Goal: Information Seeking & Learning: Find specific fact

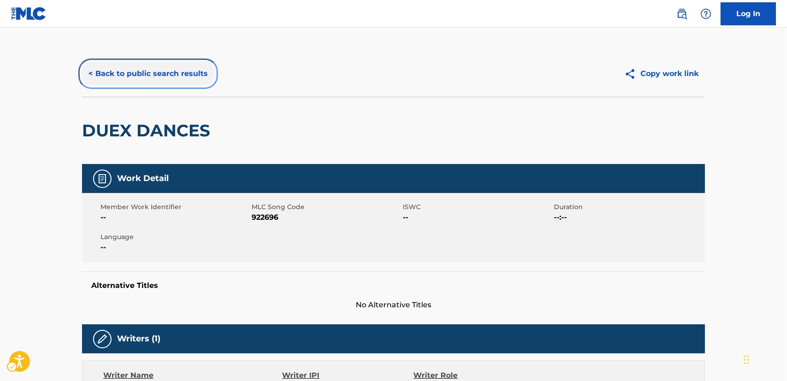
click at [189, 80] on button "< Back to public search results" at bounding box center [148, 73] width 132 height 23
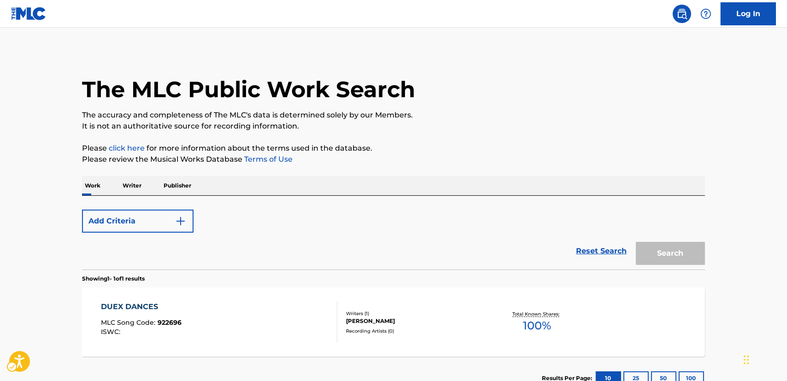
scroll to position [67, 0]
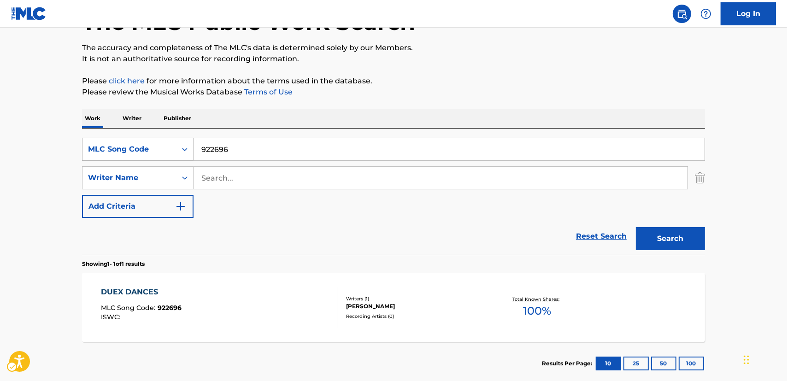
click at [187, 145] on icon "Search Form" at bounding box center [184, 149] width 9 height 9
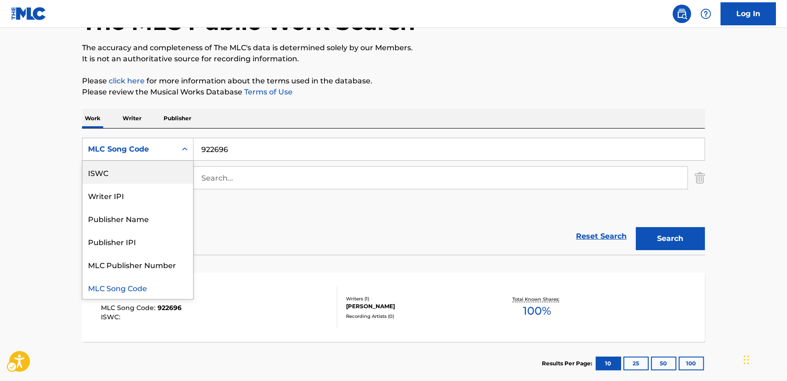
scroll to position [0, 0]
click at [148, 167] on div "Work Title" at bounding box center [137, 172] width 111 height 23
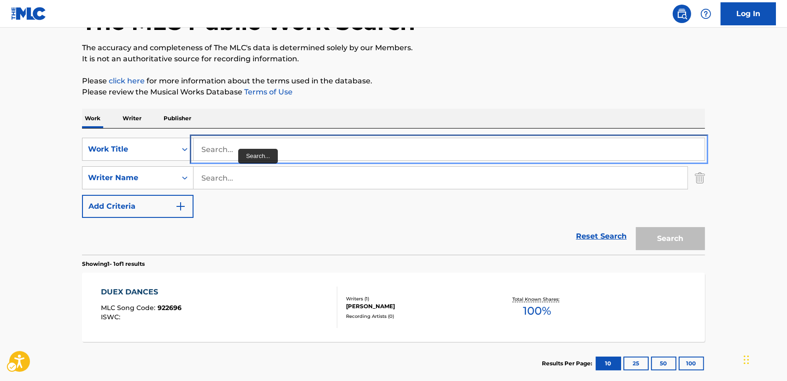
drag, startPoint x: 246, startPoint y: 149, endPoint x: 197, endPoint y: 148, distance: 49.7
click at [197, 148] on input "Search..." at bounding box center [448, 149] width 511 height 22
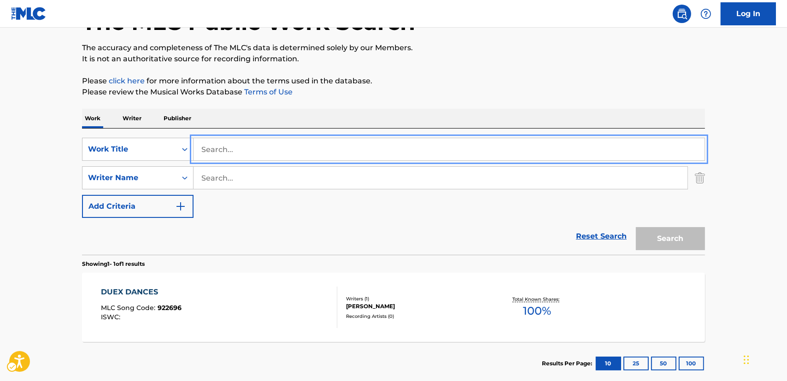
paste input "Hinach [PERSON_NAME]"
click at [258, 150] on input "Hinach [PERSON_NAME]" at bounding box center [448, 149] width 511 height 22
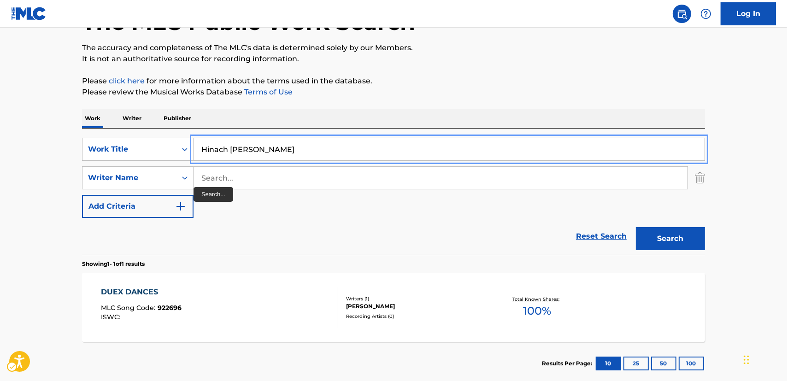
type input "Hinach [PERSON_NAME]"
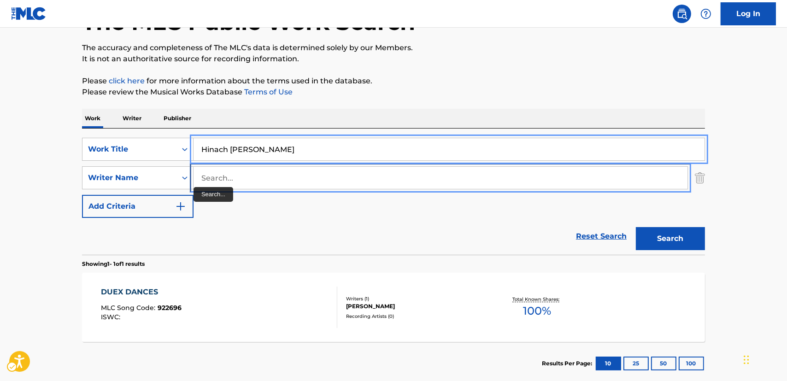
click at [214, 179] on input "Search..." at bounding box center [440, 178] width 494 height 22
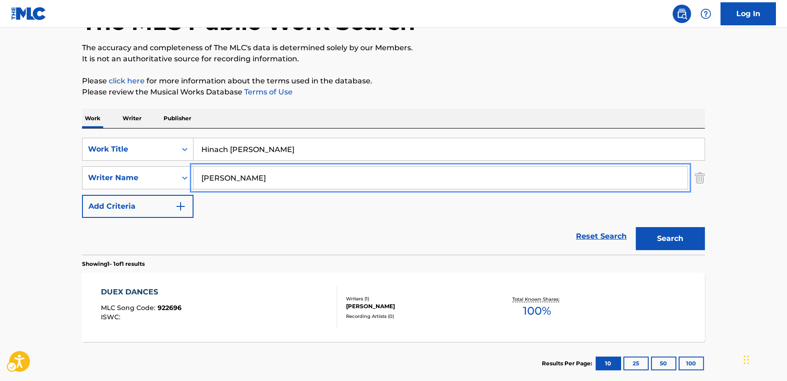
type input "[PERSON_NAME]"
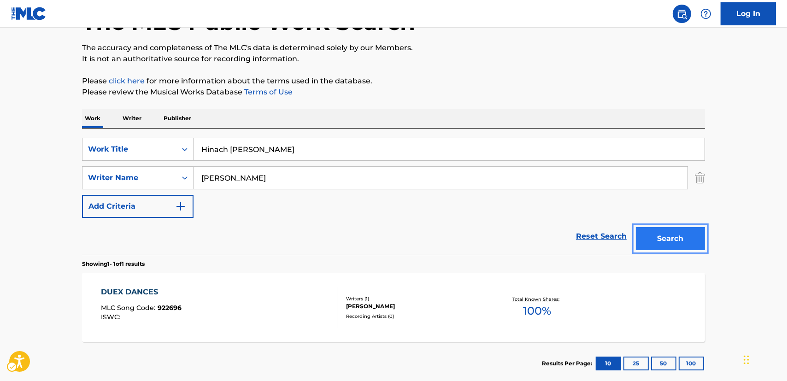
click at [670, 233] on button "Search" at bounding box center [670, 238] width 69 height 23
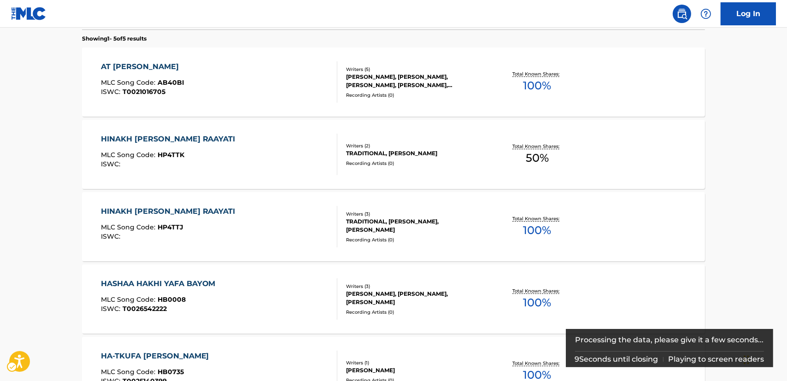
scroll to position [293, 0]
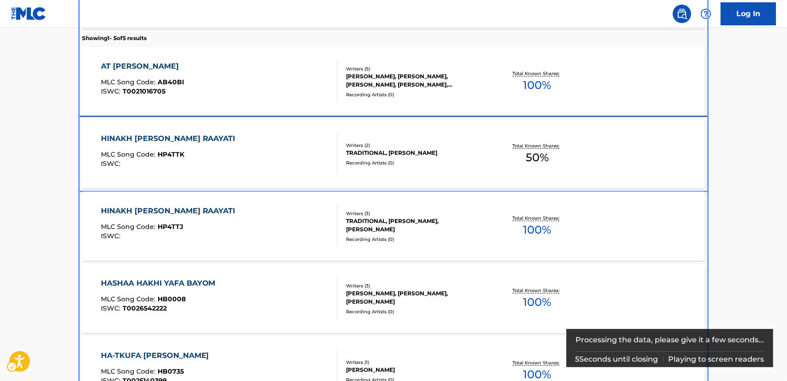
click at [228, 157] on div "HINAKH [PERSON_NAME] RAAYATI MLC Song Code : HP4TTK ISWC :" at bounding box center [219, 153] width 237 height 41
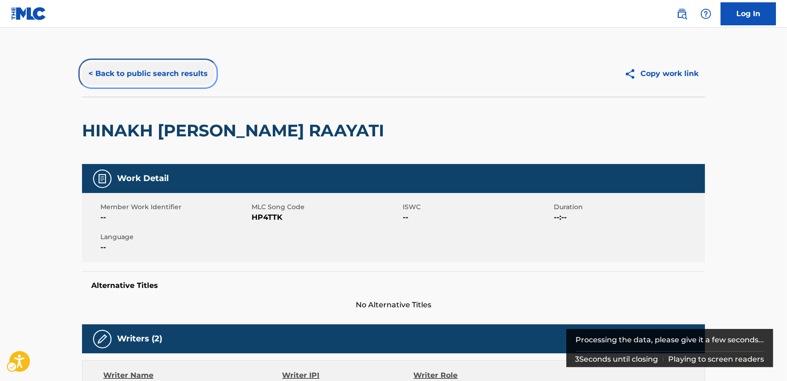
click at [168, 78] on button "< Back to public search results" at bounding box center [148, 73] width 132 height 23
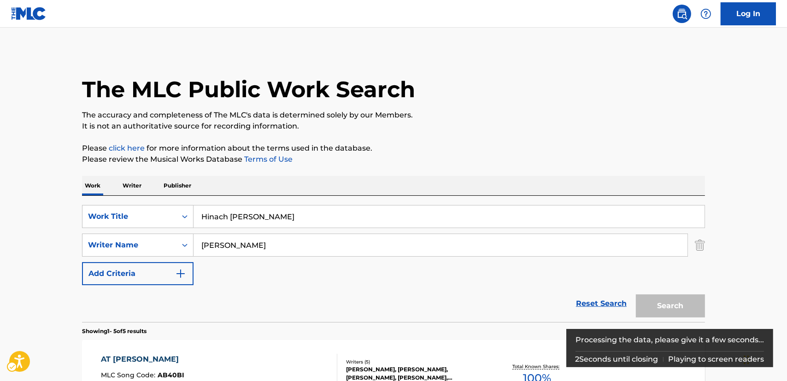
scroll to position [345, 0]
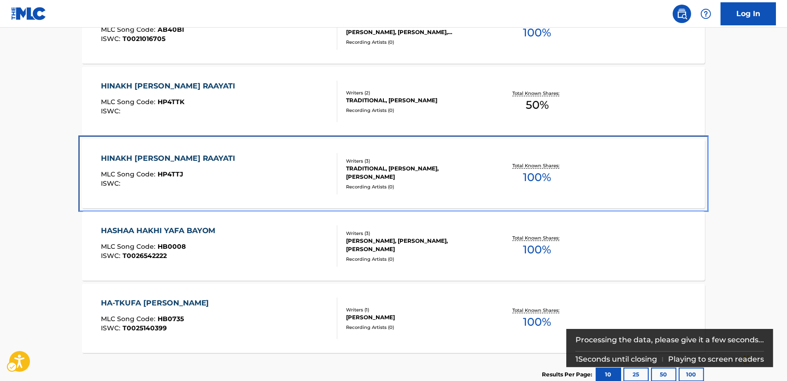
click at [263, 176] on div "HINAKH [PERSON_NAME] RAAYATI MLC Song Code : HP4TTJ ISWC :" at bounding box center [219, 173] width 237 height 41
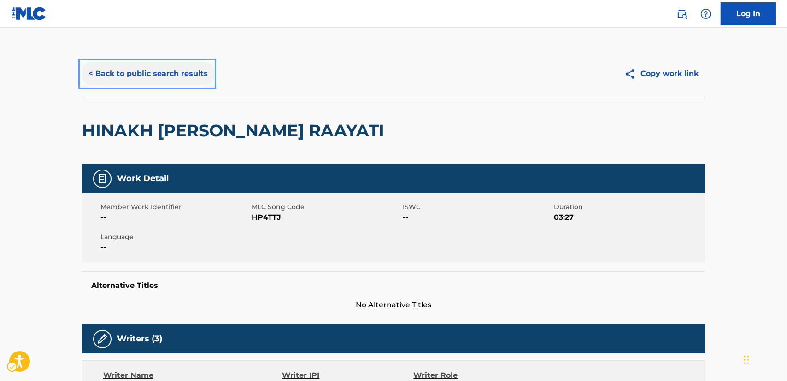
click at [183, 76] on button "< Back to public search results" at bounding box center [148, 73] width 132 height 23
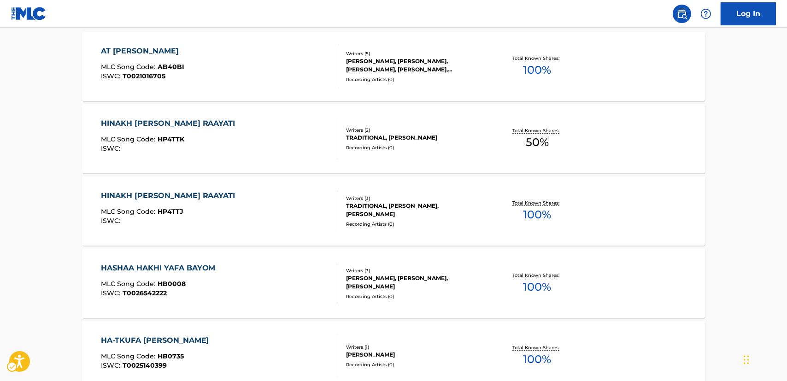
scroll to position [272, 0]
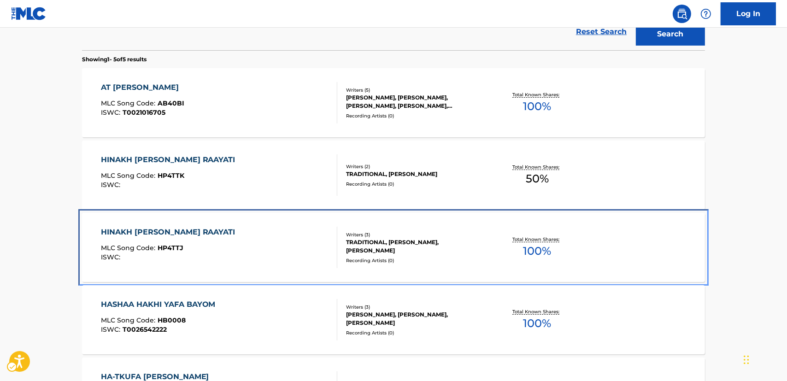
click at [252, 239] on div "HINAKH [PERSON_NAME] RAAYATI MLC Song Code : HP4TTJ ISWC :" at bounding box center [219, 247] width 237 height 41
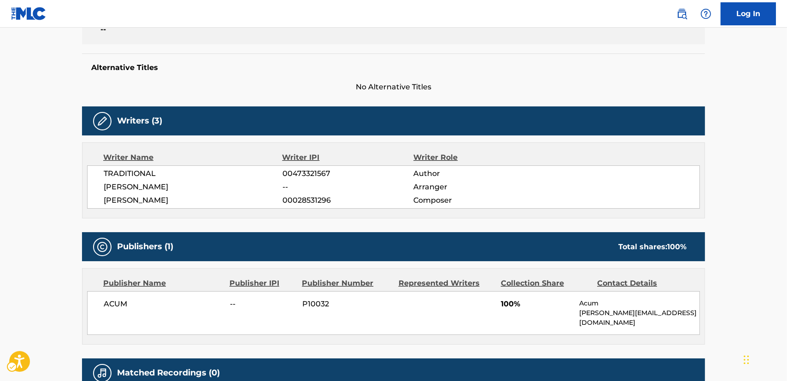
scroll to position [83, 0]
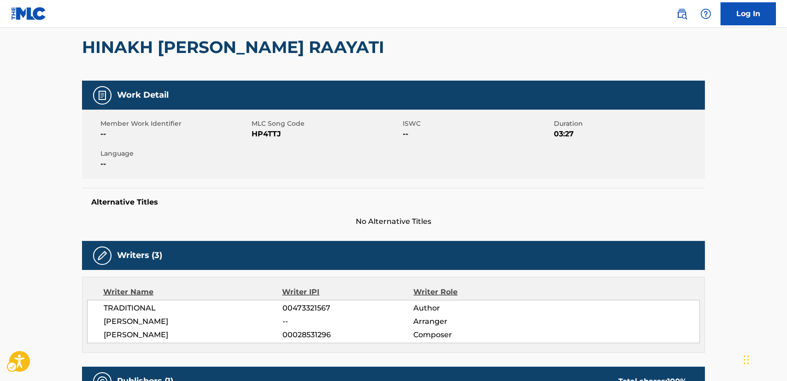
click at [275, 134] on span "MLC Song Code - HP4TTJ" at bounding box center [325, 133] width 149 height 11
copy span "HP4TTJ"
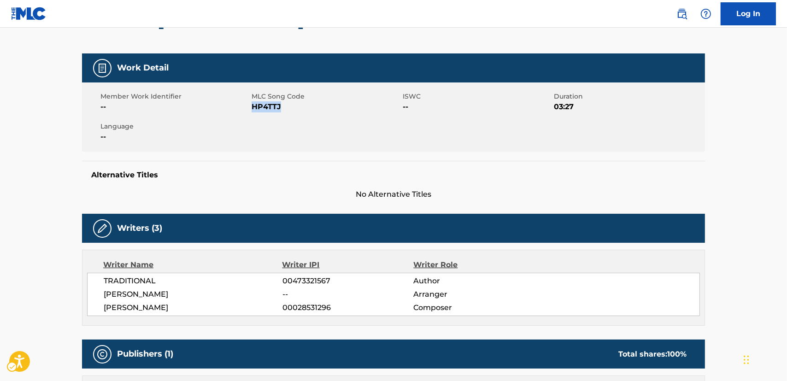
scroll to position [125, 0]
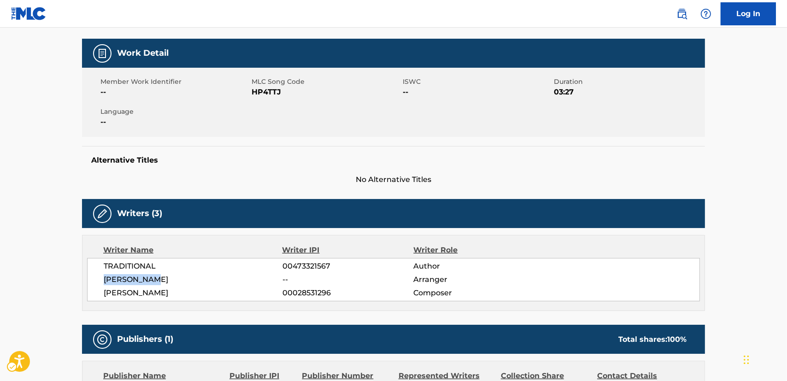
drag, startPoint x: 163, startPoint y: 280, endPoint x: 104, endPoint y: 280, distance: 59.0
click at [104, 280] on span "[PERSON_NAME]" at bounding box center [193, 279] width 179 height 11
copy span "[PERSON_NAME]"
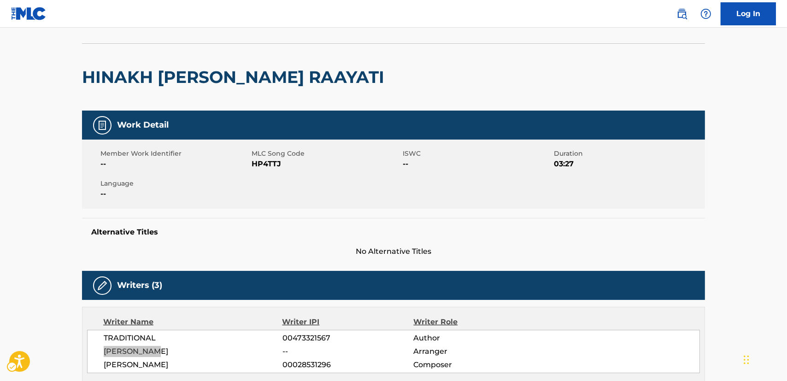
scroll to position [0, 0]
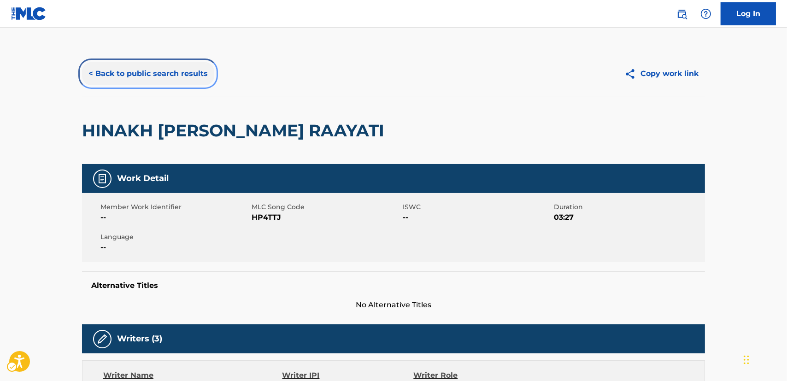
drag, startPoint x: 152, startPoint y: 69, endPoint x: 182, endPoint y: 91, distance: 36.9
click at [152, 69] on button "< Back to public search results" at bounding box center [148, 73] width 132 height 23
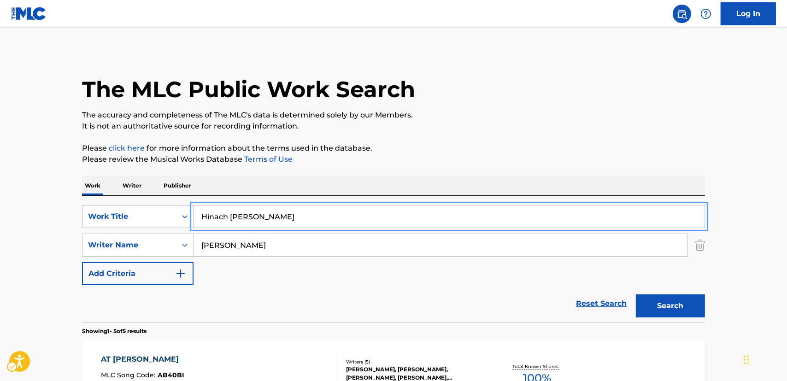
drag, startPoint x: 168, startPoint y: 213, endPoint x: 101, endPoint y: 210, distance: 66.8
click at [101, 210] on div "SearchWithCriteria87952ec2-00cb-4106-a613-d1d35f82a5e2 Work Title Hinach [PERSO…" at bounding box center [393, 216] width 623 height 23
paste input "Which Witch"
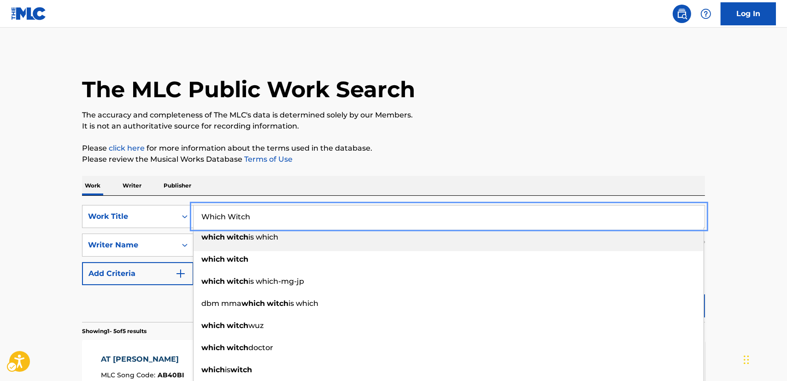
type input "Which Witch"
click at [55, 193] on main "The MLC Public Work Search The accuracy and completeness of The MLC's data is d…" at bounding box center [393, 387] width 787 height 718
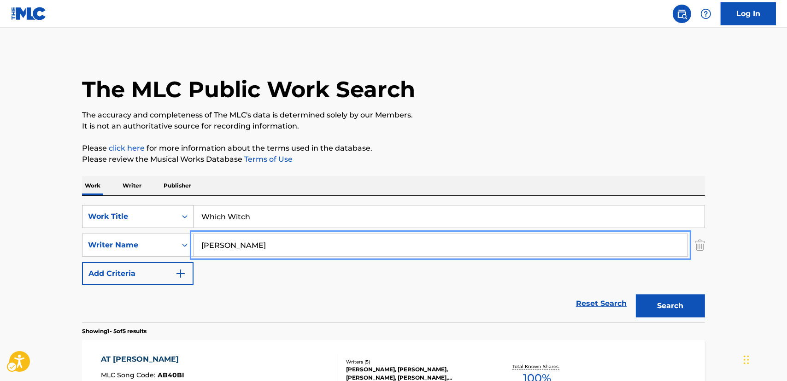
drag, startPoint x: 188, startPoint y: 234, endPoint x: 124, endPoint y: 226, distance: 64.1
click at [124, 227] on div "SearchWithCriteria87952ec2-00cb-4106-a613-d1d35f82a5e2 Work Title Which Witch S…" at bounding box center [393, 245] width 623 height 80
type input "[PERSON_NAME]"
click at [636, 294] on button "Search" at bounding box center [670, 305] width 69 height 23
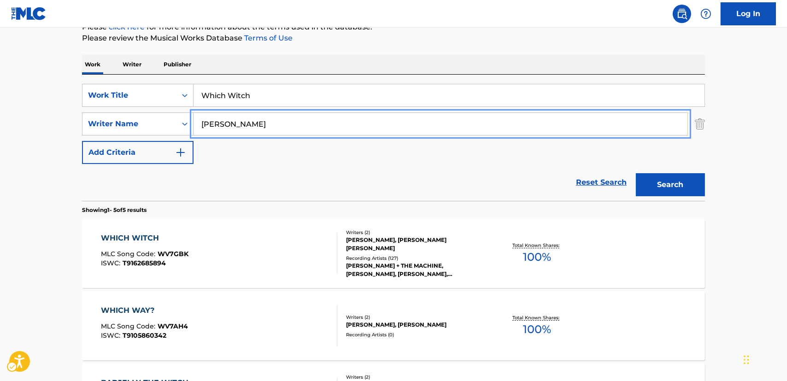
scroll to position [125, 0]
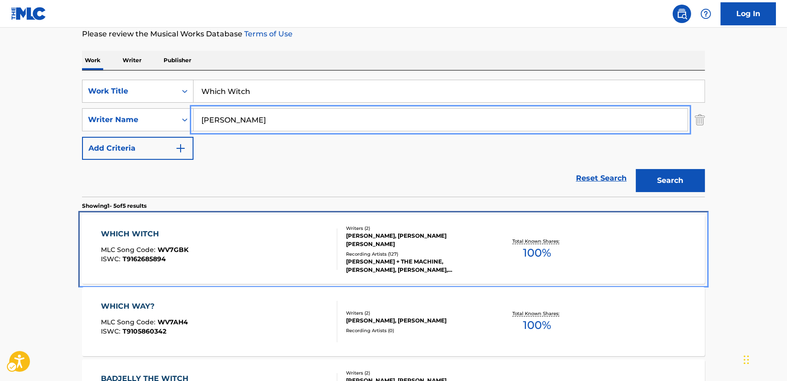
click at [261, 251] on div "WHICH WITCH MLC Song Code : WV7GBK ISWC : T9162685894" at bounding box center [219, 248] width 237 height 41
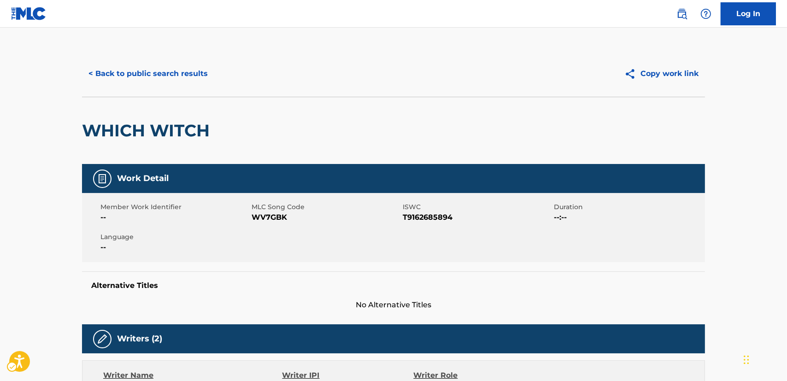
click at [268, 216] on span "WV7GBK" at bounding box center [325, 217] width 149 height 11
click at [414, 223] on div "Member Work Identifier -- MLC Song Code WV7GBK ISWC T9162685894 Duration --:-- …" at bounding box center [393, 227] width 623 height 69
click at [413, 221] on span "T9162685894" at bounding box center [477, 217] width 149 height 11
click at [411, 217] on span "T9162685894" at bounding box center [477, 217] width 149 height 11
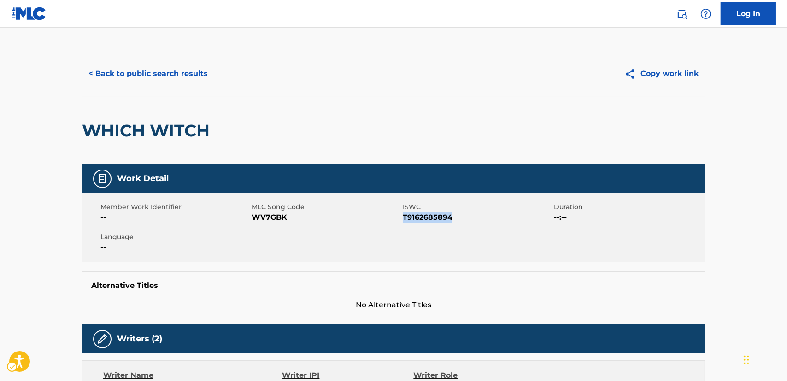
drag, startPoint x: 411, startPoint y: 217, endPoint x: 420, endPoint y: 217, distance: 9.2
click at [413, 217] on span "T9162685894" at bounding box center [477, 217] width 149 height 11
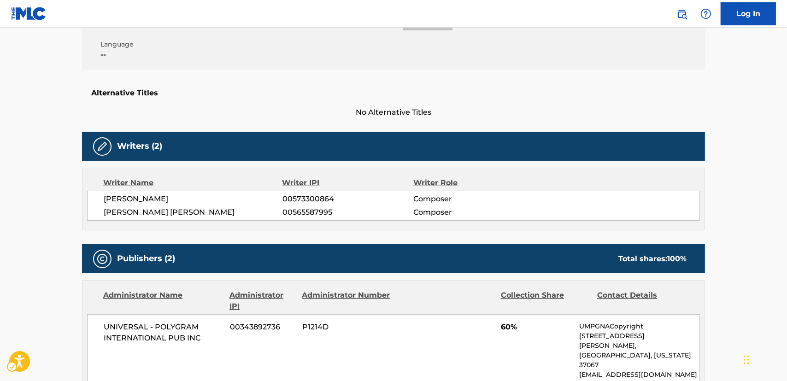
scroll to position [209, 0]
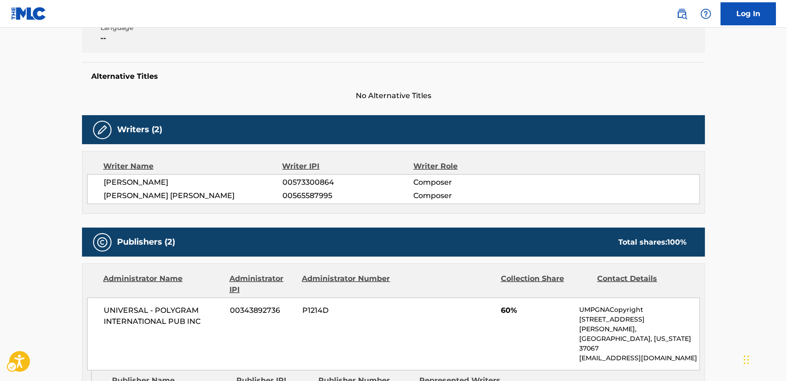
drag, startPoint x: 266, startPoint y: 197, endPoint x: 101, endPoint y: 184, distance: 165.8
click at [101, 184] on div "[PERSON_NAME] 00573300864 Composer [PERSON_NAME] [PERSON_NAME] 00565587995 Comp…" at bounding box center [393, 189] width 613 height 30
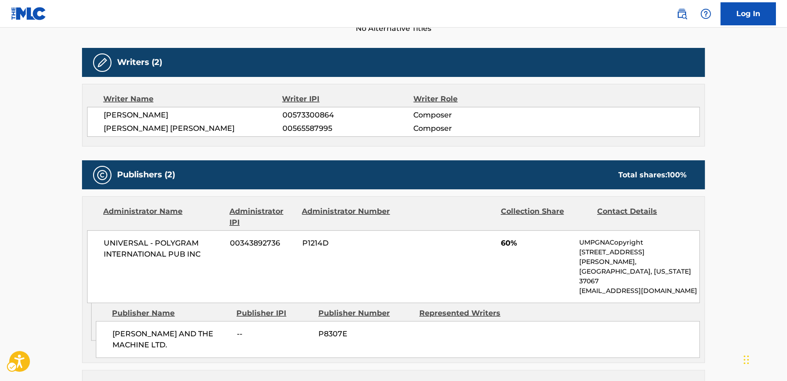
scroll to position [419, 0]
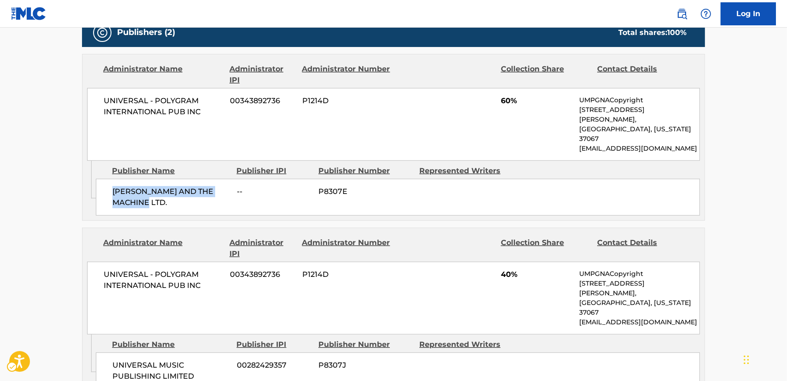
drag, startPoint x: 137, startPoint y: 186, endPoint x: 113, endPoint y: 172, distance: 27.6
click at [113, 179] on div "[PERSON_NAME] AND THE MACHINE LTD. -- P8307E" at bounding box center [398, 197] width 604 height 37
copy span "[PERSON_NAME] AND THE MACHINE LTD."
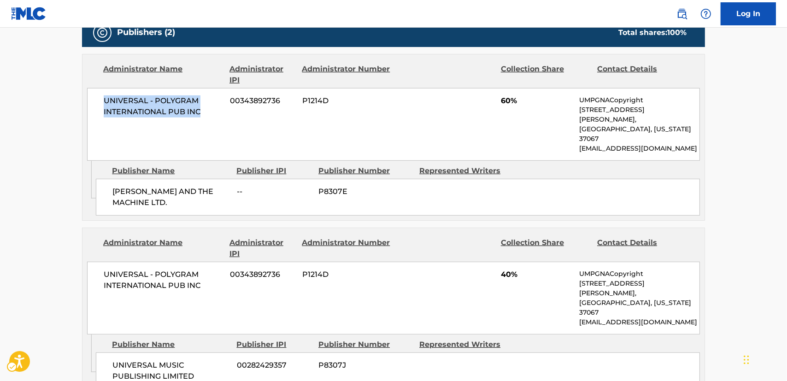
drag, startPoint x: 205, startPoint y: 110, endPoint x: 101, endPoint y: 102, distance: 104.9
click at [101, 102] on div "UNIVERSAL - POLYGRAM INTERNATIONAL PUB INC 00343892736 P1214D 60% UMPGNACopyrig…" at bounding box center [393, 124] width 613 height 73
copy span "UNIVERSAL - POLYGRAM INTERNATIONAL PUB INC"
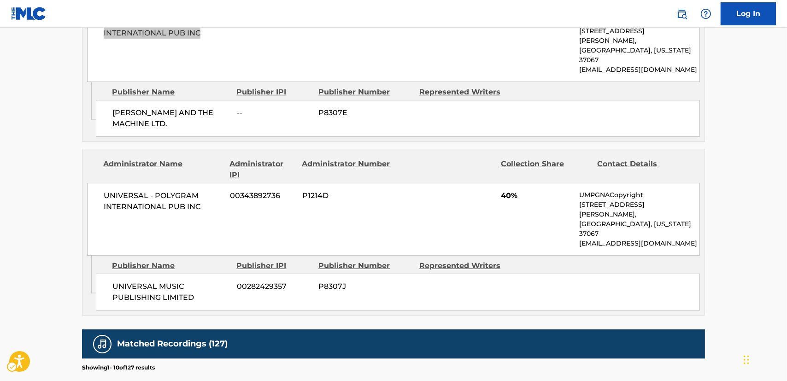
scroll to position [502, 0]
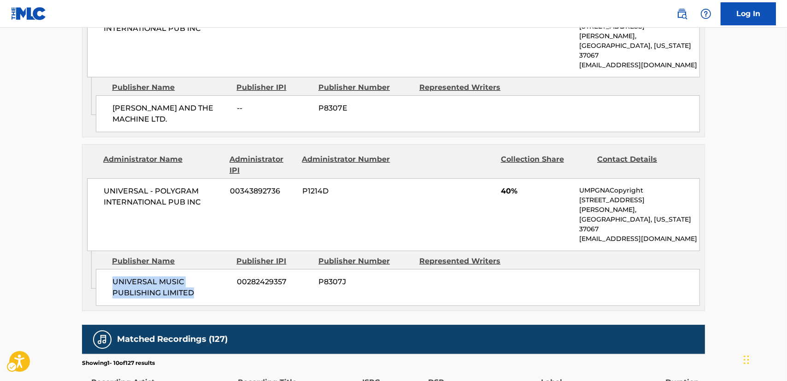
drag, startPoint x: 178, startPoint y: 251, endPoint x: 105, endPoint y: 241, distance: 73.9
click at [105, 269] on div "UNIVERSAL MUSIC PUBLISHING LIMITED 00282429357 P8307J" at bounding box center [398, 287] width 604 height 37
copy span "UNIVERSAL MUSIC PUBLISHING LIMITED"
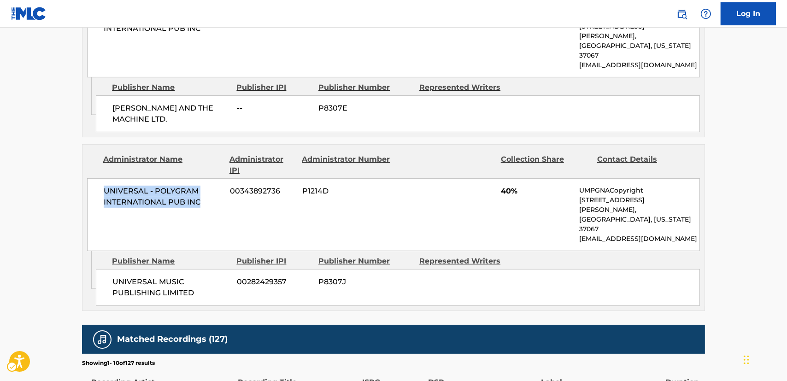
drag, startPoint x: 214, startPoint y: 190, endPoint x: 93, endPoint y: 170, distance: 121.8
click at [93, 178] on div "UNIVERSAL - POLYGRAM INTERNATIONAL PUB INC 00343892736 P1214D 40% UMPGNACopyrig…" at bounding box center [393, 214] width 613 height 73
copy span "UNIVERSAL - POLYGRAM INTERNATIONAL PUB INC"
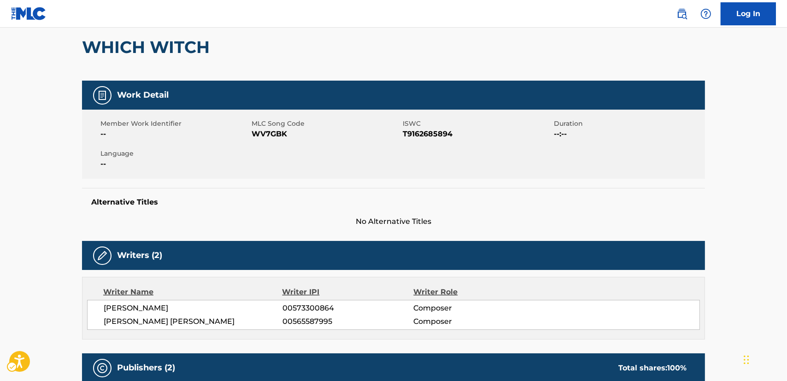
scroll to position [0, 0]
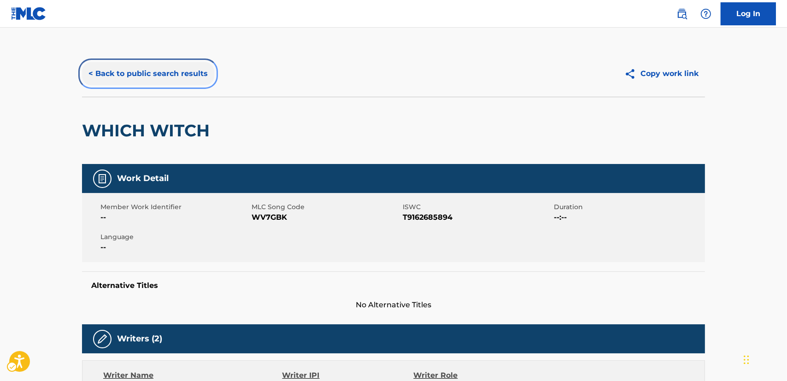
click at [140, 71] on button "< Back to public search results" at bounding box center [148, 73] width 132 height 23
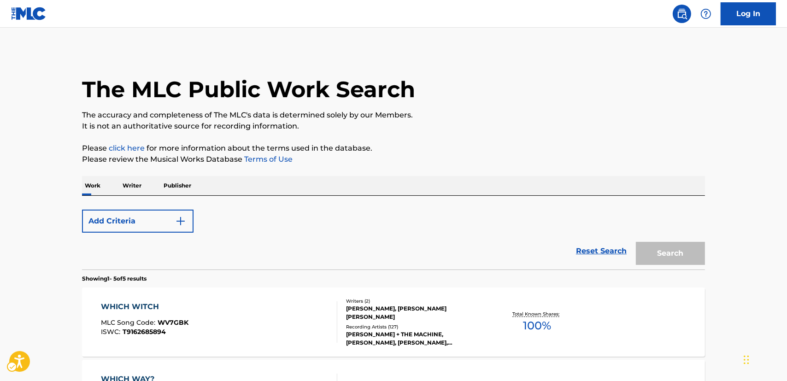
scroll to position [125, 0]
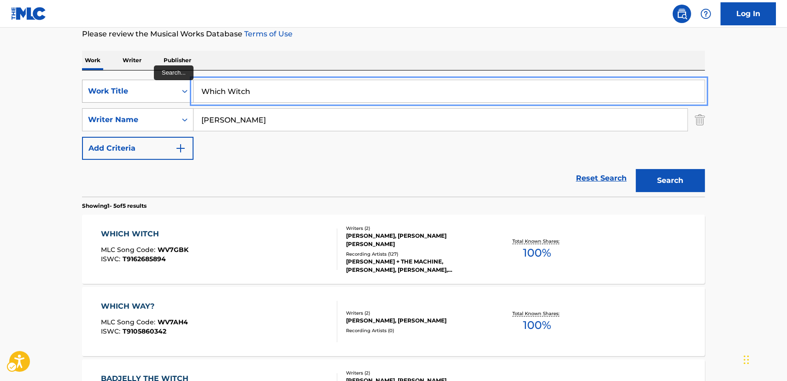
drag, startPoint x: 252, startPoint y: 90, endPoint x: 151, endPoint y: 97, distance: 101.1
click at [151, 97] on div "SearchWithCriteria87952ec2-00cb-4106-a613-d1d35f82a5e2 Work Title Which Witch" at bounding box center [393, 91] width 623 height 23
paste input "CRT-[PERSON_NAME]"
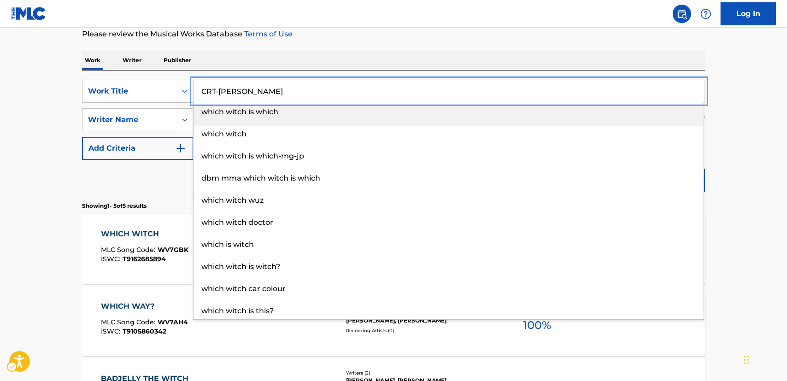
type input "CRT-[PERSON_NAME]"
click at [32, 138] on main "The MLC Public Work Search The accuracy and completeness of The MLC's data is d…" at bounding box center [393, 261] width 787 height 718
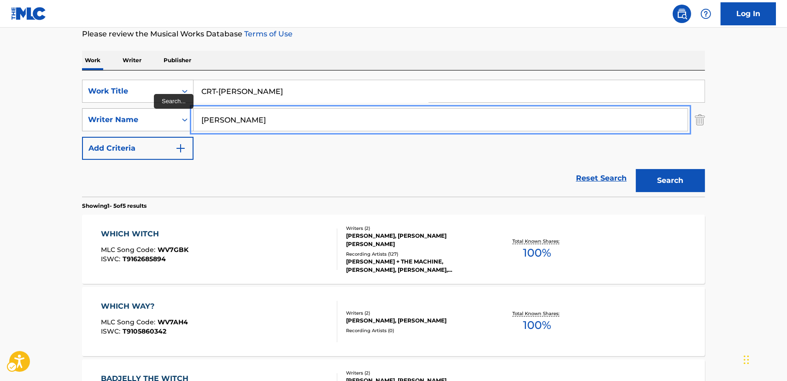
drag, startPoint x: 231, startPoint y: 121, endPoint x: 168, endPoint y: 123, distance: 63.1
click at [169, 123] on div "SearchWithCriteria77da8361-fab6-4af0-82df-12c5e56ebf5d Writer Name [PERSON_NAME]" at bounding box center [393, 119] width 623 height 23
click at [636, 169] on button "Search" at bounding box center [670, 180] width 69 height 23
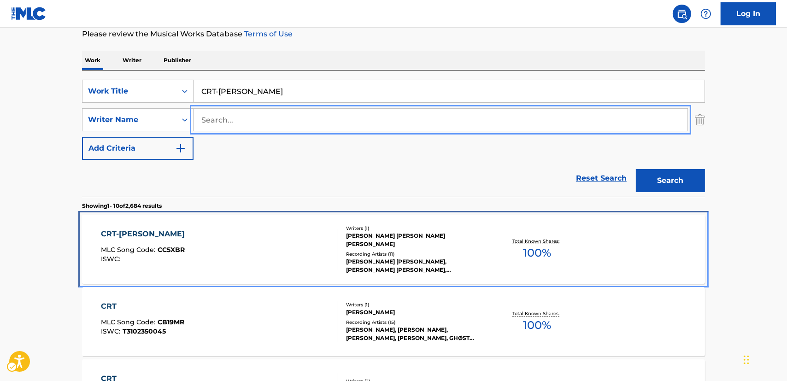
click at [267, 251] on div "CRT-[PERSON_NAME] MLC Song Code : CC5XBR ISWC :" at bounding box center [219, 248] width 237 height 41
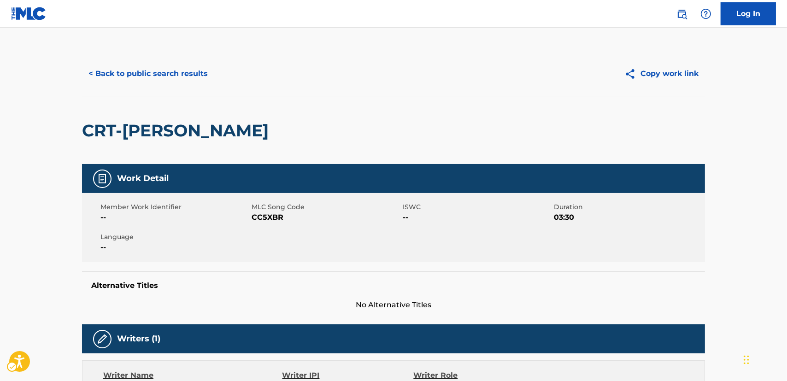
click at [275, 219] on span "CC5XBR" at bounding box center [325, 217] width 149 height 11
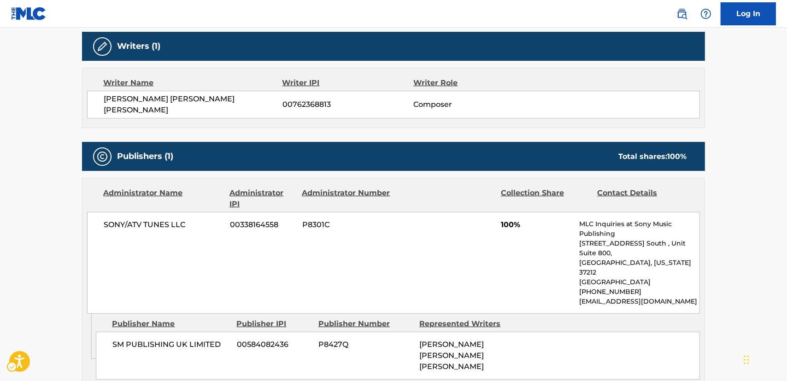
scroll to position [293, 0]
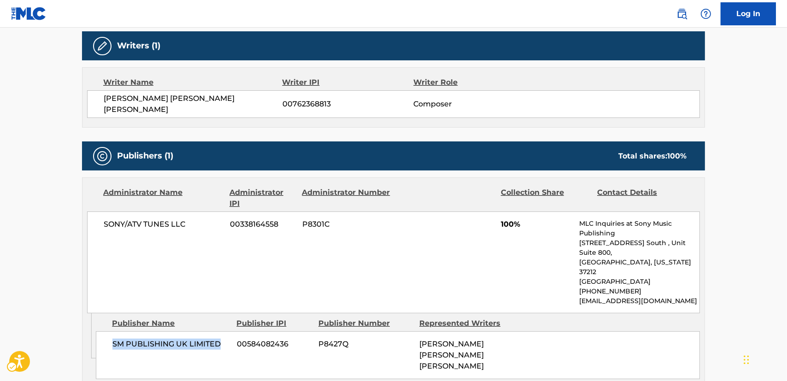
drag, startPoint x: 221, startPoint y: 321, endPoint x: 110, endPoint y: 322, distance: 110.5
click at [110, 331] on div "SM PUBLISHING UK LIMITED 00584082436 P8427Q [PERSON_NAME] [PERSON_NAME] [PERSON…" at bounding box center [398, 355] width 604 height 48
copy span "SM PUBLISHING UK LIMITED"
drag, startPoint x: 200, startPoint y: 218, endPoint x: 99, endPoint y: 225, distance: 100.6
click at [99, 225] on div "SONY/ATV TUNES LLC 00338164558 P8301C 100% MLC Inquiries at Sony Music Publishi…" at bounding box center [393, 262] width 613 height 102
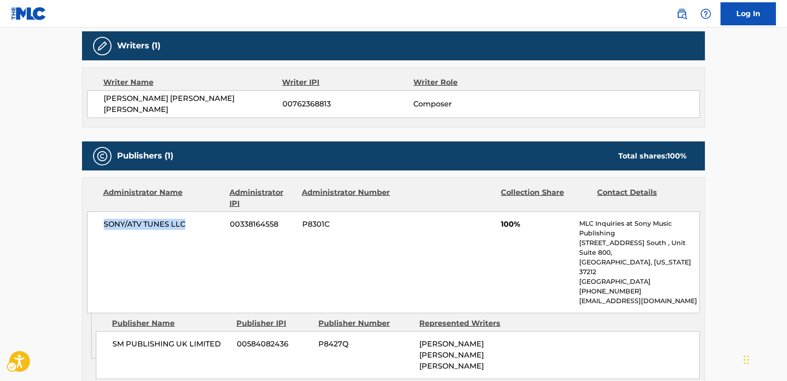
copy span "SONY/ATV TUNES LLC"
drag, startPoint x: 249, startPoint y: 101, endPoint x: 97, endPoint y: 108, distance: 151.7
click at [97, 108] on div "[PERSON_NAME] [PERSON_NAME] [PERSON_NAME] 00762368813 Composer" at bounding box center [393, 104] width 613 height 28
copy span "[PERSON_NAME] [PERSON_NAME] [PERSON_NAME]"
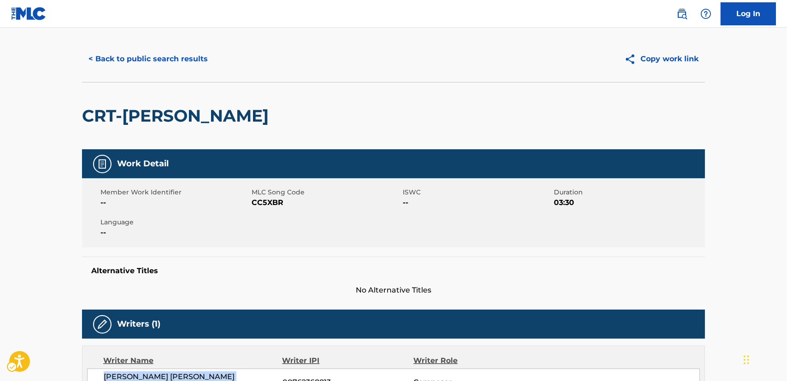
scroll to position [0, 0]
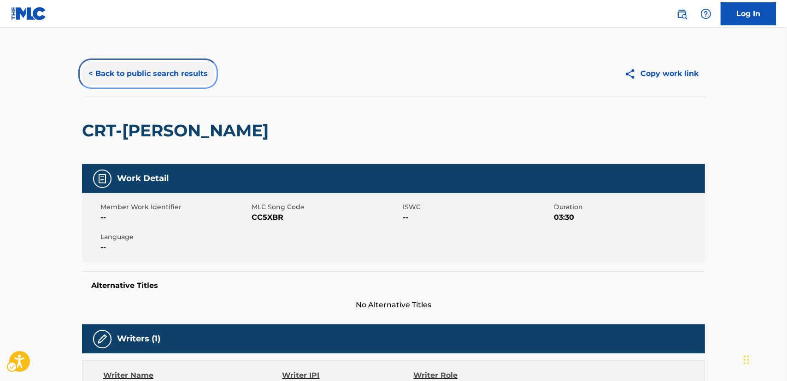
click at [175, 71] on button "< Back to public search results" at bounding box center [148, 73] width 132 height 23
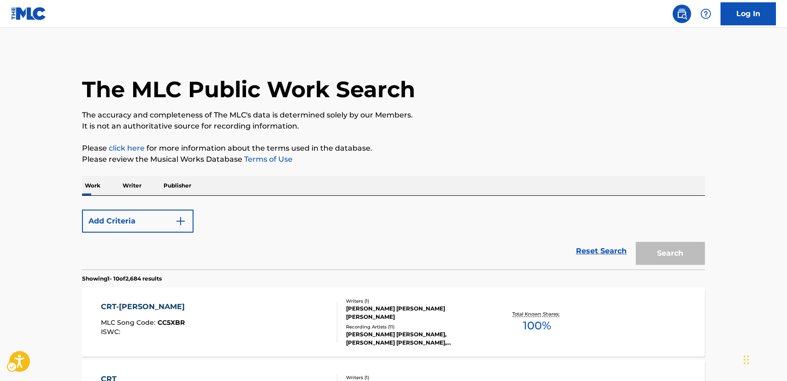
scroll to position [125, 0]
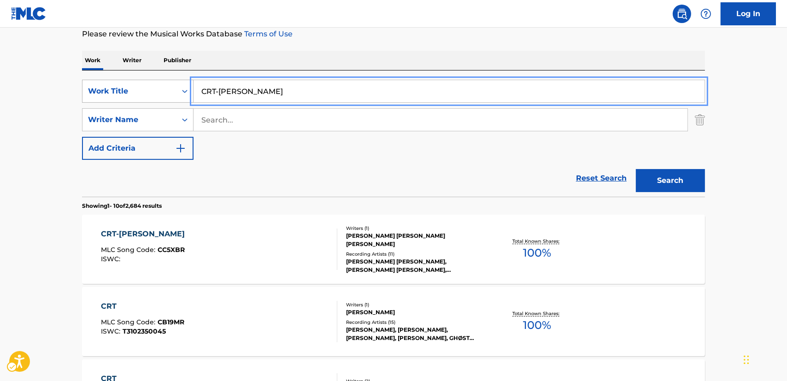
drag, startPoint x: 201, startPoint y: 92, endPoint x: 173, endPoint y: 92, distance: 28.1
click at [171, 92] on div "SearchWithCriteria87952ec2-00cb-4106-a613-d1d35f82a5e2 Work Title CRT-[PERSON_N…" at bounding box center [393, 91] width 623 height 23
paste input "Smaragdove Nebo"
click at [671, 184] on button "Search" at bounding box center [670, 180] width 69 height 23
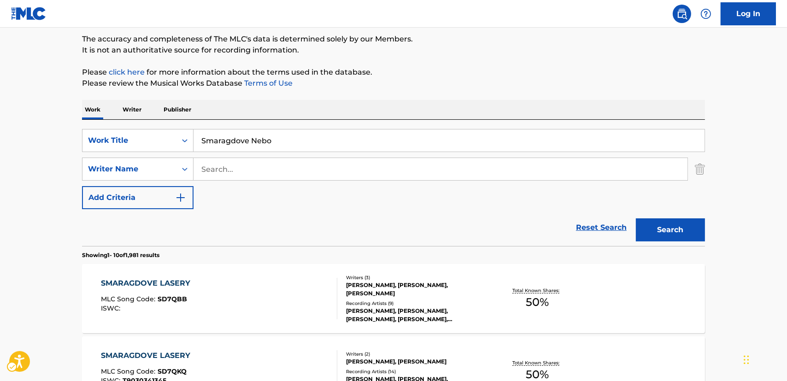
scroll to position [0, 0]
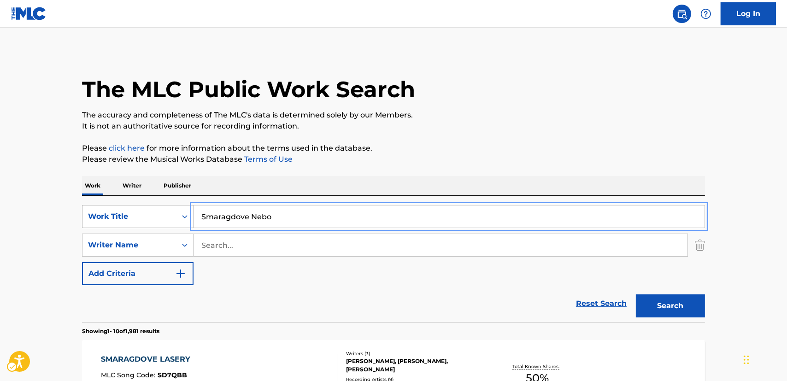
drag, startPoint x: 276, startPoint y: 214, endPoint x: 168, endPoint y: 216, distance: 108.3
click at [168, 216] on div "SearchWithCriteria87952ec2-00cb-4106-a613-d1d35f82a5e2 Work Title Smaragdove Ne…" at bounding box center [393, 216] width 623 height 23
paste input "Miehen Työ"
type input "Miehen Työ"
click at [660, 303] on button "Search" at bounding box center [670, 305] width 69 height 23
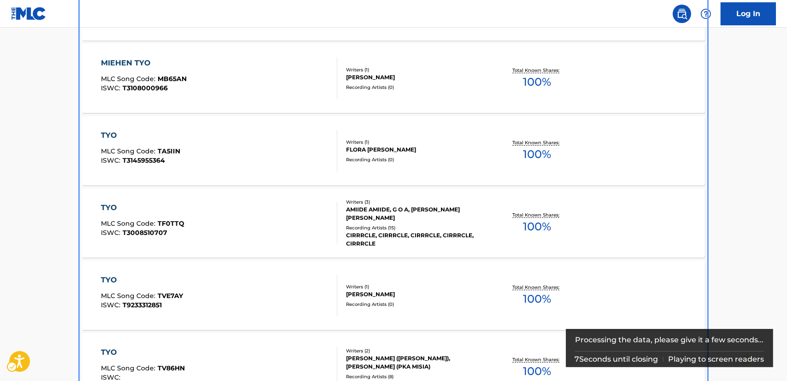
scroll to position [201, 0]
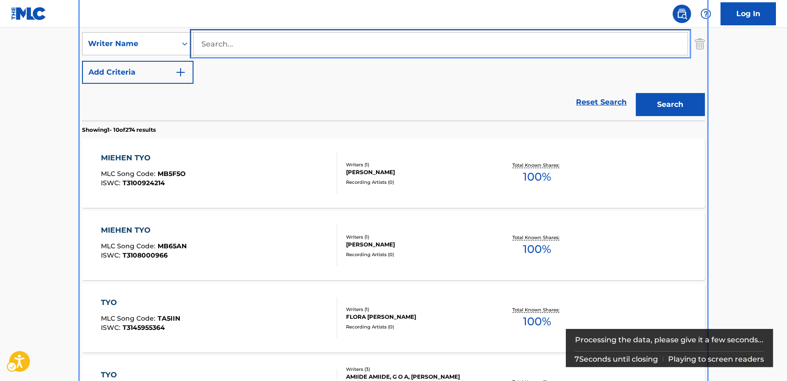
click at [216, 46] on input "Search..." at bounding box center [440, 44] width 494 height 22
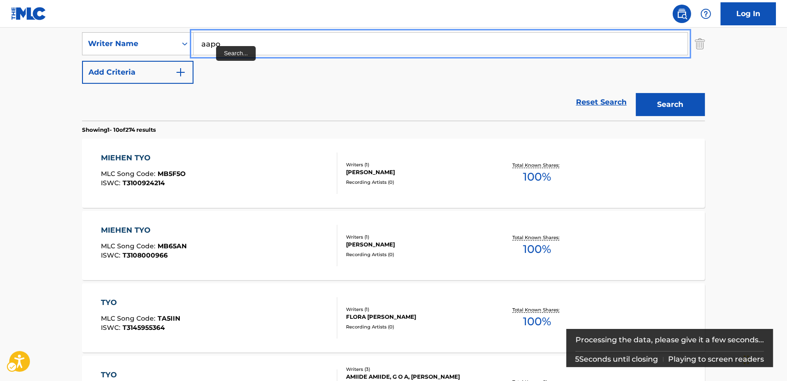
type input "aapo"
click at [636, 93] on button "Search" at bounding box center [670, 104] width 69 height 23
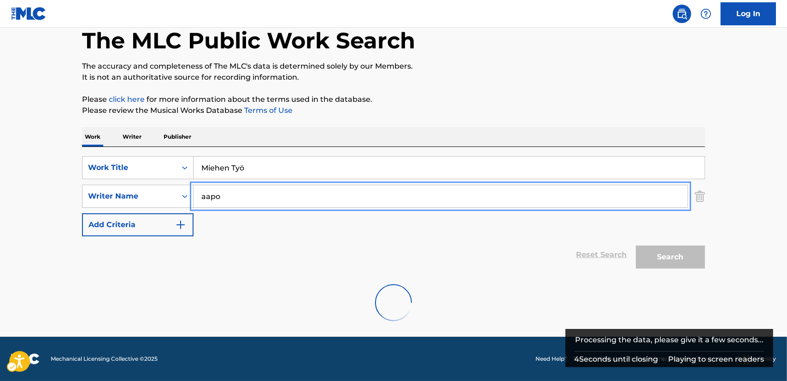
scroll to position [120, 0]
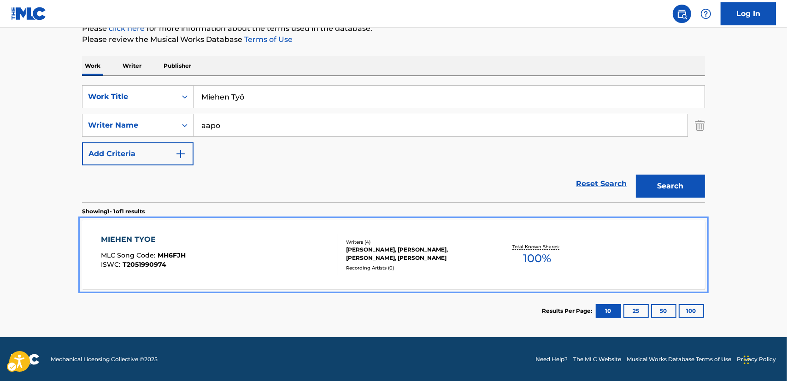
click at [267, 258] on div "MIEHEN TYOE MLC Song Code : MH6FJH ISWC : T2051990974" at bounding box center [219, 254] width 237 height 41
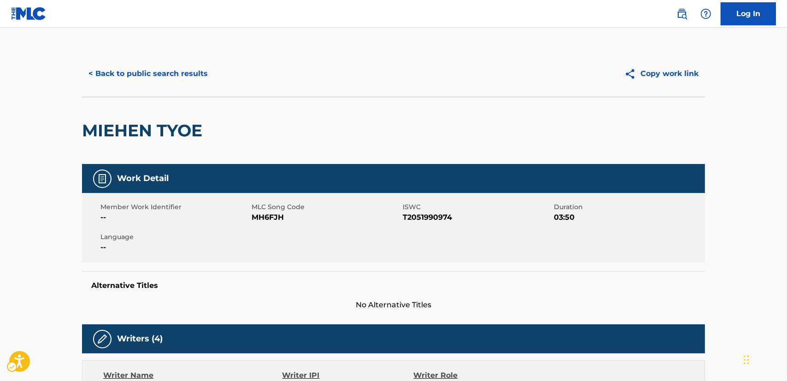
click at [277, 216] on span "MH6FJH" at bounding box center [325, 217] width 149 height 11
copy span "MH6FJH"
click at [407, 216] on span "T2051990974" at bounding box center [477, 217] width 149 height 11
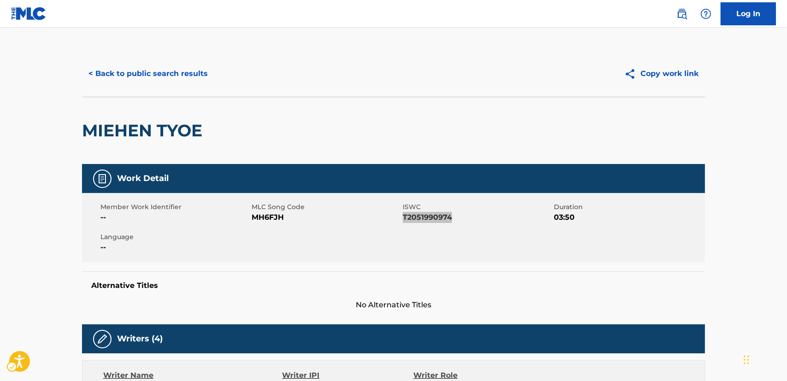
scroll to position [209, 0]
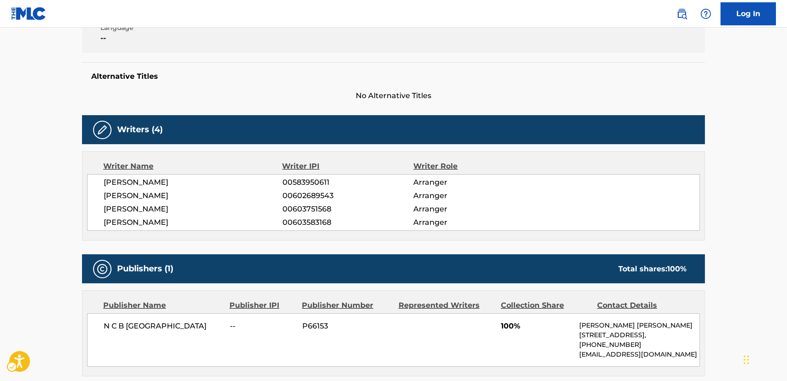
drag, startPoint x: 198, startPoint y: 223, endPoint x: 99, endPoint y: 177, distance: 108.4
click at [99, 177] on div "AAPO [PERSON_NAME] 00583950611 Arranger [PERSON_NAME] 00602689543 Arranger [PER…" at bounding box center [393, 202] width 613 height 57
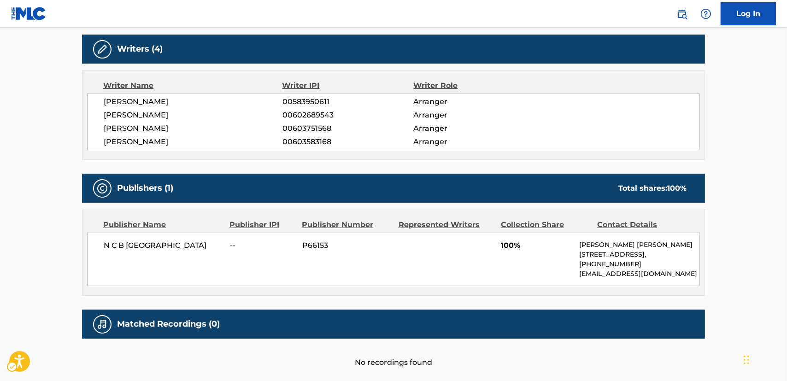
scroll to position [293, 0]
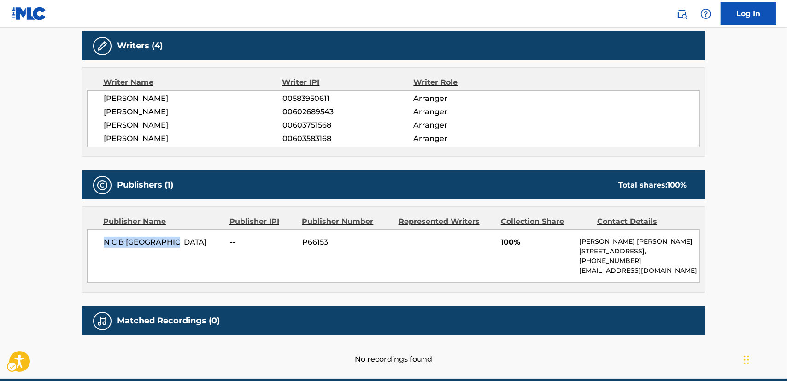
drag, startPoint x: 165, startPoint y: 240, endPoint x: 101, endPoint y: 241, distance: 64.5
click at [101, 241] on div "N C B SCANDINAVIA -- P66153 100% [PERSON_NAME] [PERSON_NAME] [STREET_ADDRESS], …" at bounding box center [393, 255] width 613 height 53
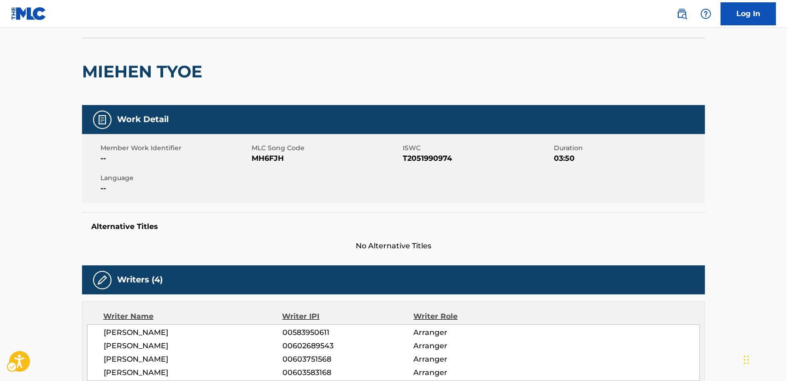
scroll to position [0, 0]
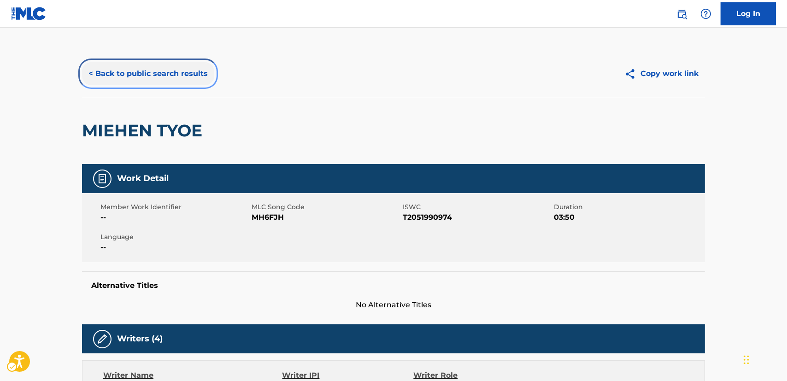
click at [183, 72] on button "< Back to public search results" at bounding box center [148, 73] width 132 height 23
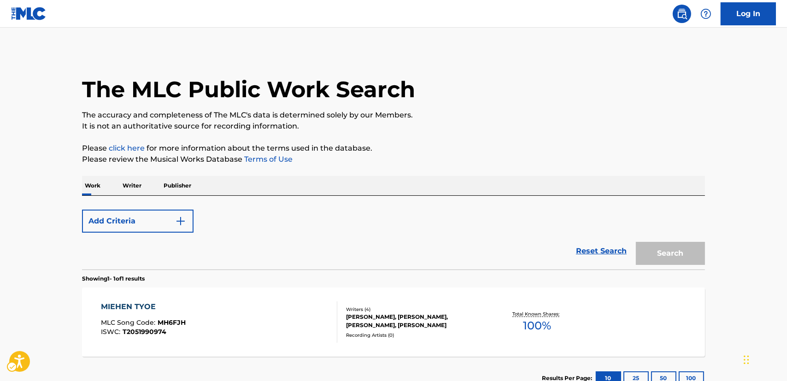
scroll to position [67, 0]
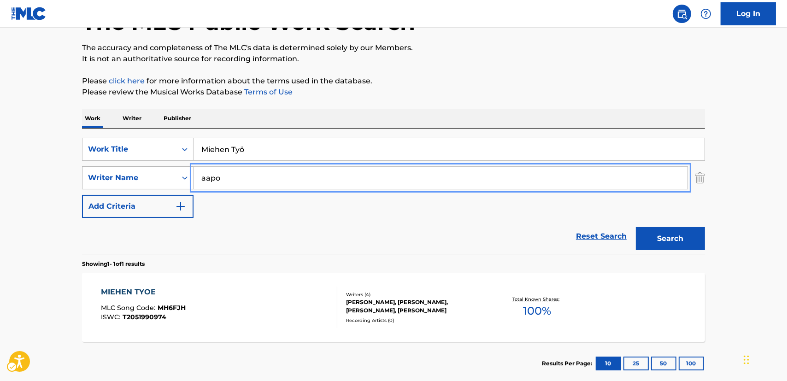
drag, startPoint x: 190, startPoint y: 174, endPoint x: 174, endPoint y: 175, distance: 15.7
click at [174, 175] on div "SearchWithCriteria77da8361-fab6-4af0-82df-12c5e56ebf5d Writer Name aapo" at bounding box center [393, 177] width 623 height 23
paste input "Ruiv"
type input "Ruivo"
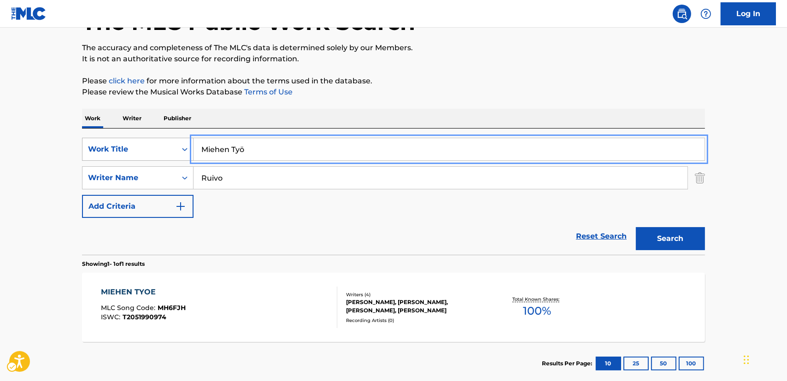
drag, startPoint x: 212, startPoint y: 152, endPoint x: 140, endPoint y: 152, distance: 71.8
click at [141, 154] on div "SearchWithCriteria87952ec2-00cb-4106-a613-d1d35f82a5e2 Work Title Miehen Työ" at bounding box center [393, 149] width 623 height 23
drag, startPoint x: 268, startPoint y: 149, endPoint x: 173, endPoint y: 151, distance: 95.4
click at [173, 150] on div "SearchWithCriteria87952ec2-00cb-4106-a613-d1d35f82a5e2 Work Title Miehen Työ" at bounding box center [393, 149] width 623 height 23
paste input "Porsche Azul"
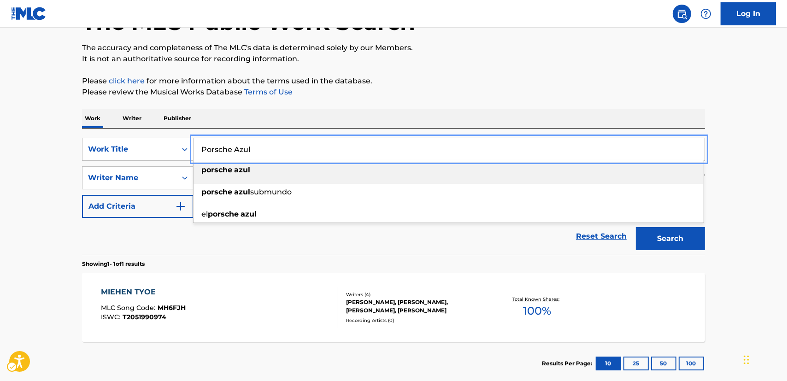
type input "Porsche Azul"
click at [690, 246] on button "Search" at bounding box center [670, 238] width 69 height 23
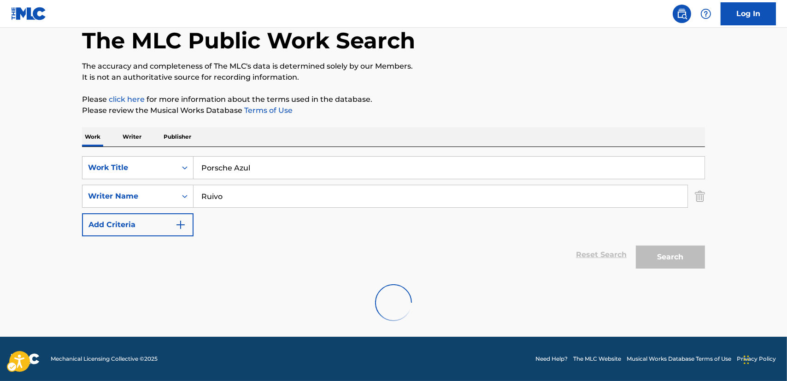
scroll to position [0, 0]
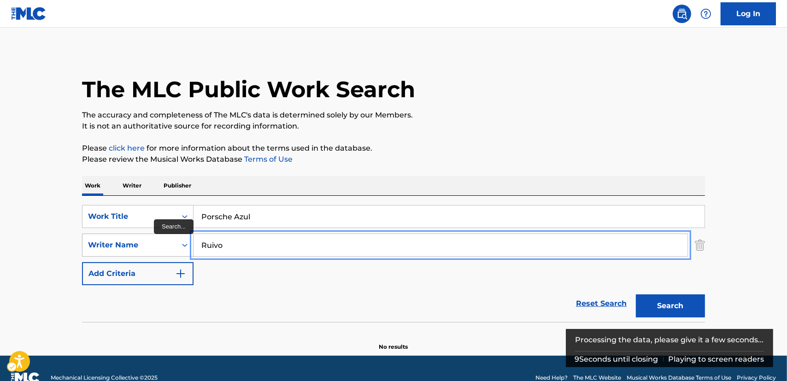
drag, startPoint x: 207, startPoint y: 247, endPoint x: 127, endPoint y: 242, distance: 79.8
click at [127, 242] on div "SearchWithCriteria77da8361-fab6-4af0-82df-12c5e56ebf5d Writer Name [PERSON_NAME]" at bounding box center [393, 244] width 623 height 23
click at [636, 294] on button "Search" at bounding box center [670, 305] width 69 height 23
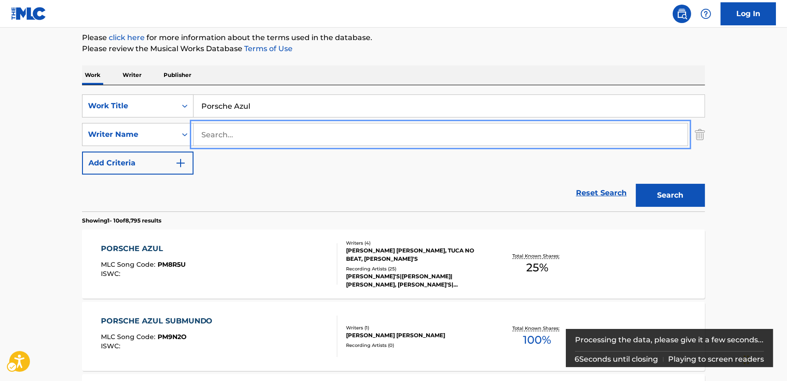
scroll to position [125, 0]
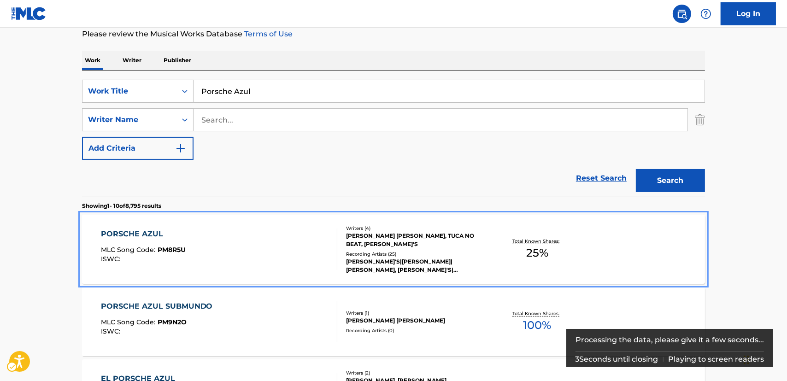
click at [199, 249] on div "PORSCHE AZUL MLC Song Code : PM8R5U ISWC :" at bounding box center [219, 248] width 237 height 41
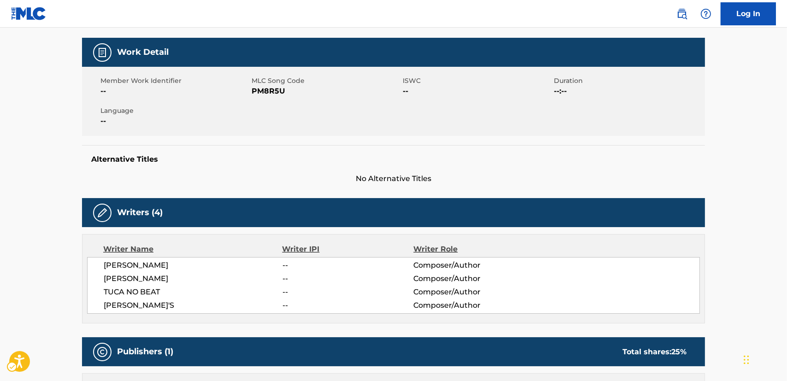
scroll to position [41, 0]
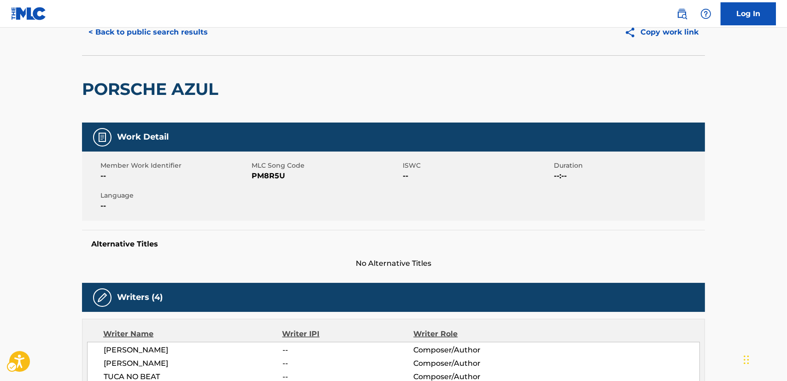
click at [263, 176] on span "PM8R5U" at bounding box center [325, 175] width 149 height 11
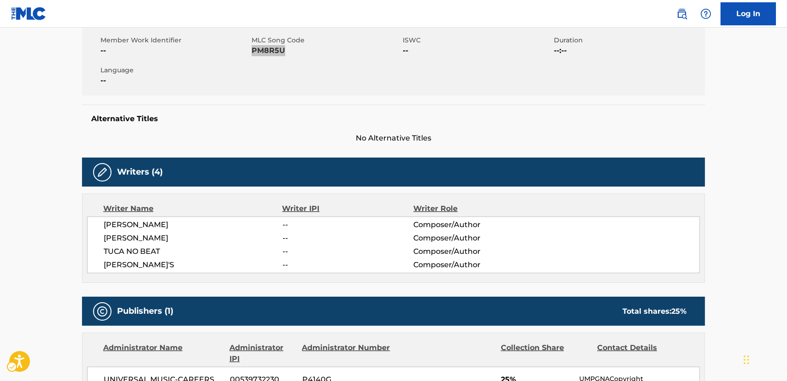
scroll to position [167, 0]
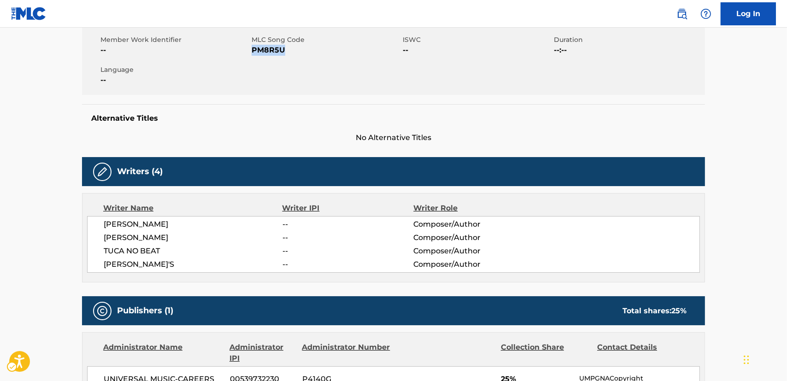
drag, startPoint x: 177, startPoint y: 265, endPoint x: 99, endPoint y: 221, distance: 89.7
click at [99, 221] on div "[PERSON_NAME] -- Composer/Author [PERSON_NAME] -- Composer/Author [PERSON_NAME]…" at bounding box center [393, 244] width 613 height 57
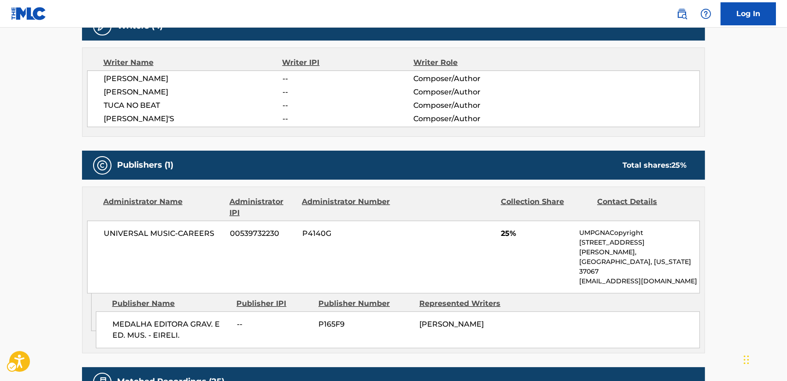
scroll to position [335, 0]
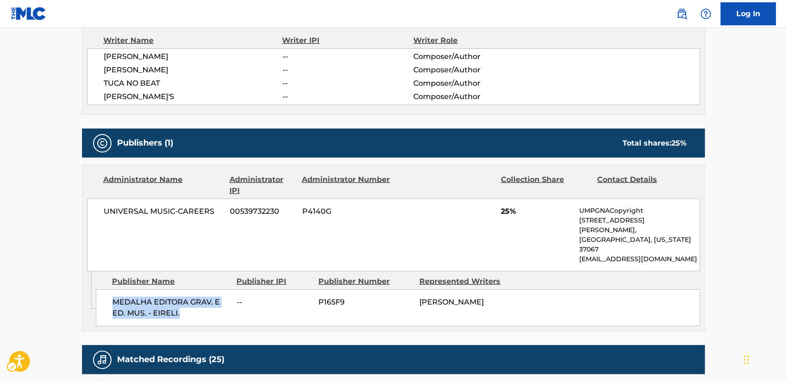
drag, startPoint x: 161, startPoint y: 292, endPoint x: 110, endPoint y: 276, distance: 54.2
click at [114, 297] on span "MEDALHA EDITORA GRAV. E ED. MUS. - EIRELI." at bounding box center [170, 308] width 117 height 22
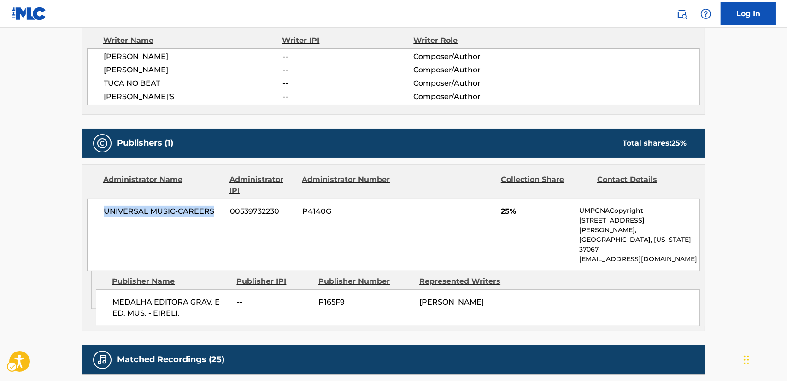
drag, startPoint x: 216, startPoint y: 211, endPoint x: 101, endPoint y: 210, distance: 115.1
click at [101, 210] on div "UNIVERSAL MUSIC-CAREERS 00539732230 P4140G 25% UMPGNACopyright [STREET_ADDRESS]…" at bounding box center [393, 234] width 613 height 73
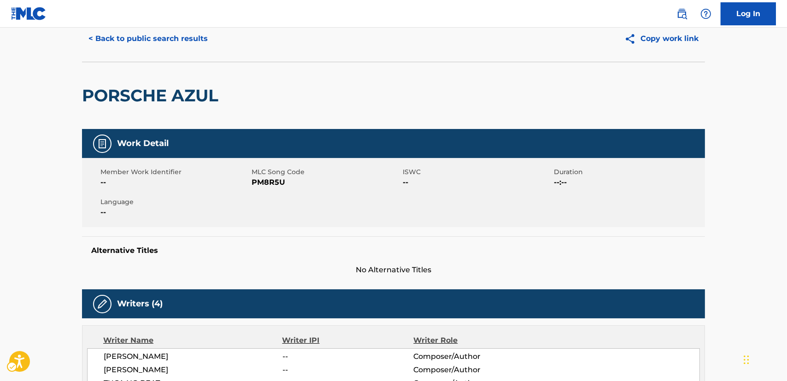
scroll to position [0, 0]
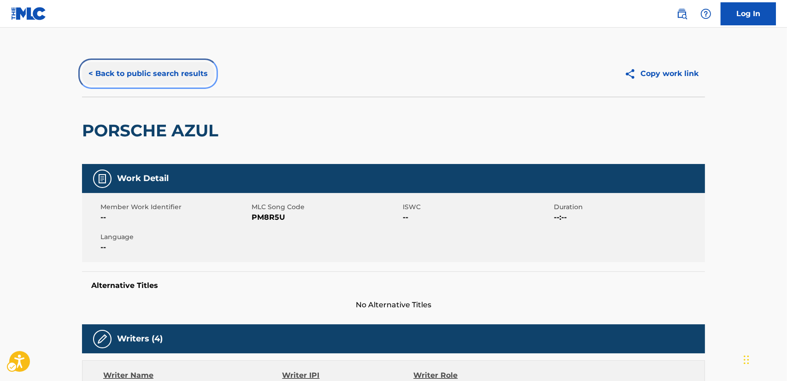
click at [177, 77] on button "< Back to public search results" at bounding box center [148, 73] width 132 height 23
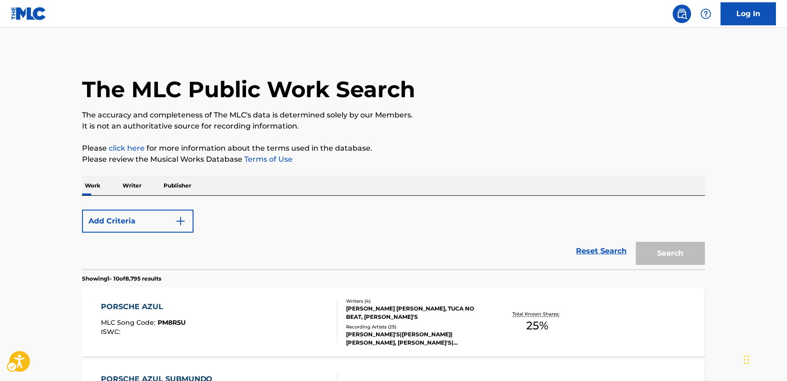
scroll to position [125, 0]
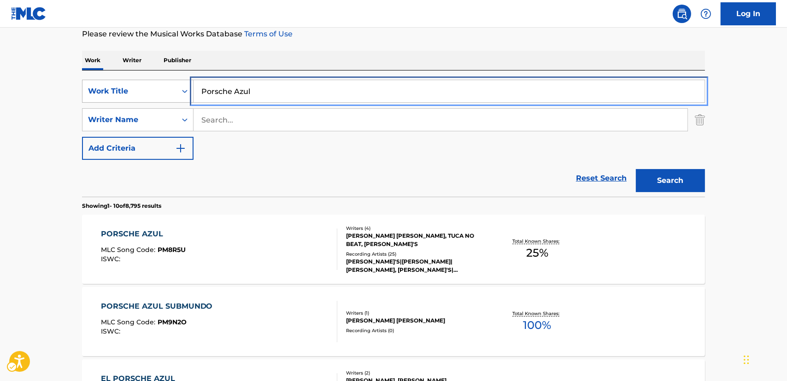
click at [156, 97] on div "SearchWithCriteria87952ec2-00cb-4106-a613-d1d35f82a5e2 Work Title Porsche Azul" at bounding box center [393, 91] width 623 height 23
paste input "Khafa Hoon Khafa Hoon"
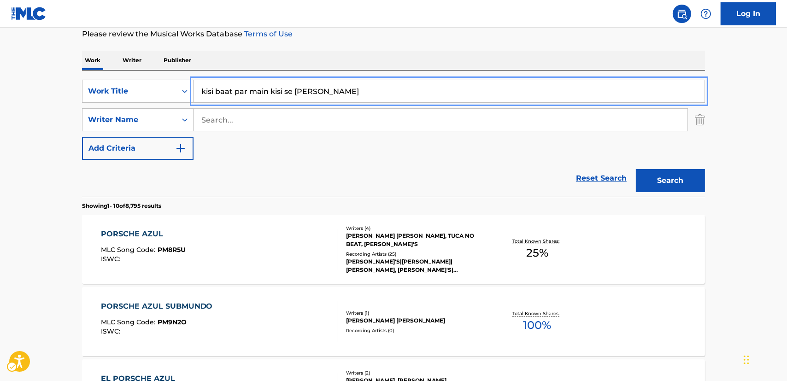
click at [155, 103] on div "SearchWithCriteria87952ec2-00cb-4106-a613-d1d35f82a5e2 Work Title kisi baat par…" at bounding box center [393, 120] width 623 height 80
paste input "Khafa Hoon Khafa H"
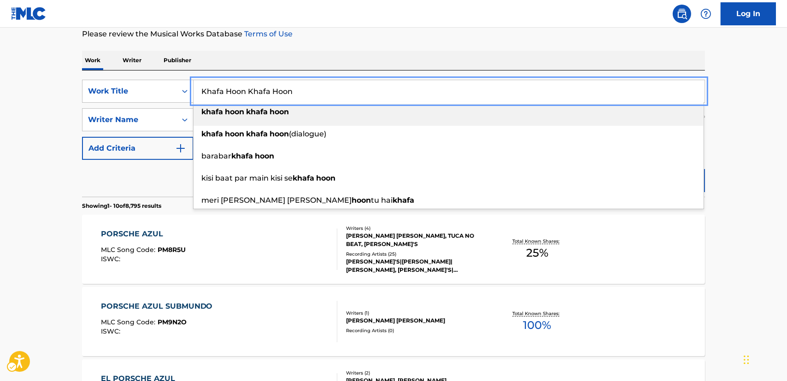
type input "Khafa Hoon Khafa Hoon"
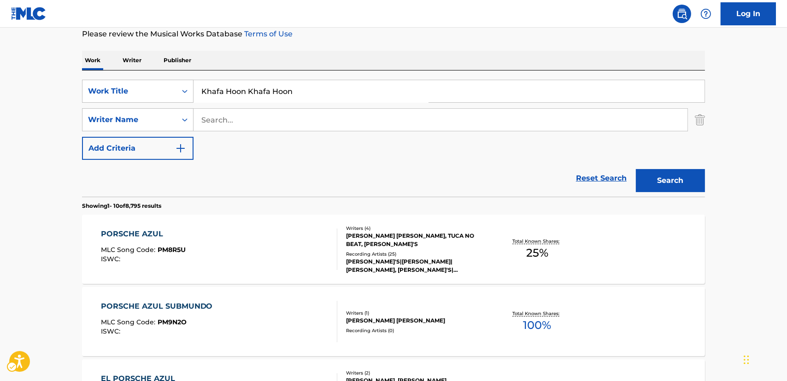
click at [685, 174] on button "Search" at bounding box center [670, 180] width 69 height 23
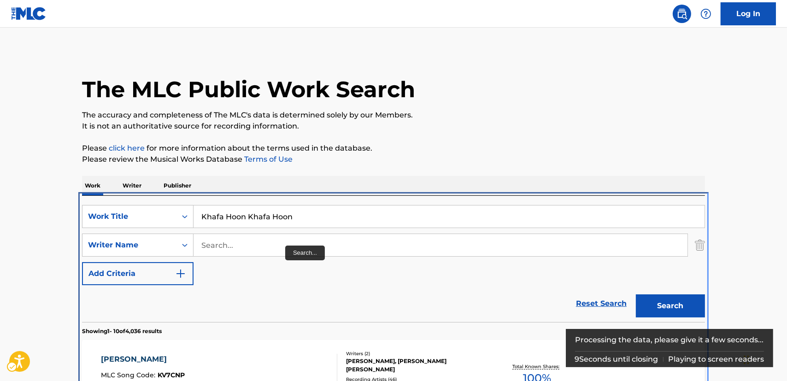
scroll to position [195, 0]
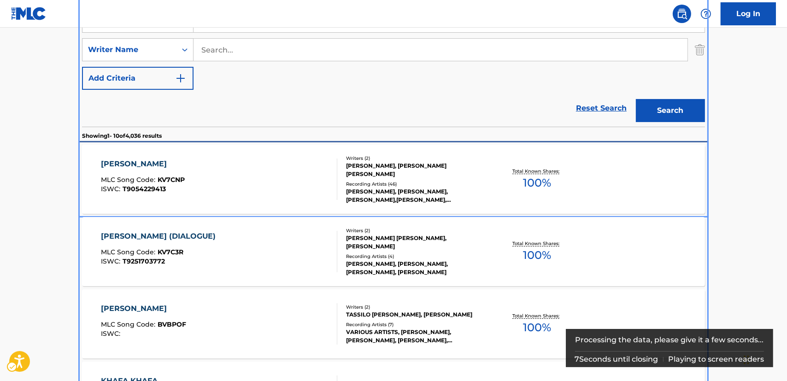
click at [288, 180] on div "KHAFA HOON KHAFA HOON MLC Song Code : KV7CNP ISWC : T9054229413" at bounding box center [219, 178] width 237 height 41
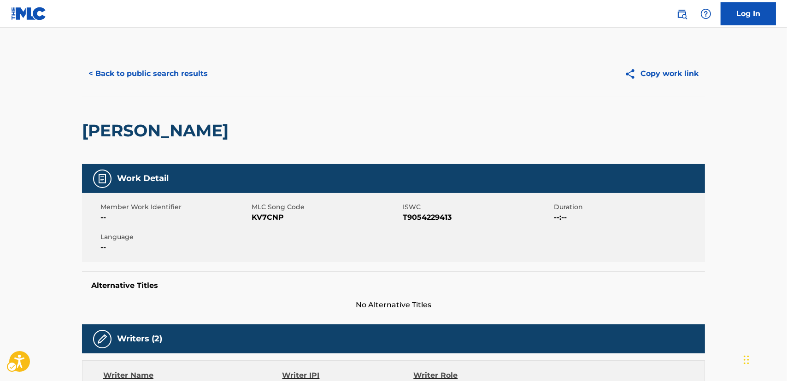
click at [272, 217] on span "KV7CNP" at bounding box center [325, 217] width 149 height 11
click at [436, 217] on span "T9054229413" at bounding box center [477, 217] width 149 height 11
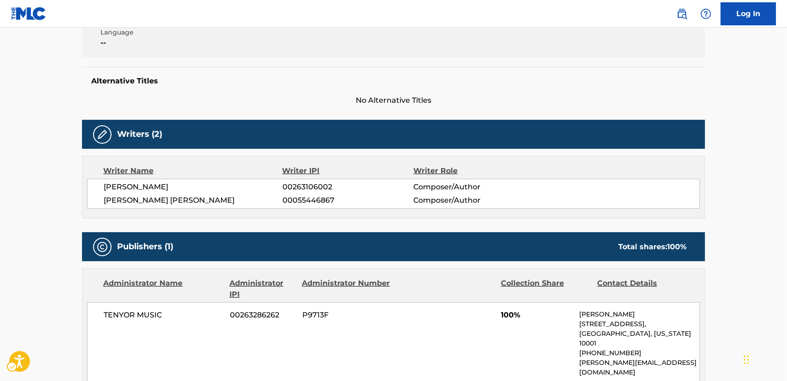
scroll to position [209, 0]
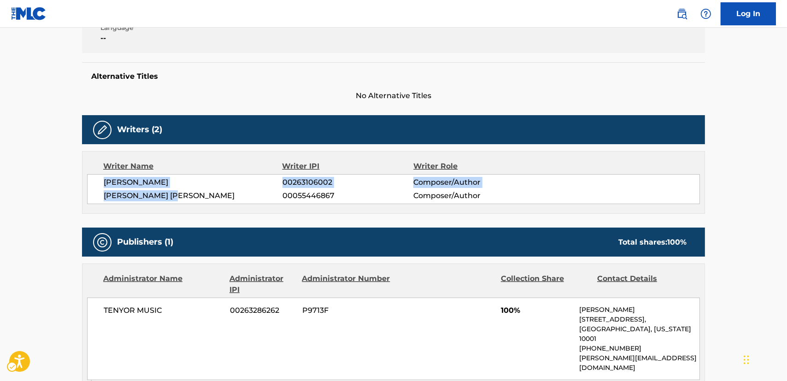
drag, startPoint x: 204, startPoint y: 195, endPoint x: 97, endPoint y: 184, distance: 107.4
click at [97, 184] on div "[PERSON_NAME] 00263106002 Composer/Author [PERSON_NAME] [PERSON_NAME] 000554468…" at bounding box center [393, 189] width 613 height 30
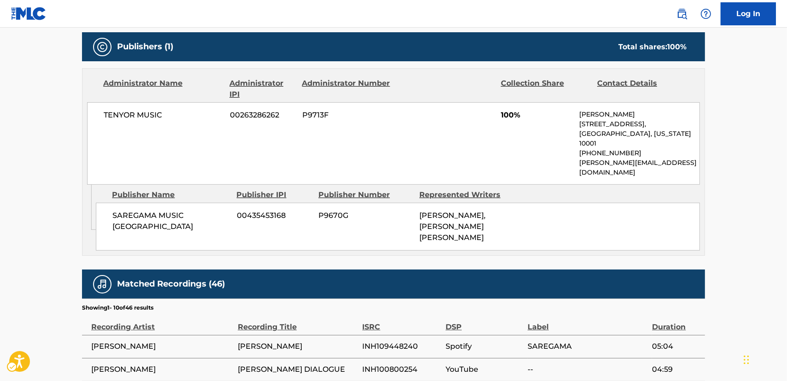
scroll to position [335, 0]
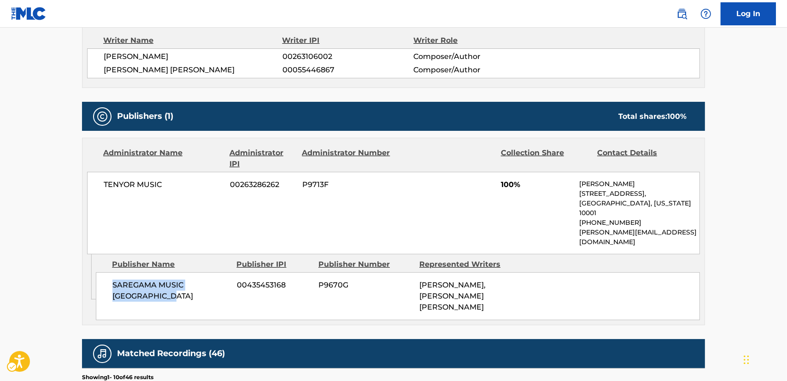
drag, startPoint x: 156, startPoint y: 277, endPoint x: 102, endPoint y: 265, distance: 55.1
click at [102, 272] on div "SAREGAMA MUSIC UNITED STATES 00435453168 P9670G [PERSON_NAME], [PERSON_NAME] [P…" at bounding box center [398, 296] width 604 height 48
drag, startPoint x: 177, startPoint y: 184, endPoint x: 73, endPoint y: 193, distance: 104.5
click at [73, 193] on div "< Back to public search results Copy work link [PERSON_NAME] Work Detail Member…" at bounding box center [393, 192] width 645 height 952
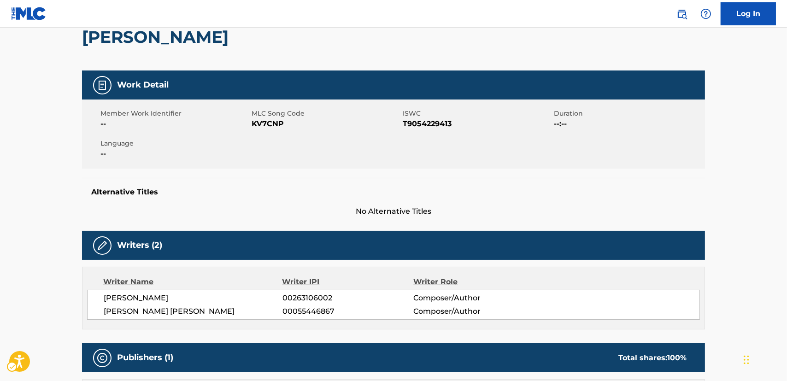
scroll to position [0, 0]
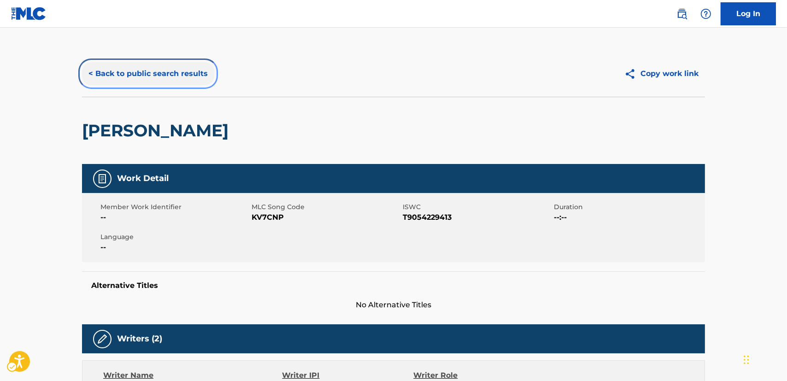
click at [147, 74] on button "< Back to public search results" at bounding box center [148, 73] width 132 height 23
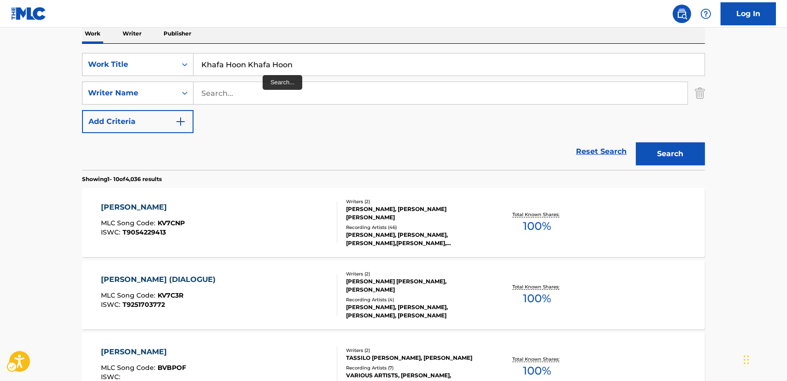
scroll to position [111, 0]
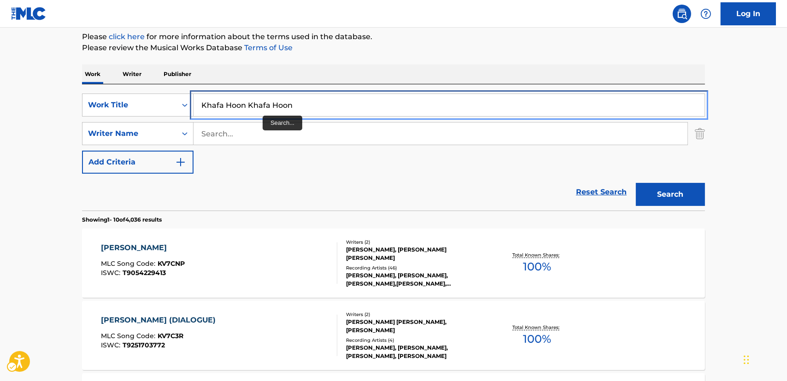
click at [167, 105] on div "SearchWithCriteria87952ec2-00cb-4106-a613-d1d35f82a5e2 Work Title Khafa Hoon Kh…" at bounding box center [393, 104] width 623 height 23
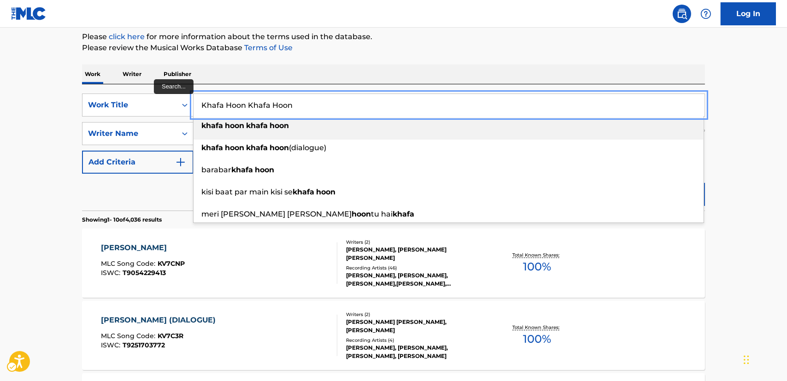
paste input "Your Incepti"
type input "Your Inception"
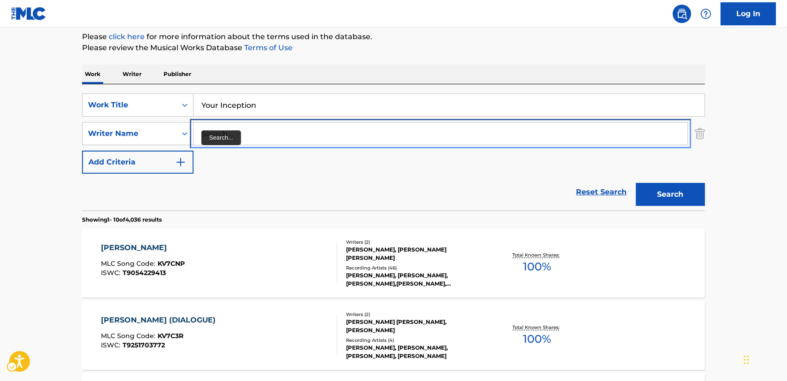
click at [208, 131] on input "Search..." at bounding box center [440, 134] width 494 height 22
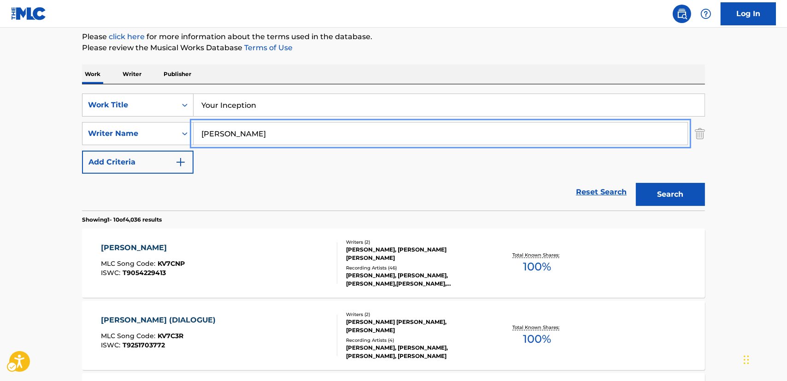
type input "[PERSON_NAME]"
click at [654, 188] on button "Search" at bounding box center [670, 194] width 69 height 23
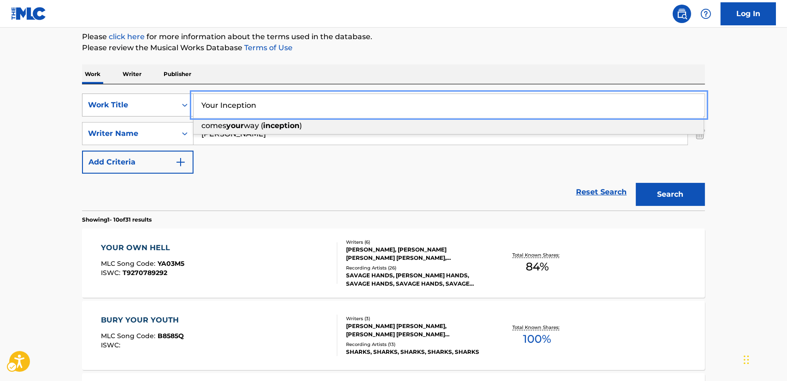
drag, startPoint x: 263, startPoint y: 110, endPoint x: 186, endPoint y: 110, distance: 76.4
click at [186, 110] on div "SearchWithCriteria87952ec2-00cb-4106-a613-d1d35f82a5e2 Work Title Your Inceptio…" at bounding box center [393, 104] width 623 height 23
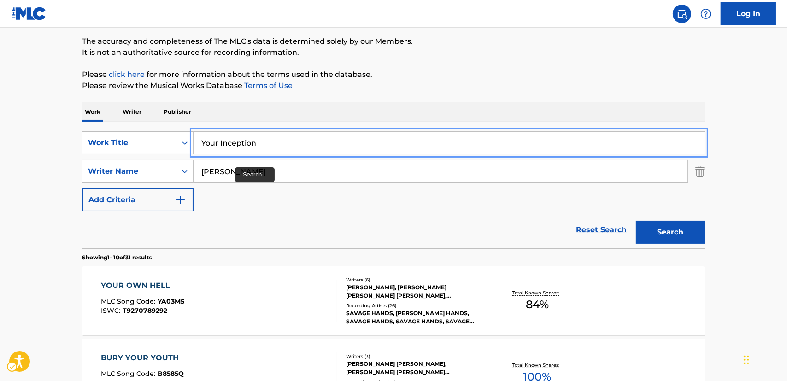
scroll to position [0, 0]
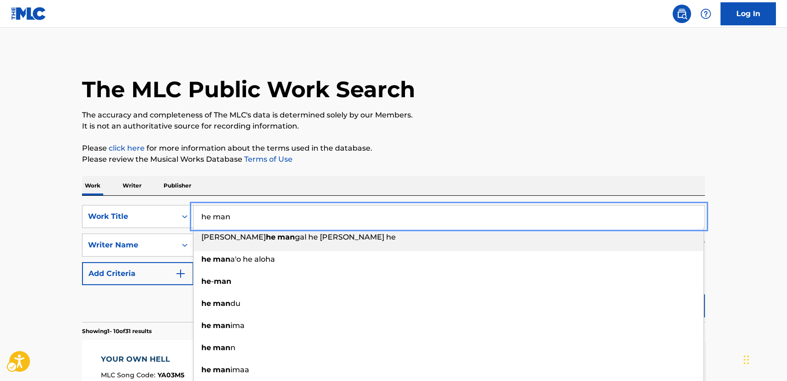
type input "he man"
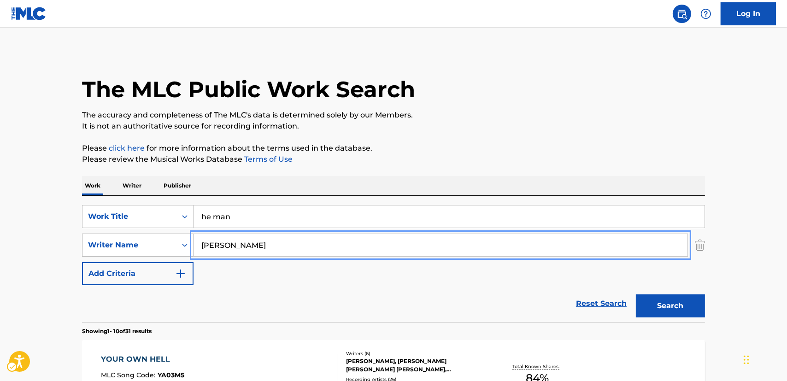
drag, startPoint x: 199, startPoint y: 251, endPoint x: 145, endPoint y: 248, distance: 54.4
click at [145, 249] on div "SearchWithCriteria77da8361-fab6-4af0-82df-12c5e56ebf5d Writer Name [PERSON_NAME]" at bounding box center [393, 244] width 623 height 23
type input "shuki"
click at [674, 309] on button "Search" at bounding box center [670, 305] width 69 height 23
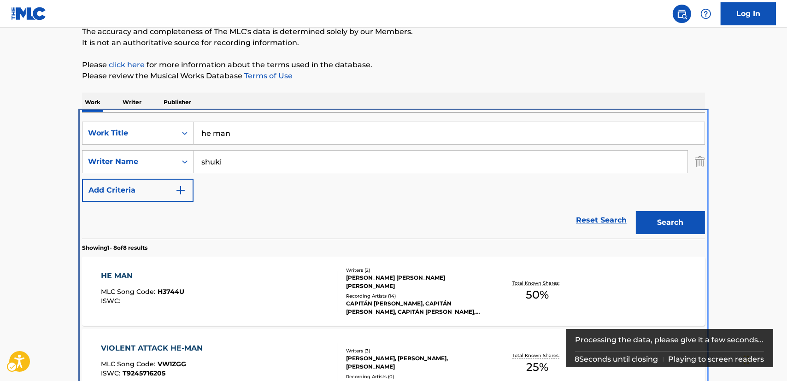
scroll to position [195, 0]
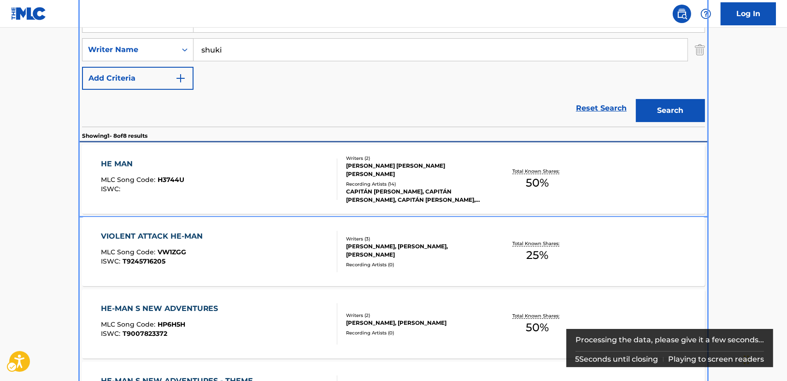
click at [259, 179] on div "HE MAN MLC Song Code : H3744U ISWC :" at bounding box center [219, 178] width 237 height 41
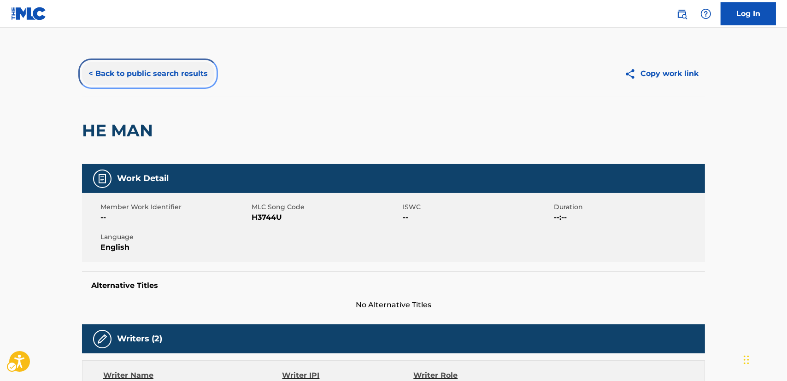
click at [123, 70] on button "< Back to public search results" at bounding box center [148, 73] width 132 height 23
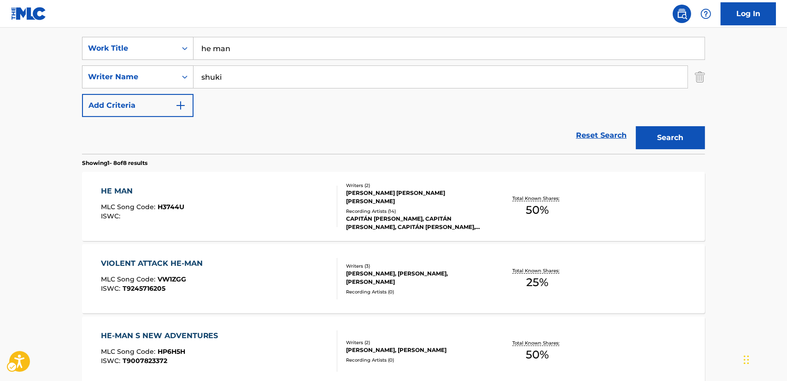
scroll to position [153, 0]
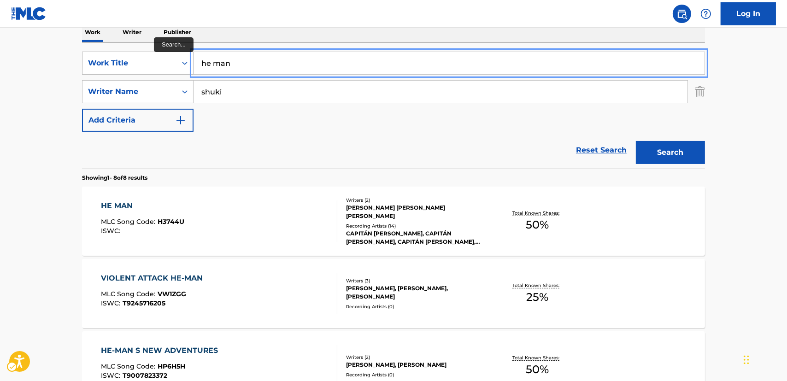
drag, startPoint x: 251, startPoint y: 64, endPoint x: 128, endPoint y: 72, distance: 123.2
click at [136, 69] on div "SearchWithCriteria87952ec2-00cb-4106-a613-d1d35f82a5e2 Work Title he man" at bounding box center [393, 63] width 623 height 23
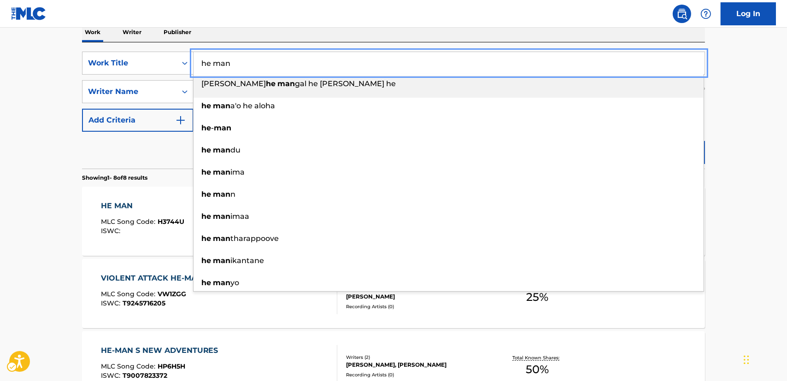
paste input "Ignited"
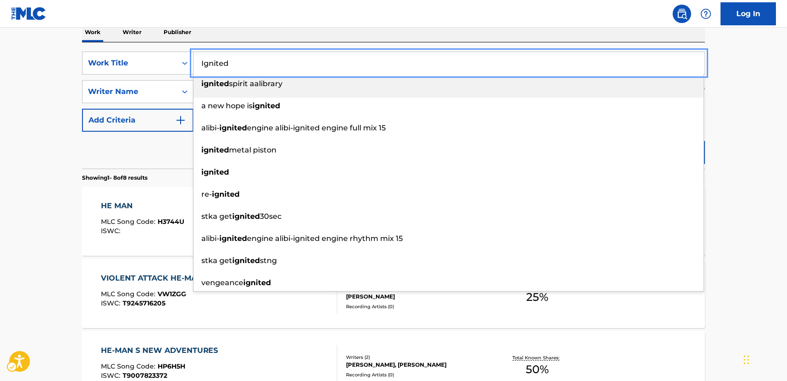
type input "Ignited"
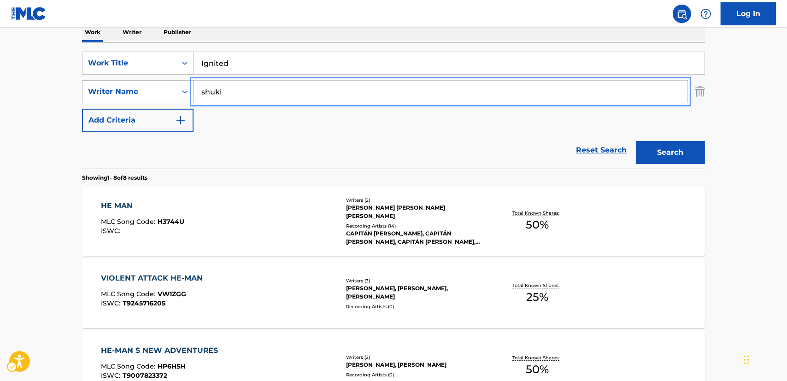
drag, startPoint x: 239, startPoint y: 91, endPoint x: 182, endPoint y: 93, distance: 57.1
click at [180, 92] on div "SearchWithCriteria77da8361-fab6-4af0-82df-12c5e56ebf5d Writer Name [PERSON_NAME]" at bounding box center [393, 91] width 623 height 23
paste input "Inoue"
type input "Inoue"
click at [667, 146] on button "Search" at bounding box center [670, 152] width 69 height 23
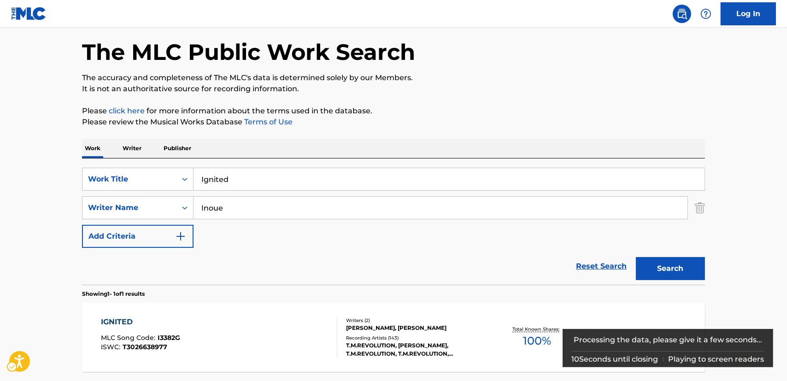
scroll to position [83, 0]
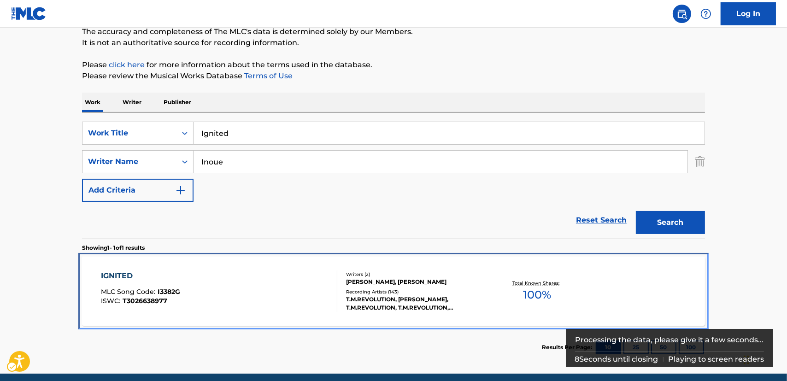
click at [239, 290] on div "IGNITED MLC Song Code : I3382G ISWC : T3026638977" at bounding box center [219, 290] width 237 height 41
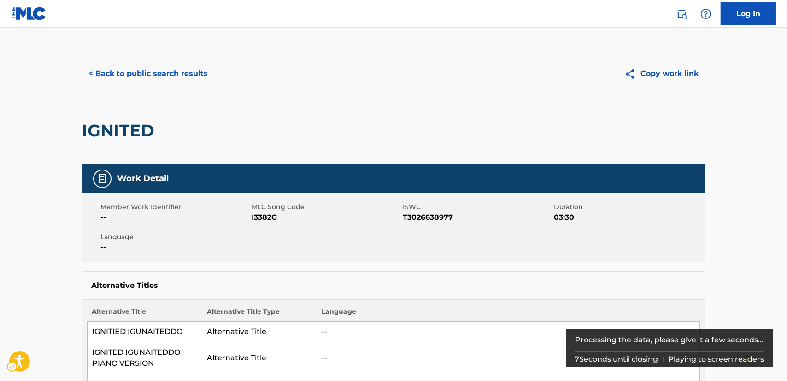
click at [260, 218] on span "I3382G" at bounding box center [325, 217] width 149 height 11
click at [259, 218] on span "I3382G" at bounding box center [325, 217] width 149 height 11
click at [422, 220] on span "T3026638977" at bounding box center [477, 217] width 149 height 11
click at [422, 219] on span "T3026638977" at bounding box center [477, 217] width 149 height 11
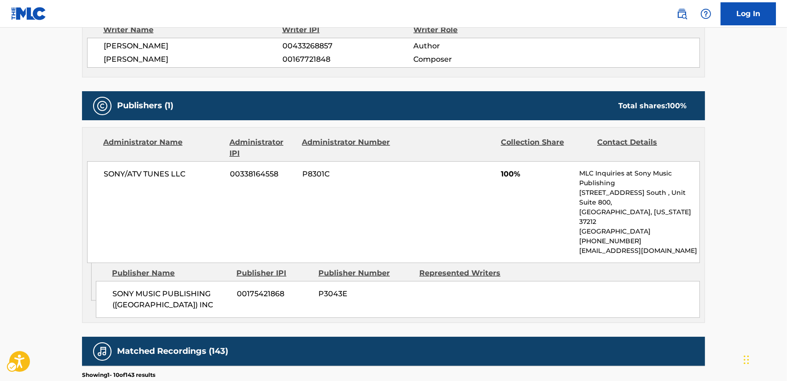
scroll to position [461, 0]
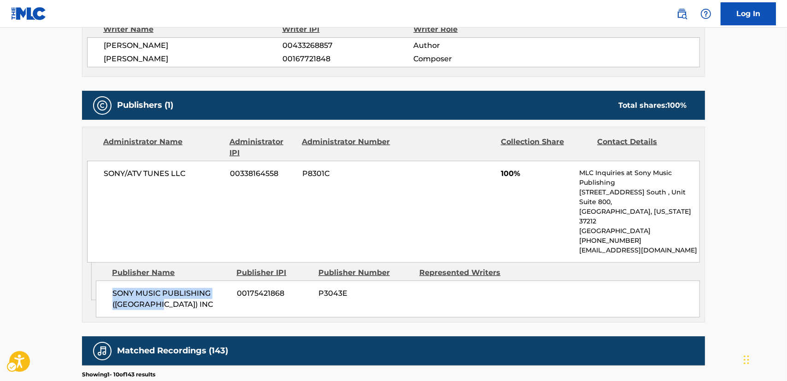
drag, startPoint x: 161, startPoint y: 288, endPoint x: 107, endPoint y: 277, distance: 55.0
click at [107, 280] on div "SONY MUSIC PUBLISHING ([GEOGRAPHIC_DATA]) INC 00175421868 P3043E" at bounding box center [398, 298] width 604 height 37
drag, startPoint x: 184, startPoint y: 171, endPoint x: 89, endPoint y: 175, distance: 94.9
click at [89, 175] on div "SONY/ATV TUNES LLC 00338164558 P8301C 100% MLC Inquiries at Sony Music Publishi…" at bounding box center [393, 212] width 613 height 102
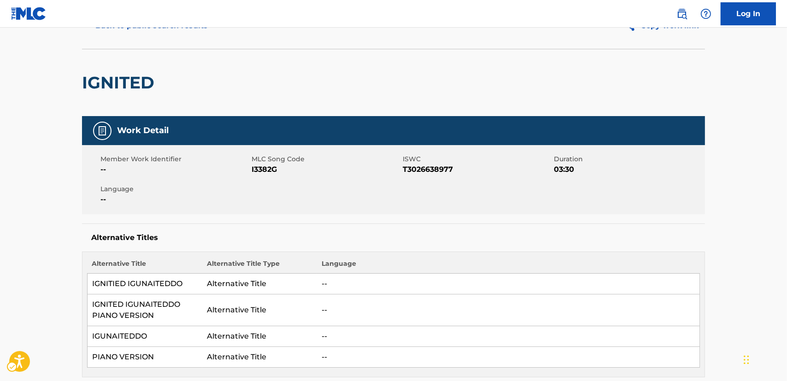
scroll to position [0, 0]
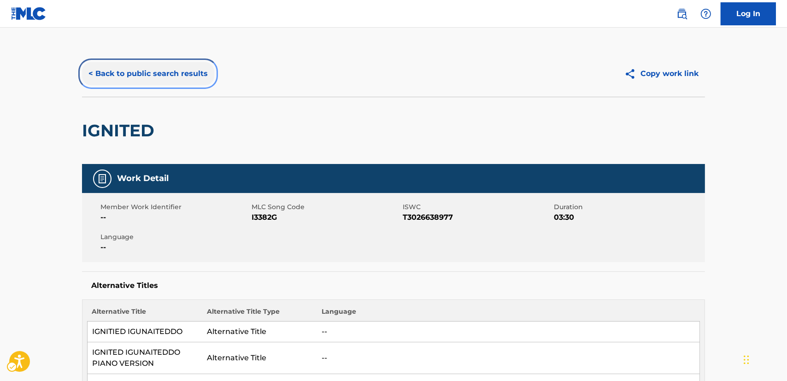
click at [160, 81] on button "< Back to public search results" at bounding box center [148, 73] width 132 height 23
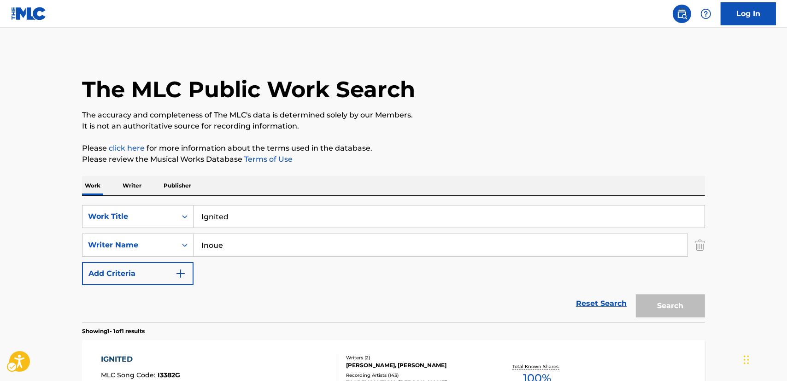
scroll to position [67, 0]
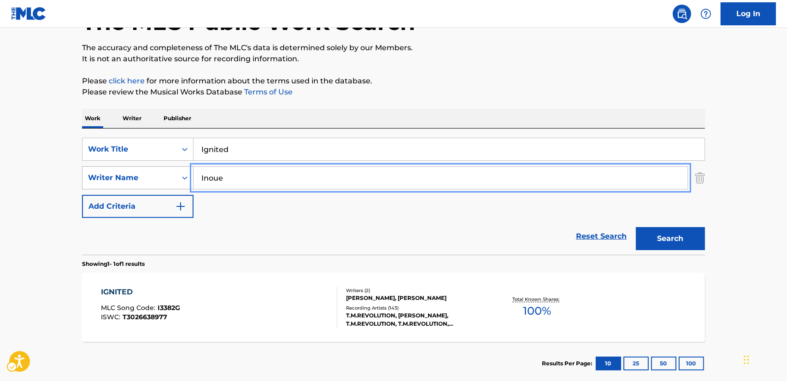
click at [155, 178] on div "SearchWithCriteria77da8361-fab6-4af0-82df-12c5e56ebf5d Writer Name [PERSON_NAME]" at bounding box center [393, 177] width 623 height 23
paste input "Wasi"
type input "Wasi"
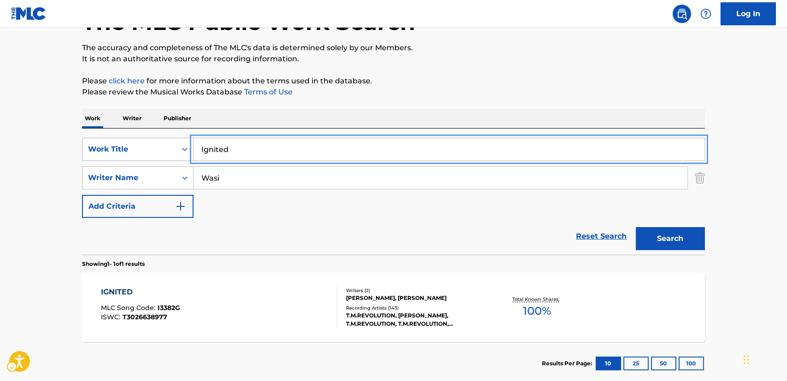
drag, startPoint x: 236, startPoint y: 148, endPoint x: 155, endPoint y: 149, distance: 81.5
click at [155, 149] on div "SearchWithCriteria87952ec2-00cb-4106-a613-d1d35f82a5e2 Work Title Ignited" at bounding box center [393, 149] width 623 height 23
paste input "Mohamaya"
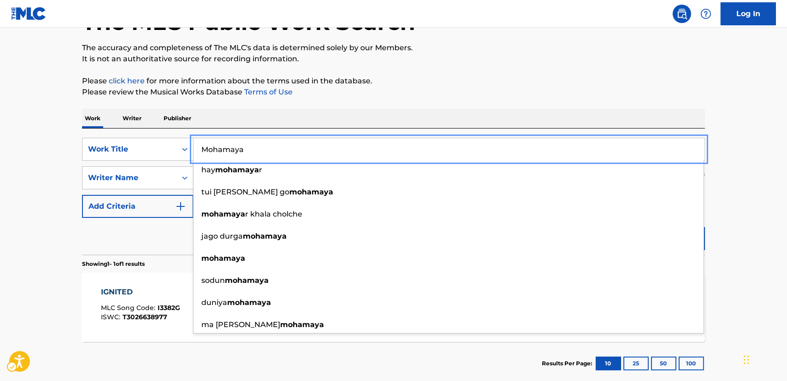
type input "Mohamaya"
click at [752, 202] on main "The MLC Public Work Search The accuracy and completeness of The MLC's data is d…" at bounding box center [393, 174] width 787 height 429
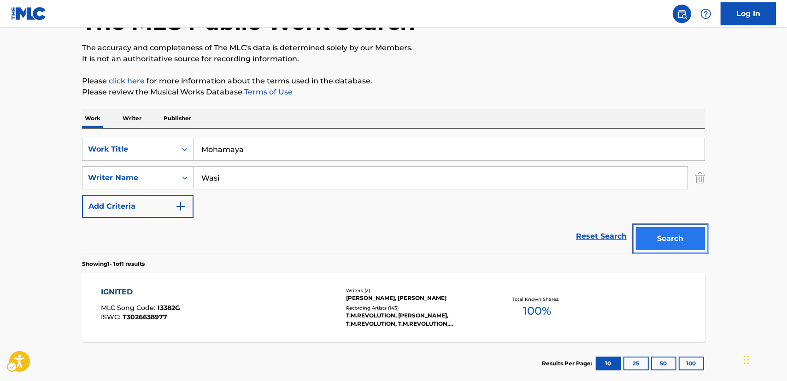
click at [696, 239] on button "Search" at bounding box center [670, 238] width 69 height 23
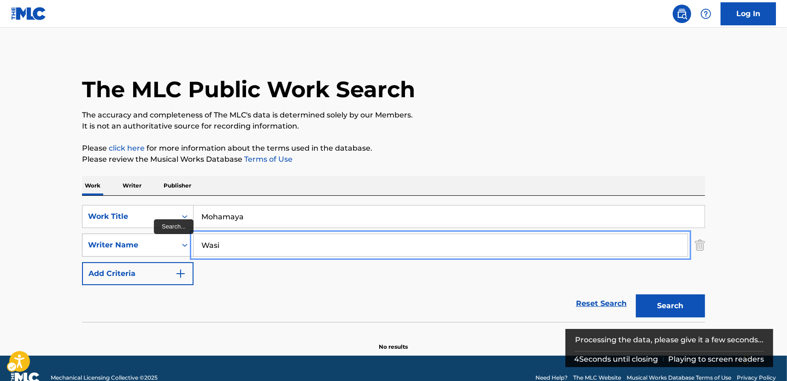
drag, startPoint x: 239, startPoint y: 244, endPoint x: 181, endPoint y: 245, distance: 58.0
click at [181, 245] on div "SearchWithCriteria77da8361-fab6-4af0-82df-12c5e56ebf5d Writer Name [PERSON_NAME]" at bounding box center [393, 244] width 623 height 23
paste input "Shomeshwar"
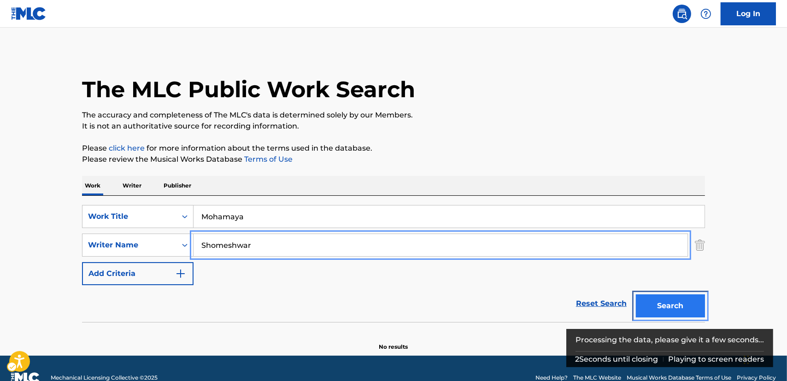
click at [672, 303] on button "Search" at bounding box center [670, 305] width 69 height 23
drag, startPoint x: 268, startPoint y: 248, endPoint x: 183, endPoint y: 245, distance: 85.2
click at [183, 245] on div "SearchWithCriteria77da8361-fab6-4af0-82df-12c5e56ebf5d Writer Name [GEOGRAPHIC_…" at bounding box center [393, 244] width 623 height 23
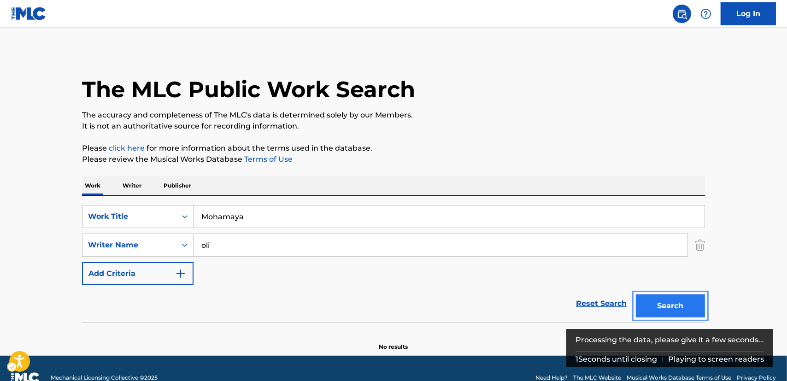
click at [658, 302] on button "Search" at bounding box center [670, 305] width 69 height 23
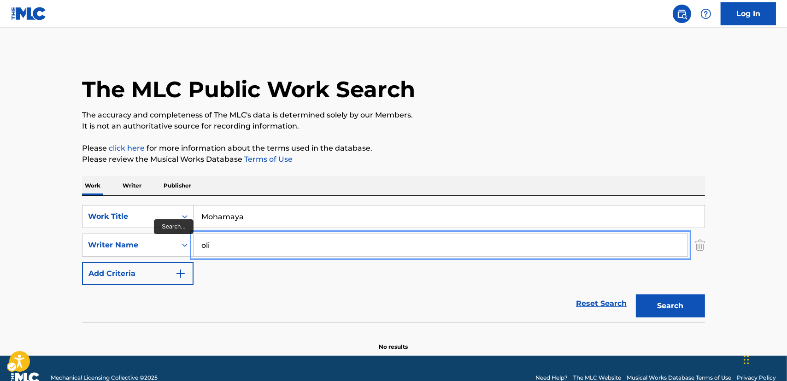
drag, startPoint x: 219, startPoint y: 247, endPoint x: 196, endPoint y: 236, distance: 25.7
click at [185, 243] on div "SearchWithCriteria77da8361-fab6-4af0-82df-12c5e56ebf5d Writer Name [PERSON_NAME]" at bounding box center [393, 244] width 623 height 23
paste input "Khairul"
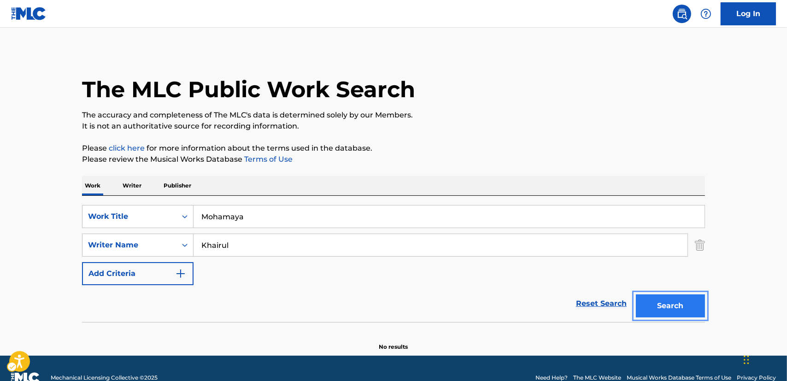
click at [674, 306] on button "Search" at bounding box center [670, 305] width 69 height 23
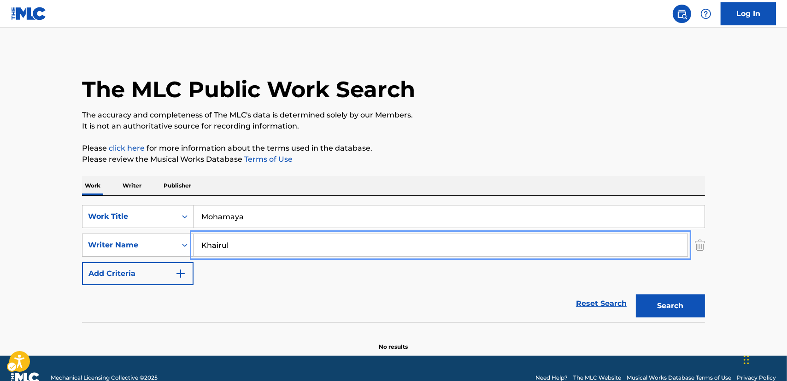
drag, startPoint x: 235, startPoint y: 247, endPoint x: 182, endPoint y: 248, distance: 53.4
click at [182, 248] on div "SearchWithCriteria77da8361-fab6-4af0-82df-12c5e56ebf5d Writer Name [PERSON_NAME]" at bounding box center [393, 244] width 623 height 23
paste input "[PERSON_NAME]"
type input "[PERSON_NAME]"
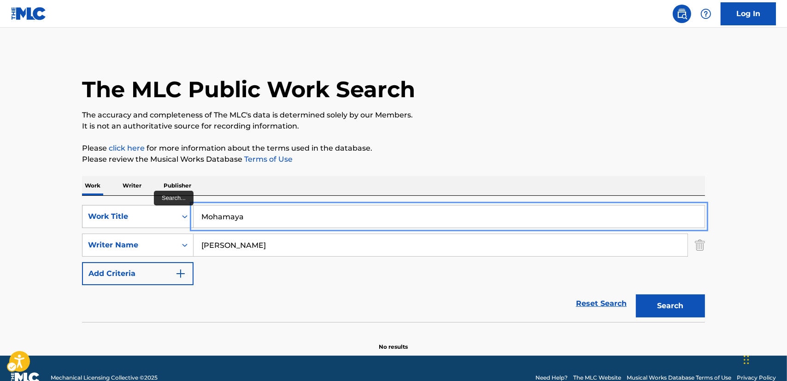
drag, startPoint x: 222, startPoint y: 213, endPoint x: 150, endPoint y: 216, distance: 71.9
click at [150, 216] on div "SearchWithCriteria87952ec2-00cb-4106-a613-d1d35f82a5e2 Work Title Mohamaya" at bounding box center [393, 216] width 623 height 23
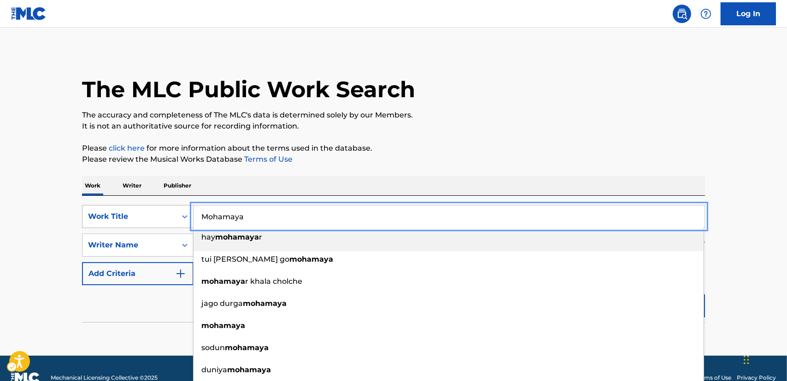
paste input "Save You a Seat"
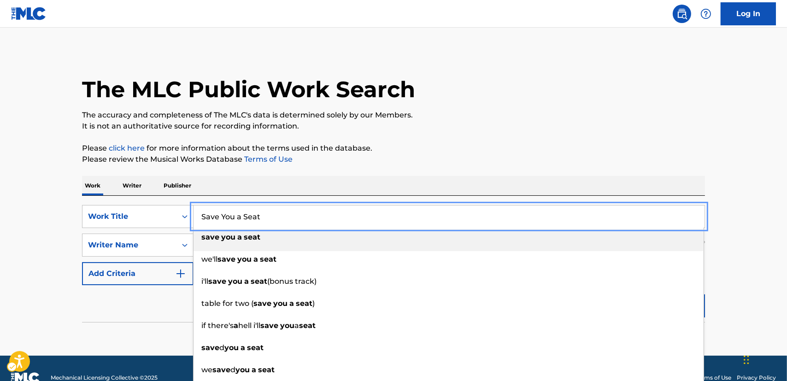
type input "Save You a Seat"
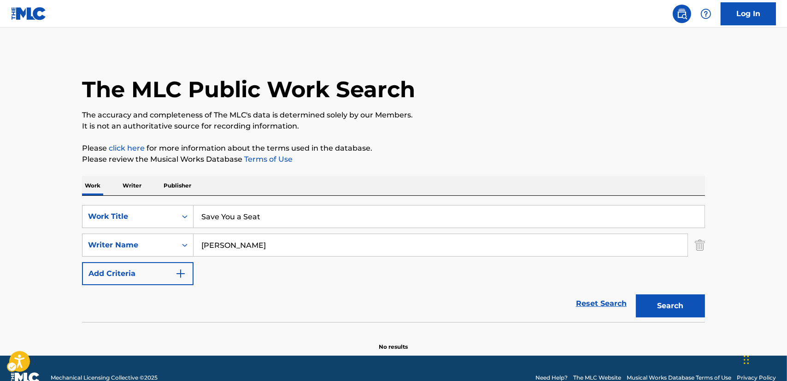
click at [57, 190] on main "The MLC Public Work Search The accuracy and completeness of The MLC's data is d…" at bounding box center [393, 192] width 787 height 328
click at [683, 310] on button "Search" at bounding box center [670, 305] width 69 height 23
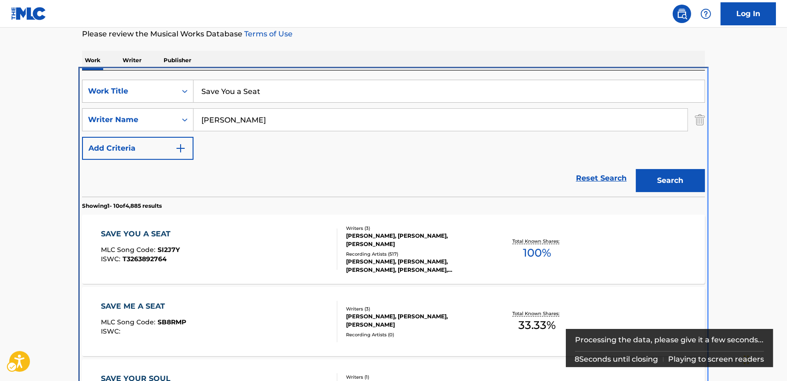
scroll to position [195, 0]
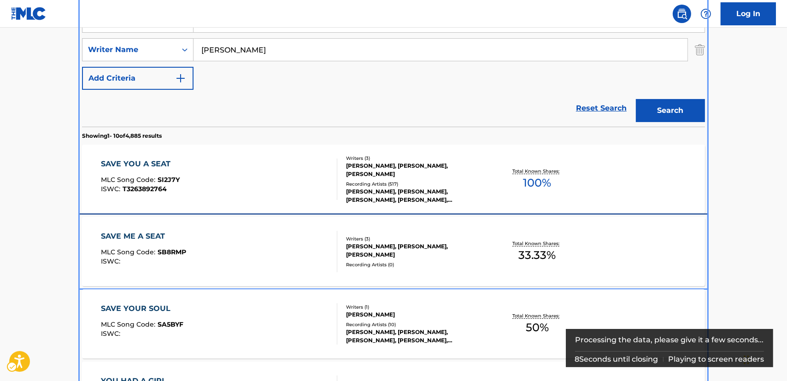
click at [240, 241] on div "SAVE ME A SEAT MLC Song Code : SB8RMP ISWC :" at bounding box center [219, 251] width 237 height 41
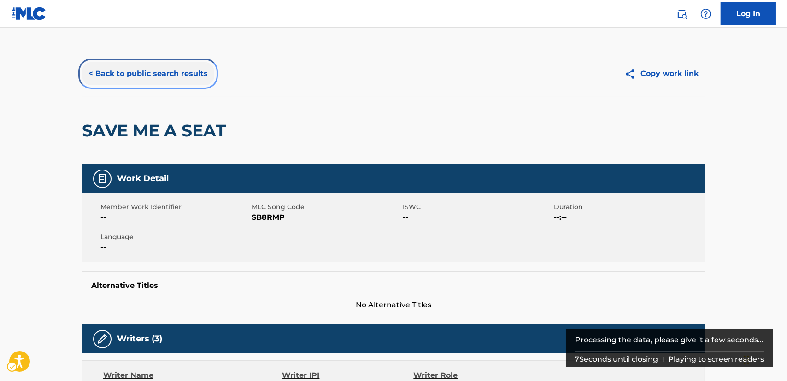
click at [193, 70] on button "< Back to public search results" at bounding box center [148, 73] width 132 height 23
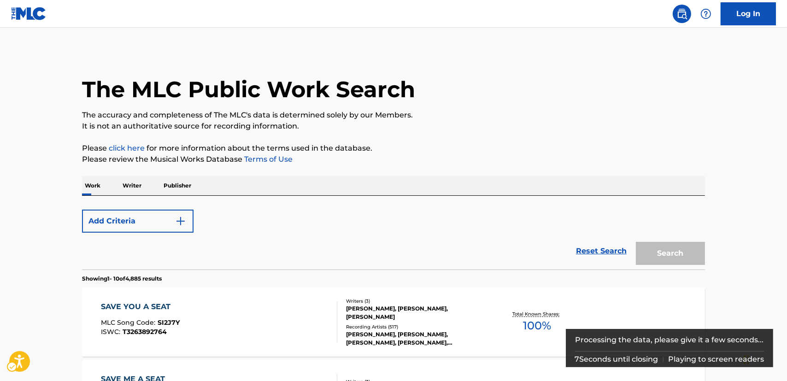
scroll to position [195, 0]
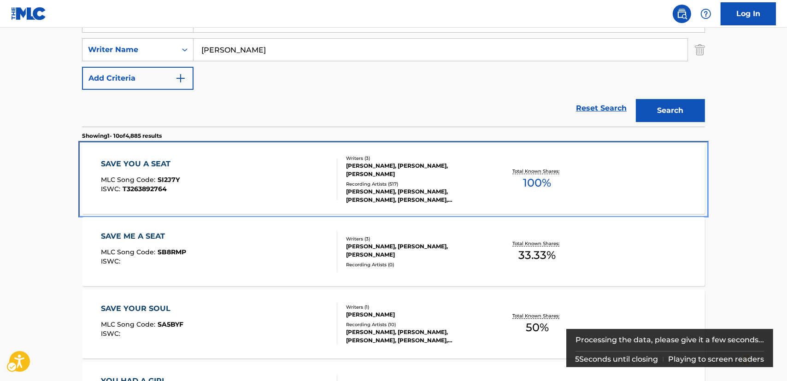
click at [215, 174] on div "SAVE YOU A SEAT MLC Song Code : SI2J7Y ISWC : T3263892764" at bounding box center [219, 178] width 237 height 41
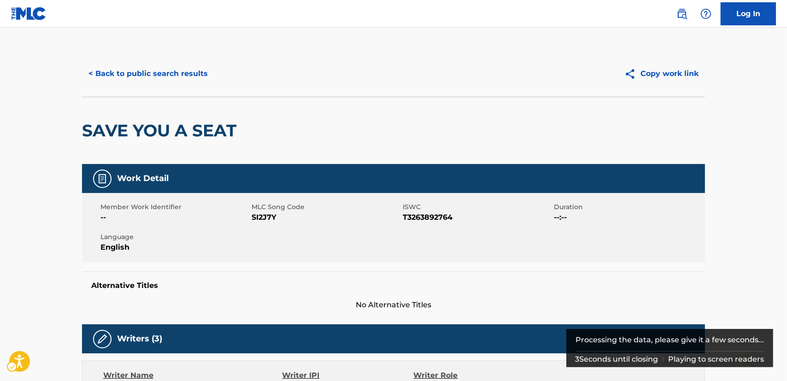
click at [261, 216] on span "SI2J7Y" at bounding box center [325, 217] width 149 height 11
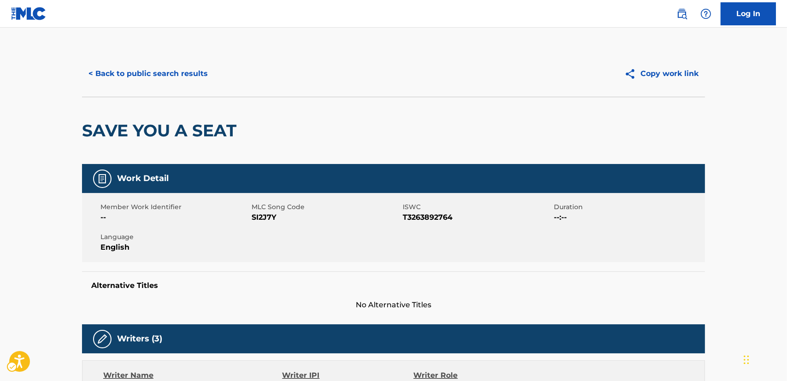
click at [432, 220] on span "T3263892764" at bounding box center [477, 217] width 149 height 11
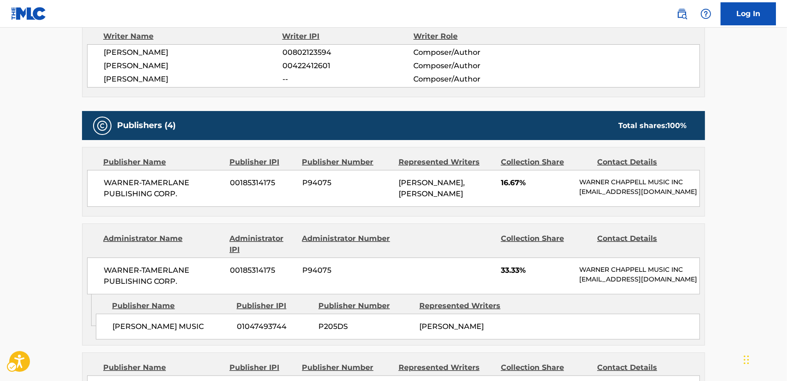
scroll to position [377, 0]
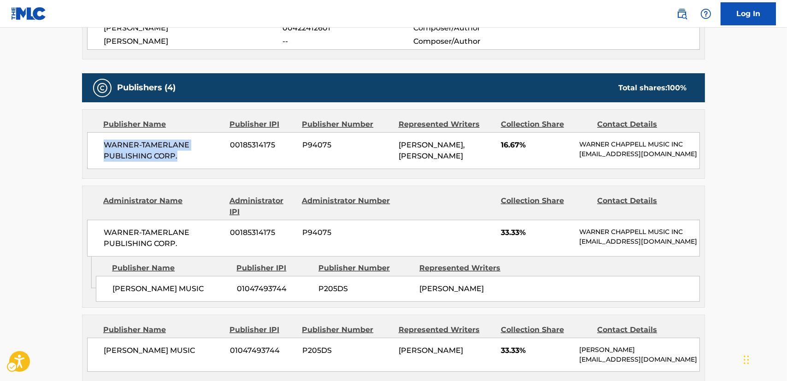
drag, startPoint x: 185, startPoint y: 157, endPoint x: 101, endPoint y: 148, distance: 84.3
click at [101, 148] on div "WARNER-[PERSON_NAME] PUBLISHING CORP. 00185314175 P94075 [PERSON_NAME], [PERSON…" at bounding box center [393, 150] width 613 height 37
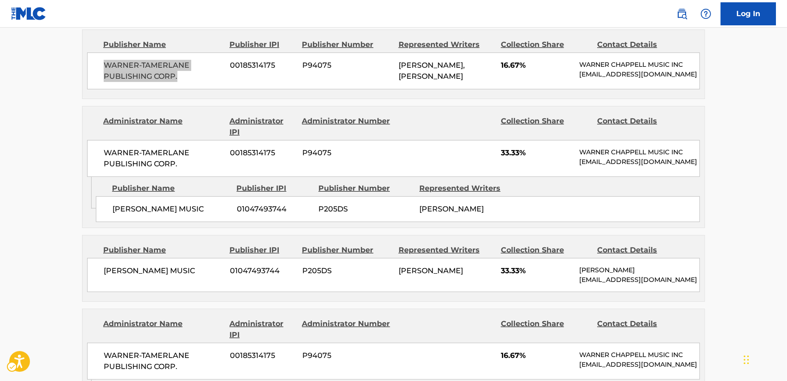
scroll to position [461, 0]
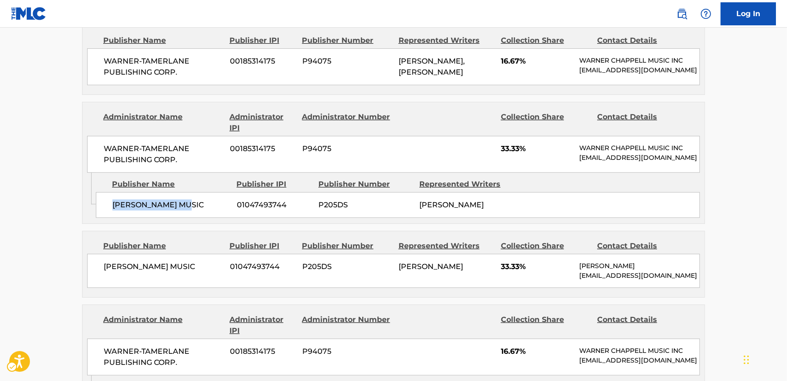
drag, startPoint x: 156, startPoint y: 204, endPoint x: 113, endPoint y: 208, distance: 43.0
click at [113, 208] on span "[PERSON_NAME] MUSIC" at bounding box center [170, 204] width 117 height 11
drag, startPoint x: 180, startPoint y: 161, endPoint x: 101, endPoint y: 148, distance: 79.8
click at [101, 148] on div "WARNER-[PERSON_NAME] PUBLISHING CORP. 00185314175 P94075 33.33% [PERSON_NAME] M…" at bounding box center [393, 154] width 613 height 37
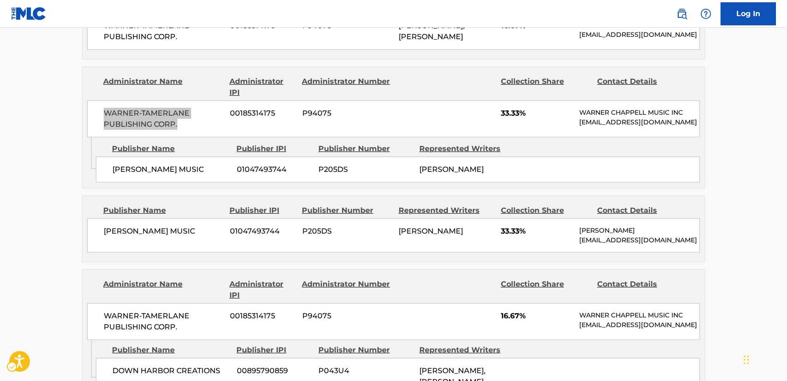
scroll to position [544, 0]
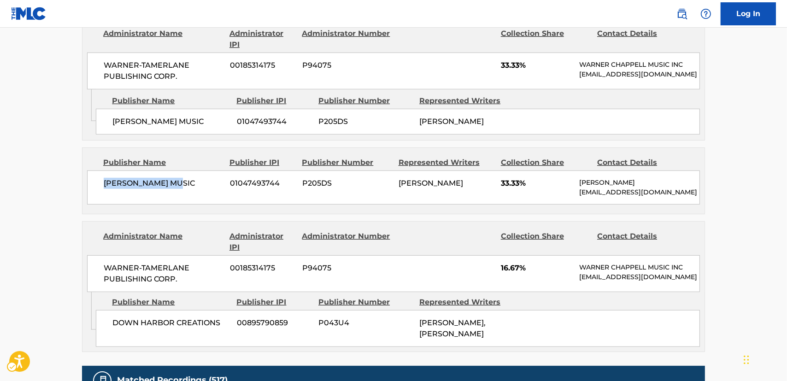
drag, startPoint x: 144, startPoint y: 188, endPoint x: 102, endPoint y: 187, distance: 41.9
click at [102, 187] on div "[PERSON_NAME] MUSIC 01047493744 P205DS [PERSON_NAME] 33.33% [PERSON_NAME] [PERS…" at bounding box center [393, 187] width 613 height 34
drag, startPoint x: 227, startPoint y: 322, endPoint x: 110, endPoint y: 319, distance: 117.5
click at [110, 319] on div "DOWN HARBOR CREATIONS 00895790859 P043U4 [PERSON_NAME], [PERSON_NAME]" at bounding box center [398, 328] width 604 height 37
drag, startPoint x: 169, startPoint y: 280, endPoint x: 104, endPoint y: 268, distance: 66.6
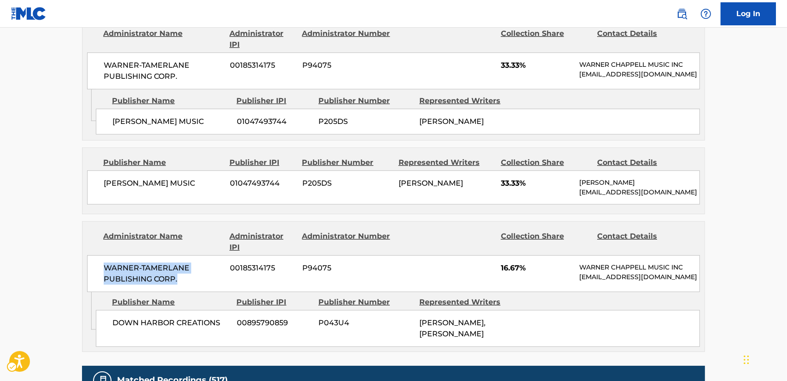
click at [104, 268] on span "WARNER-TAMERLANE PUBLISHING CORP." at bounding box center [163, 274] width 119 height 22
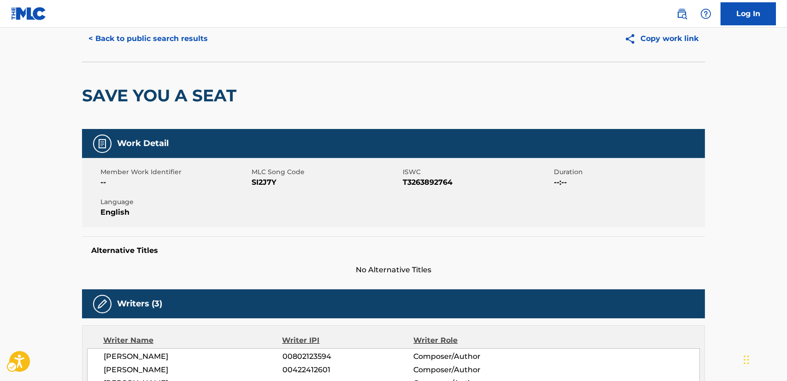
scroll to position [0, 0]
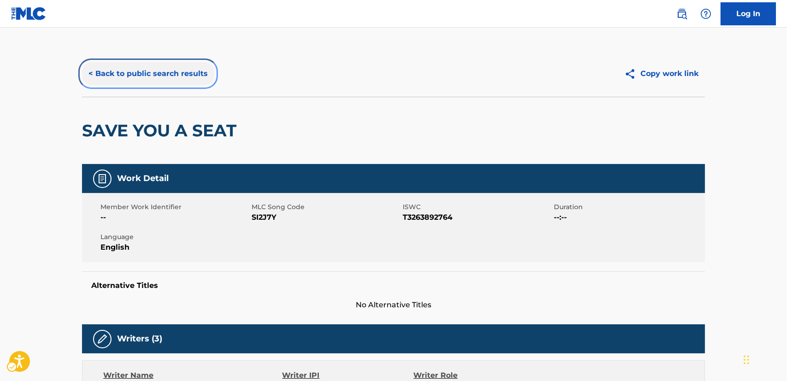
click at [125, 68] on button "< Back to public search results" at bounding box center [148, 73] width 132 height 23
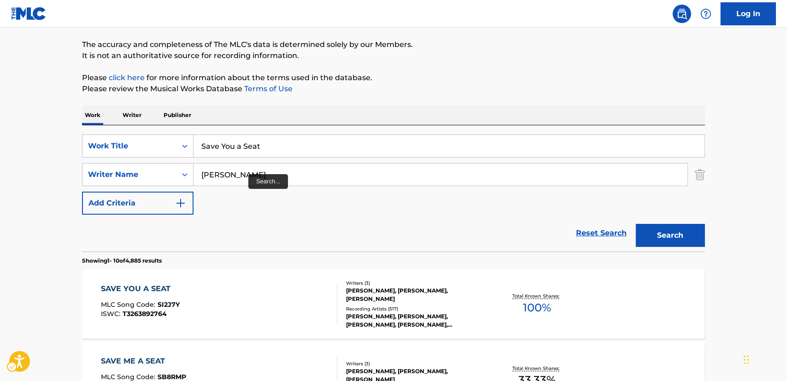
scroll to position [70, 0]
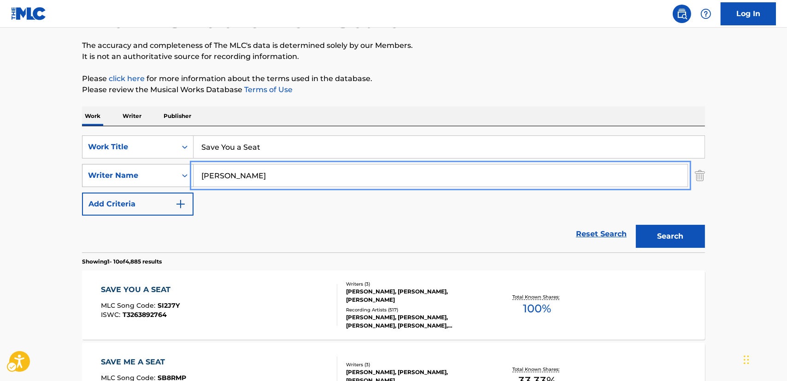
drag, startPoint x: 241, startPoint y: 175, endPoint x: 163, endPoint y: 175, distance: 78.3
click at [167, 174] on div "SearchWithCriteria77da8361-fab6-4af0-82df-12c5e56ebf5d Writer Name [PERSON_NAME]" at bounding box center [393, 175] width 623 height 23
paste input "Fujibayashi"
type input "Fujibayashi"
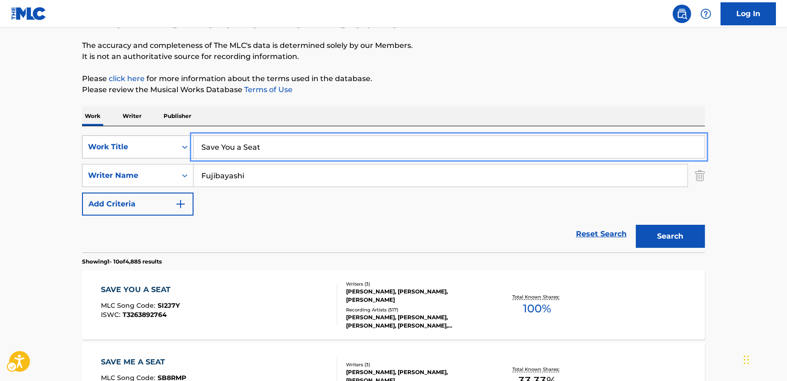
drag, startPoint x: 292, startPoint y: 150, endPoint x: 171, endPoint y: 146, distance: 120.3
click at [171, 146] on div "SearchWithCriteria87952ec2-00cb-4106-a613-d1d35f82a5e2 Work Title Save You a Se…" at bounding box center [393, 146] width 623 height 23
paste input "Gekkou"
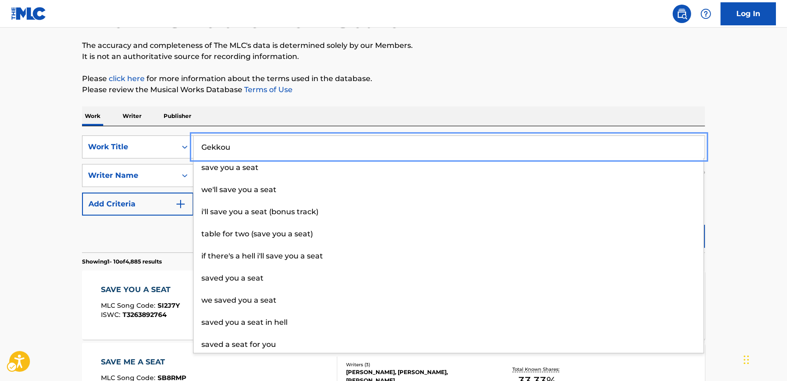
type input "Gekkou"
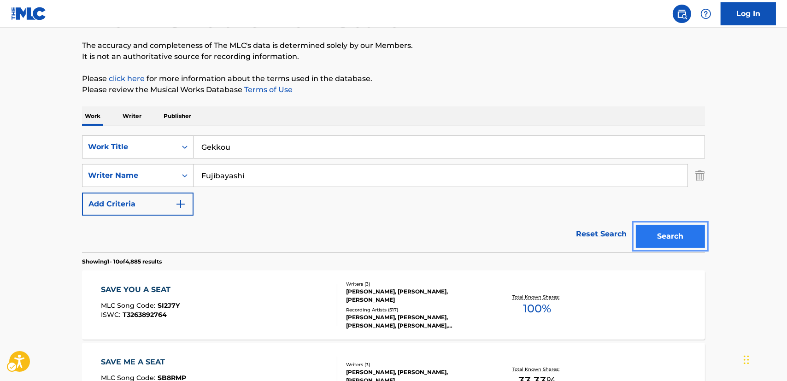
click at [692, 234] on button "Search" at bounding box center [670, 236] width 69 height 23
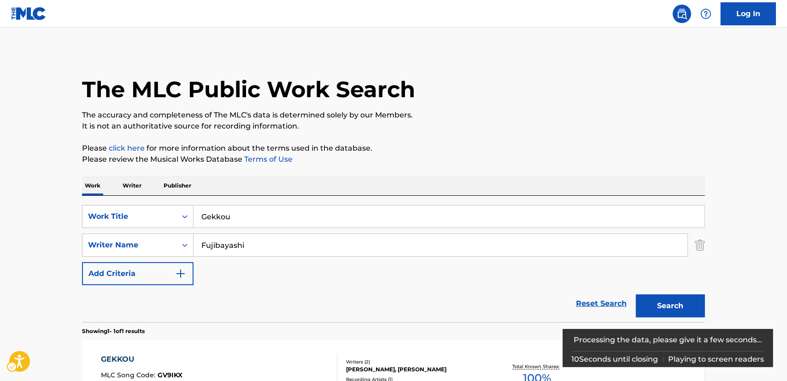
scroll to position [120, 0]
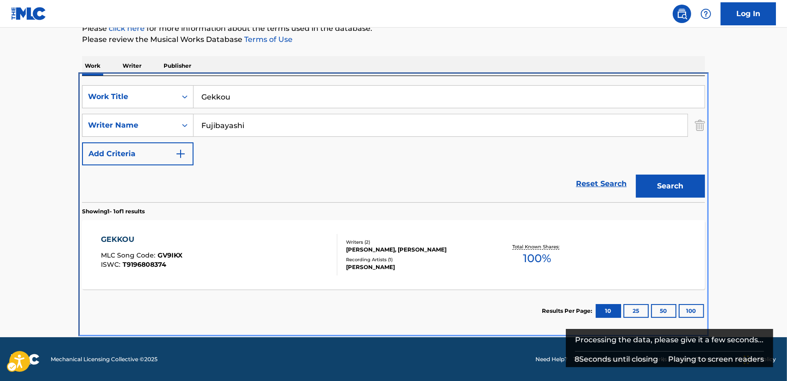
click at [269, 260] on div "GEKKOU MLC Song Code : GV9IKX ISWC : T9196808374" at bounding box center [219, 254] width 237 height 41
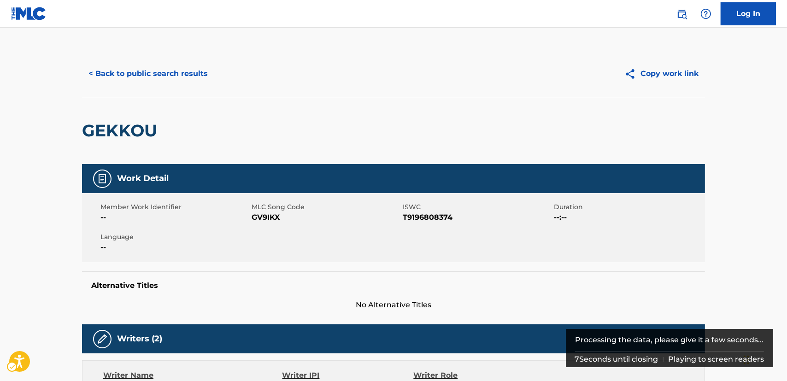
click at [274, 216] on span "GV9IKX" at bounding box center [325, 217] width 149 height 11
click at [428, 217] on span "T9196808374" at bounding box center [477, 217] width 149 height 11
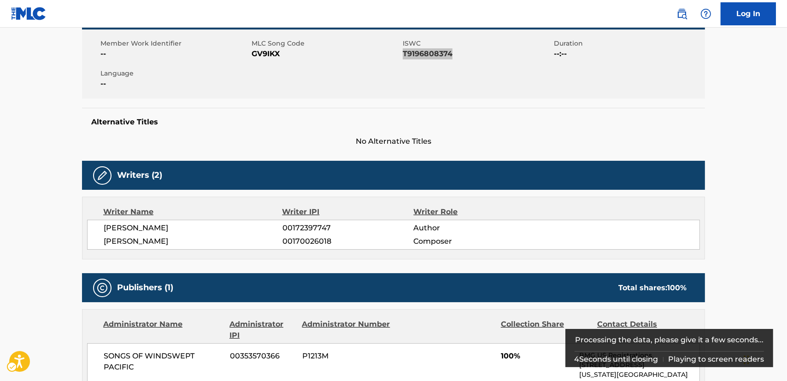
scroll to position [167, 0]
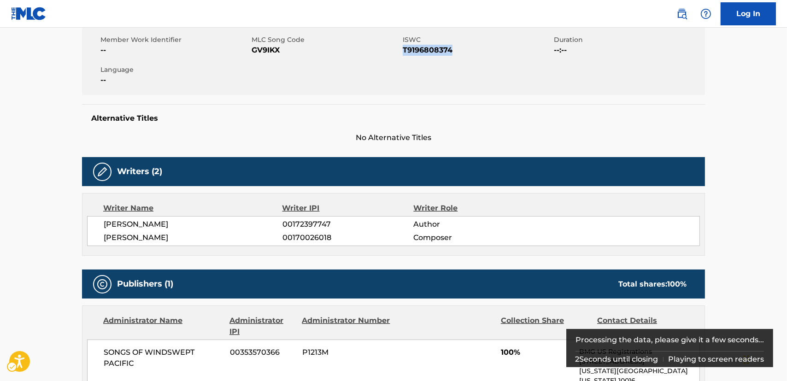
drag, startPoint x: 167, startPoint y: 235, endPoint x: 104, endPoint y: 222, distance: 64.0
click at [104, 222] on div "[PERSON_NAME] 00172397747 Author [PERSON_NAME] 00170026018 Composer" at bounding box center [393, 231] width 613 height 30
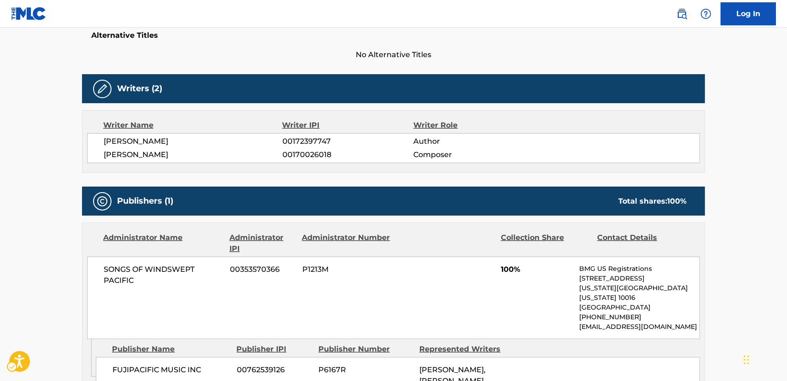
scroll to position [335, 0]
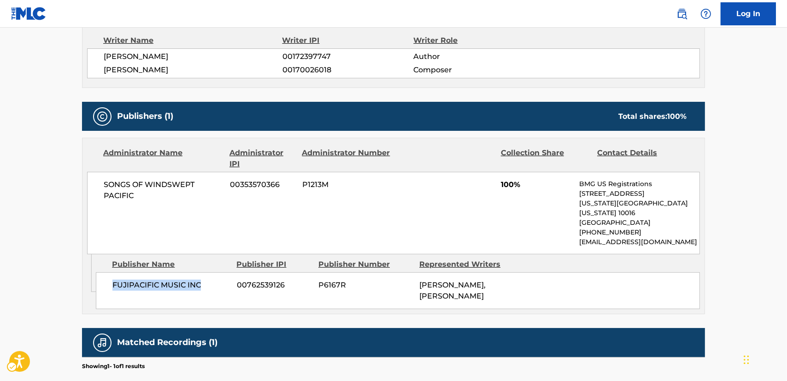
drag, startPoint x: 190, startPoint y: 274, endPoint x: 109, endPoint y: 275, distance: 80.6
click at [109, 275] on div "FUJIPACIFIC MUSIC INC 00762539126 P6167R [PERSON_NAME], [PERSON_NAME]" at bounding box center [398, 290] width 604 height 37
drag, startPoint x: 160, startPoint y: 191, endPoint x: 99, endPoint y: 183, distance: 61.8
click at [99, 183] on div "SONGS OF WINDSWEPT PACIFIC 00353570366 P1213M 100% BMG US Registrations [STREET…" at bounding box center [393, 213] width 613 height 82
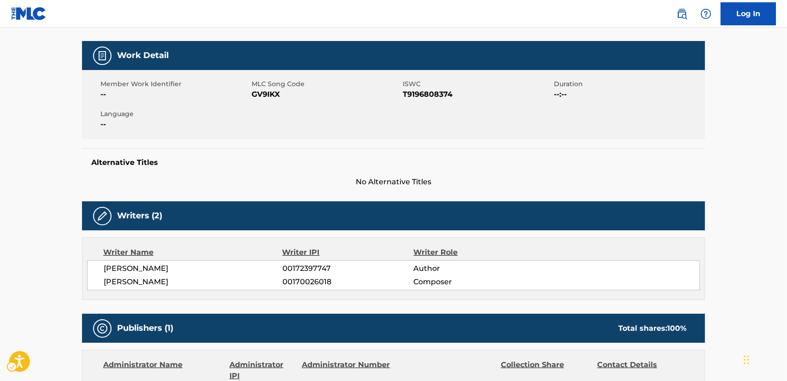
scroll to position [0, 0]
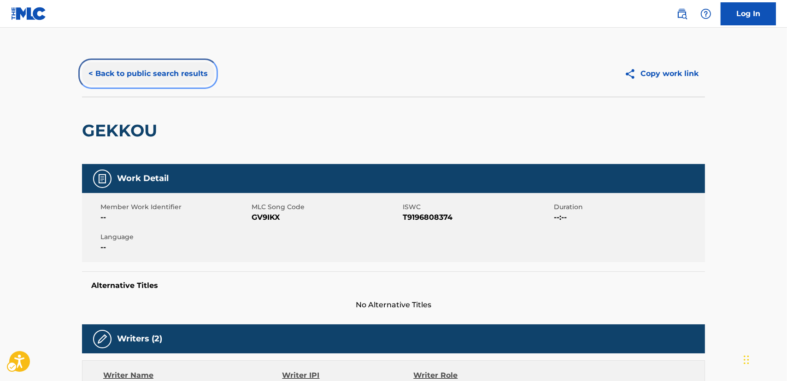
click at [119, 69] on button "< Back to public search results" at bounding box center [148, 73] width 132 height 23
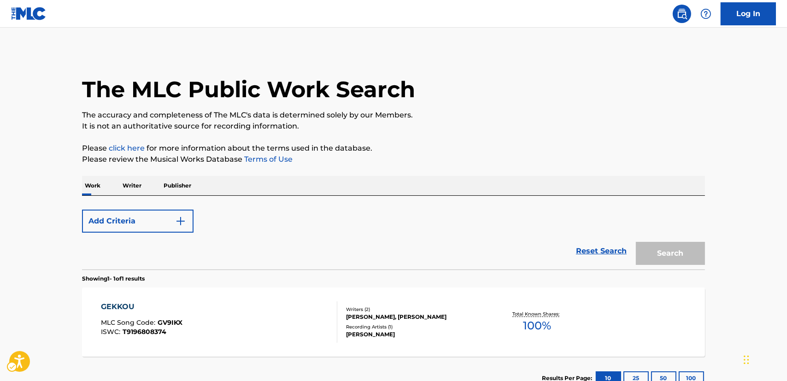
scroll to position [67, 0]
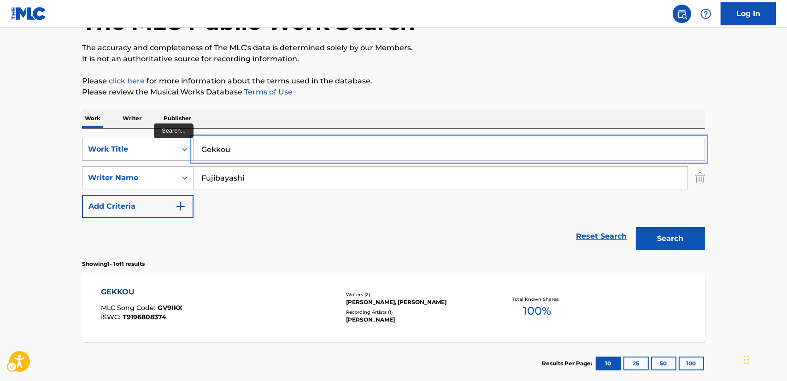
drag, startPoint x: 230, startPoint y: 149, endPoint x: 170, endPoint y: 147, distance: 59.4
click at [170, 147] on div "SearchWithCriteria87952ec2-00cb-4106-a613-d1d35f82a5e2 Work Title Gekkou" at bounding box center [393, 149] width 623 height 23
paste input "reve pour deux [PERSON_NAME]"
drag, startPoint x: 260, startPoint y: 147, endPoint x: 350, endPoint y: 147, distance: 90.3
click at [350, 147] on input "reve pour deux [PERSON_NAME]" at bounding box center [448, 149] width 511 height 22
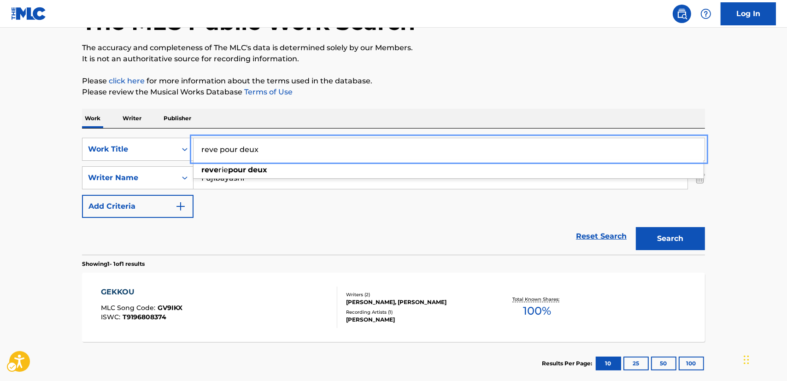
type input "reve pour deux"
click at [14, 172] on main "The MLC Public Work Search The accuracy and completeness of The MLC's data is d…" at bounding box center [393, 174] width 787 height 429
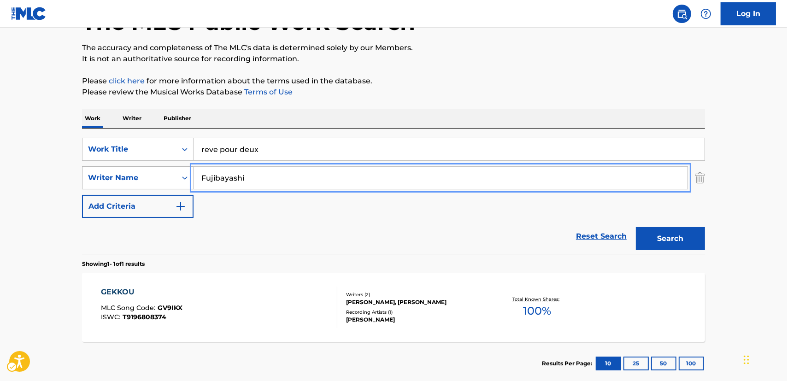
drag, startPoint x: 268, startPoint y: 179, endPoint x: 150, endPoint y: 175, distance: 118.0
click at [150, 175] on div "SearchWithCriteria77da8361-fab6-4af0-82df-12c5e56ebf5d Writer Name [PERSON_NAME]" at bounding box center [393, 177] width 623 height 23
paste input "[PERSON_NAME]"
type input "[PERSON_NAME]"
click at [636, 227] on button "Search" at bounding box center [670, 238] width 69 height 23
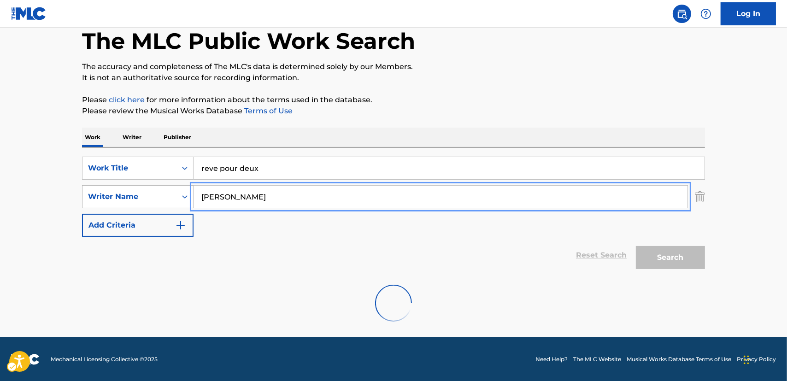
scroll to position [18, 0]
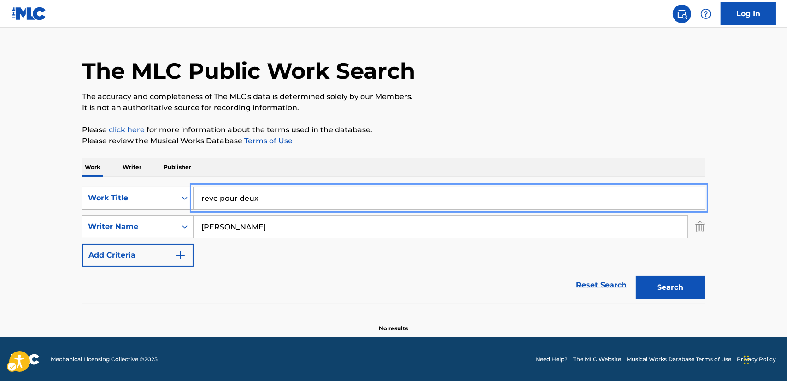
drag, startPoint x: 258, startPoint y: 200, endPoint x: 175, endPoint y: 202, distance: 82.9
click at [175, 202] on div "SearchWithCriteria87952ec2-00cb-4106-a613-d1d35f82a5e2 Work Title reve pour deux" at bounding box center [393, 198] width 623 height 23
type input "dream for two"
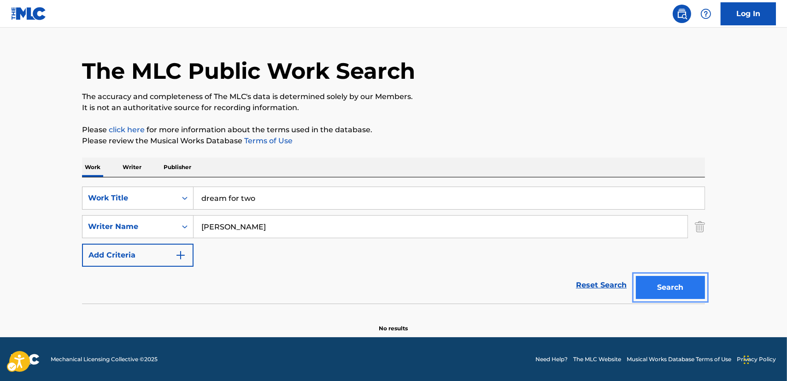
click at [658, 286] on button "Search" at bounding box center [670, 287] width 69 height 23
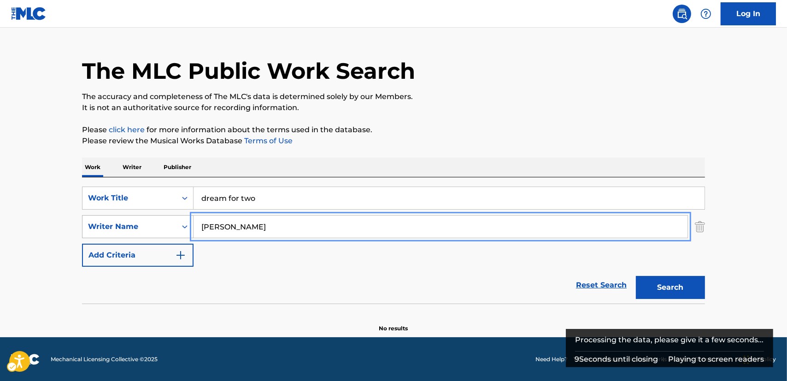
drag, startPoint x: 232, startPoint y: 226, endPoint x: 168, endPoint y: 228, distance: 64.5
click at [170, 228] on div "SearchWithCriteria77da8361-fab6-4af0-82df-12c5e56ebf5d Writer Name [PERSON_NAME]" at bounding box center [393, 226] width 623 height 23
click at [636, 276] on button "Search" at bounding box center [670, 287] width 69 height 23
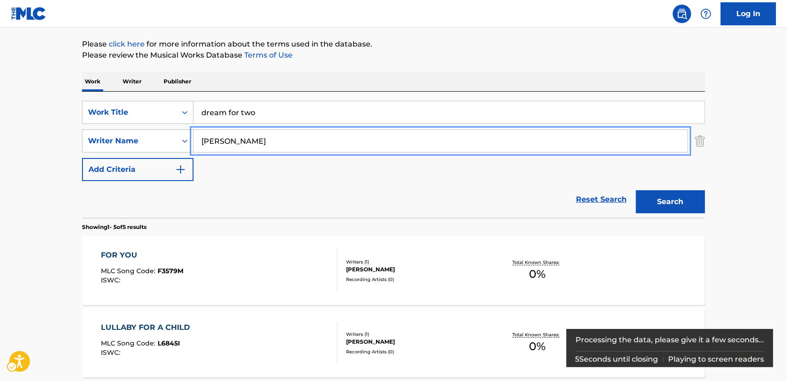
scroll to position [102, 0]
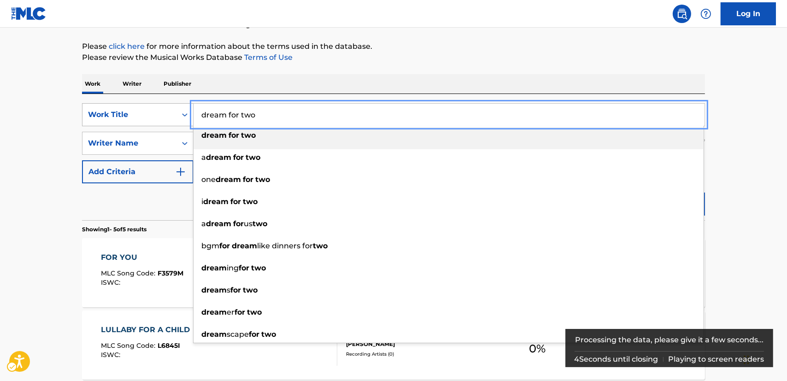
drag, startPoint x: 262, startPoint y: 107, endPoint x: 191, endPoint y: 110, distance: 71.0
click at [191, 110] on div "SearchWithCriteria87952ec2-00cb-4106-a613-d1d35f82a5e2 Work Title dream for two…" at bounding box center [393, 114] width 623 height 23
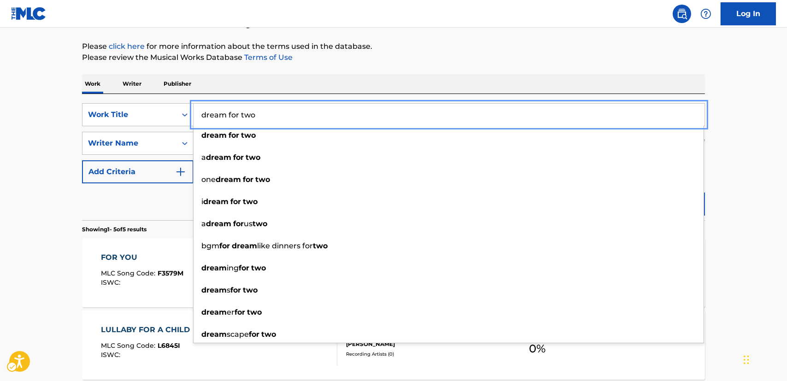
click at [48, 146] on main "The MLC Public Work Search The accuracy and completeness of The MLC's data is d…" at bounding box center [393, 285] width 787 height 718
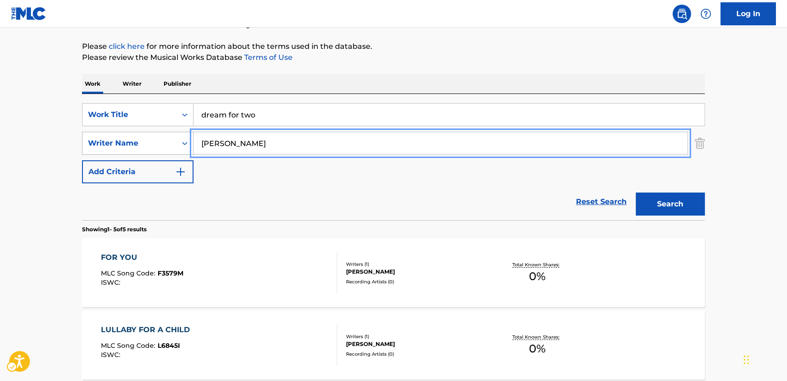
drag, startPoint x: 242, startPoint y: 143, endPoint x: 176, endPoint y: 142, distance: 65.9
click at [176, 142] on div "SearchWithCriteria77da8361-fab6-4af0-82df-12c5e56ebf5d Writer Name [PERSON_NAME]" at bounding box center [393, 143] width 623 height 23
paste input "Sakamoto"
type input "Sakamoto"
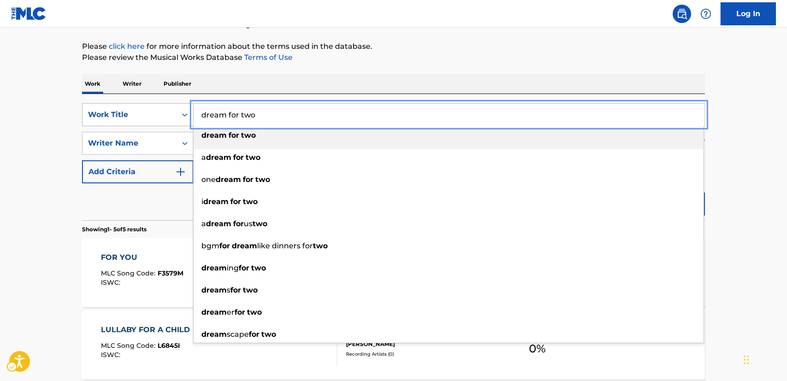
drag, startPoint x: 147, startPoint y: 116, endPoint x: 124, endPoint y: 115, distance: 23.0
click at [124, 115] on div "SearchWithCriteria87952ec2-00cb-4106-a613-d1d35f82a5e2 Work Title dream for two…" at bounding box center [393, 114] width 623 height 23
paste input "Dokuhaku"
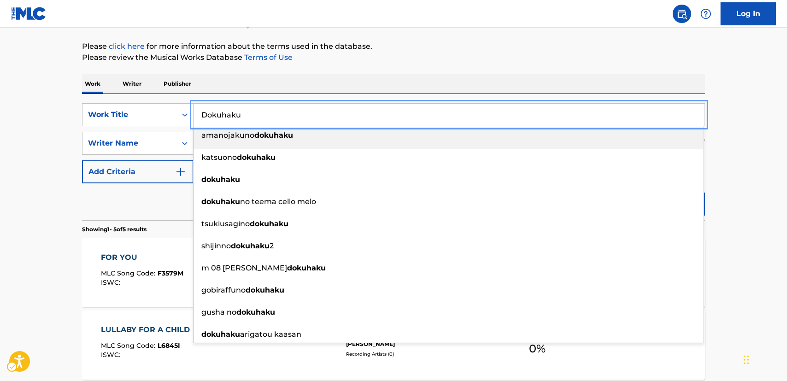
type input "Dokuhaku"
click at [34, 146] on main "The MLC Public Work Search The accuracy and completeness of The MLC's data is d…" at bounding box center [393, 285] width 787 height 718
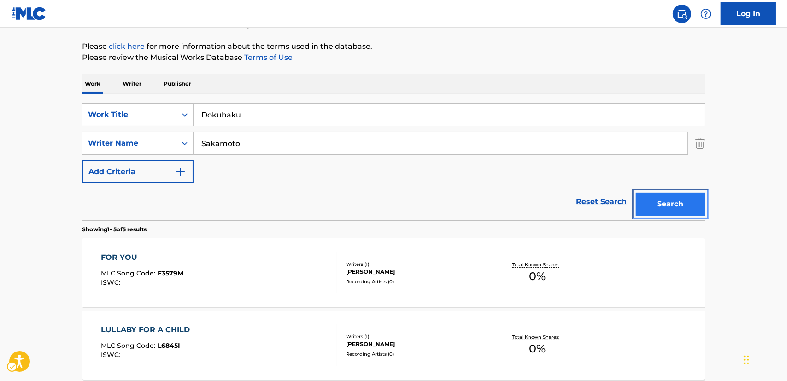
click at [654, 208] on button "Search" at bounding box center [670, 204] width 69 height 23
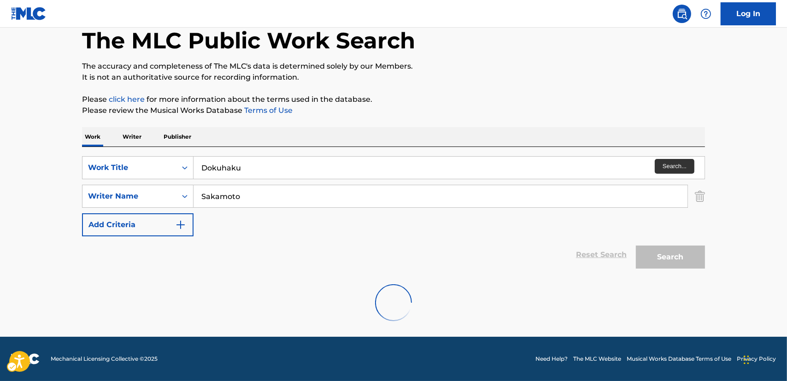
scroll to position [0, 0]
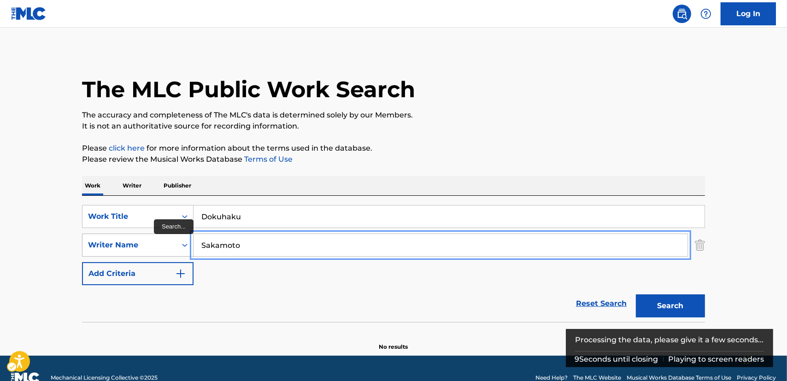
drag, startPoint x: 221, startPoint y: 249, endPoint x: 178, endPoint y: 248, distance: 42.8
click at [179, 249] on div "SearchWithCriteria77da8361-fab6-4af0-82df-12c5e56ebf5d Writer Name [PERSON_NAME]" at bounding box center [393, 244] width 623 height 23
click at [636, 294] on button "Search" at bounding box center [670, 305] width 69 height 23
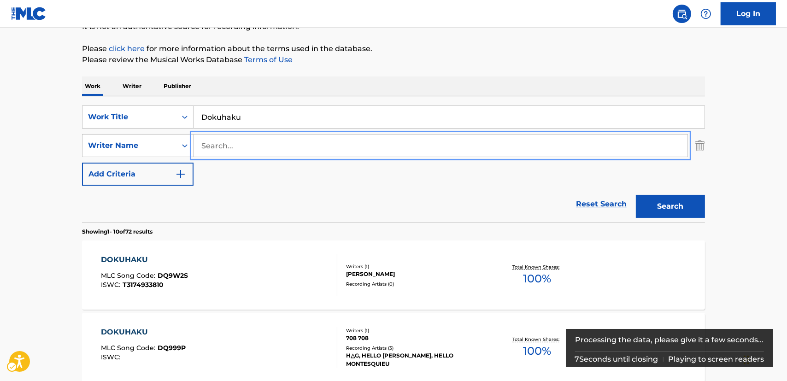
scroll to position [125, 0]
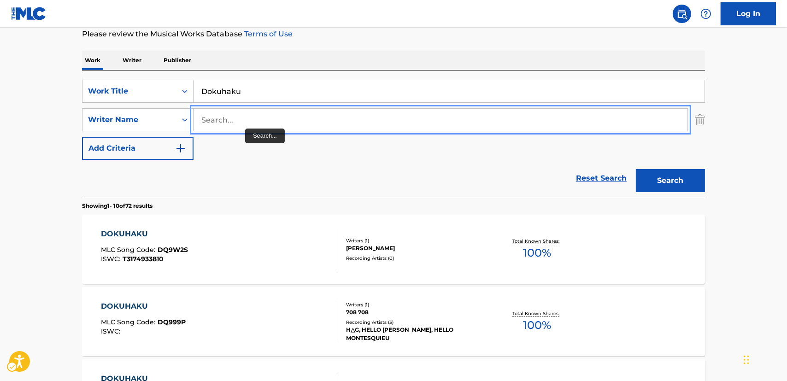
paste input "MAAYA"
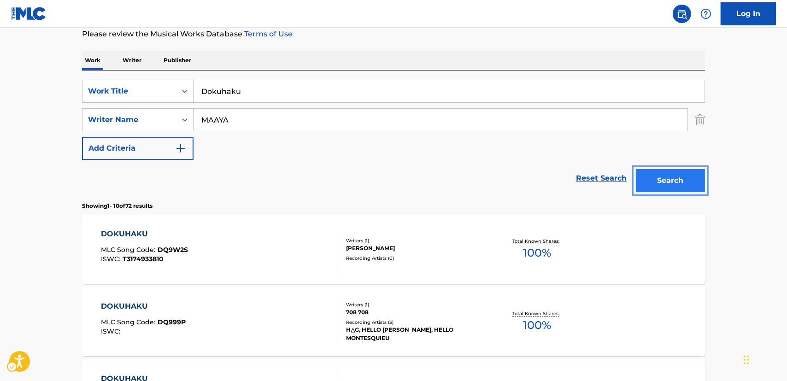
click at [674, 180] on button "Search" at bounding box center [670, 180] width 69 height 23
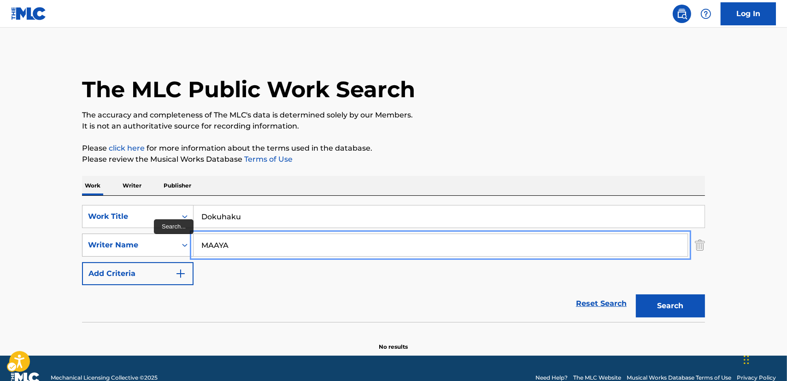
drag, startPoint x: 214, startPoint y: 246, endPoint x: 169, endPoint y: 246, distance: 45.1
click at [169, 246] on div "SearchWithCriteria77da8361-fab6-4af0-82df-12c5e56ebf5d Writer Name [PERSON_NAME]" at bounding box center [393, 244] width 623 height 23
paste input "orinaga"
type input "Morinaga"
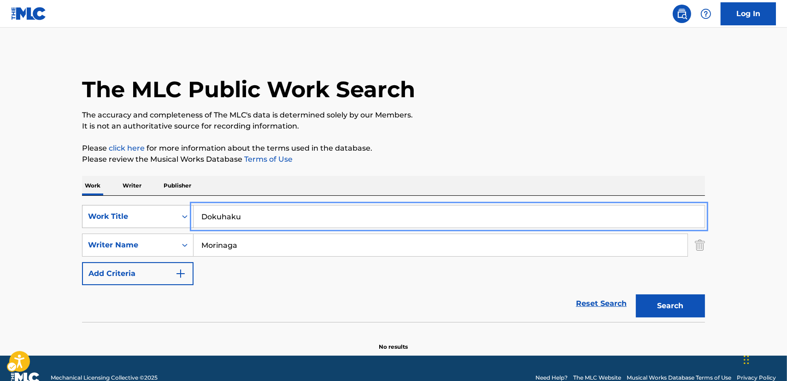
drag, startPoint x: 183, startPoint y: 219, endPoint x: 169, endPoint y: 218, distance: 13.4
click at [170, 218] on div "SearchWithCriteria87952ec2-00cb-4106-a613-d1d35f82a5e2 Work Title Dokuhaku" at bounding box center [393, 216] width 623 height 23
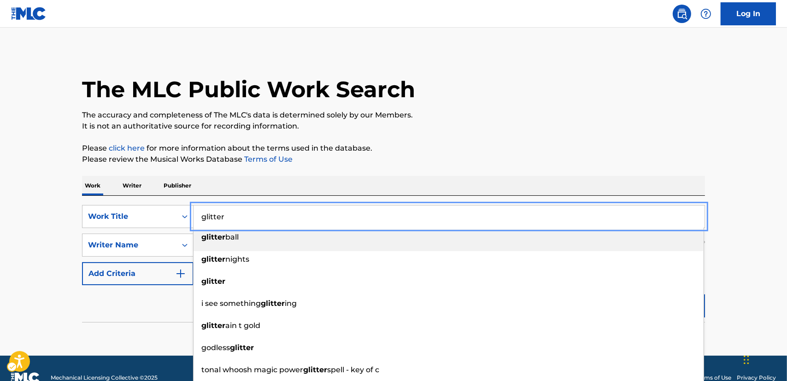
type input "glitter"
click at [39, 198] on main "The MLC Public Work Search The accuracy and completeness of The MLC's data is d…" at bounding box center [393, 192] width 787 height 328
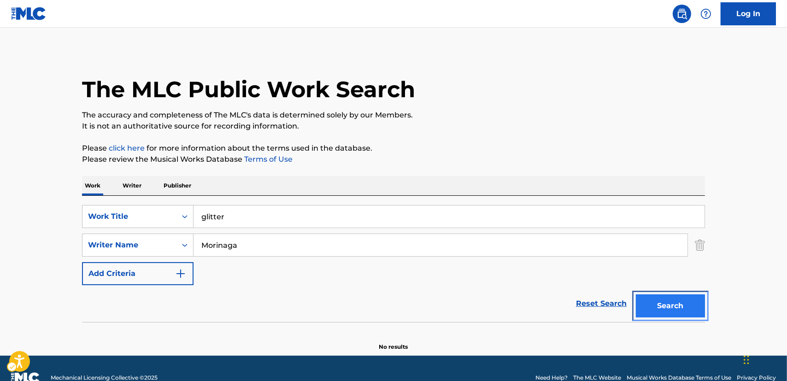
click at [688, 309] on button "Search" at bounding box center [670, 305] width 69 height 23
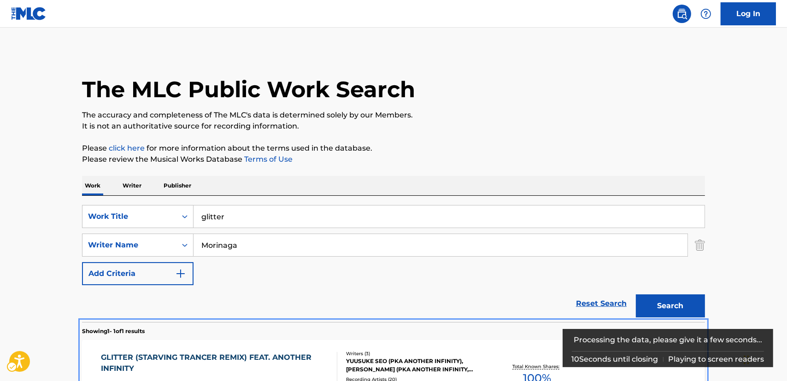
scroll to position [71, 0]
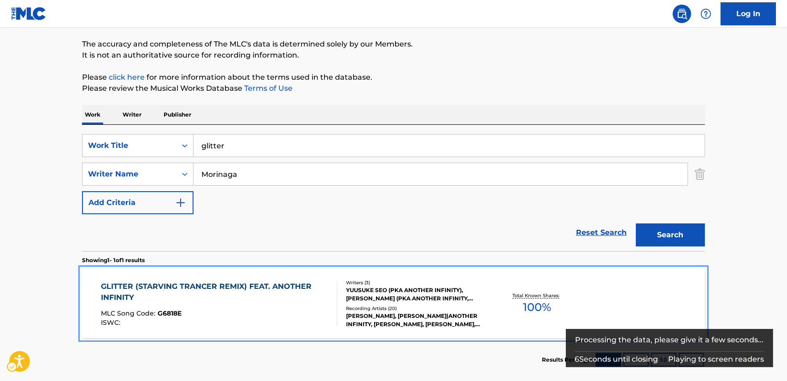
click at [221, 310] on div "MLC Song Code : G6818E" at bounding box center [215, 314] width 229 height 9
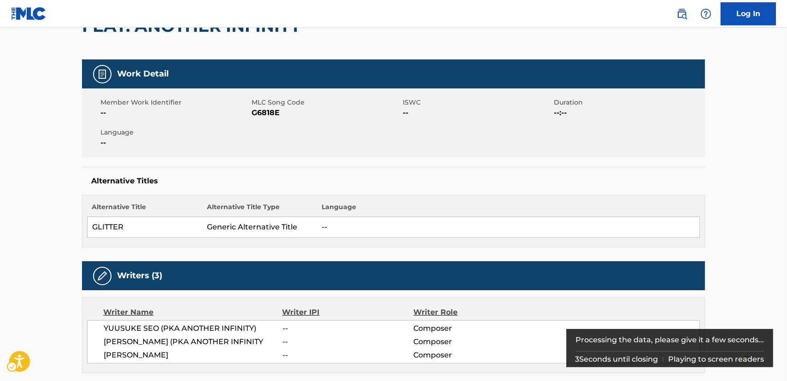
scroll to position [209, 0]
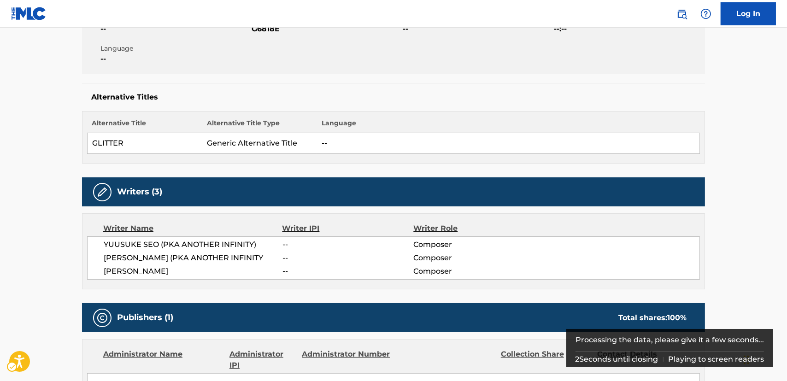
click at [165, 277] on span "[PERSON_NAME]" at bounding box center [193, 271] width 179 height 11
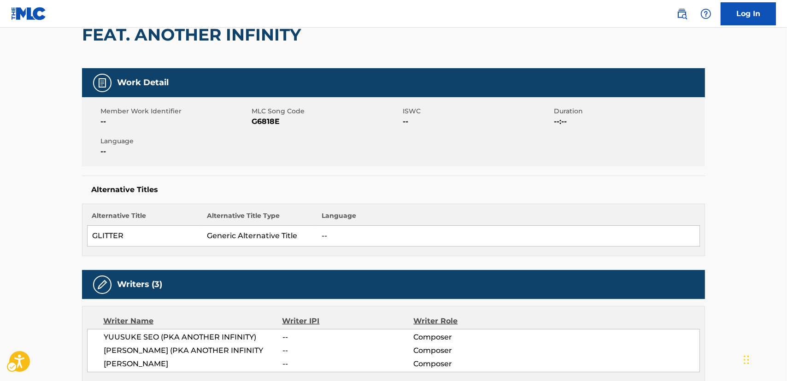
scroll to position [41, 0]
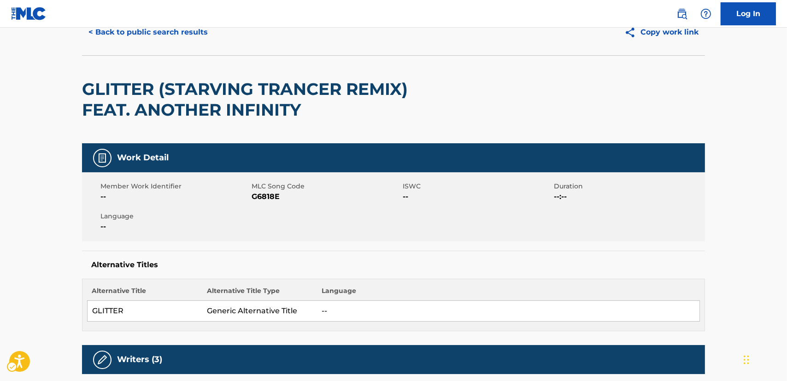
click at [262, 197] on span "G6818E" at bounding box center [325, 196] width 149 height 11
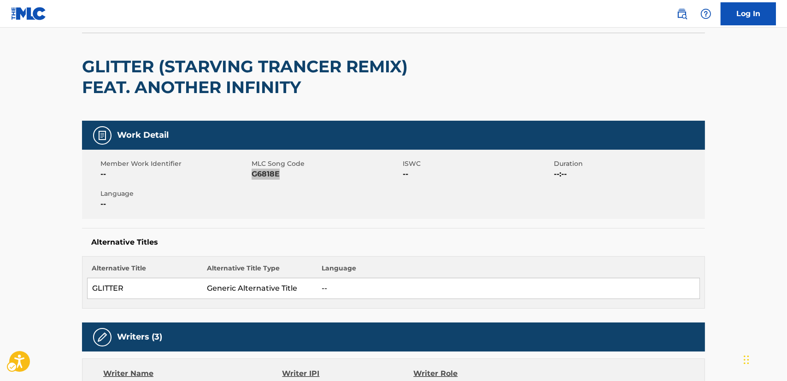
scroll to position [209, 0]
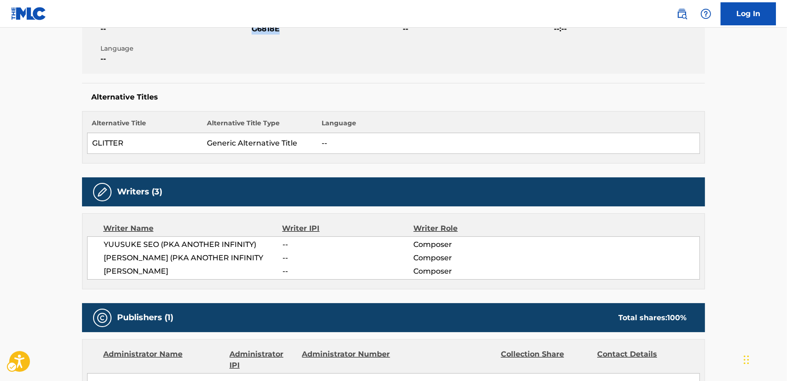
drag, startPoint x: 199, startPoint y: 284, endPoint x: 105, endPoint y: 266, distance: 96.6
click at [105, 266] on div "YUUSUKE SEO (PKA ANOTHER INFINITY) -- Composer [PERSON_NAME] (PKA ANOTHER INFIN…" at bounding box center [393, 257] width 613 height 43
click at [165, 263] on span "[PERSON_NAME] (PKA ANOTHER INFINITY" at bounding box center [193, 257] width 179 height 11
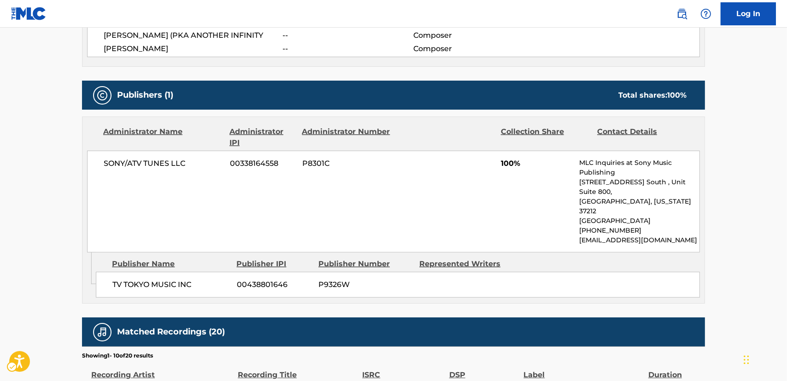
scroll to position [461, 0]
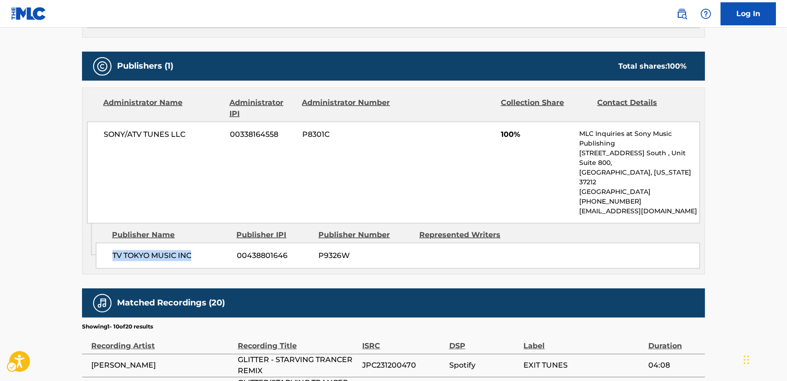
drag, startPoint x: 200, startPoint y: 252, endPoint x: 110, endPoint y: 250, distance: 90.7
click at [110, 250] on div "TV TOKYO MUSIC INC 00438801646 P9326W" at bounding box center [398, 256] width 604 height 26
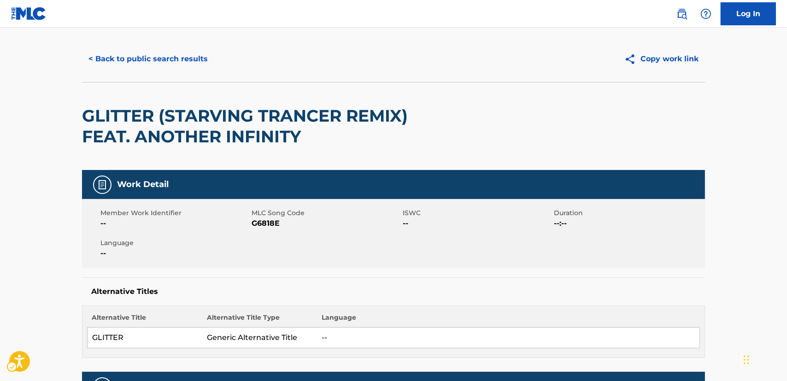
scroll to position [0, 0]
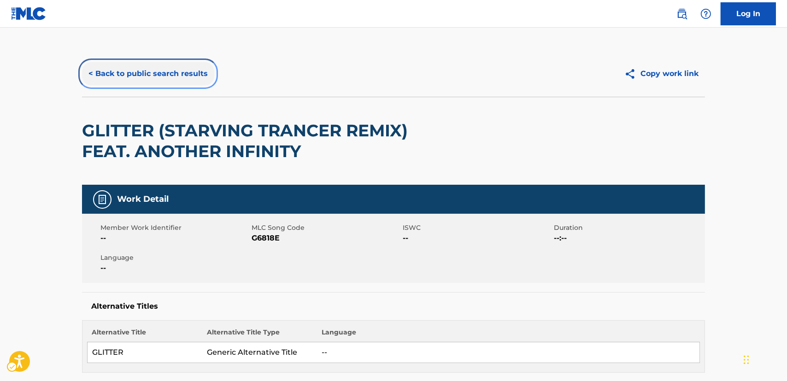
click at [145, 74] on button "< Back to public search results" at bounding box center [148, 73] width 132 height 23
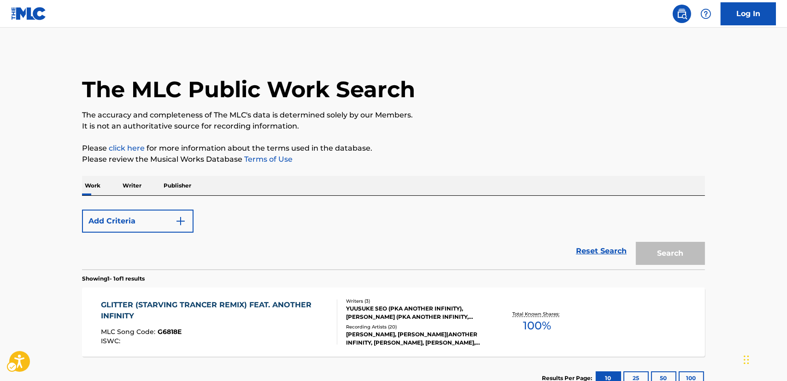
scroll to position [67, 0]
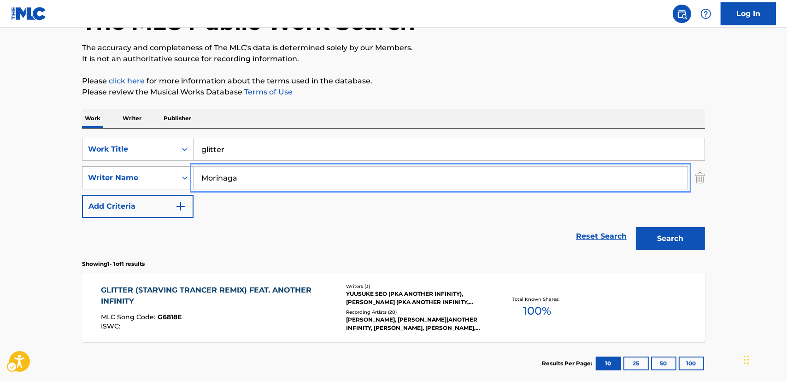
drag, startPoint x: 248, startPoint y: 177, endPoint x: 166, endPoint y: 182, distance: 82.1
click at [164, 180] on div "SearchWithCriteria77da8361-fab6-4af0-82df-12c5e56ebf5d Writer Name [PERSON_NAME]" at bounding box center [393, 177] width 623 height 23
paste input "shinichi"
type input "shinichi"
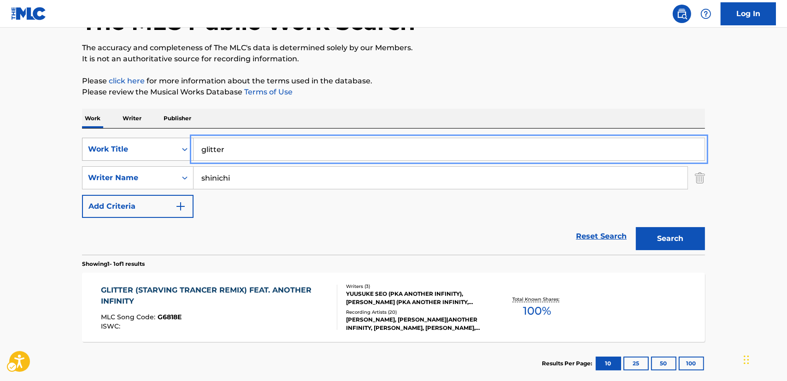
drag, startPoint x: 233, startPoint y: 150, endPoint x: 183, endPoint y: 149, distance: 49.7
click at [183, 148] on div "SearchWithCriteria87952ec2-00cb-4106-a613-d1d35f82a5e2 Work Title glitter" at bounding box center [393, 149] width 623 height 23
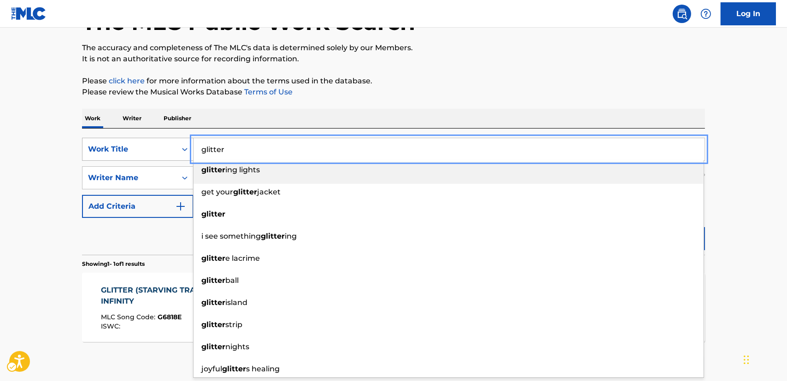
paste input "Golden Time"
click at [51, 185] on main "The MLC Public Work Search The accuracy and completeness of The MLC's data is d…" at bounding box center [393, 174] width 787 height 429
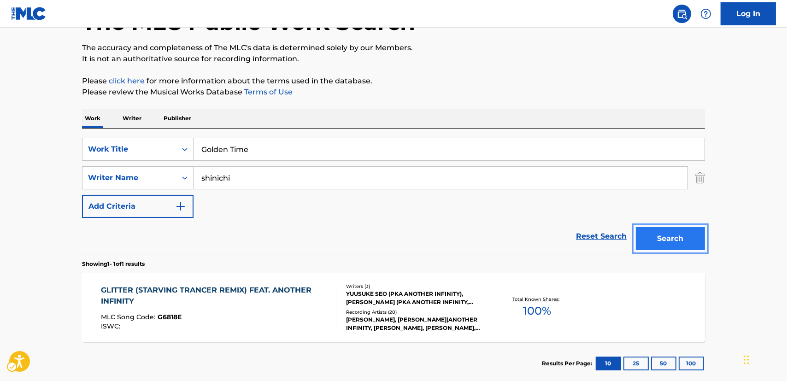
click at [660, 236] on button "Search" at bounding box center [670, 238] width 69 height 23
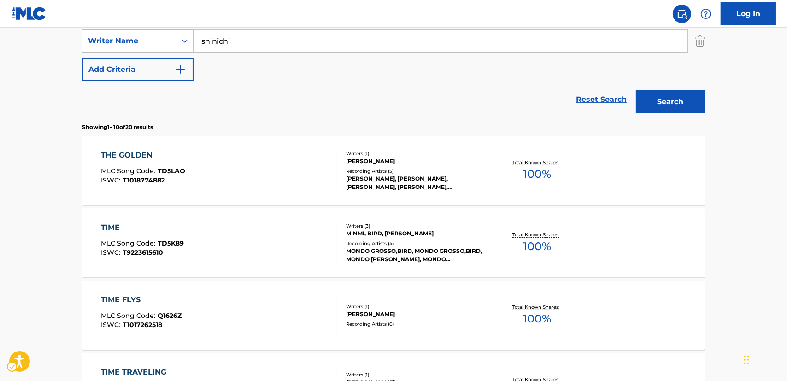
scroll to position [39, 0]
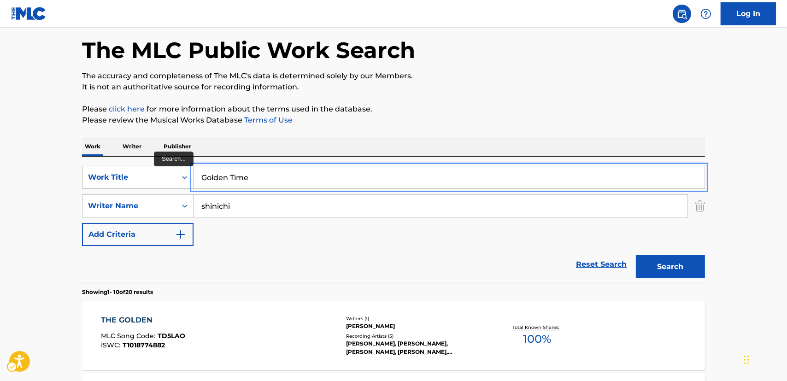
drag, startPoint x: 250, startPoint y: 177, endPoint x: 184, endPoint y: 180, distance: 65.9
click at [184, 180] on div "SearchWithCriteria87952ec2-00cb-4106-a613-d1d35f82a5e2 Work Title Golden Time" at bounding box center [393, 177] width 623 height 23
paste input "OORUDEN TAIMU"
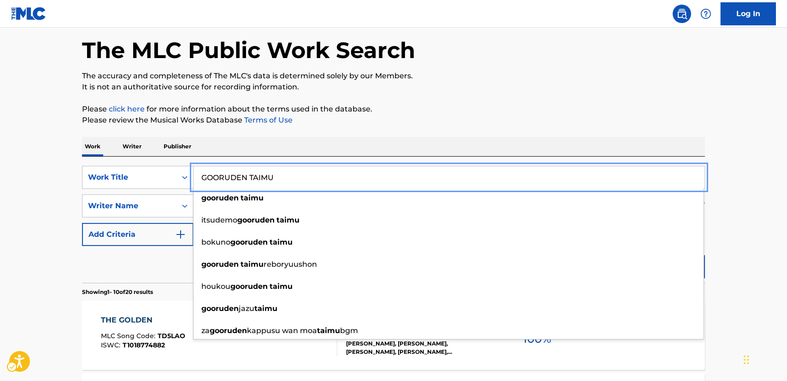
type input "GOORUDEN TAIMU"
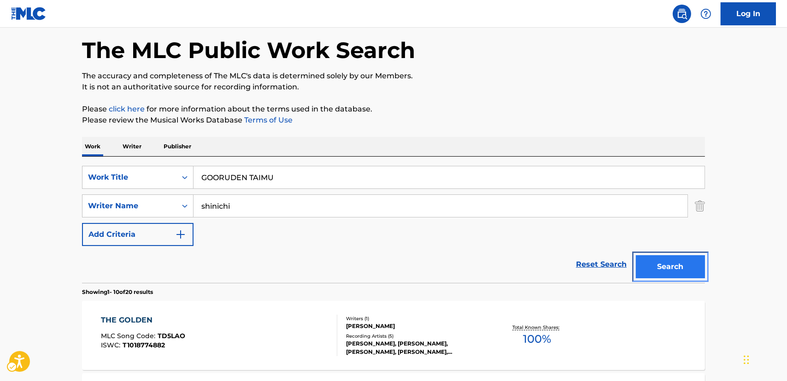
click at [690, 269] on button "Search" at bounding box center [670, 266] width 69 height 23
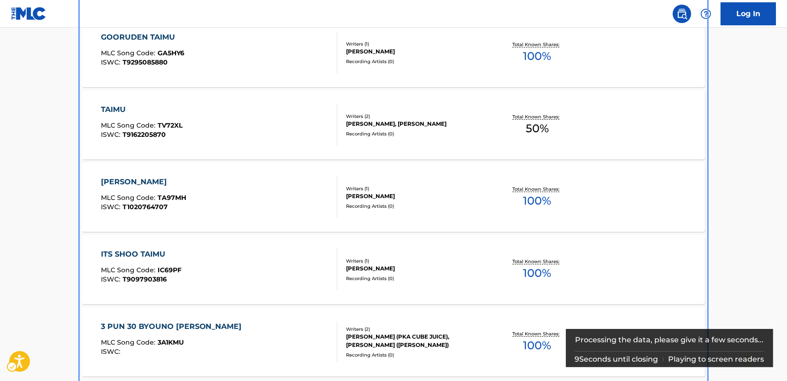
scroll to position [280, 0]
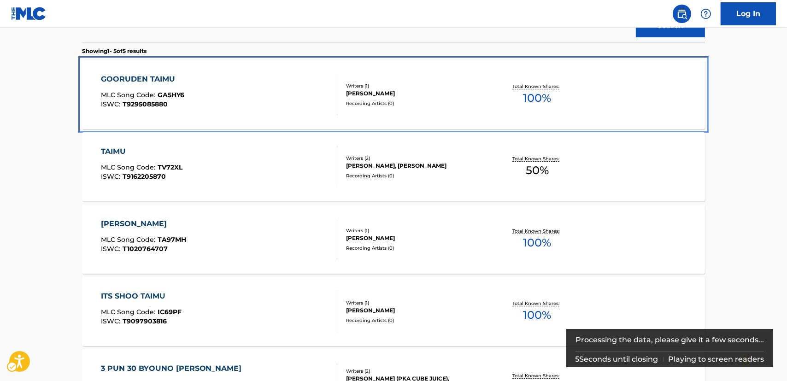
click at [218, 103] on div "GOORUDEN TAIMU MLC Song Code : GA5HY6 ISWC : T9295085880" at bounding box center [219, 94] width 237 height 41
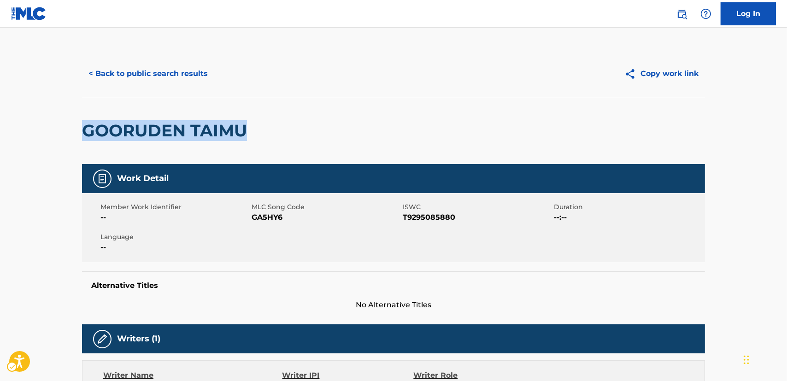
drag, startPoint x: 269, startPoint y: 124, endPoint x: 503, endPoint y: 0, distance: 264.9
click at [87, 133] on div "GOORUDEN TAIMU" at bounding box center [393, 130] width 623 height 67
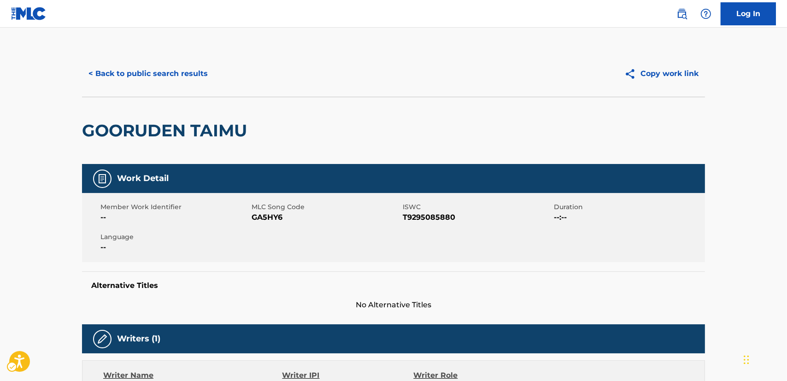
click at [270, 218] on span "GA5HY6" at bounding box center [325, 217] width 149 height 11
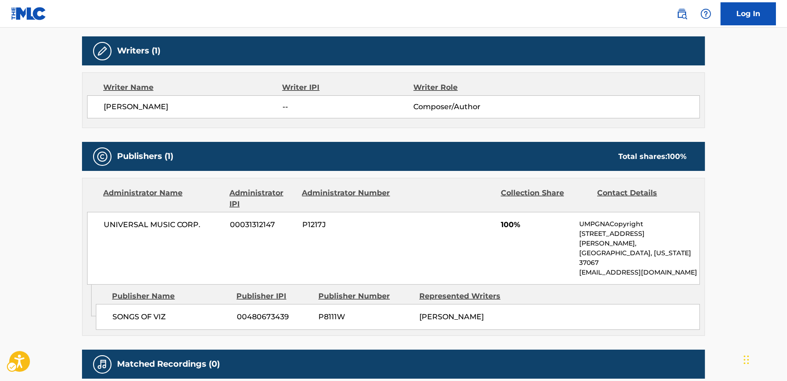
scroll to position [335, 0]
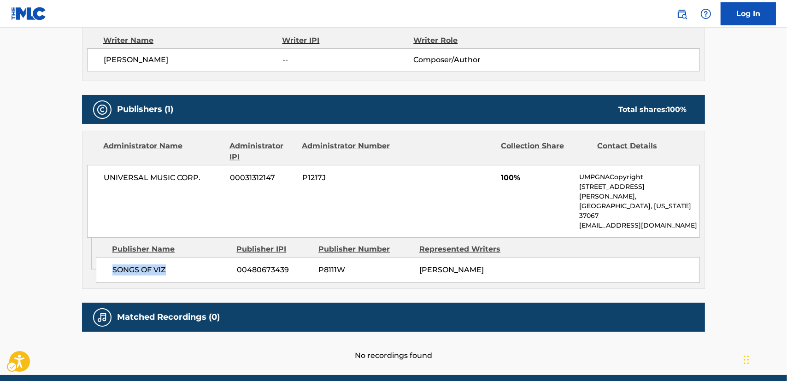
drag, startPoint x: 184, startPoint y: 249, endPoint x: 107, endPoint y: 251, distance: 77.4
click at [107, 257] on div "SONGS OF VIZ 00480673439 P8111W [PERSON_NAME]" at bounding box center [398, 270] width 604 height 26
drag, startPoint x: 207, startPoint y: 176, endPoint x: 89, endPoint y: 180, distance: 118.0
click at [89, 180] on div "UNIVERSAL MUSIC CORP. 00031312147 P1217J 100% UMPGNACopyright [STREET_ADDRESS][…" at bounding box center [393, 201] width 613 height 73
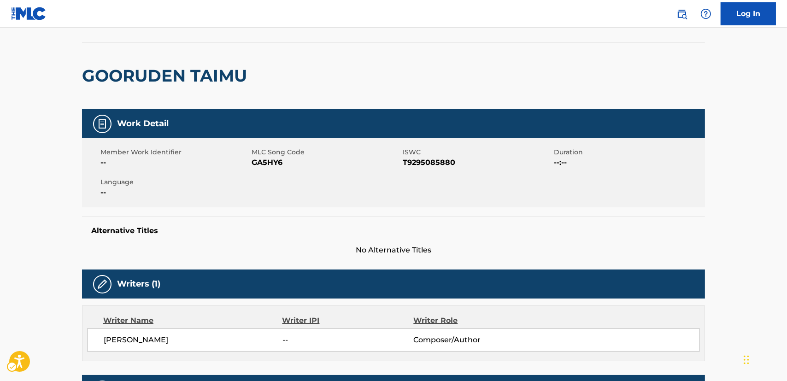
scroll to position [0, 0]
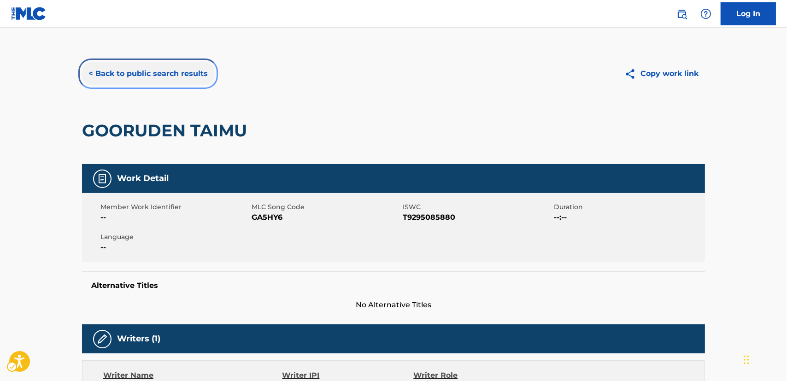
click at [128, 74] on button "< Back to public search results" at bounding box center [148, 73] width 132 height 23
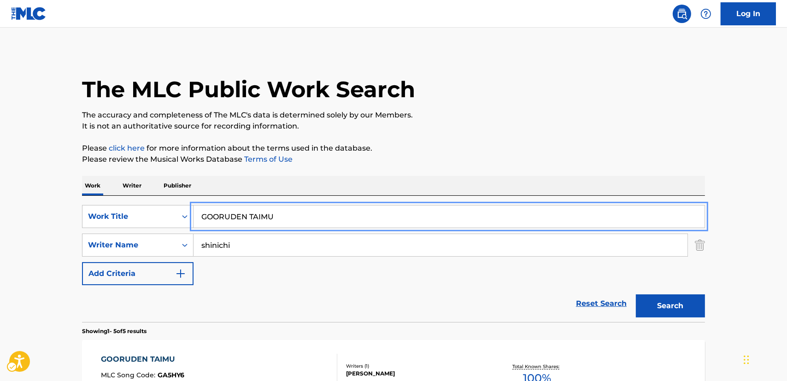
drag, startPoint x: 183, startPoint y: 220, endPoint x: 36, endPoint y: 216, distance: 147.0
click at [165, 221] on div "SearchWithCriteria87952ec2-00cb-4106-a613-d1d35f82a5e2 Work Title GOORUDEN TAIMU" at bounding box center [393, 216] width 623 height 23
paste input "[PERSON_NAME]"
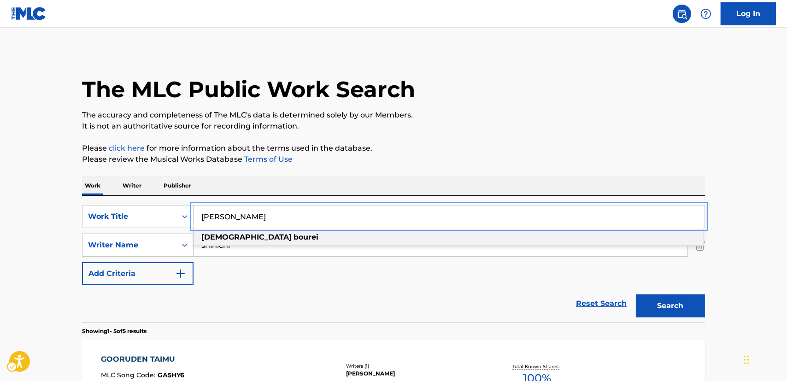
type input "[PERSON_NAME]"
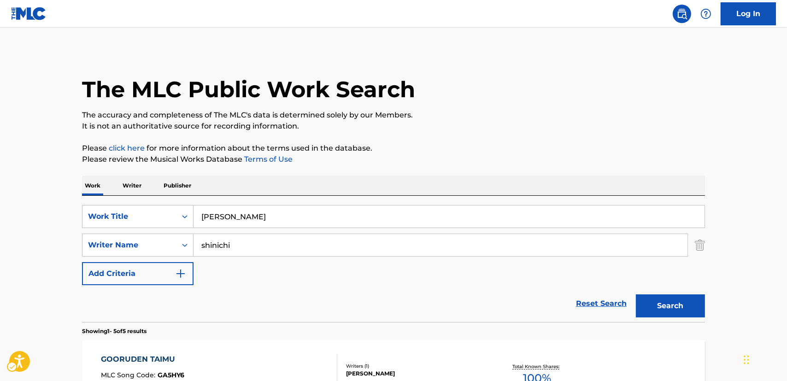
click at [35, 216] on main "The MLC Public Work Search The accuracy and completeness of The MLC's data is d…" at bounding box center [393, 387] width 787 height 718
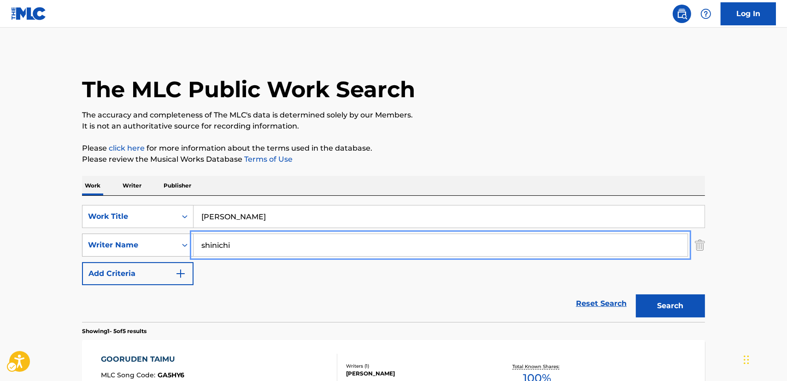
drag, startPoint x: 181, startPoint y: 244, endPoint x: 176, endPoint y: 244, distance: 5.1
click at [177, 244] on div "SearchWithCriteria77da8361-fab6-4af0-82df-12c5e56ebf5d Writer Name [PERSON_NAME]" at bounding box center [393, 244] width 623 height 23
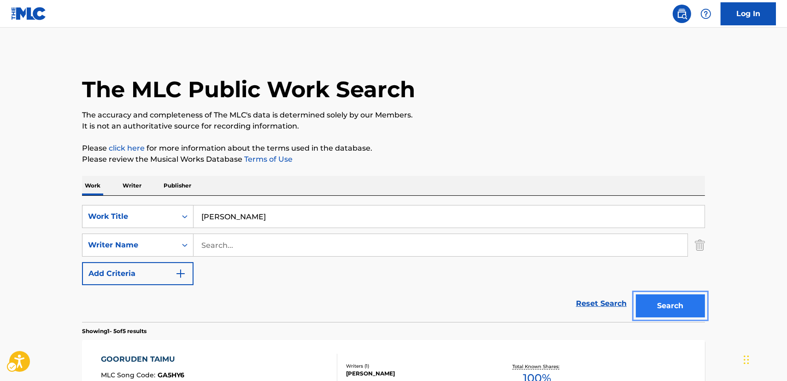
click at [668, 303] on button "Search" at bounding box center [670, 305] width 69 height 23
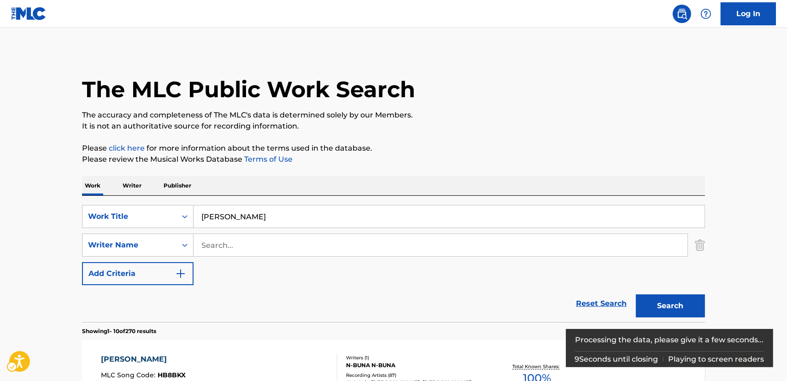
scroll to position [83, 0]
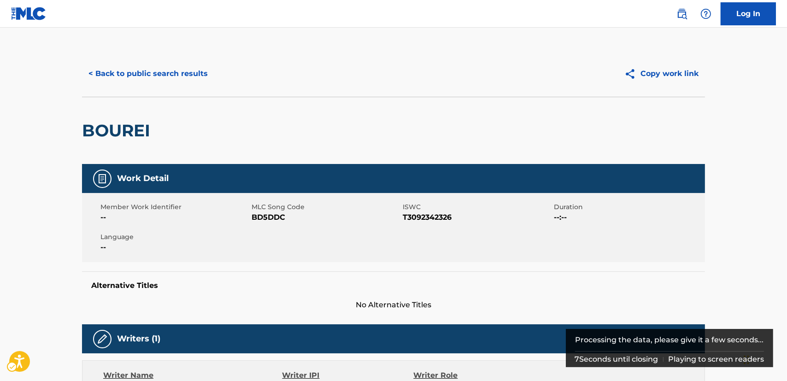
click at [264, 218] on span "BD5DDC" at bounding box center [325, 217] width 149 height 11
click at [419, 218] on span "T3092342326" at bounding box center [477, 217] width 149 height 11
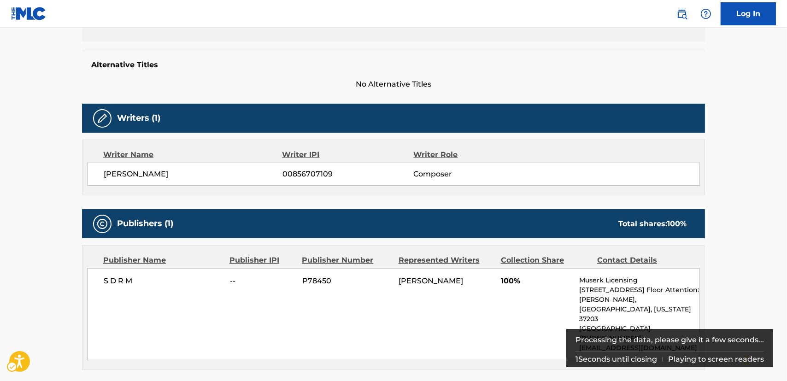
scroll to position [293, 0]
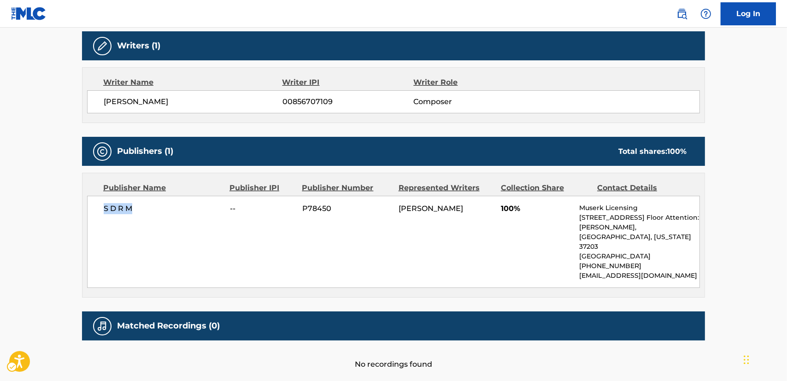
drag, startPoint x: 116, startPoint y: 210, endPoint x: 103, endPoint y: 210, distance: 12.4
click at [104, 210] on span "S D R M" at bounding box center [163, 208] width 119 height 11
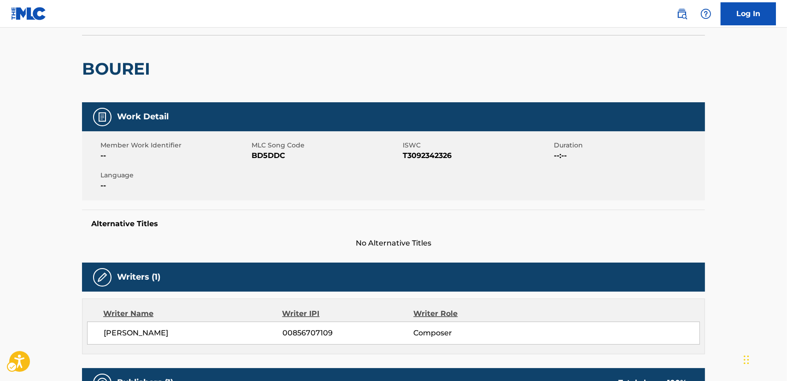
scroll to position [0, 0]
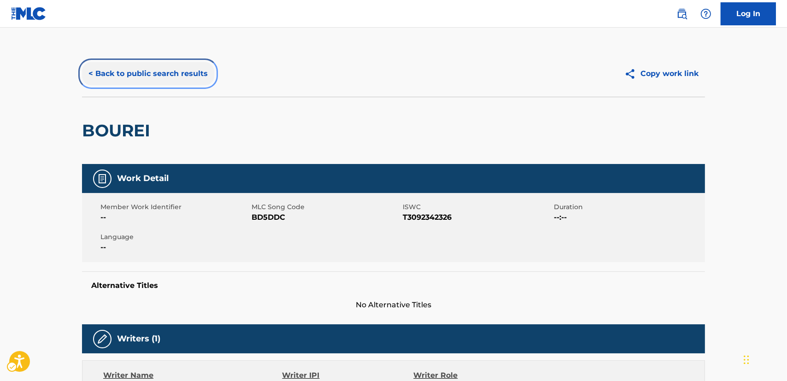
click at [138, 64] on button "< Back to public search results" at bounding box center [148, 73] width 132 height 23
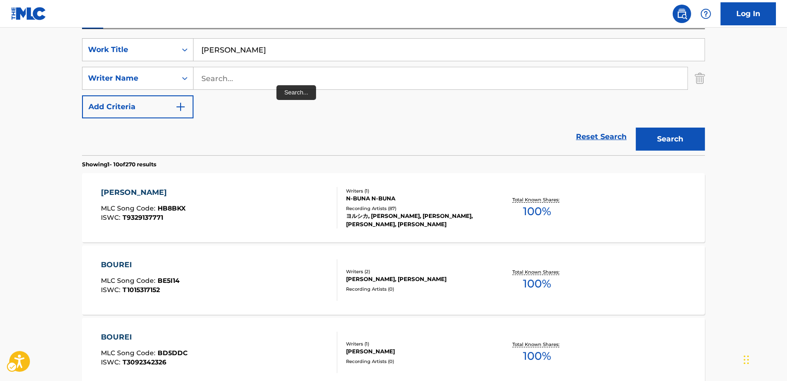
scroll to position [153, 0]
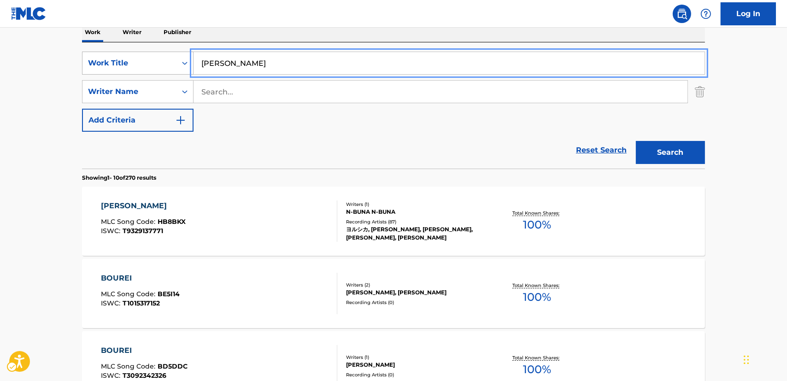
drag, startPoint x: 184, startPoint y: 59, endPoint x: 163, endPoint y: 61, distance: 21.2
click at [160, 59] on div "SearchWithCriteria87952ec2-00cb-4106-a613-d1d35f82a5e2 Work Title [PERSON_NAME]" at bounding box center [393, 63] width 623 height 23
paste input "Go go Naruto!"
type input "Go go Naruto!"
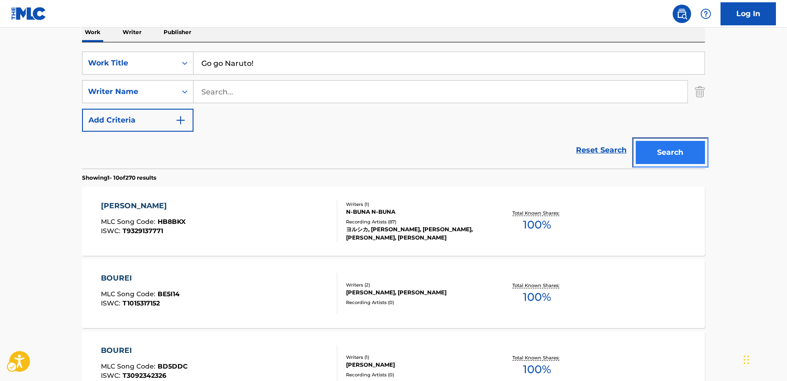
click at [649, 152] on button "Search" at bounding box center [670, 152] width 69 height 23
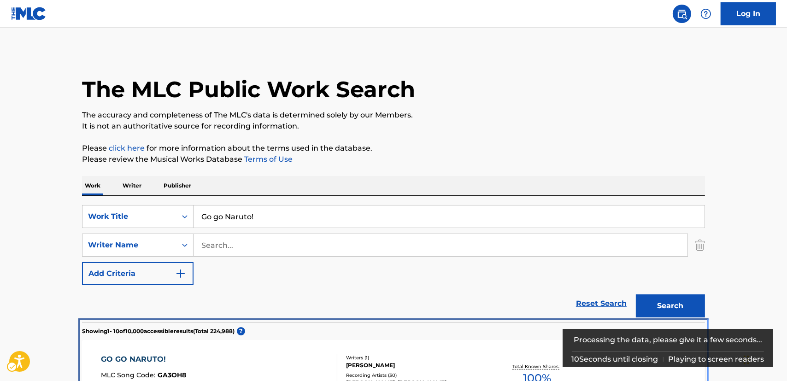
scroll to position [322, 0]
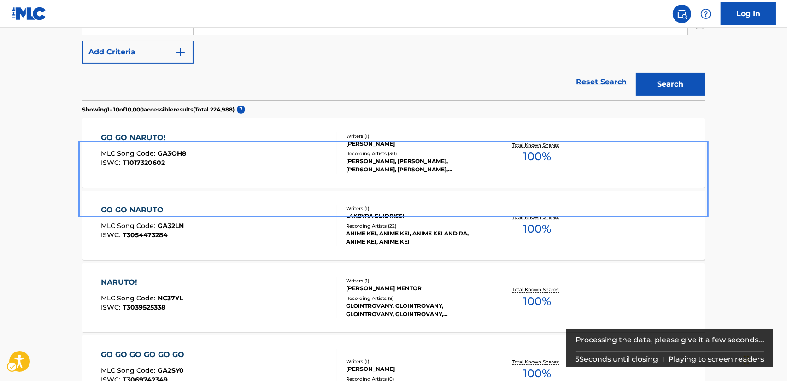
scroll to position [154, 0]
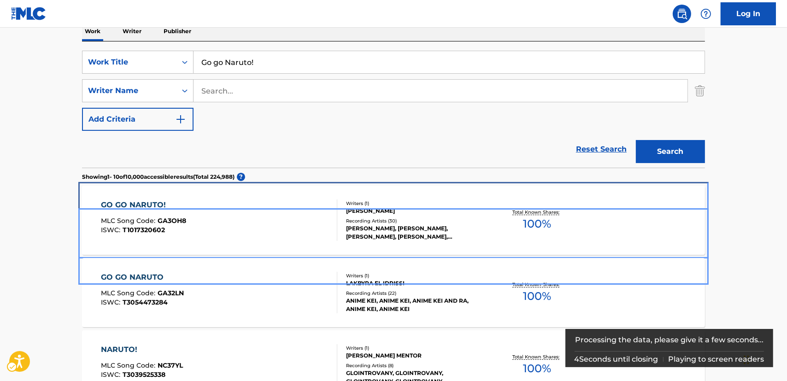
click at [202, 197] on div "GO GO NARUTO! MLC Song Code : GA3OH8 ISWC : T1017320602 Writers ( 1 ) [PERSON_N…" at bounding box center [393, 220] width 623 height 69
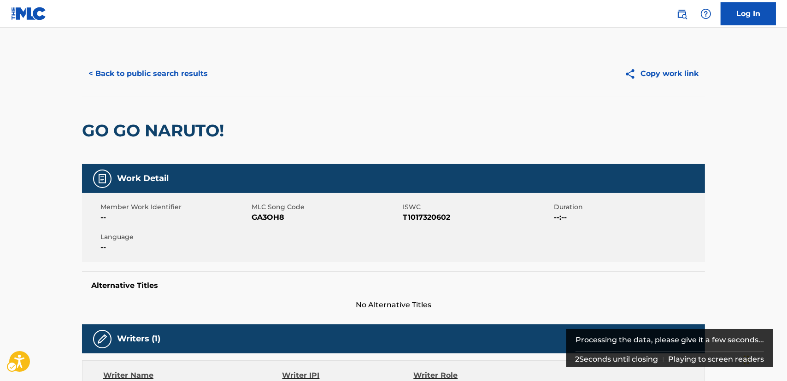
click at [277, 216] on span "GA3OH8" at bounding box center [325, 217] width 149 height 11
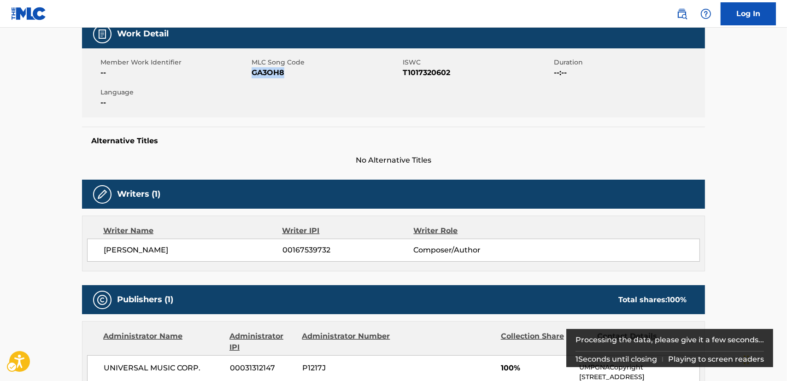
scroll to position [167, 0]
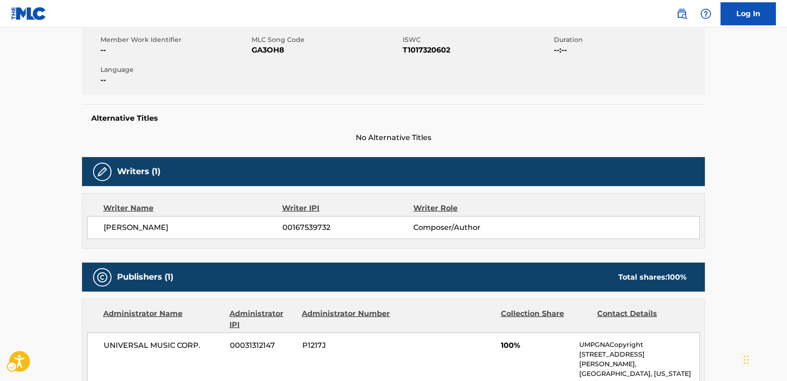
click at [420, 53] on span "T1017320602" at bounding box center [477, 50] width 149 height 11
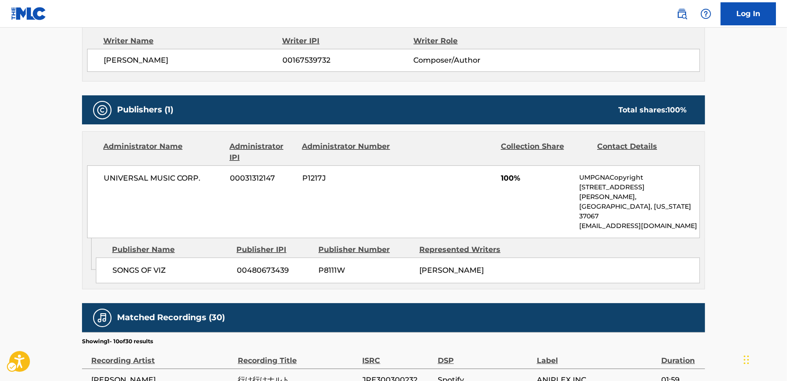
scroll to position [335, 0]
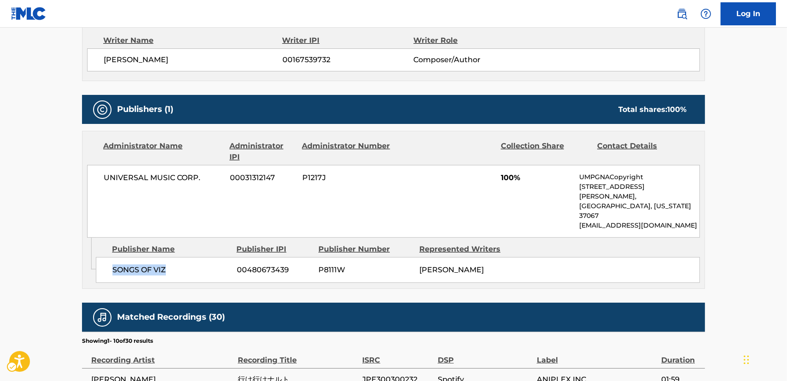
drag, startPoint x: 183, startPoint y: 251, endPoint x: 112, endPoint y: 251, distance: 70.9
click at [112, 264] on span "SONGS OF VIZ" at bounding box center [170, 269] width 117 height 11
drag, startPoint x: 216, startPoint y: 186, endPoint x: 104, endPoint y: 186, distance: 111.9
click at [104, 186] on div "UNIVERSAL MUSIC CORP. 00031312147 P1217J 100% UMPGNACopyright [STREET_ADDRESS][…" at bounding box center [393, 201] width 613 height 73
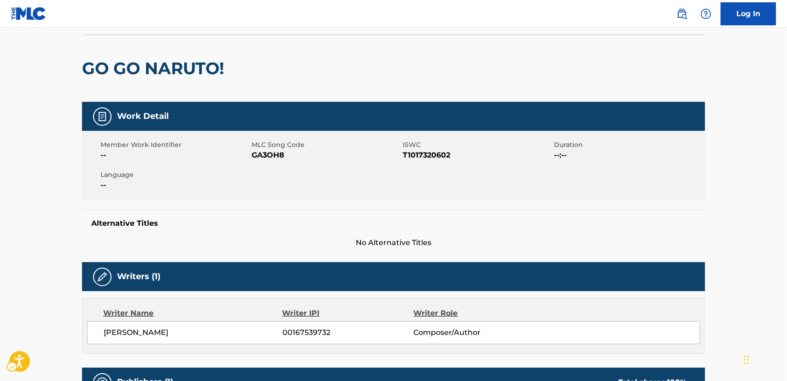
scroll to position [0, 0]
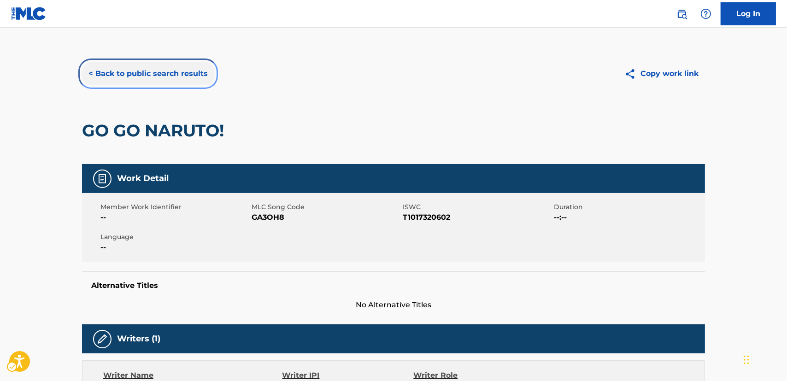
click at [177, 72] on button "< Back to public search results" at bounding box center [148, 73] width 132 height 23
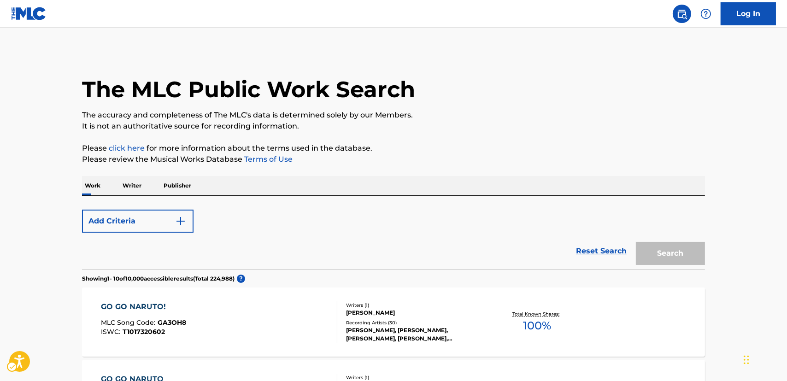
scroll to position [154, 0]
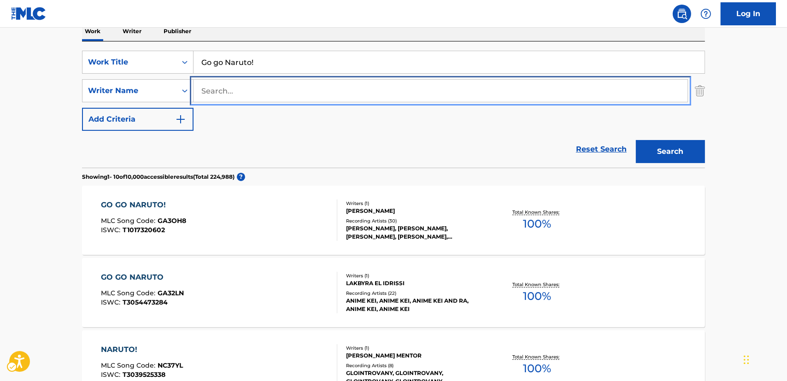
click at [243, 92] on input "Search..." at bounding box center [440, 91] width 494 height 22
paste input "[PERSON_NAME]"
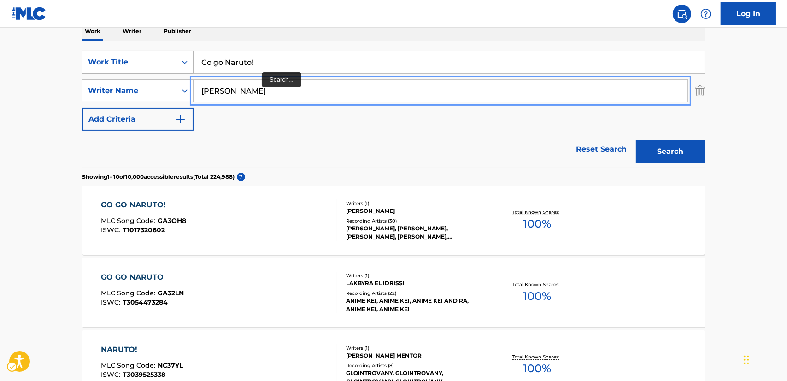
type input "[PERSON_NAME]"
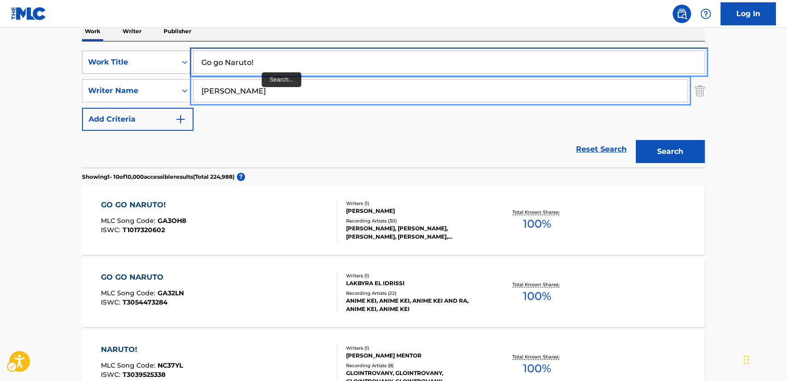
click at [142, 64] on div "SearchWithCriteria87952ec2-00cb-4106-a613-d1d35f82a5e2 Work Title Go go Naruto!" at bounding box center [393, 62] width 623 height 23
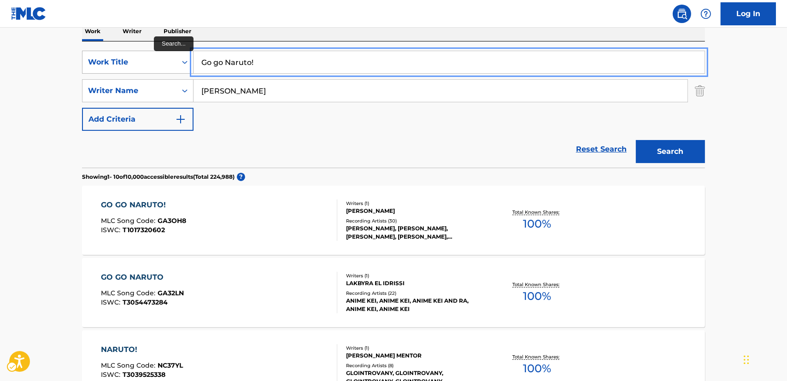
paste input "serenata [PERSON_NAME]"
drag, startPoint x: 234, startPoint y: 60, endPoint x: 340, endPoint y: 57, distance: 106.0
click at [340, 57] on input "serenata [PERSON_NAME]" at bounding box center [448, 62] width 511 height 22
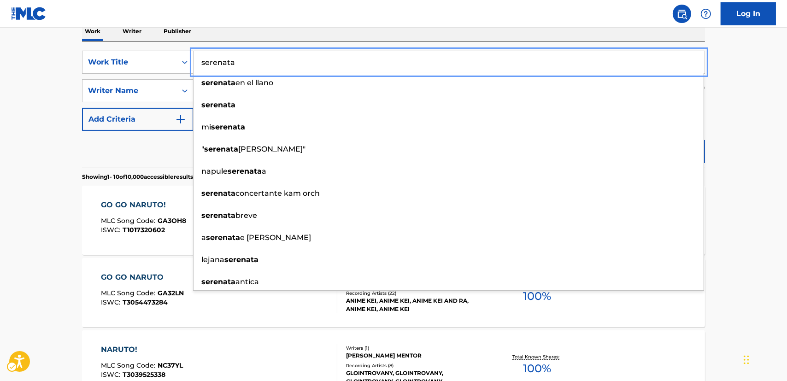
type input "serenata"
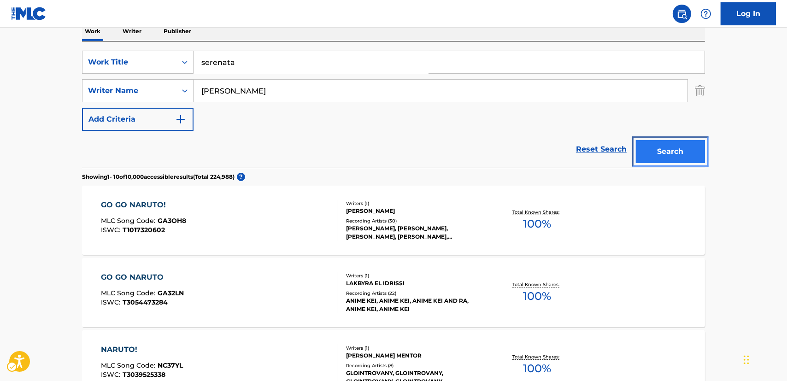
click at [678, 152] on button "Search" at bounding box center [670, 151] width 69 height 23
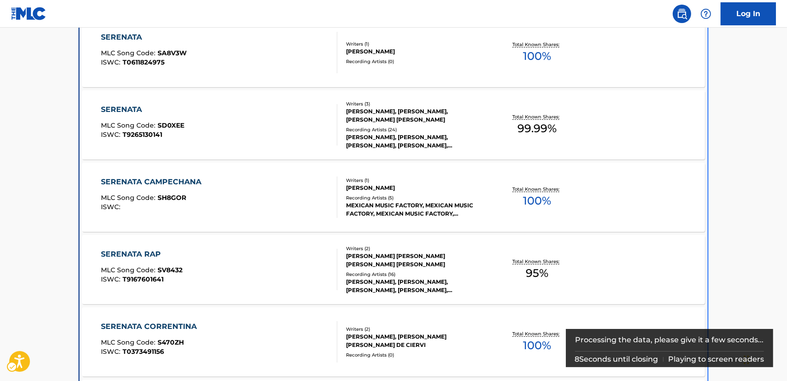
scroll to position [196, 0]
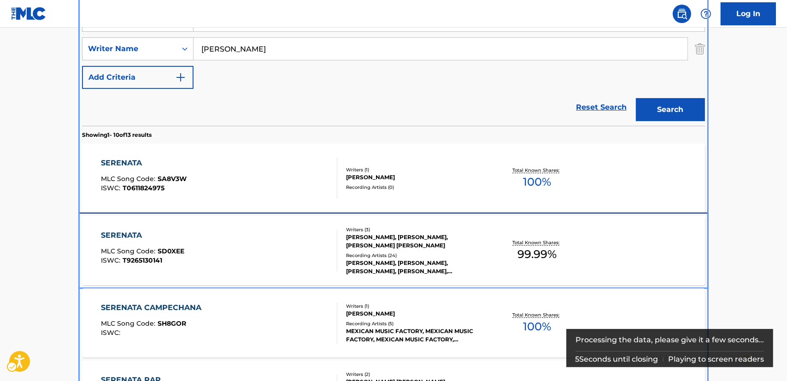
click at [218, 250] on div "SERENATA MLC Song Code : SD0XEE ISWC : T9265130141" at bounding box center [219, 250] width 237 height 41
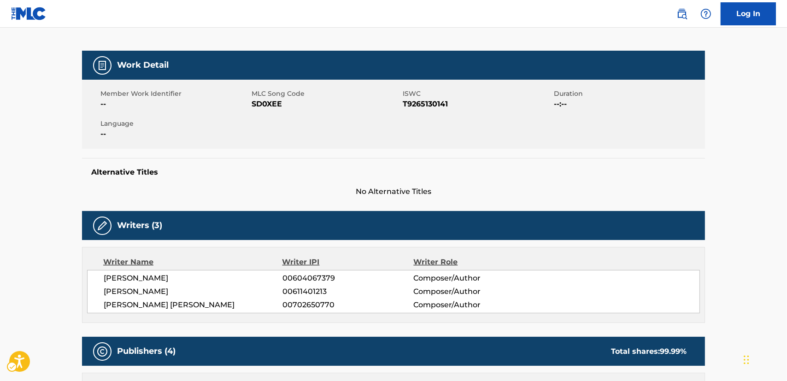
scroll to position [293, 0]
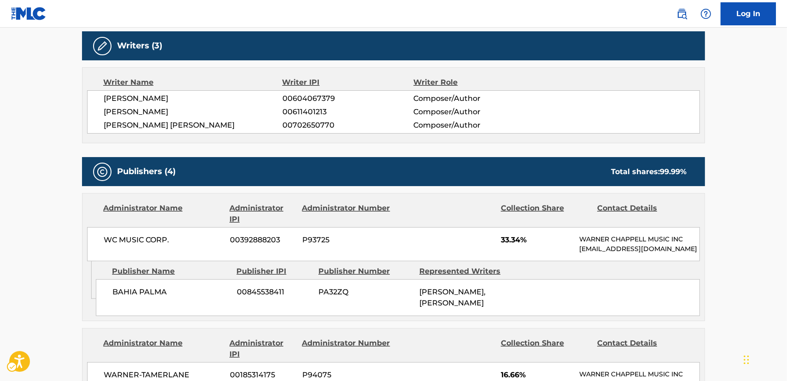
click at [118, 97] on span "[PERSON_NAME]" at bounding box center [193, 98] width 179 height 11
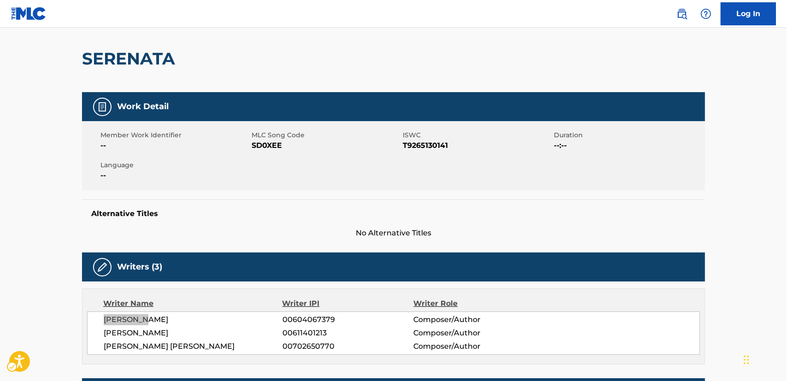
scroll to position [0, 0]
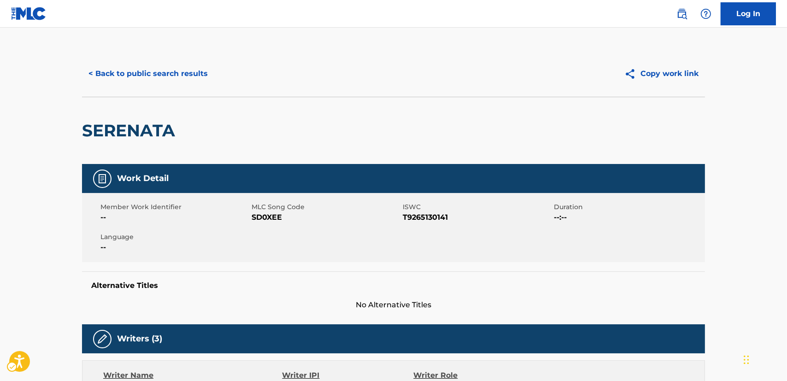
click at [278, 220] on span "SD0XEE" at bounding box center [325, 217] width 149 height 11
click at [432, 220] on span "T9265130141" at bounding box center [477, 217] width 149 height 11
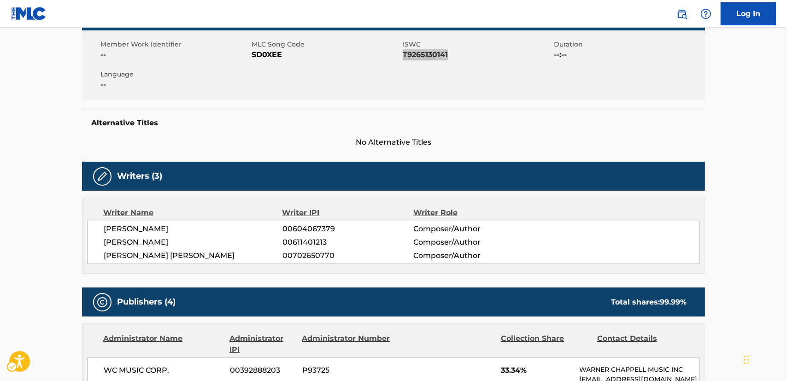
scroll to position [167, 0]
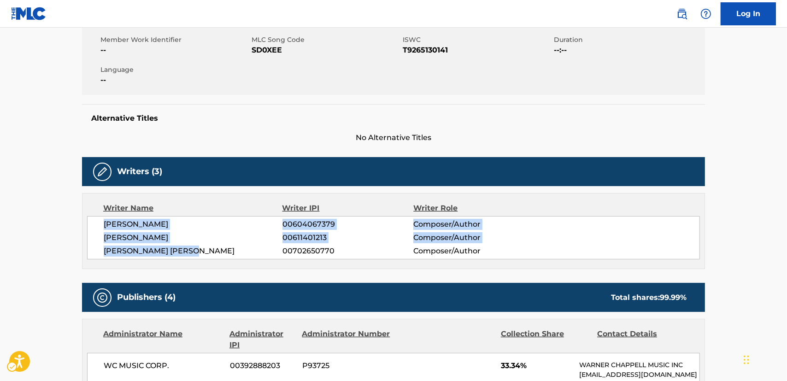
drag, startPoint x: 219, startPoint y: 254, endPoint x: 96, endPoint y: 230, distance: 125.7
click at [96, 230] on div "[PERSON_NAME] 00604067379 Composer/Author [PERSON_NAME] 00611401213 Composer/Au…" at bounding box center [393, 237] width 613 height 43
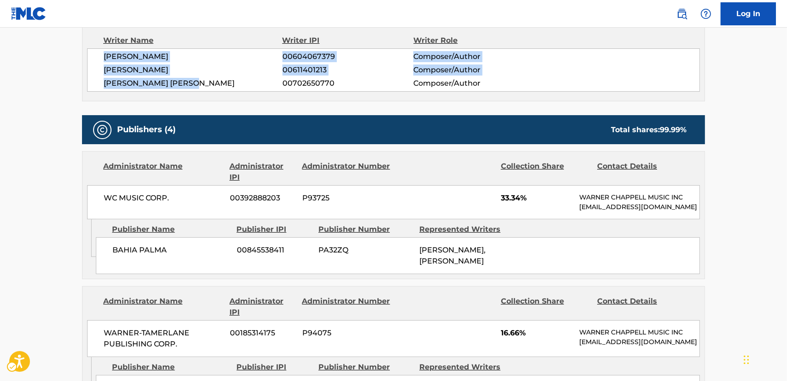
scroll to position [377, 0]
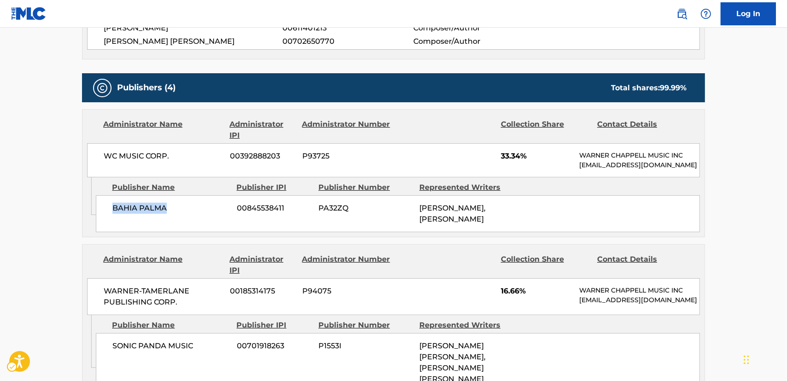
drag, startPoint x: 135, startPoint y: 204, endPoint x: 111, endPoint y: 207, distance: 25.0
click at [111, 207] on div "BAHIA PALMA 00845538411 PA32ZQ [PERSON_NAME], [PERSON_NAME]" at bounding box center [398, 213] width 604 height 37
drag, startPoint x: 139, startPoint y: 157, endPoint x: 85, endPoint y: 157, distance: 53.9
click at [91, 157] on div "WC MUSIC CORP. 00392888203 P93725 33.34% [PERSON_NAME] MUSIC INC [EMAIL_ADDRESS…" at bounding box center [393, 160] width 613 height 34
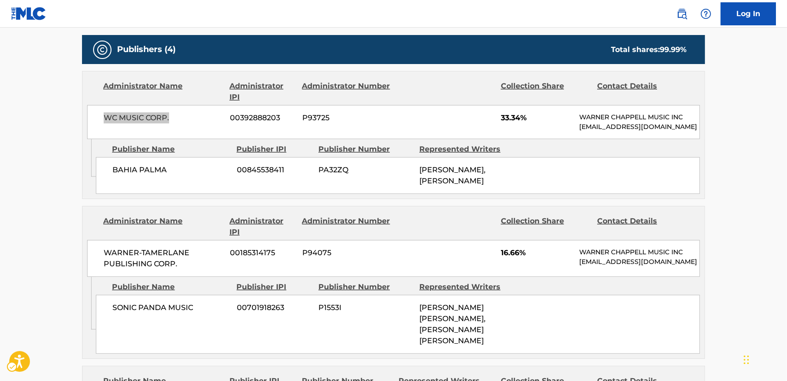
scroll to position [502, 0]
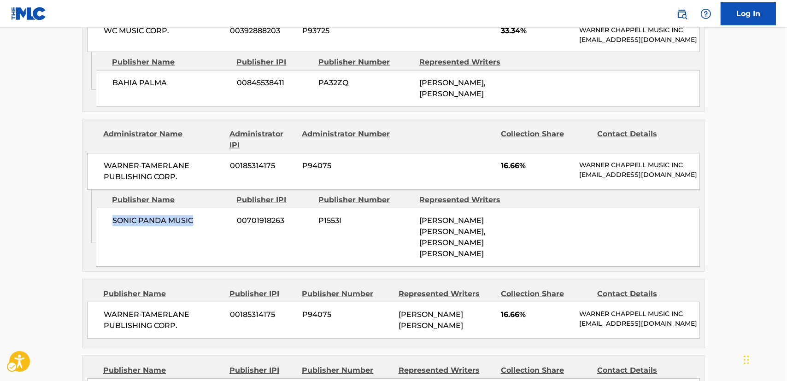
drag, startPoint x: 140, startPoint y: 220, endPoint x: 111, endPoint y: 218, distance: 30.0
click at [111, 218] on div "SONIC PANDA MUSIC 00701918263 P1553I [PERSON_NAME] [PERSON_NAME], [PERSON_NAME]…" at bounding box center [398, 237] width 604 height 59
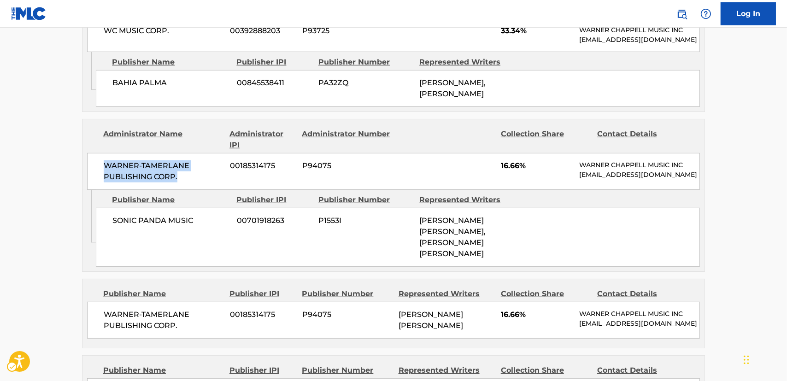
drag, startPoint x: 184, startPoint y: 179, endPoint x: 93, endPoint y: 166, distance: 92.1
click at [93, 166] on div "WARNER-[PERSON_NAME] PUBLISHING CORP. 00185314175 P94075 16.66% [PERSON_NAME] M…" at bounding box center [393, 171] width 613 height 37
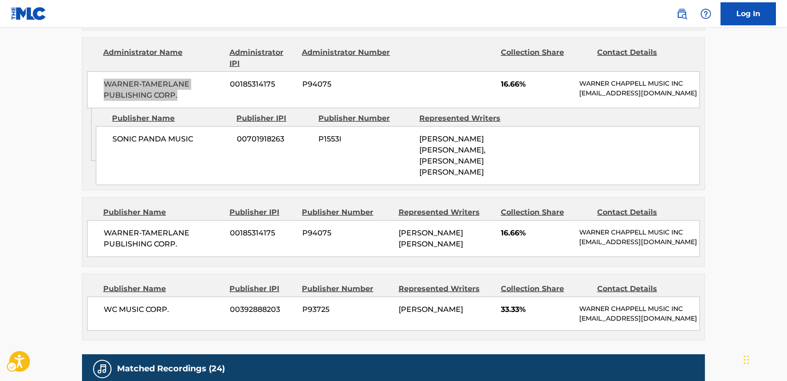
scroll to position [586, 0]
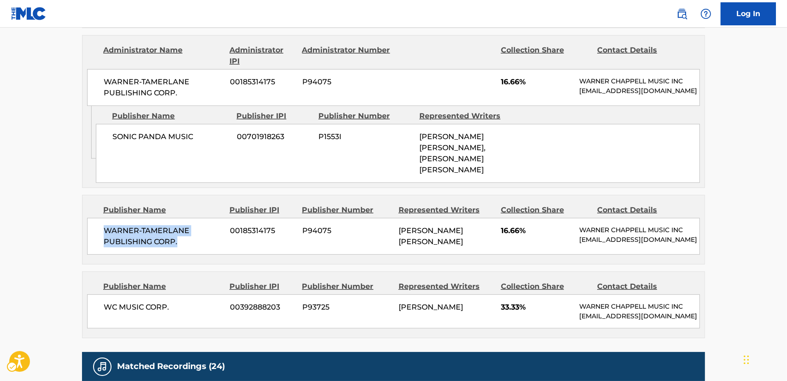
drag, startPoint x: 181, startPoint y: 228, endPoint x: 98, endPoint y: 219, distance: 83.4
click at [105, 225] on span "WARNER-TAMERLANE PUBLISHING CORP." at bounding box center [163, 236] width 119 height 22
drag, startPoint x: 95, startPoint y: 296, endPoint x: 88, endPoint y: 296, distance: 6.5
click at [88, 296] on div "WC MUSIC CORP. 00392888203 P93725 [PERSON_NAME] 33.33% [PERSON_NAME] MUSIC INC …" at bounding box center [393, 311] width 613 height 34
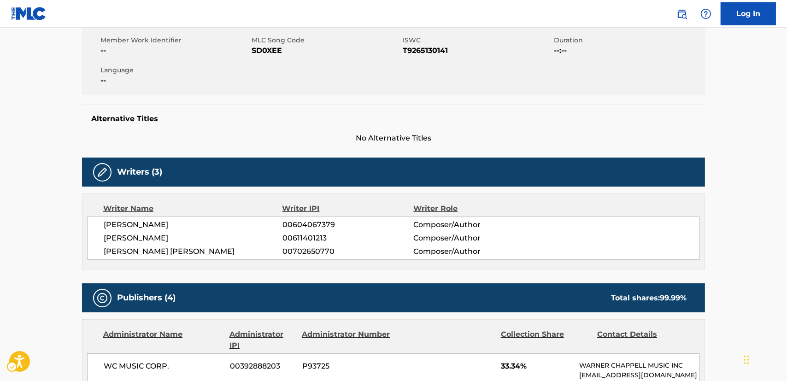
scroll to position [0, 0]
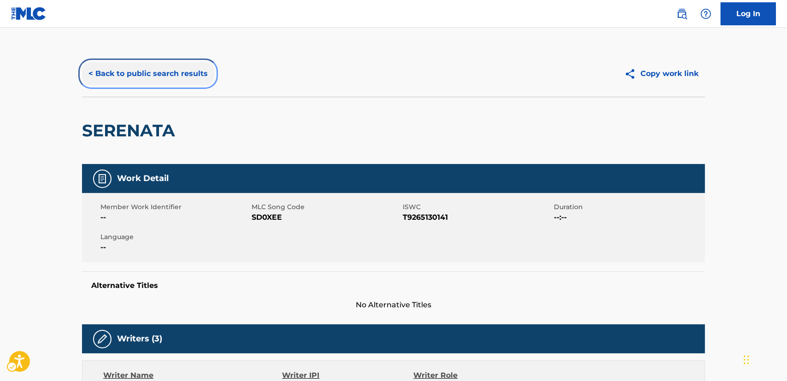
click at [165, 79] on button "< Back to public search results" at bounding box center [148, 73] width 132 height 23
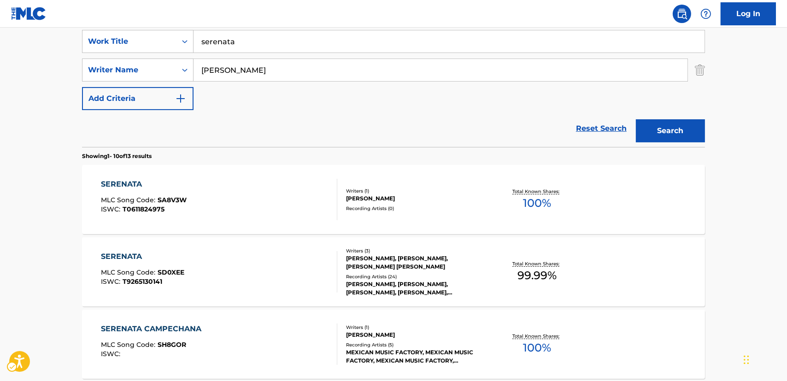
scroll to position [154, 0]
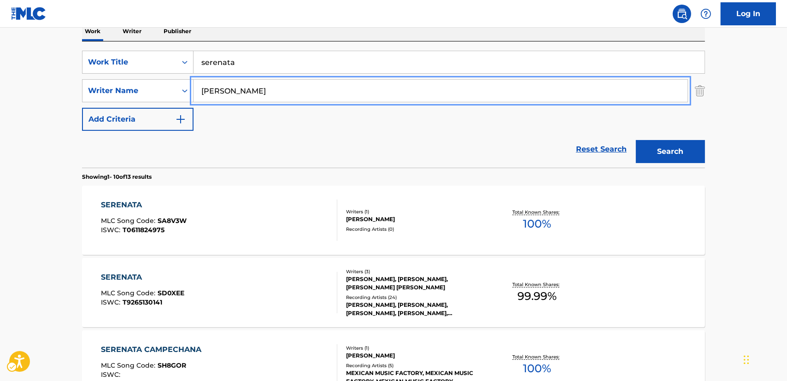
drag, startPoint x: 231, startPoint y: 91, endPoint x: 206, endPoint y: 62, distance: 38.3
click at [176, 91] on div "SearchWithCriteria77da8361-fab6-4af0-82df-12c5e56ebf5d Writer Name [PERSON_NAME]" at bounding box center [393, 90] width 623 height 23
paste input "ly"
type input "[PERSON_NAME]"
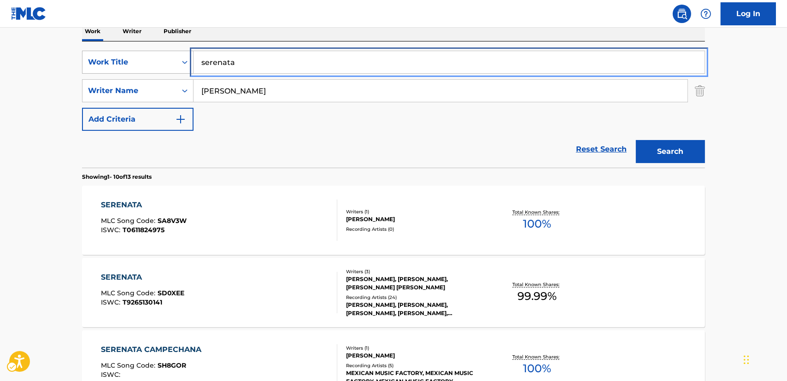
drag, startPoint x: 206, startPoint y: 62, endPoint x: 151, endPoint y: 62, distance: 55.7
click at [151, 62] on div "SearchWithCriteria87952ec2-00cb-4106-a613-d1d35f82a5e2 Work Title serenata" at bounding box center [393, 62] width 623 height 23
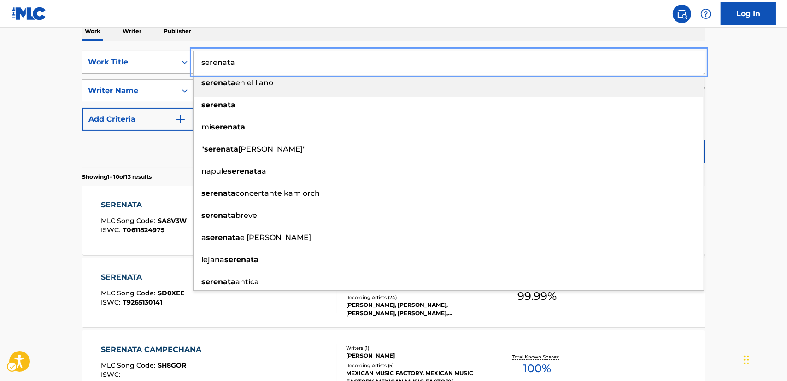
paste input "SCHÖN GENUG"
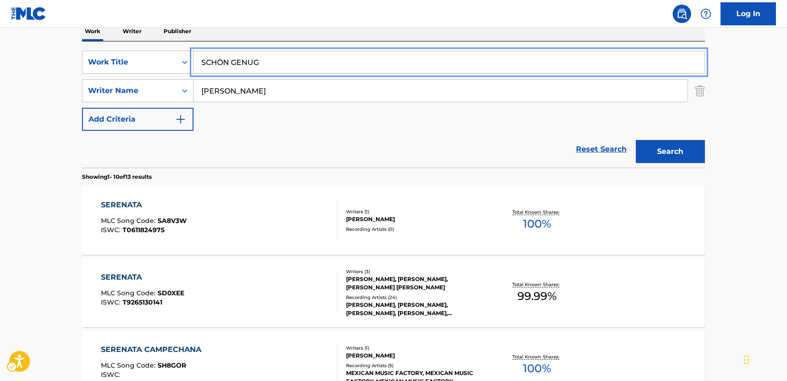
type input "SCHÖN GENUG"
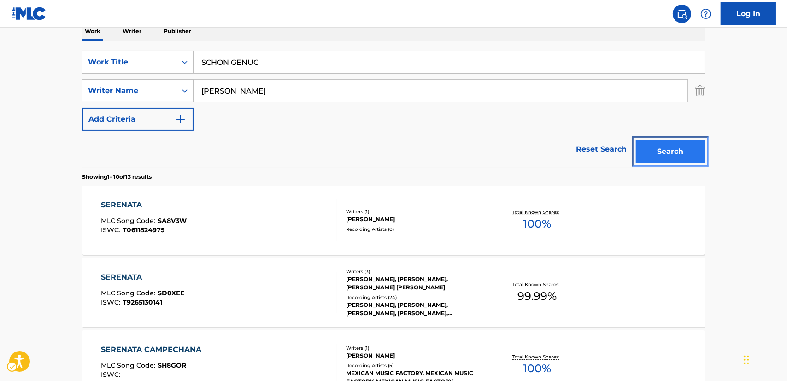
click at [660, 152] on button "Search" at bounding box center [670, 151] width 69 height 23
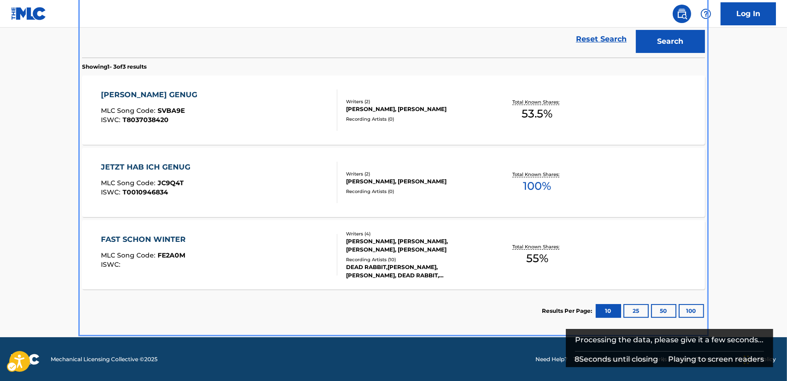
scroll to position [216, 0]
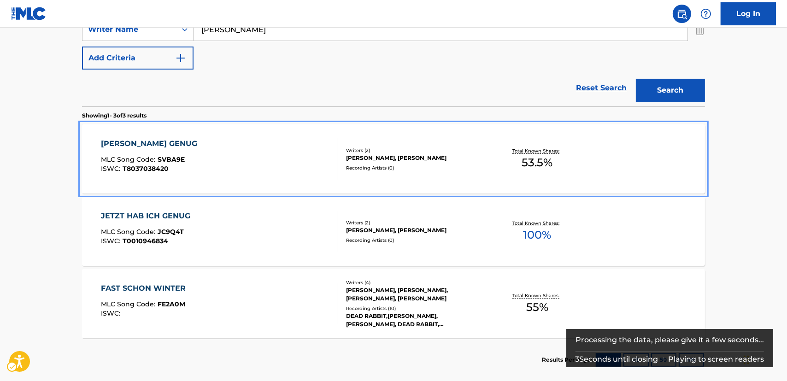
click at [246, 163] on div "[PERSON_NAME] GENUG MLC Song Code : SVBA9E ISWC : T8037038420" at bounding box center [219, 158] width 237 height 41
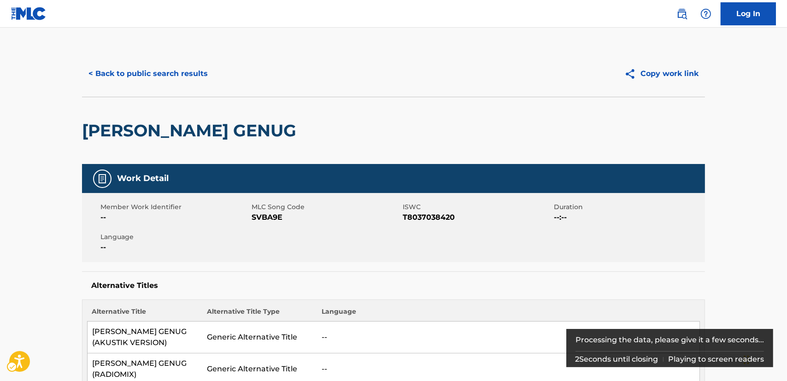
click at [265, 219] on span "SVBA9E" at bounding box center [325, 217] width 149 height 11
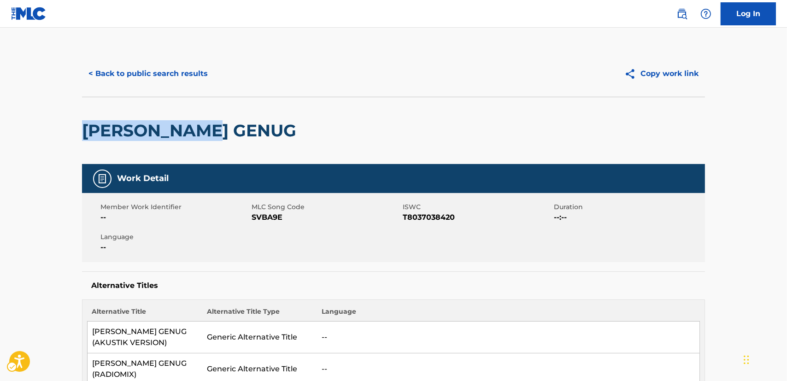
drag, startPoint x: 231, startPoint y: 133, endPoint x: 98, endPoint y: 128, distance: 132.7
click at [84, 134] on div "[PERSON_NAME] GENUG" at bounding box center [393, 130] width 623 height 67
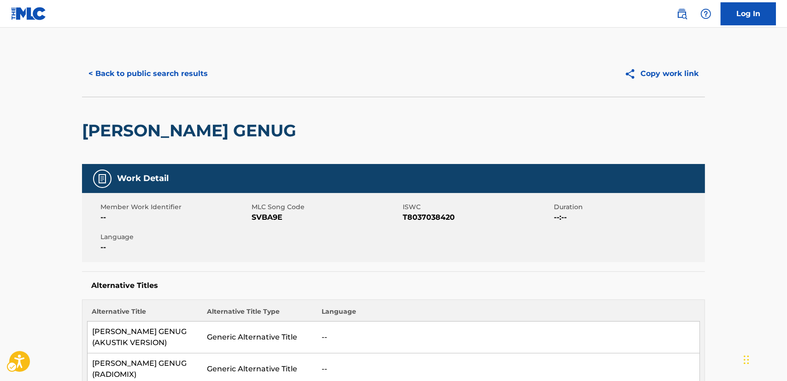
click at [415, 217] on span "T8037038420" at bounding box center [477, 217] width 149 height 11
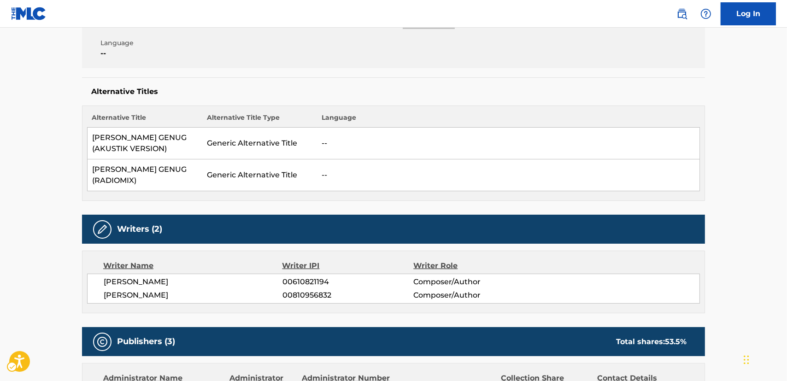
scroll to position [209, 0]
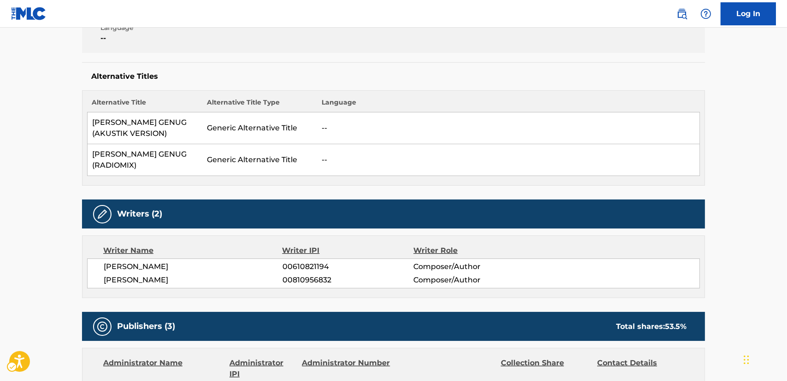
drag, startPoint x: 174, startPoint y: 268, endPoint x: 101, endPoint y: 255, distance: 73.5
click at [101, 258] on div "[PERSON_NAME] 00610821194 Composer/Author [PERSON_NAME] 00810956832 Composer/Au…" at bounding box center [393, 273] width 613 height 30
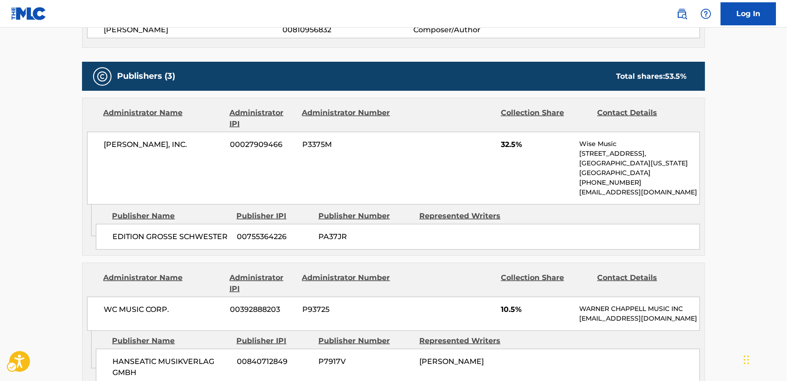
scroll to position [461, 0]
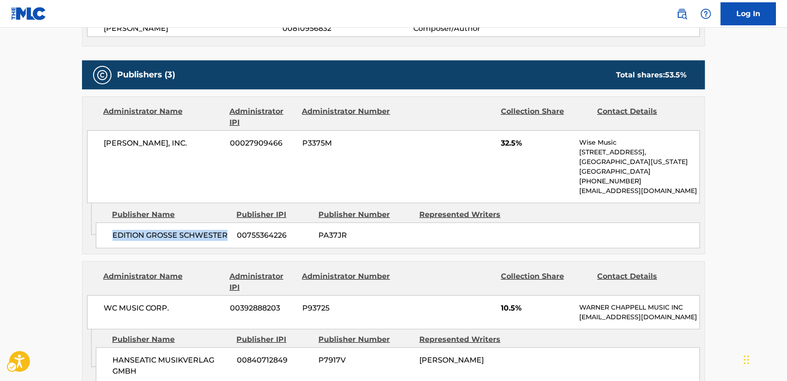
drag, startPoint x: 198, startPoint y: 223, endPoint x: 112, endPoint y: 225, distance: 86.6
click at [112, 230] on span "EDITION GROSSE SCHWESTER" at bounding box center [170, 235] width 117 height 11
drag, startPoint x: 189, startPoint y: 130, endPoint x: 104, endPoint y: 140, distance: 86.2
click at [104, 140] on div "[PERSON_NAME], INC. 00027909466 P3375M 32.5% Wise Music [STREET_ADDRESS][US_STA…" at bounding box center [393, 166] width 613 height 73
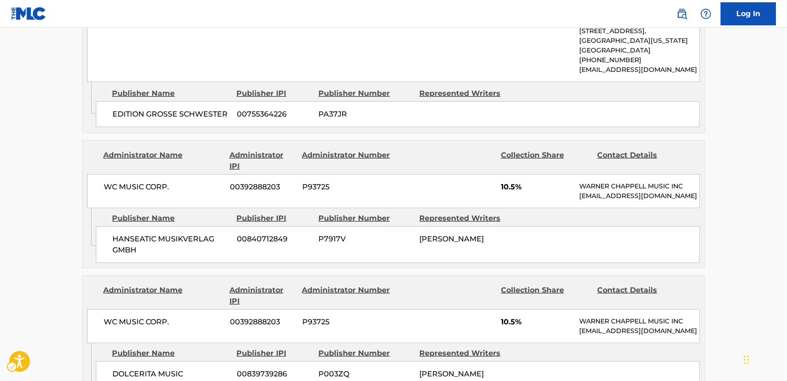
scroll to position [586, 0]
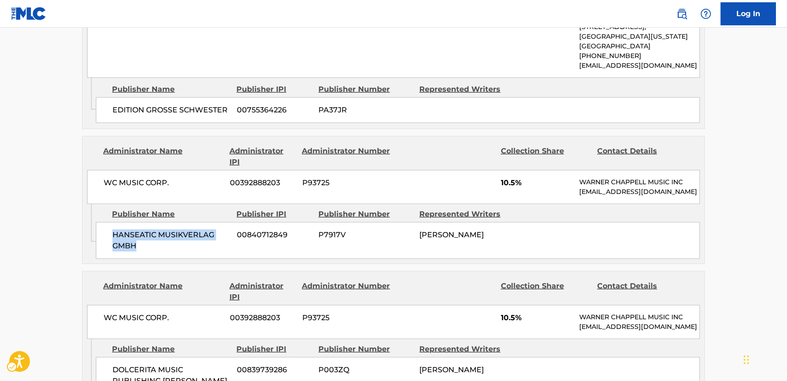
drag, startPoint x: 153, startPoint y: 234, endPoint x: 100, endPoint y: 224, distance: 54.0
click at [100, 224] on div "HANSEATIC MUSIKVERLAG GMBH 00840712849 P7917V [PERSON_NAME]" at bounding box center [398, 240] width 604 height 37
drag, startPoint x: 104, startPoint y: 173, endPoint x: 97, endPoint y: 173, distance: 7.4
click at [97, 173] on div "WC MUSIC CORP. 00392888203 P93725 10.5% [PERSON_NAME] MUSIC INC [EMAIL_ADDRESS]…" at bounding box center [393, 187] width 613 height 34
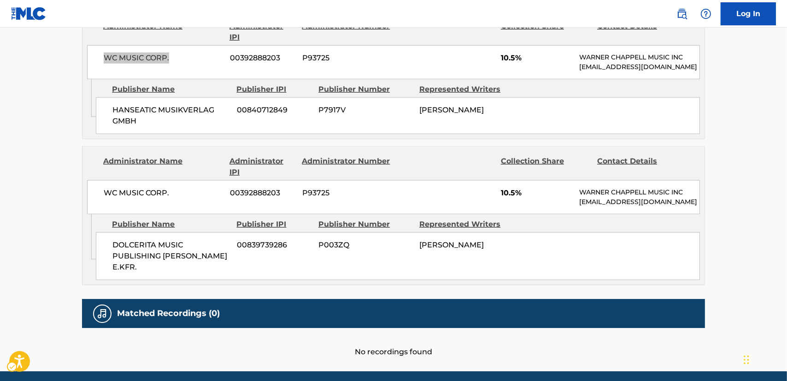
scroll to position [712, 0]
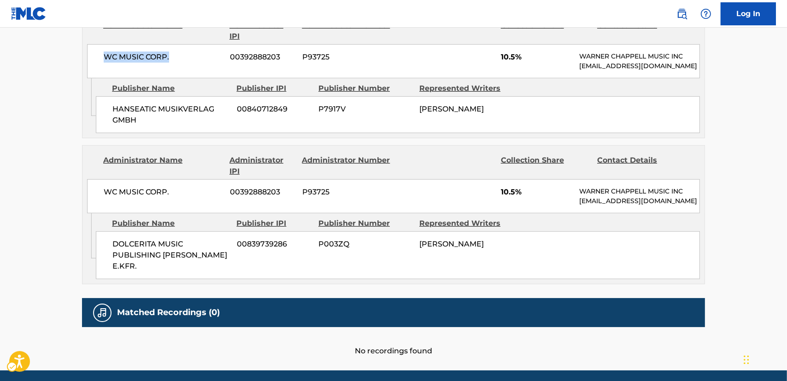
drag, startPoint x: 140, startPoint y: 251, endPoint x: 30, endPoint y: 241, distance: 110.5
click at [104, 235] on div "DOLCERITA MUSIC PUBLISHING [PERSON_NAME] E.KFR. 00839739286 P003ZQ [PERSON_NAME]" at bounding box center [398, 255] width 604 height 48
drag, startPoint x: 185, startPoint y: 179, endPoint x: 103, endPoint y: 181, distance: 82.5
click at [103, 181] on div "WC MUSIC CORP. 00392888203 P93725 10.5% [PERSON_NAME] MUSIC INC [EMAIL_ADDRESS]…" at bounding box center [393, 196] width 613 height 34
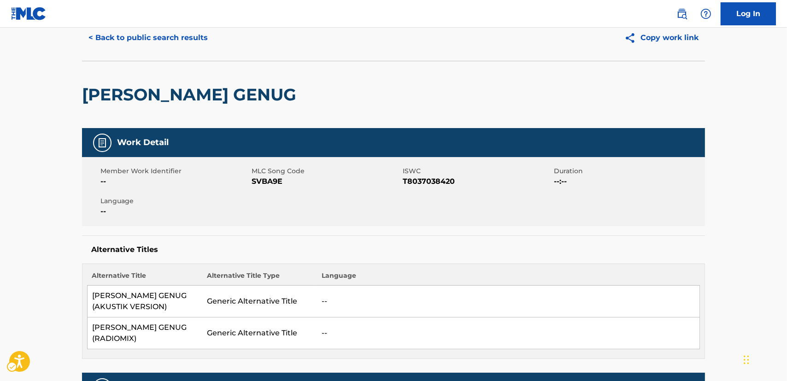
scroll to position [0, 0]
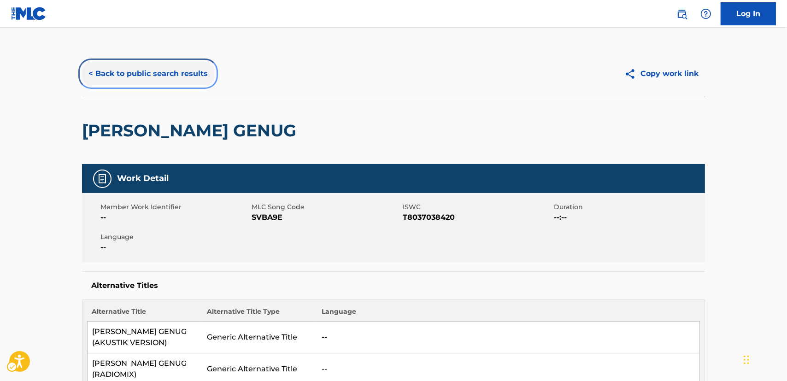
click at [147, 73] on button "< Back to public search results" at bounding box center [148, 73] width 132 height 23
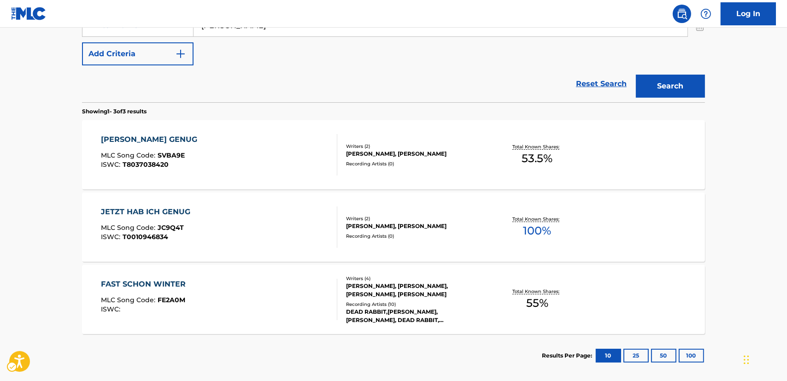
scroll to position [180, 0]
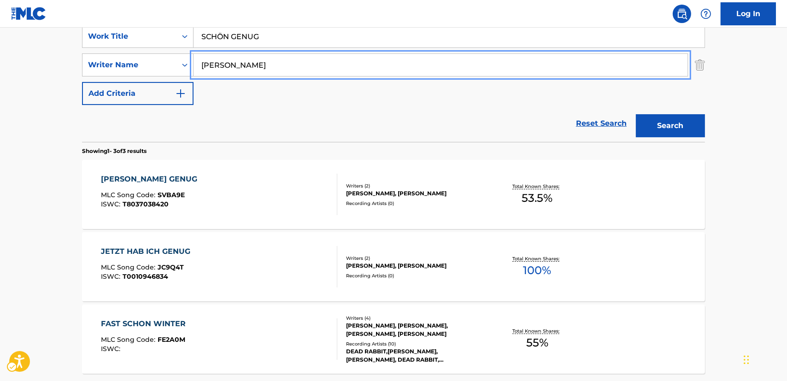
drag, startPoint x: 182, startPoint y: 60, endPoint x: 196, endPoint y: 59, distance: 13.9
click at [175, 62] on div "SearchWithCriteria77da8361-fab6-4af0-82df-12c5e56ebf5d Writer Name [PERSON_NAME]" at bounding box center [393, 64] width 623 height 23
paste input "Waters"
type input "Waters"
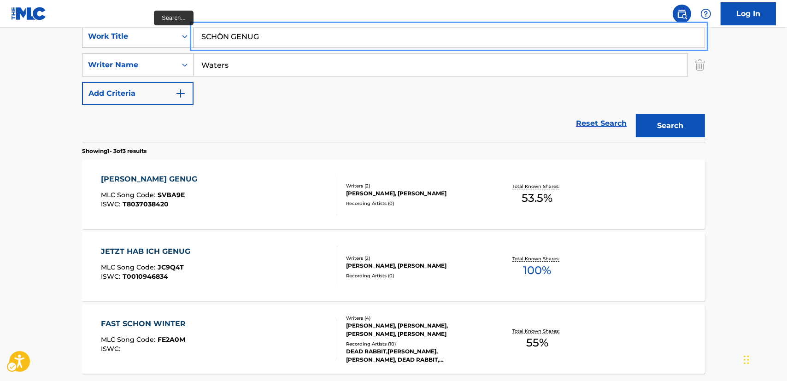
drag, startPoint x: 267, startPoint y: 38, endPoint x: 174, endPoint y: 43, distance: 93.1
click at [173, 41] on div "SearchWithCriteria87952ec2-00cb-4106-a613-d1d35f82a5e2 Work Title SCHÖN GENUG" at bounding box center [393, 36] width 623 height 23
paste input "I Must Apologise"
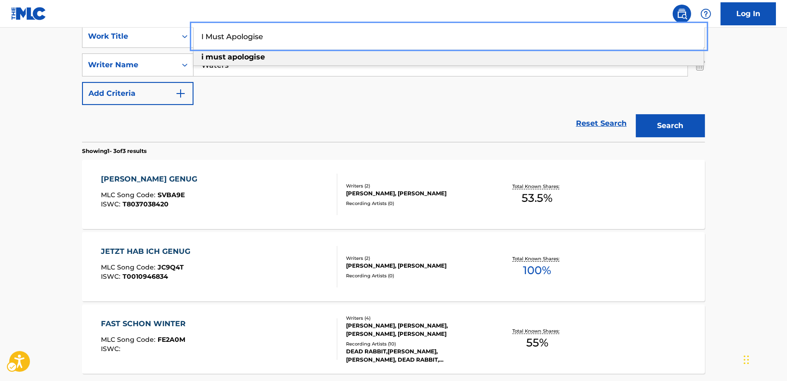
type input "I Must Apologise"
click at [666, 129] on button "Search" at bounding box center [670, 125] width 69 height 23
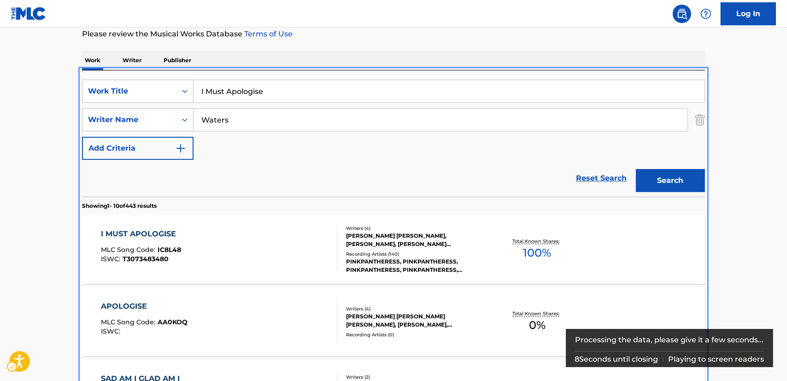
scroll to position [195, 0]
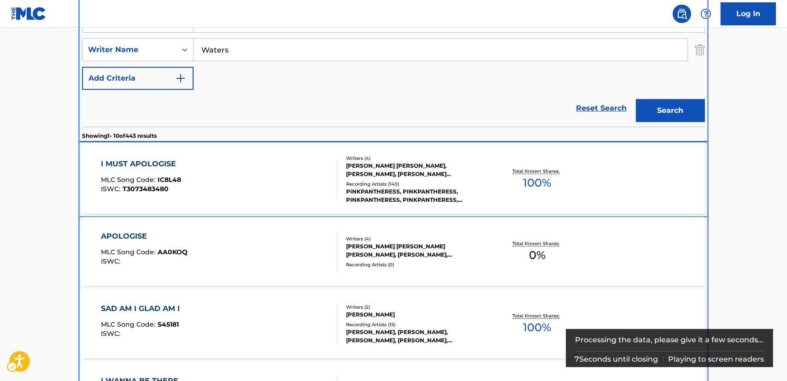
click at [206, 175] on div "I MUST APOLOGISE MLC Song Code : IC8L48 ISWC : T3073483480" at bounding box center [219, 178] width 237 height 41
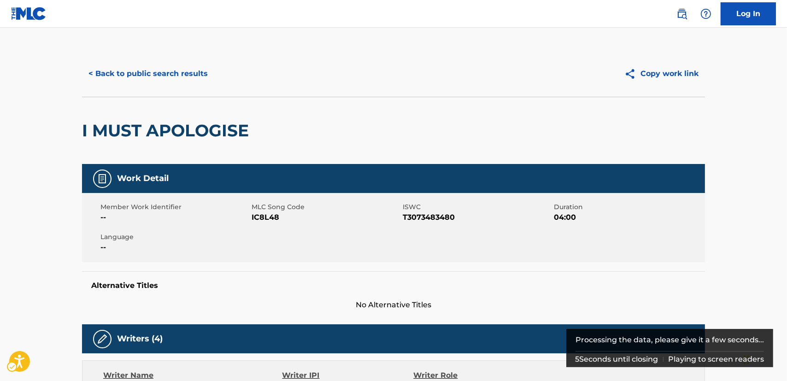
click at [267, 218] on span "IC8L48" at bounding box center [325, 217] width 149 height 11
click at [415, 217] on span "T3073483480" at bounding box center [477, 217] width 149 height 11
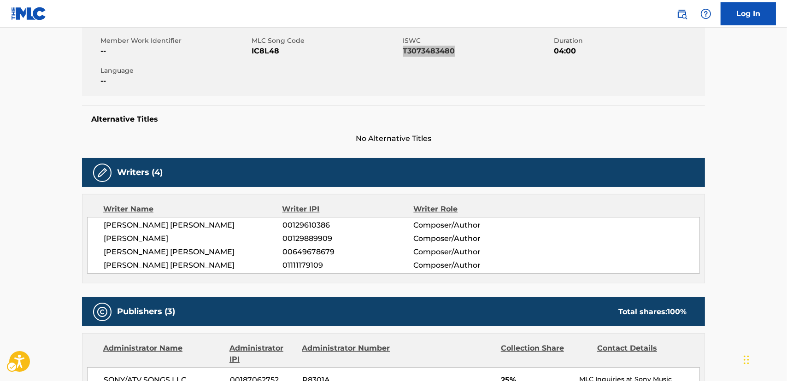
scroll to position [167, 0]
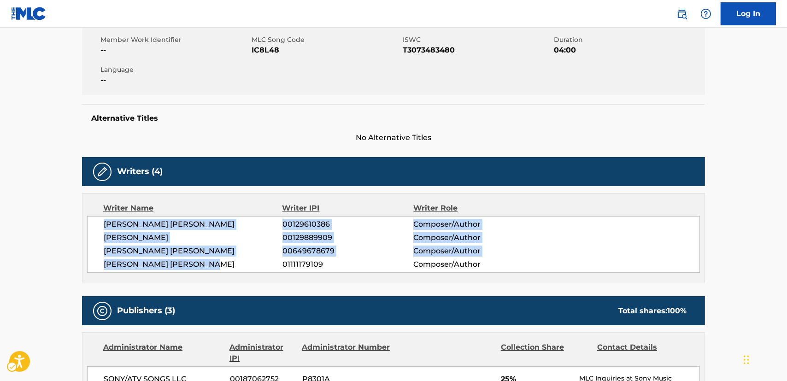
drag, startPoint x: 224, startPoint y: 265, endPoint x: 93, endPoint y: 222, distance: 138.1
click at [93, 222] on div "[PERSON_NAME] [PERSON_NAME] 00129610386 Composer/Author [PERSON_NAME] 001298899…" at bounding box center [393, 244] width 613 height 57
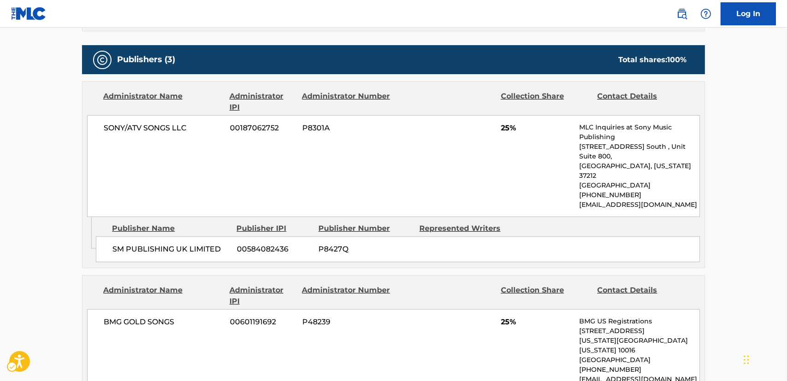
scroll to position [419, 0]
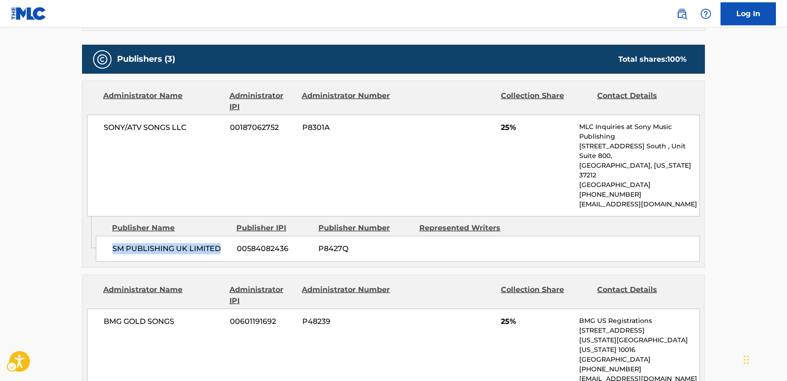
drag, startPoint x: 220, startPoint y: 227, endPoint x: 114, endPoint y: 230, distance: 106.0
click at [114, 243] on span "SM PUBLISHING UK LIMITED" at bounding box center [170, 248] width 117 height 11
drag, startPoint x: 160, startPoint y: 131, endPoint x: 0, endPoint y: 160, distance: 162.9
click at [90, 134] on div "SONY/ATV SONGS LLC 00187062752 P8301A 25% MLC Inquiries at Sony Music Publishin…" at bounding box center [393, 166] width 613 height 102
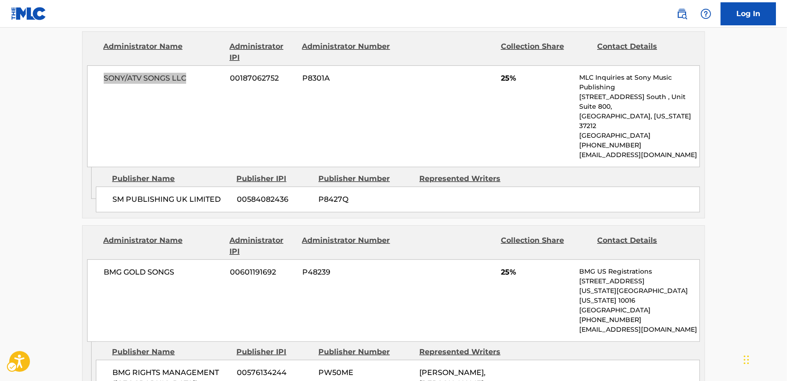
scroll to position [544, 0]
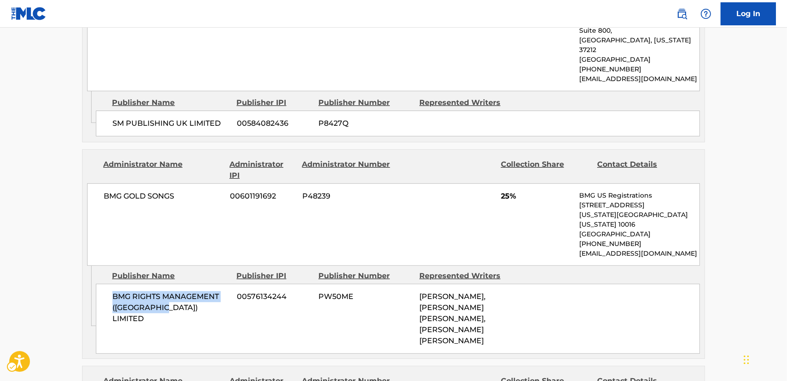
drag, startPoint x: 175, startPoint y: 284, endPoint x: 3, endPoint y: 267, distance: 173.1
click at [110, 284] on div "BMG RIGHTS MANAGEMENT (UK) LIMITED 00576134244 PW50ME [PERSON_NAME], [PERSON_NA…" at bounding box center [398, 319] width 604 height 70
drag, startPoint x: 137, startPoint y: 185, endPoint x: 96, endPoint y: 184, distance: 41.0
click at [98, 184] on div "BMG GOLD SONGS 00601191692 P48239 25% BMG US Registrations [STREET_ADDRESS][US_…" at bounding box center [393, 224] width 613 height 82
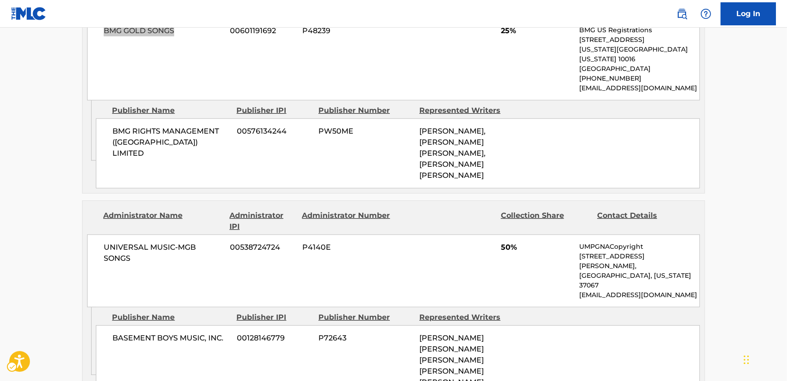
scroll to position [712, 0]
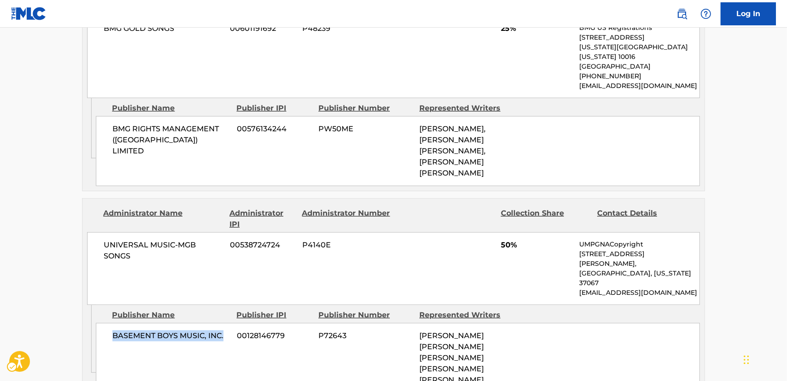
drag, startPoint x: 226, startPoint y: 277, endPoint x: 1, endPoint y: 273, distance: 225.2
click at [110, 323] on div "BASEMENT BOYS MUSIC, INC. 00128146779 P72643 [PERSON_NAME] [PERSON_NAME] [PERSO…" at bounding box center [398, 363] width 604 height 81
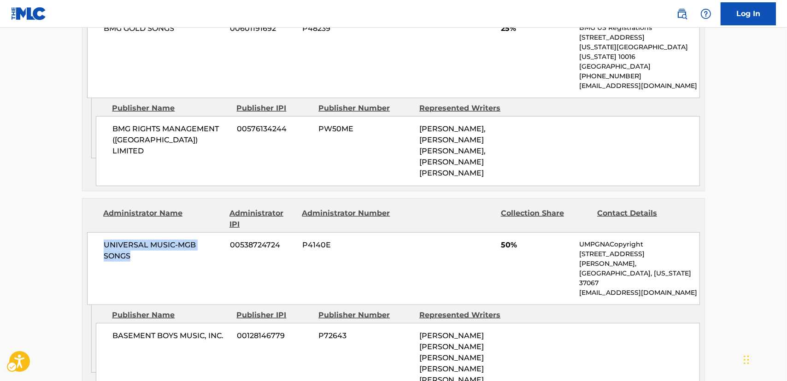
drag, startPoint x: 134, startPoint y: 216, endPoint x: 100, endPoint y: 207, distance: 34.9
click at [100, 232] on div "UNIVERSAL MUSIC-MGB SONGS 00538724724 P4140E 50% UMPGNACopyright [STREET_ADDRES…" at bounding box center [393, 268] width 613 height 73
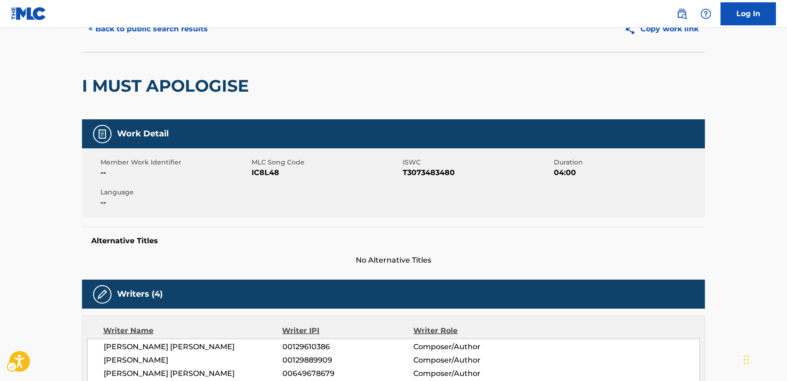
scroll to position [0, 0]
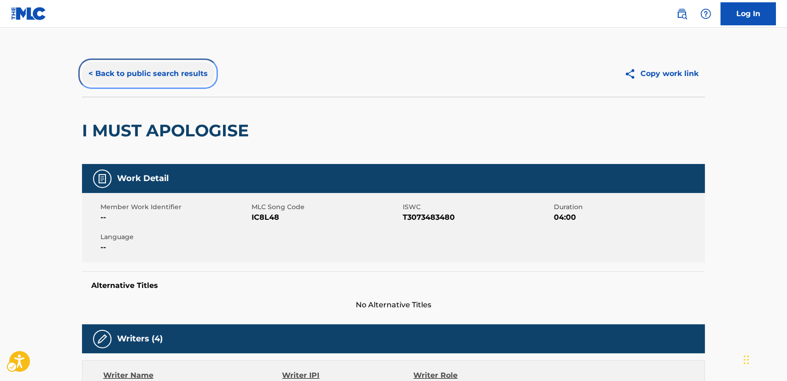
click at [121, 76] on button "< Back to public search results" at bounding box center [148, 73] width 132 height 23
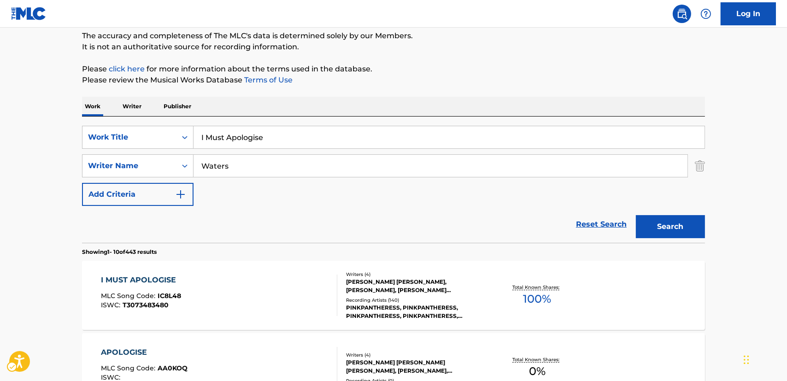
scroll to position [70, 0]
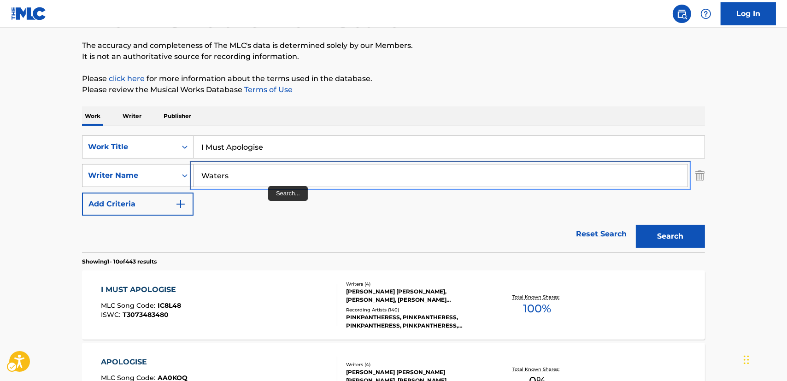
click at [148, 180] on div "SearchWithCriteria77da8361-fab6-4af0-82df-12c5e56ebf5d Writer Name [PERSON_NAME]" at bounding box center [393, 175] width 623 height 23
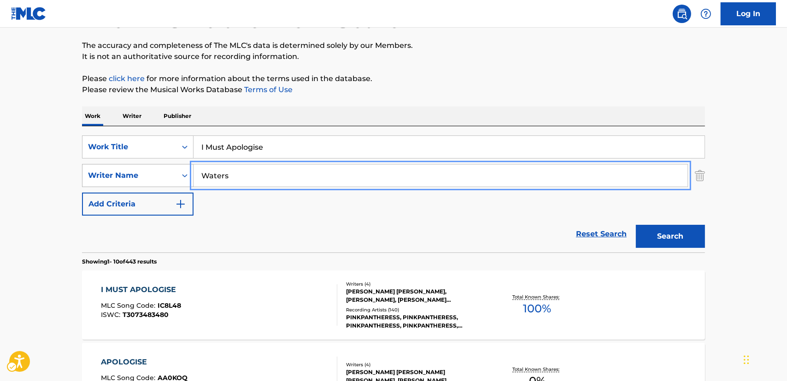
paste input "[PERSON_NAME]"
type input "[PERSON_NAME]"
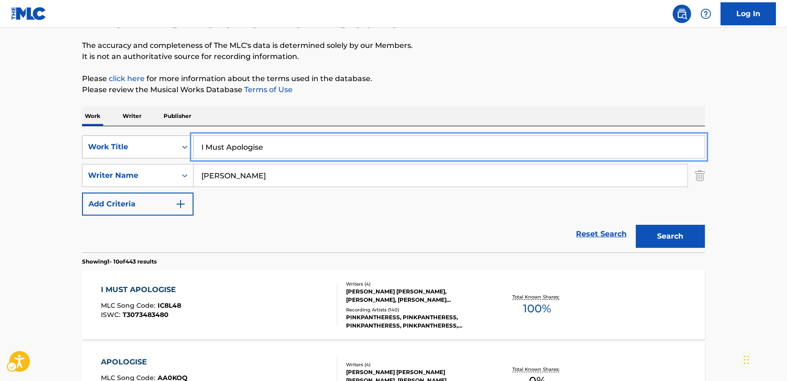
click at [132, 150] on div "SearchWithCriteria87952ec2-00cb-4106-a613-d1d35f82a5e2 Work Title I Must Apolog…" at bounding box center [393, 146] width 623 height 23
paste input "Life Letters"
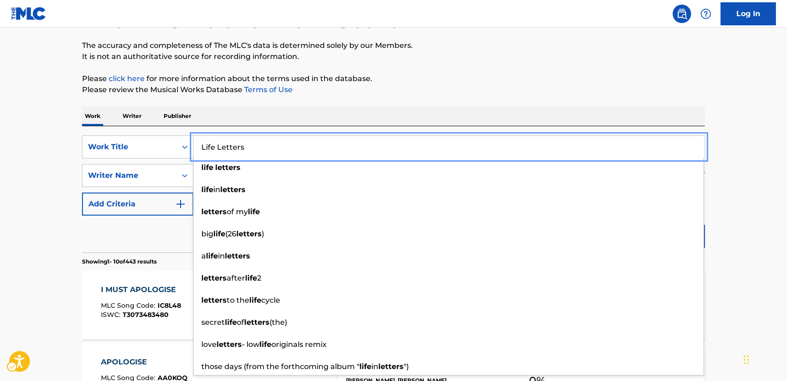
type input "Life Letters"
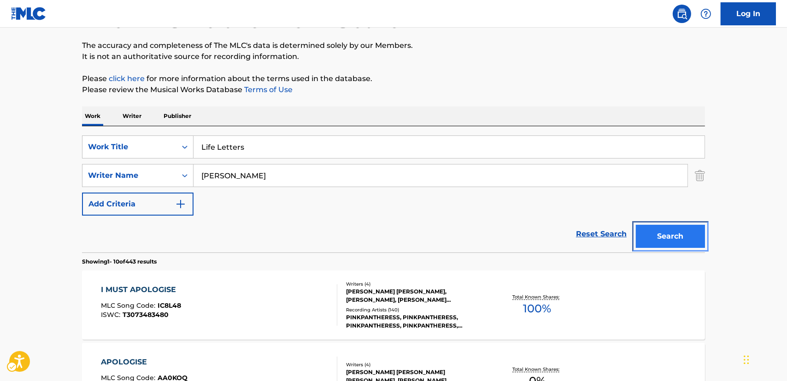
click at [687, 233] on button "Search" at bounding box center [670, 236] width 69 height 23
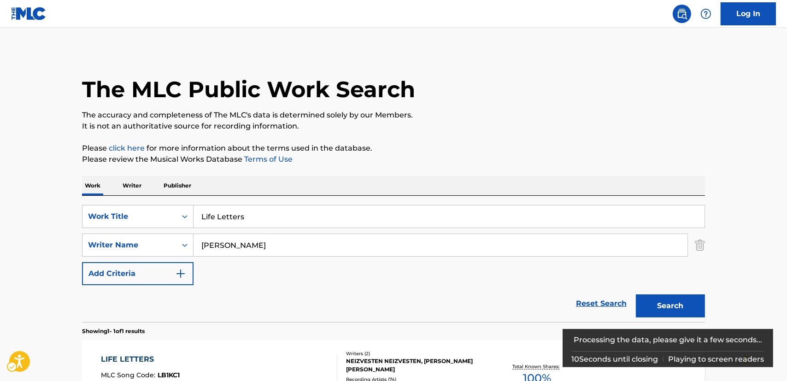
scroll to position [83, 0]
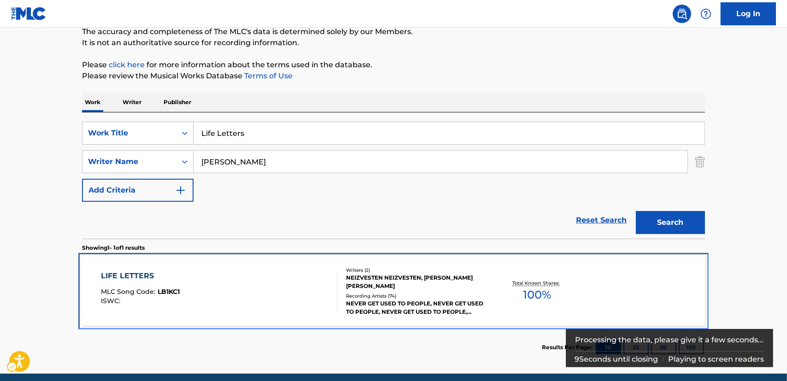
click at [239, 272] on div "LIFE LETTERS MLC Song Code : LB1KC1 ISWC :" at bounding box center [219, 290] width 237 height 41
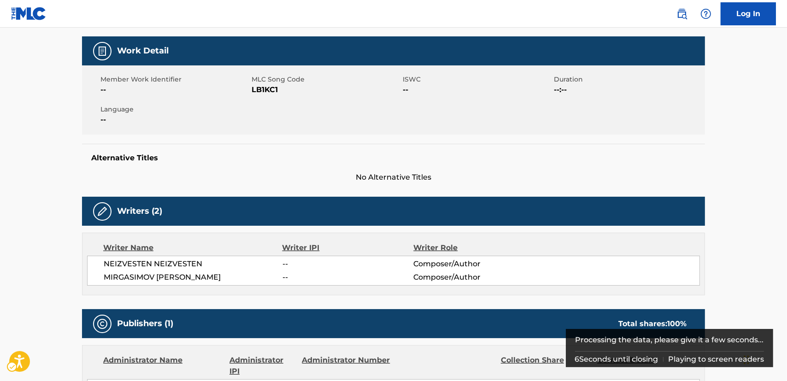
scroll to position [40, 0]
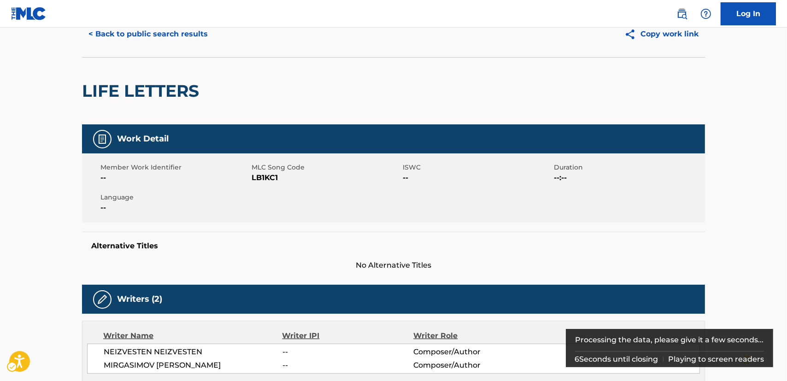
click at [273, 176] on span "LB1KC1" at bounding box center [325, 177] width 149 height 11
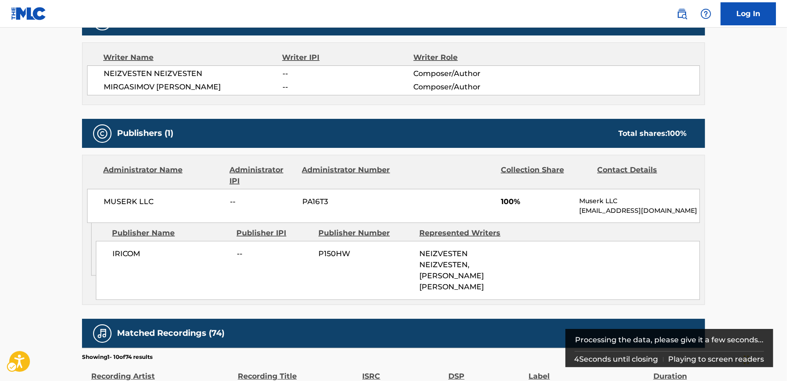
scroll to position [333, 0]
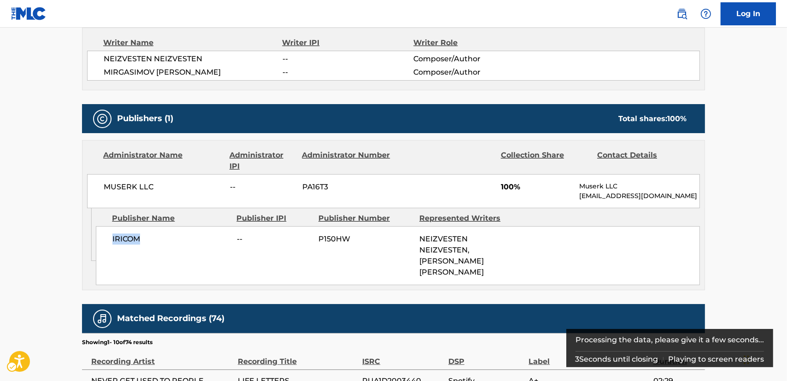
drag, startPoint x: 142, startPoint y: 242, endPoint x: 71, endPoint y: 251, distance: 71.5
click at [111, 243] on div "IRICOM -- P150HW NEIZVESTEN NEIZVESTEN, [PERSON_NAME] [PERSON_NAME]" at bounding box center [398, 255] width 604 height 59
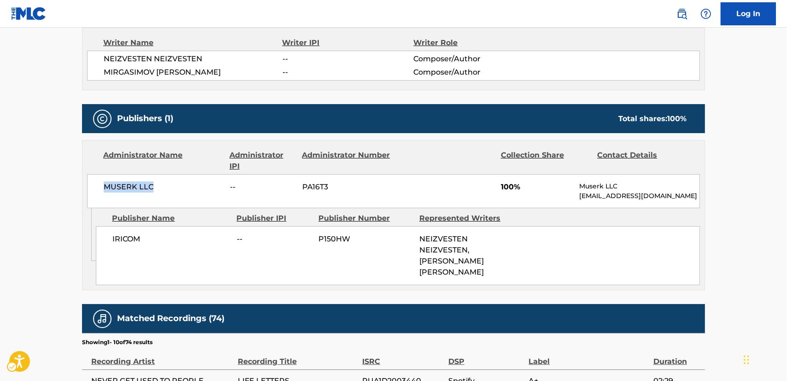
drag, startPoint x: 170, startPoint y: 188, endPoint x: 105, endPoint y: 187, distance: 64.9
click at [105, 187] on span "MUSERK LLC" at bounding box center [163, 186] width 119 height 11
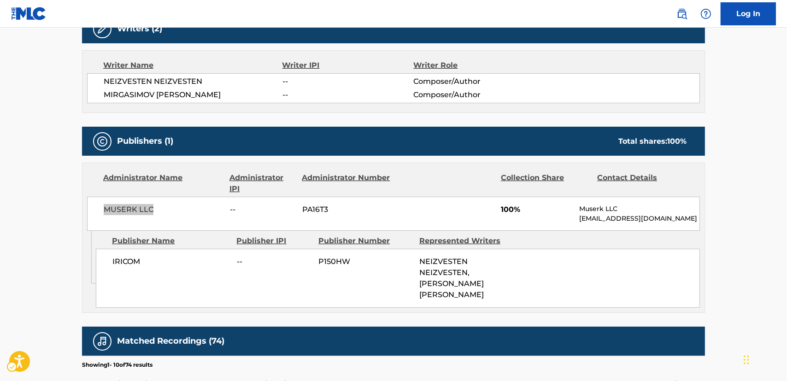
scroll to position [291, 0]
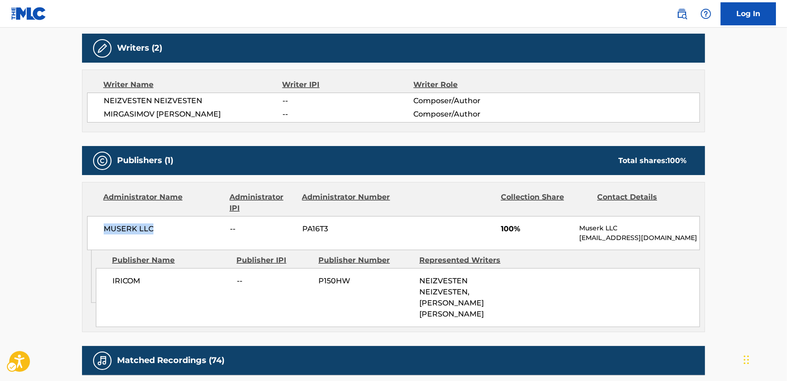
drag, startPoint x: 250, startPoint y: 111, endPoint x: 101, endPoint y: 101, distance: 149.0
click at [101, 101] on div "NEIZVESTEN NEIZVESTEN -- Composer/Author [PERSON_NAME] -- Composer/Author" at bounding box center [393, 108] width 613 height 30
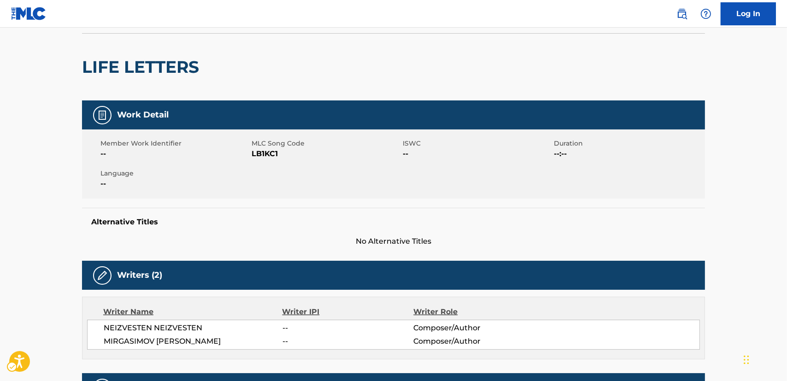
scroll to position [0, 0]
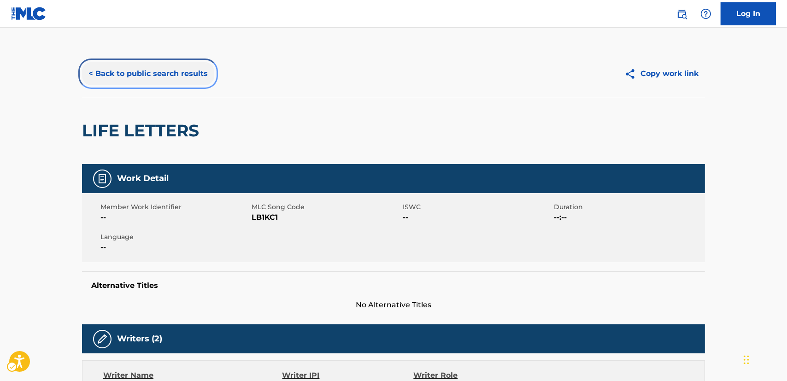
click at [166, 75] on button "< Back to public search results" at bounding box center [148, 73] width 132 height 23
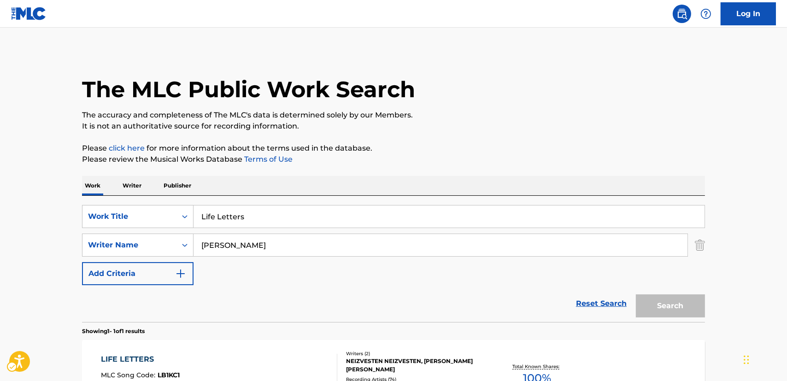
scroll to position [67, 0]
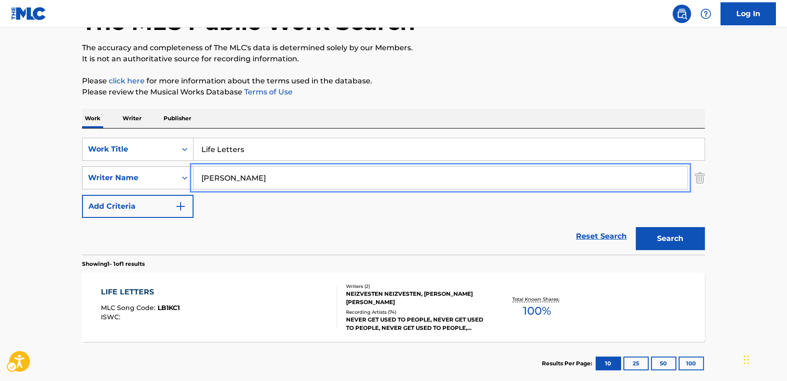
drag, startPoint x: 228, startPoint y: 180, endPoint x: 170, endPoint y: 177, distance: 58.1
click at [172, 177] on div "SearchWithCriteria77da8361-fab6-4af0-82df-12c5e56ebf5d Writer Name [PERSON_NAME]" at bounding box center [393, 177] width 623 height 23
paste input "Fujiwara"
type input "Fujiwara"
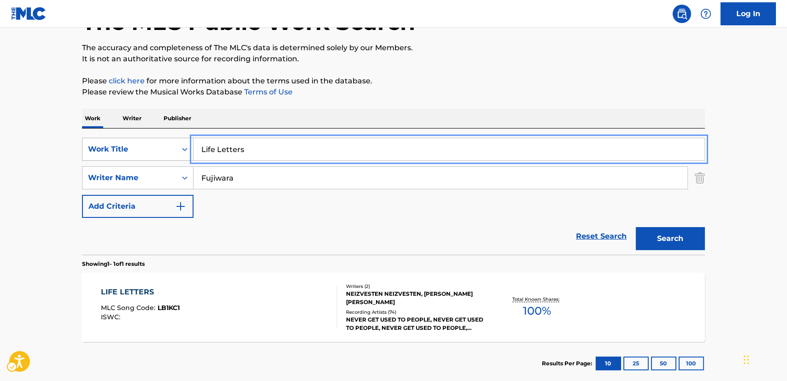
drag, startPoint x: 215, startPoint y: 149, endPoint x: 165, endPoint y: 143, distance: 50.2
click at [165, 143] on div "SearchWithCriteria87952ec2-00cb-4106-a613-d1d35f82a5e2 Work Title Life Letters" at bounding box center [393, 149] width 623 height 23
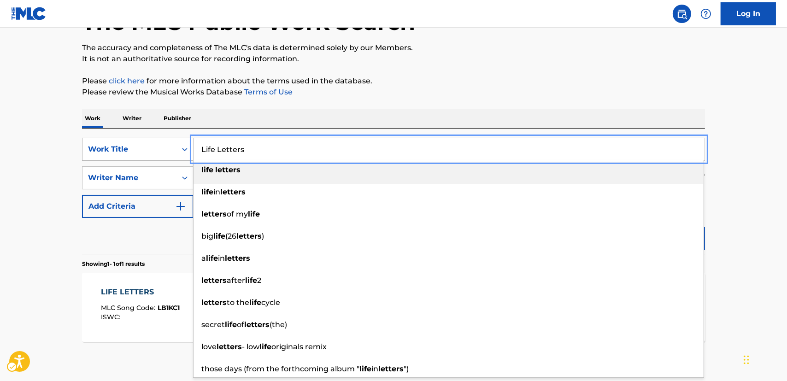
paste input "Hello, world!"
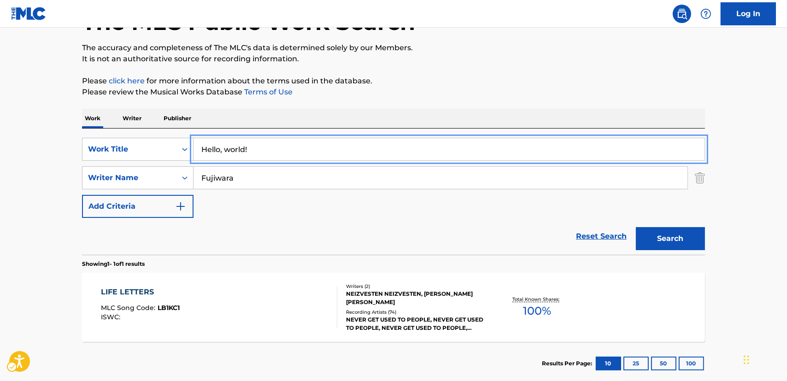
type input "Hello, world!"
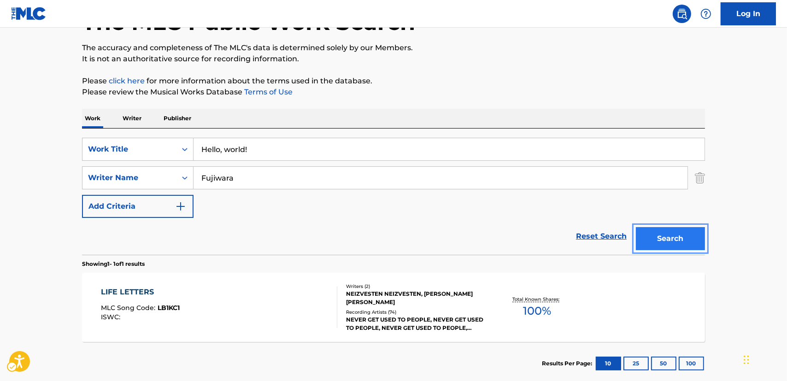
click at [672, 240] on button "Search" at bounding box center [670, 238] width 69 height 23
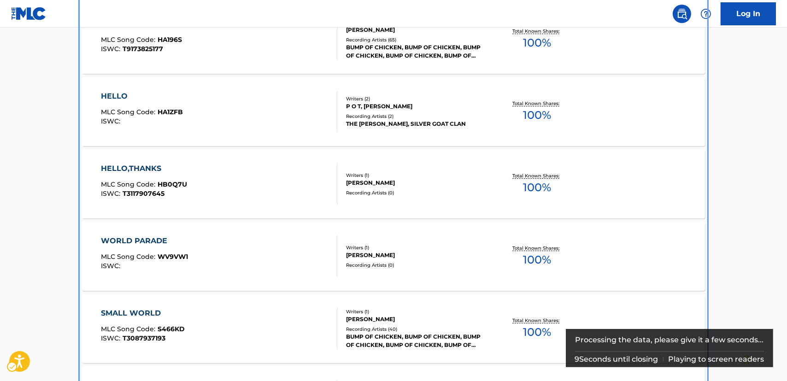
scroll to position [238, 0]
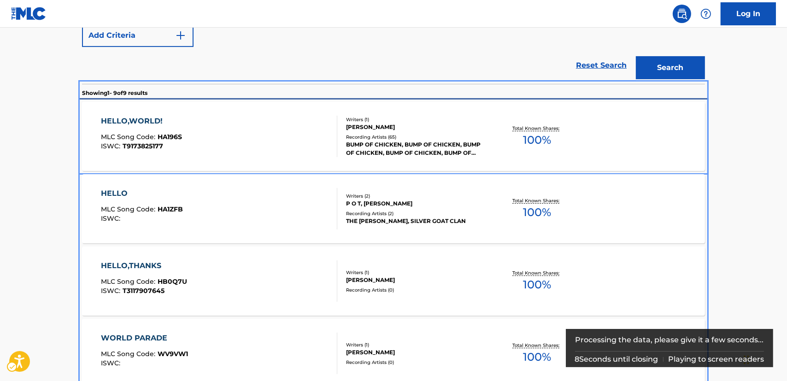
click at [200, 138] on div "HELLO,WORLD! MLC Song Code : HA196S ISWC : T9173825177" at bounding box center [219, 136] width 237 height 41
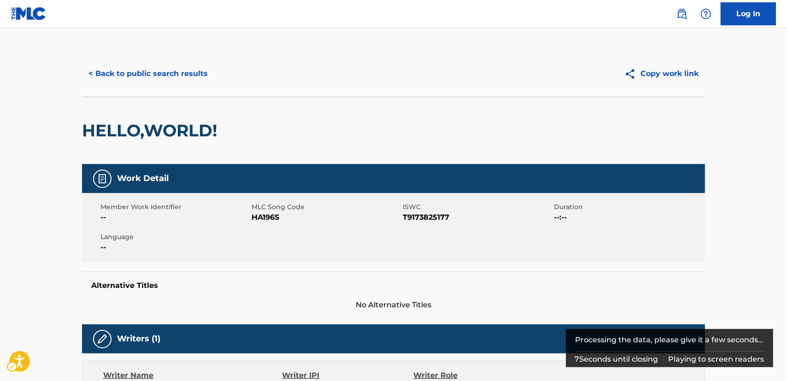
click at [262, 215] on span "HA196S" at bounding box center [325, 217] width 149 height 11
click at [429, 220] on span "T9173825177" at bounding box center [477, 217] width 149 height 11
click at [428, 220] on span "T9173825177" at bounding box center [477, 217] width 149 height 11
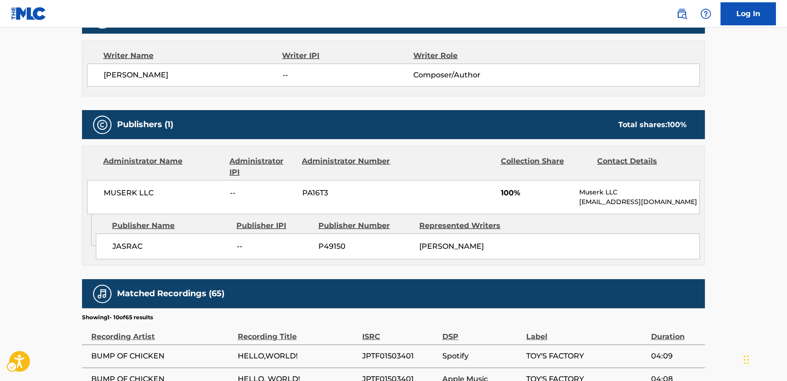
scroll to position [335, 0]
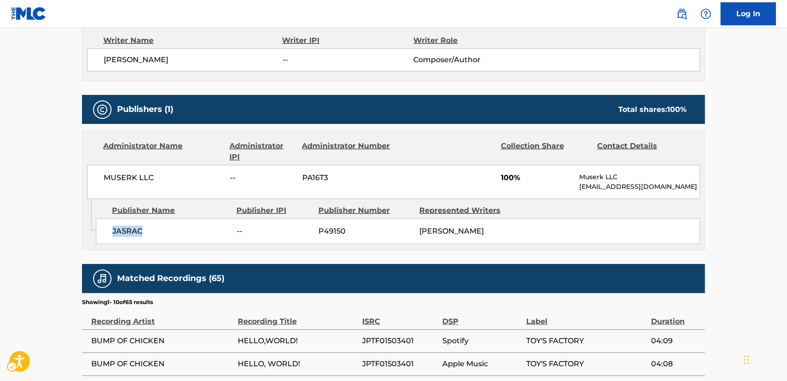
drag, startPoint x: 173, startPoint y: 230, endPoint x: 102, endPoint y: 230, distance: 71.4
click at [102, 230] on div "JASRAC -- P49150 [PERSON_NAME]" at bounding box center [398, 231] width 604 height 26
drag, startPoint x: 193, startPoint y: 176, endPoint x: 105, endPoint y: 175, distance: 88.4
click at [105, 175] on span "MUSERK LLC" at bounding box center [163, 177] width 119 height 11
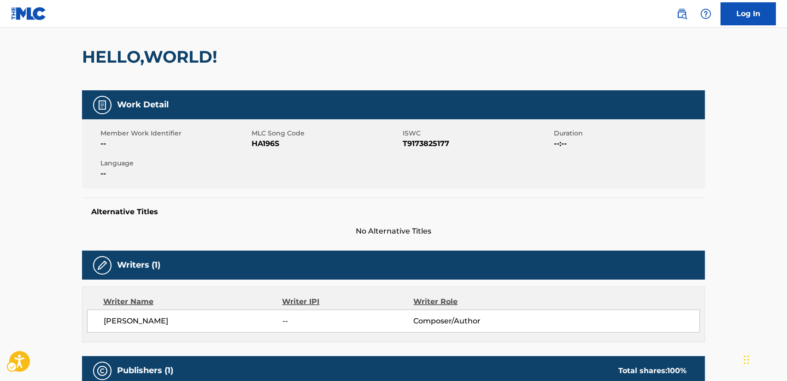
scroll to position [0, 0]
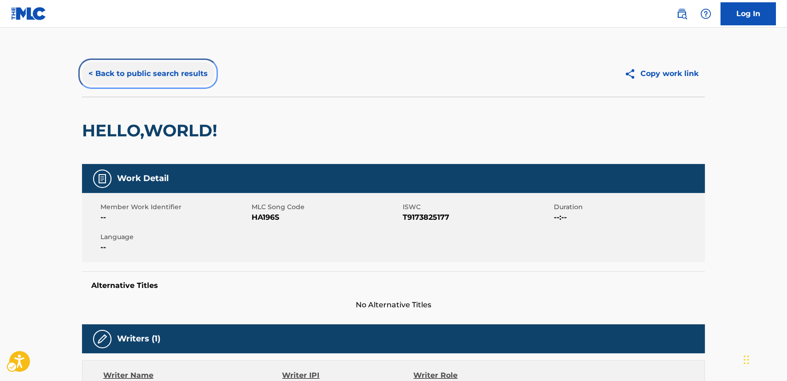
click at [185, 74] on button "< Back to public search results" at bounding box center [148, 73] width 132 height 23
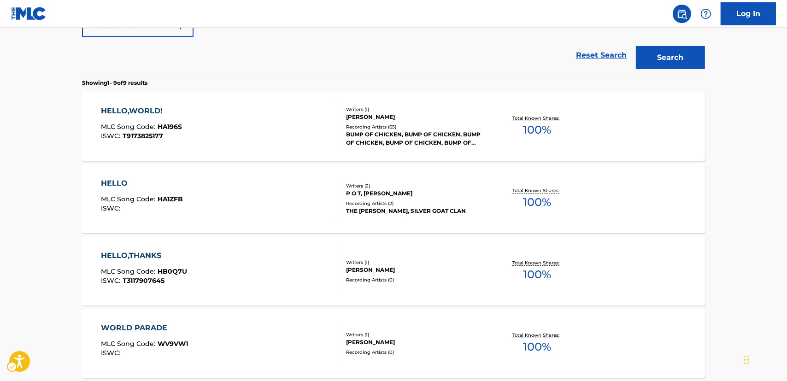
scroll to position [123, 0]
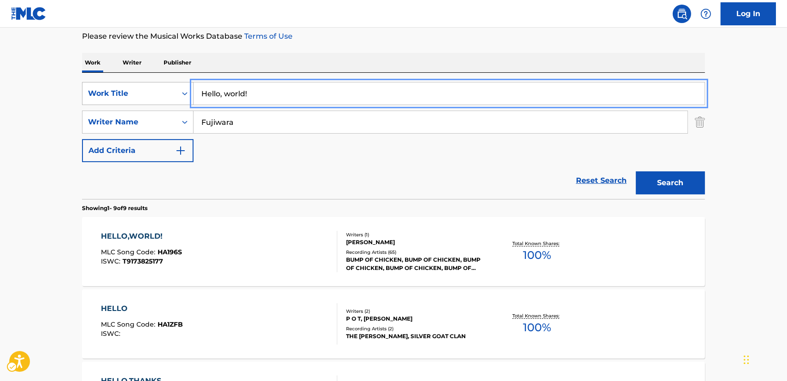
drag, startPoint x: 177, startPoint y: 93, endPoint x: 172, endPoint y: 94, distance: 5.5
click at [172, 94] on div "SearchWithCriteria87952ec2-00cb-4106-a613-d1d35f82a5e2 Work Title Hello, world!" at bounding box center [393, 93] width 623 height 23
paste input "[PERSON_NAME]"
type input "[PERSON_NAME]"
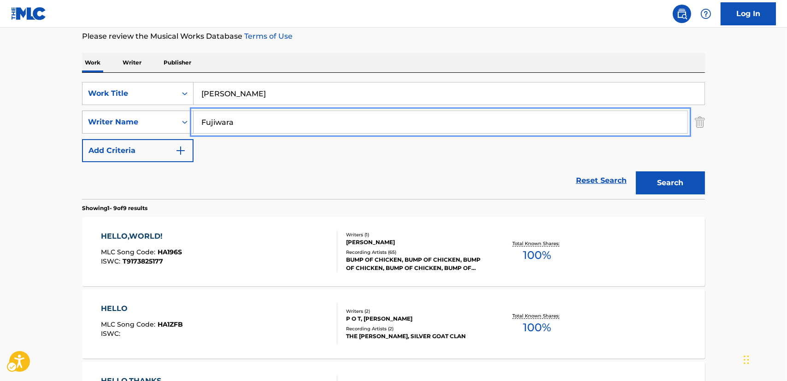
drag, startPoint x: 246, startPoint y: 121, endPoint x: 189, endPoint y: 121, distance: 57.6
click at [189, 121] on div "SearchWithCriteria77da8361-fab6-4af0-82df-12c5e56ebf5d Writer Name [PERSON_NAME]" at bounding box center [393, 122] width 623 height 23
click at [677, 184] on button "Search" at bounding box center [670, 182] width 69 height 23
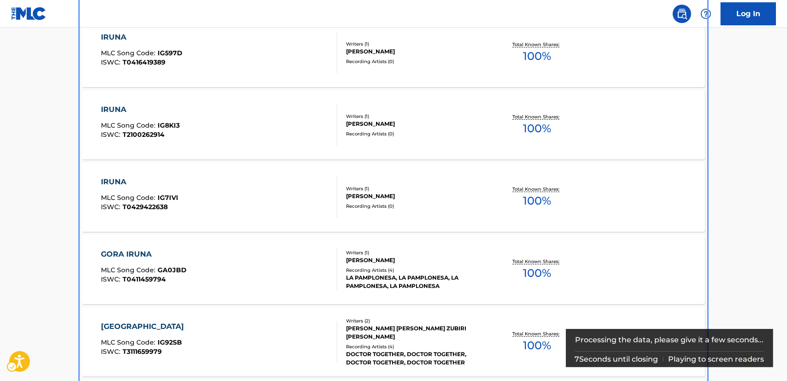
scroll to position [112, 0]
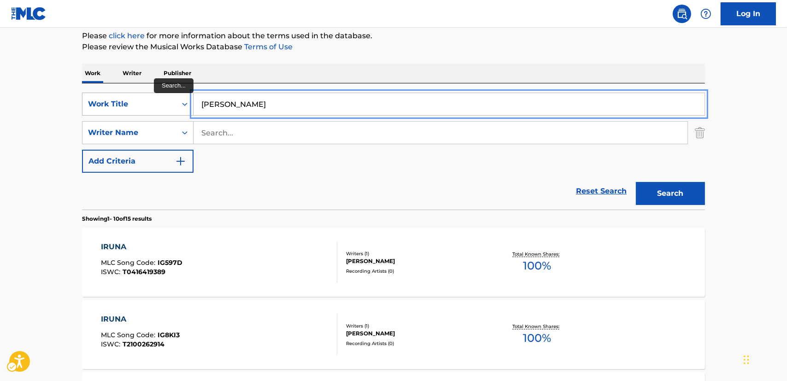
drag, startPoint x: 243, startPoint y: 105, endPoint x: 138, endPoint y: 109, distance: 105.1
click at [138, 109] on div "SearchWithCriteria87952ec2-00cb-4106-a613-d1d35f82a5e2 Work Title [PERSON_NAME]" at bounding box center [393, 104] width 623 height 23
paste input "RUNA ETERURO"
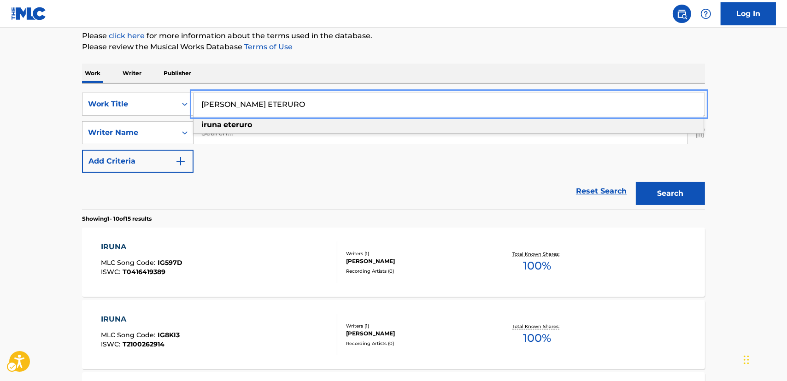
type input "[PERSON_NAME] ETERURO"
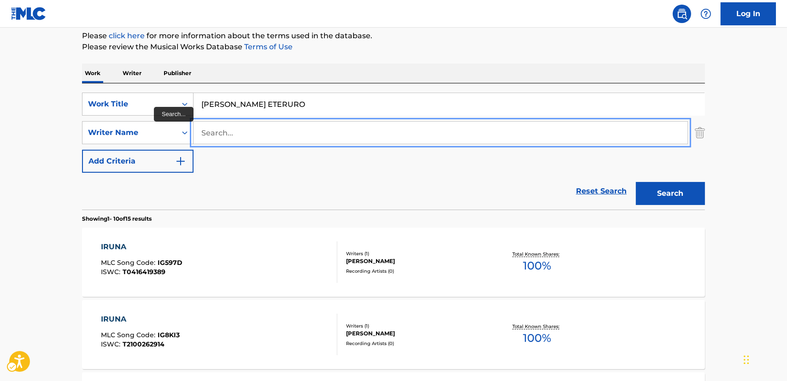
click at [214, 135] on input "Search..." at bounding box center [440, 133] width 494 height 22
type input "shirato"
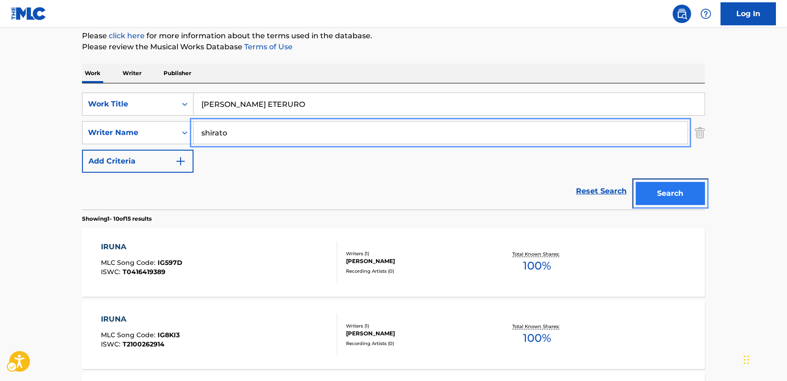
click at [694, 194] on button "Search" at bounding box center [670, 193] width 69 height 23
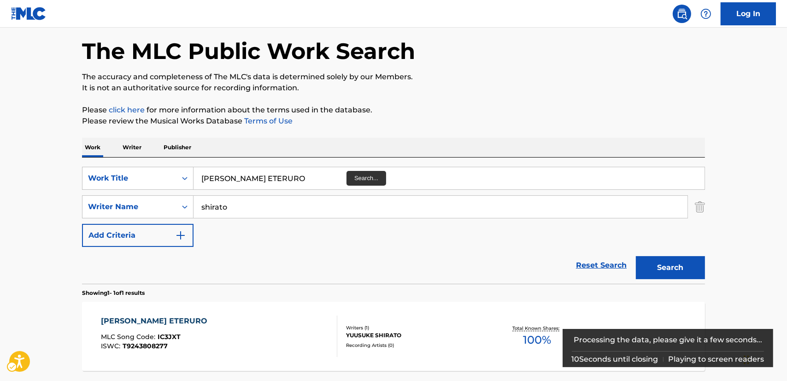
scroll to position [120, 0]
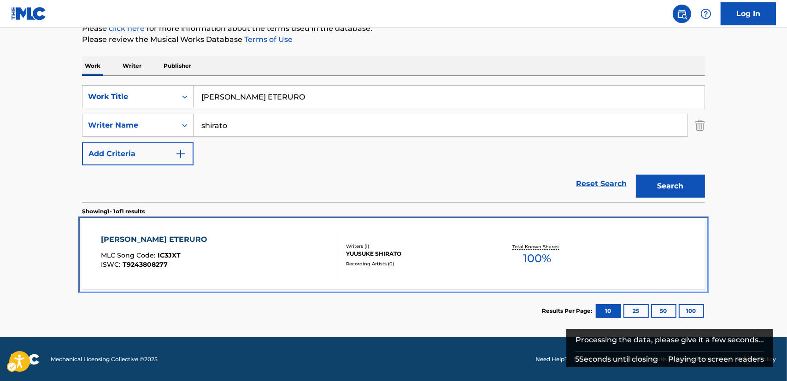
click at [283, 251] on div "IRUNA ETERURO MLC Song Code : IC3JXT ISWC : T9243808277" at bounding box center [219, 254] width 237 height 41
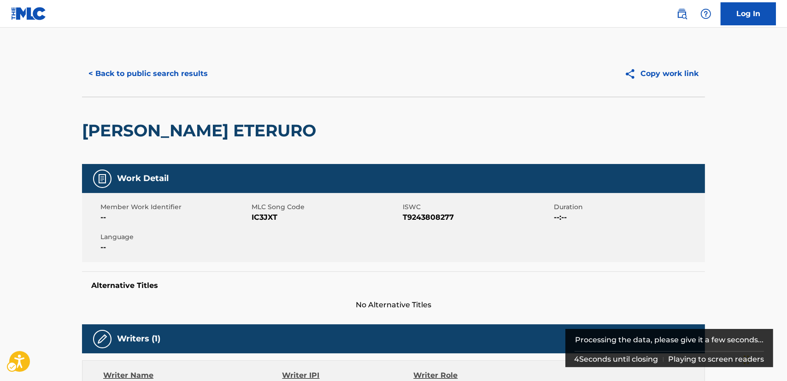
click at [267, 217] on span "IC3JXT" at bounding box center [325, 217] width 149 height 11
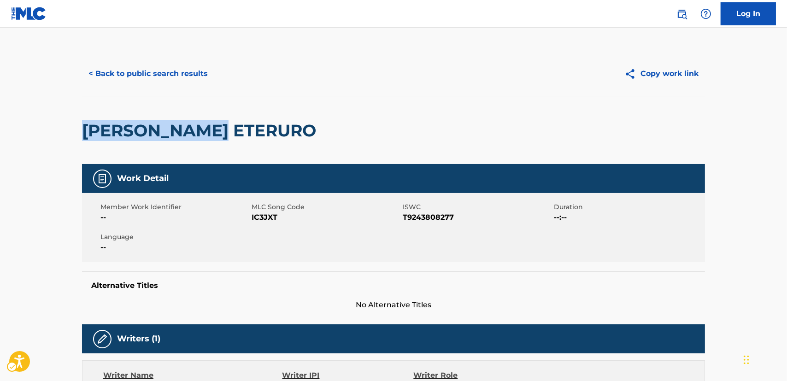
drag, startPoint x: 247, startPoint y: 130, endPoint x: 83, endPoint y: 134, distance: 164.0
click at [83, 134] on div "[PERSON_NAME] ETERURO" at bounding box center [393, 130] width 623 height 67
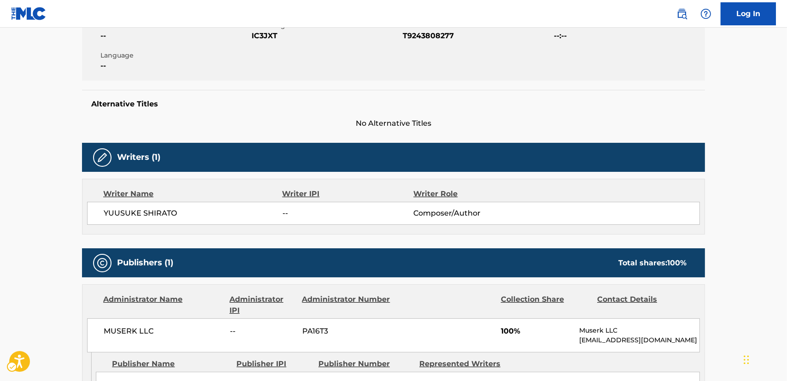
scroll to position [209, 0]
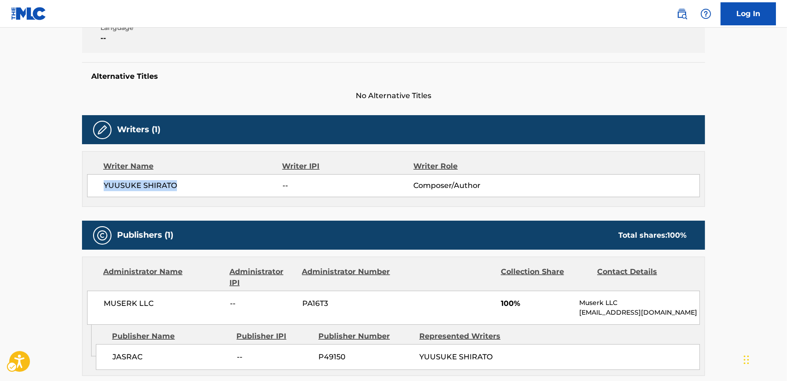
drag, startPoint x: 191, startPoint y: 187, endPoint x: 110, endPoint y: 186, distance: 81.1
click at [104, 187] on span "YUUSUKE SHIRATO" at bounding box center [193, 185] width 179 height 11
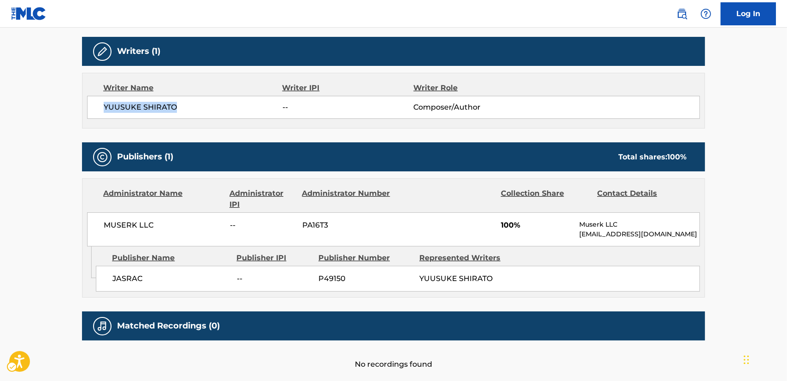
scroll to position [333, 0]
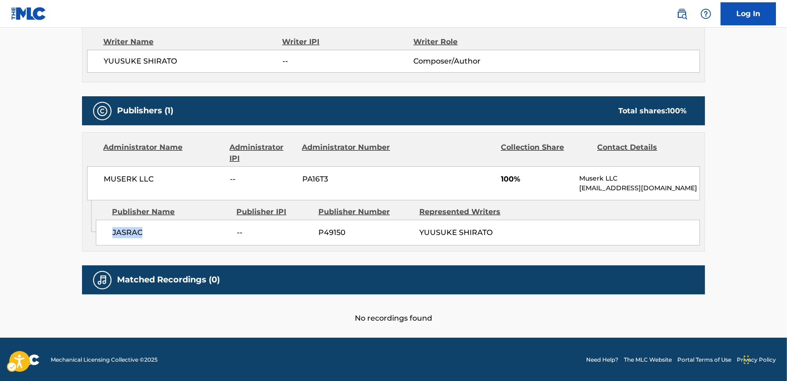
drag, startPoint x: 148, startPoint y: 231, endPoint x: 110, endPoint y: 231, distance: 38.2
click at [110, 231] on div "JASRAC -- P49150 YUUSUKE SHIRATO" at bounding box center [398, 233] width 604 height 26
drag, startPoint x: 169, startPoint y: 191, endPoint x: 76, endPoint y: 192, distance: 92.1
click at [105, 186] on div "MUSERK LLC -- PA16T3 100% Muserk LLC [EMAIL_ADDRESS][DOMAIN_NAME]" at bounding box center [393, 183] width 613 height 34
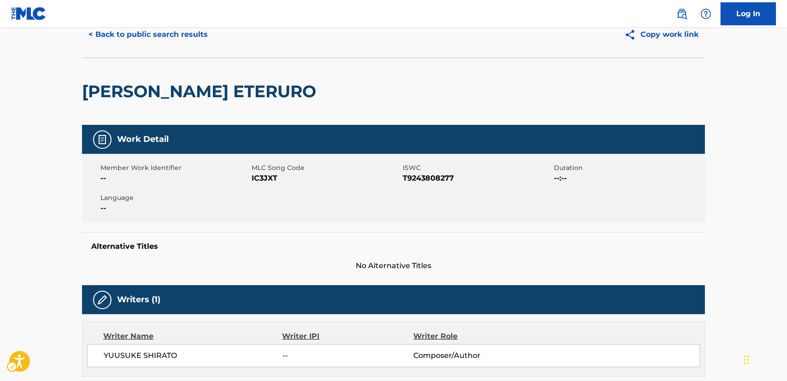
scroll to position [0, 0]
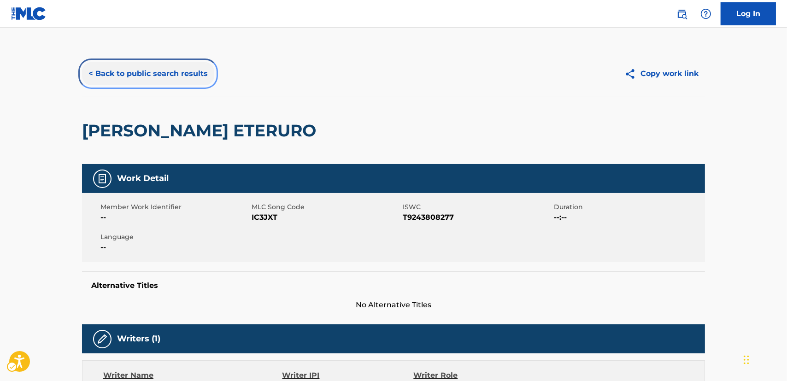
click at [154, 72] on button "< Back to public search results" at bounding box center [148, 73] width 132 height 23
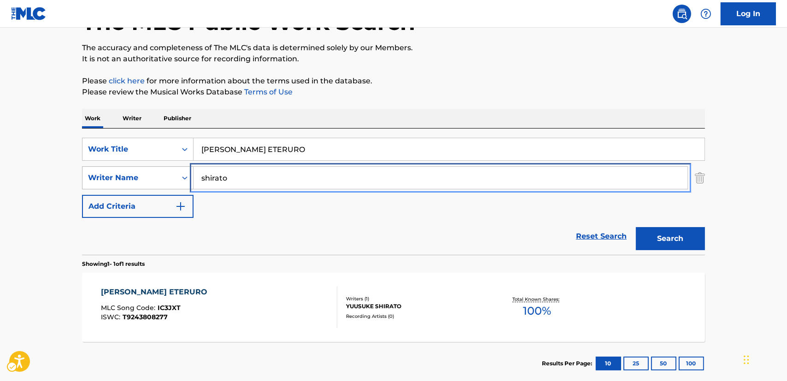
drag, startPoint x: 150, startPoint y: 184, endPoint x: 142, endPoint y: 184, distance: 7.4
click at [146, 184] on div "SearchWithCriteria77da8361-fab6-4af0-82df-12c5e56ebf5d Writer Name [PERSON_NAME]" at bounding box center [393, 177] width 623 height 23
paste input "Takada"
type input "Takada"
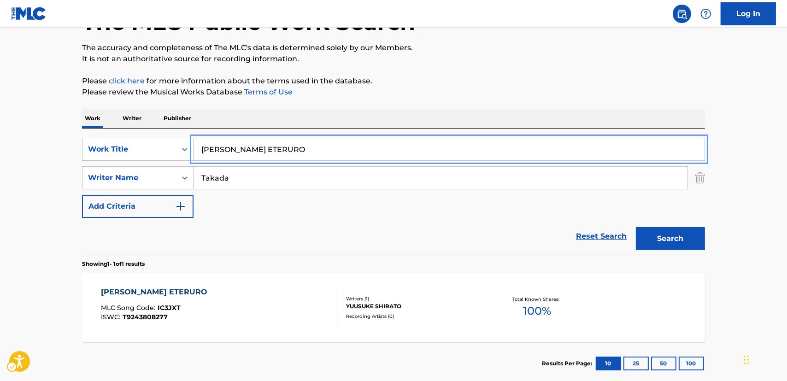
drag, startPoint x: 149, startPoint y: 161, endPoint x: 135, endPoint y: 162, distance: 14.3
click at [135, 162] on div "SearchWithCriteria87952ec2-00cb-4106-a613-d1d35f82a5e2 Work Title IRUNA ETERURO…" at bounding box center [393, 178] width 623 height 80
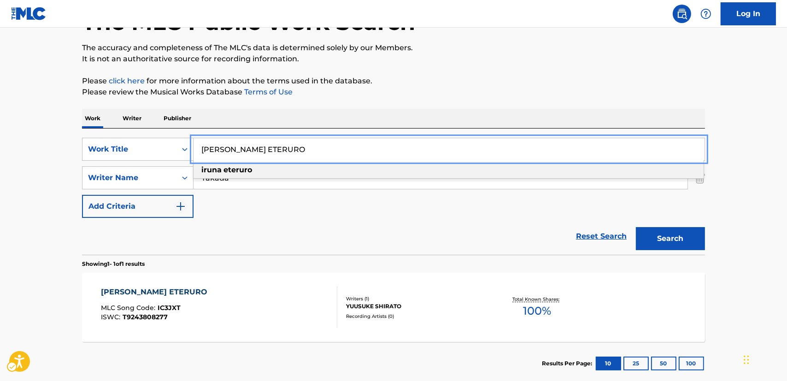
paste input "Jikan yo Tomare"
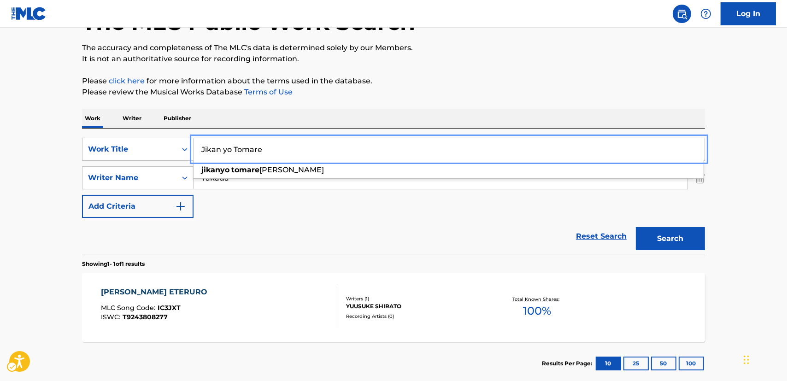
click at [727, 225] on main "The MLC Public Work Search The accuracy and completeness of The MLC's data is d…" at bounding box center [393, 174] width 787 height 429
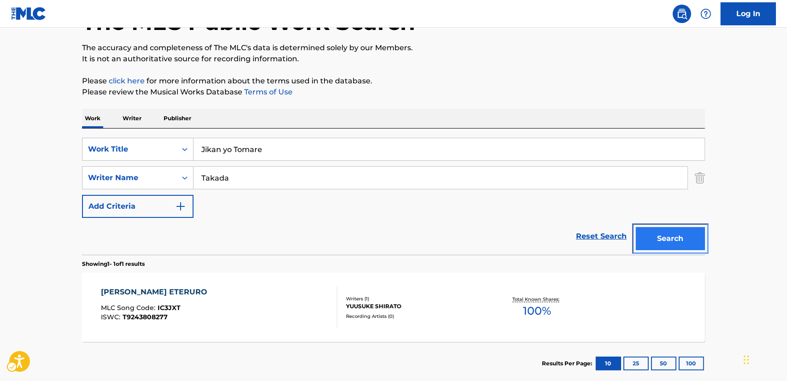
click at [666, 237] on button "Search" at bounding box center [670, 238] width 69 height 23
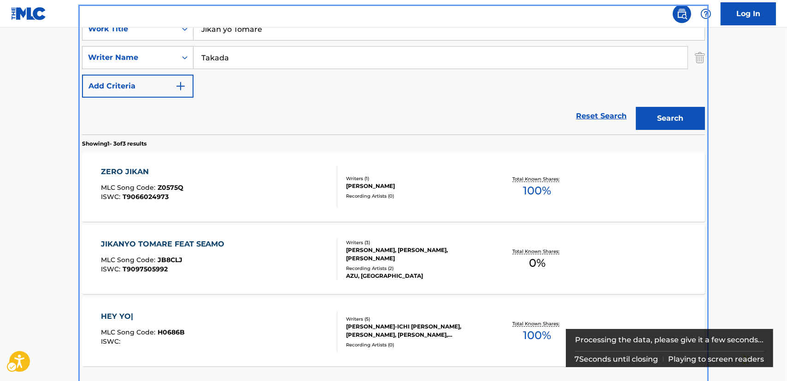
scroll to position [97, 0]
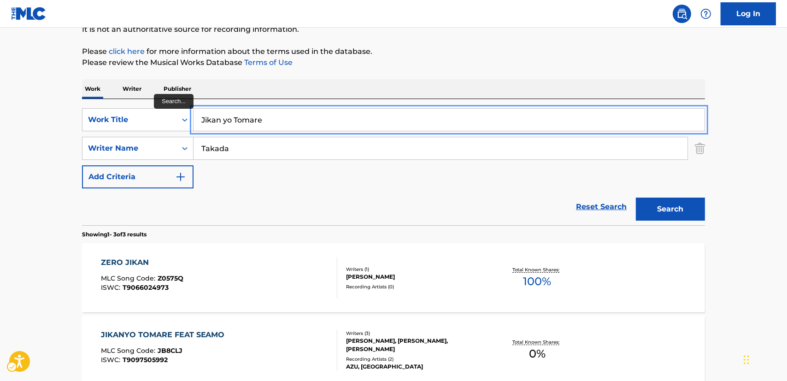
drag, startPoint x: 273, startPoint y: 119, endPoint x: 193, endPoint y: 118, distance: 79.2
click at [193, 118] on input "Jikan yo Tomare" at bounding box center [448, 120] width 511 height 22
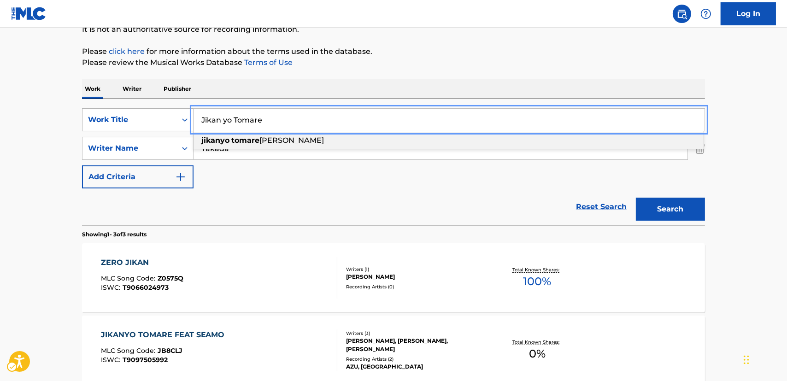
paste input "JIKANYO TOMARE"
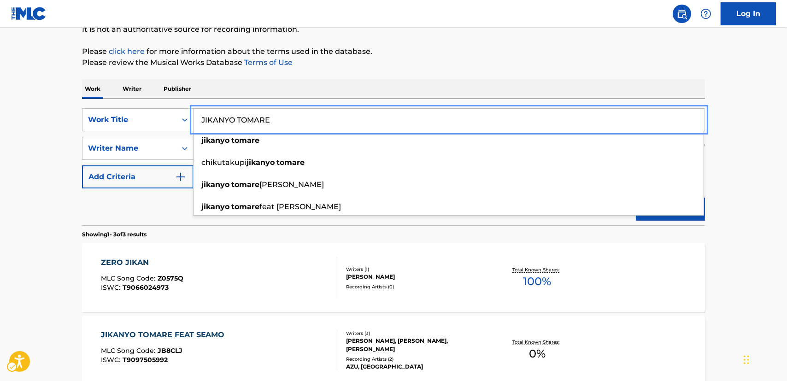
type input "JIKANYO TOMARE"
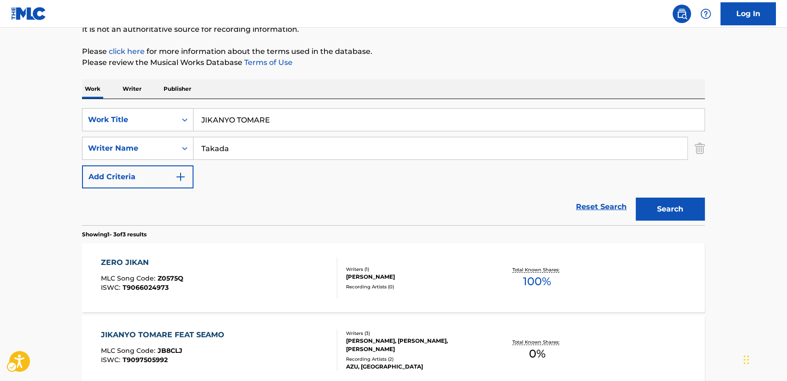
drag, startPoint x: 741, startPoint y: 219, endPoint x: 669, endPoint y: 215, distance: 71.5
click at [740, 219] on main "The MLC Public Work Search The accuracy and completeness of The MLC's data is d…" at bounding box center [393, 218] width 787 height 574
click at [664, 211] on button "Search" at bounding box center [670, 209] width 69 height 23
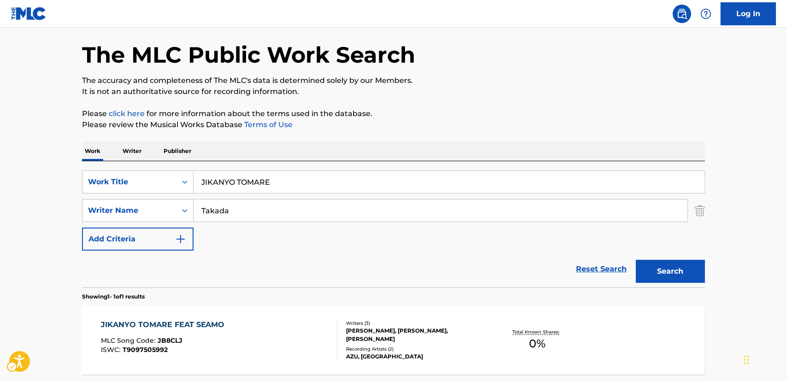
scroll to position [0, 0]
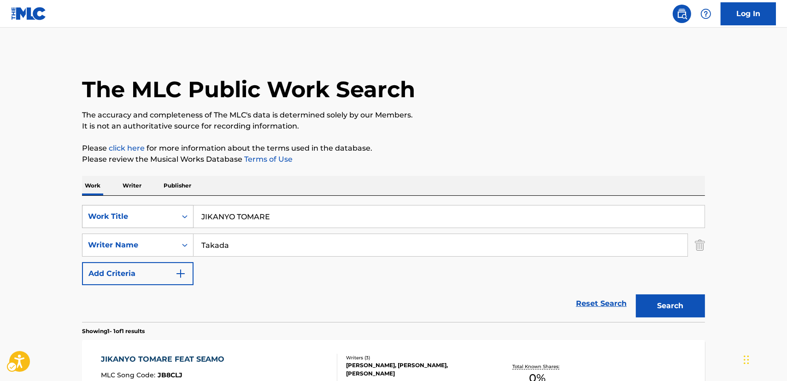
click at [184, 216] on icon "Search Form" at bounding box center [184, 216] width 9 height 9
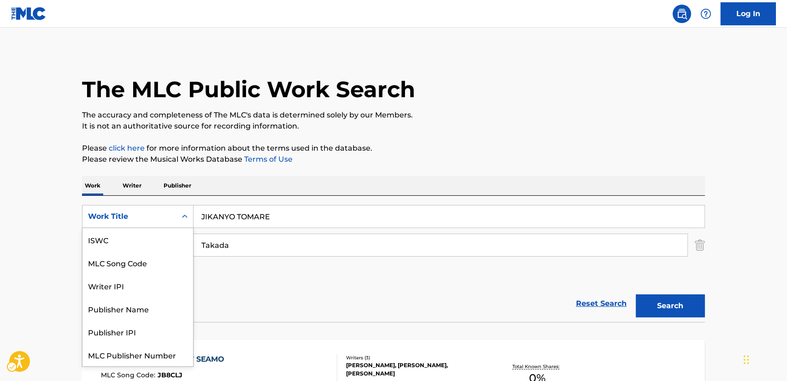
scroll to position [23, 0]
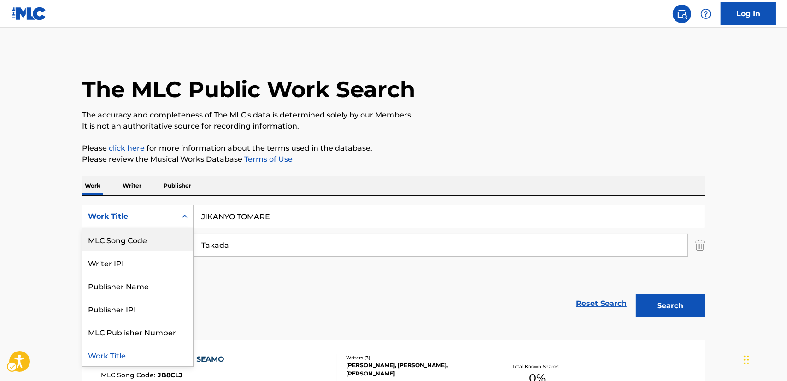
click at [150, 239] on div "MLC Song Code" at bounding box center [137, 239] width 111 height 23
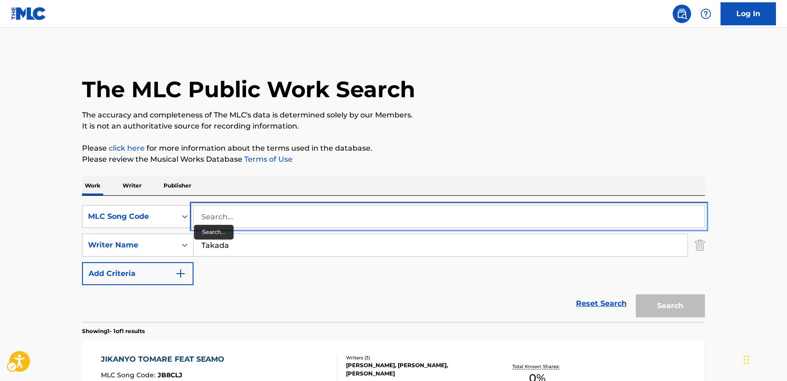
click at [216, 214] on input "Search..." at bounding box center [448, 216] width 511 height 22
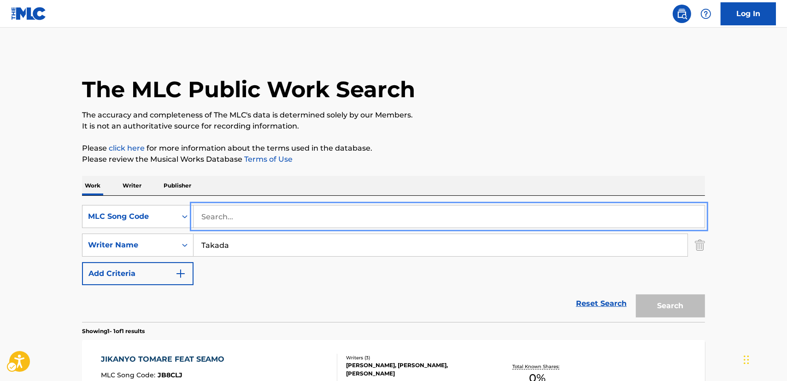
paste input "JB8CLG"
type input "JB8CLG"
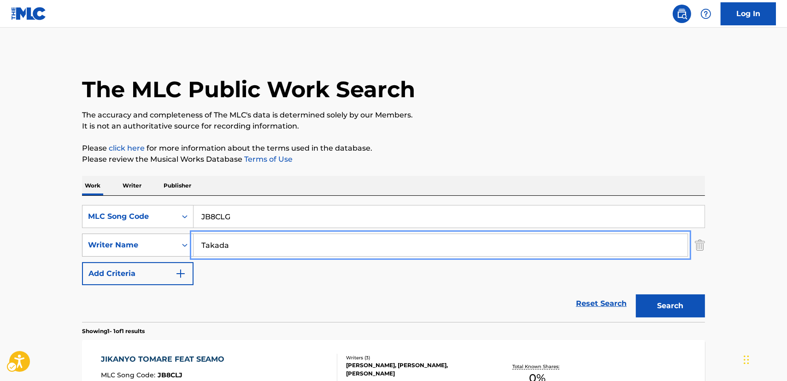
drag, startPoint x: 227, startPoint y: 246, endPoint x: 175, endPoint y: 247, distance: 52.5
click at [175, 247] on div "SearchWithCriteria77da8361-fab6-4af0-82df-12c5e56ebf5d Writer Name [PERSON_NAME]" at bounding box center [393, 244] width 623 height 23
click at [636, 294] on button "Search" at bounding box center [670, 305] width 69 height 23
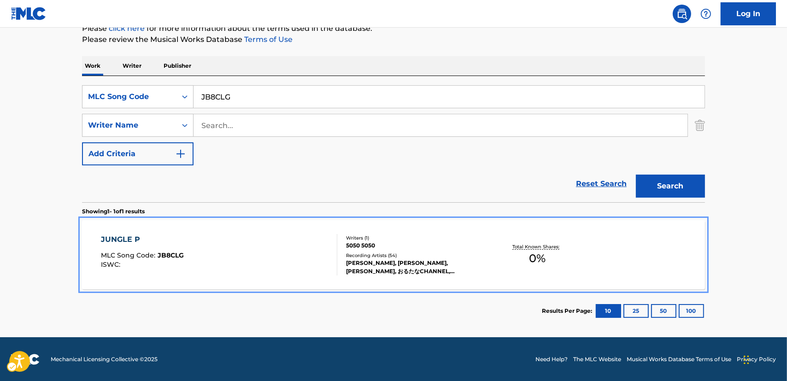
click at [235, 253] on div "JUNGLE P MLC Song Code : JB8CLG ISWC :" at bounding box center [219, 254] width 237 height 41
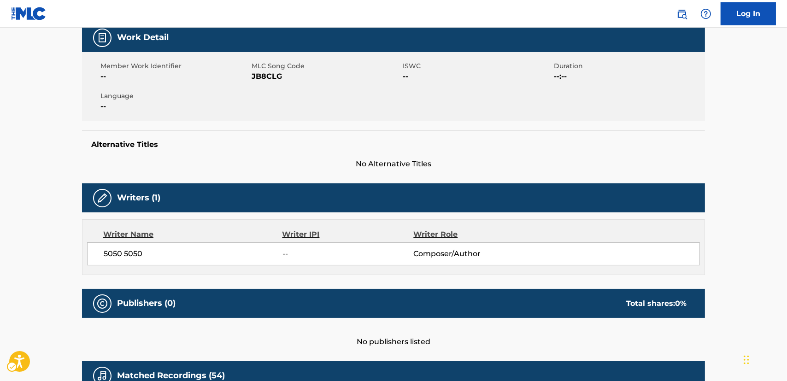
scroll to position [83, 0]
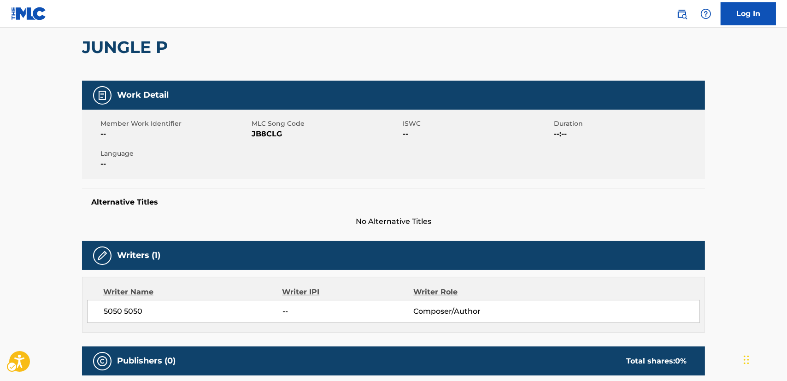
click at [263, 134] on span "JB8CLG" at bounding box center [325, 133] width 149 height 11
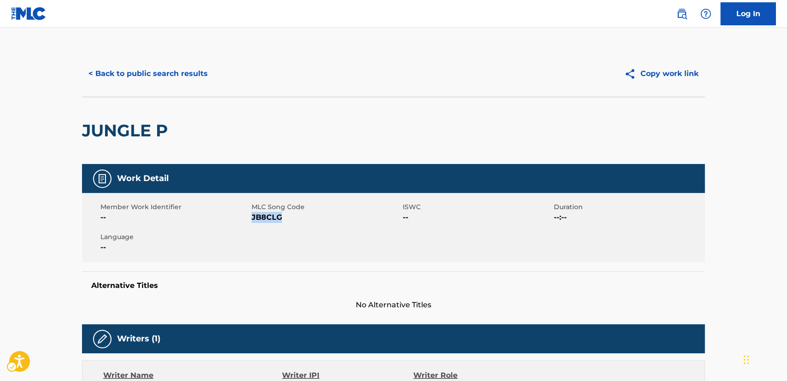
scroll to position [0, 0]
click at [143, 70] on button "< Back to public search results" at bounding box center [148, 73] width 132 height 23
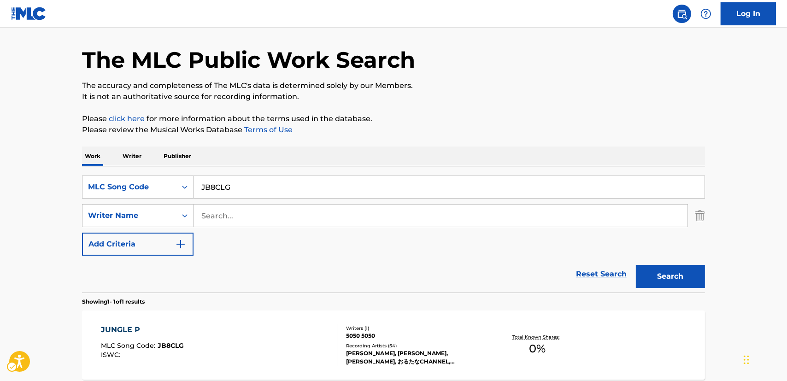
scroll to position [25, 0]
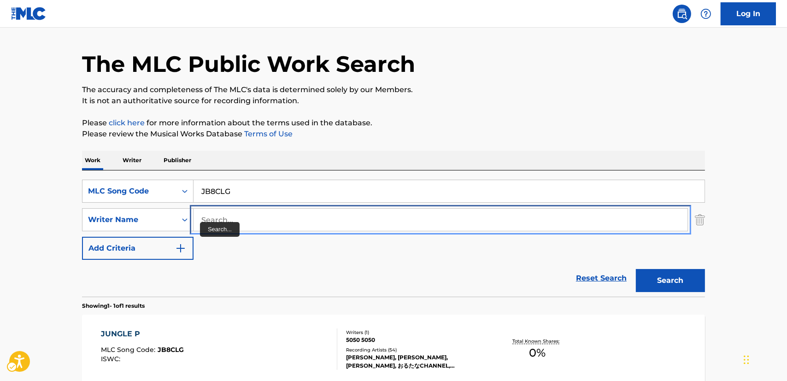
click at [211, 221] on input "Search..." at bounding box center [440, 220] width 494 height 22
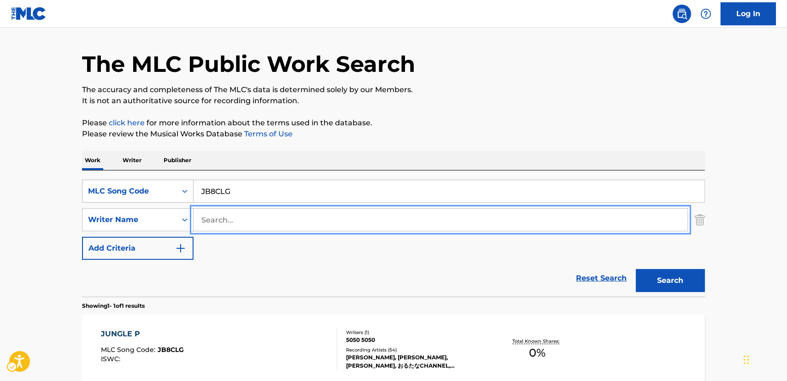
paste input "MINATOKU"
type input "MINATOKU"
click at [181, 193] on icon "Search Form" at bounding box center [184, 191] width 9 height 9
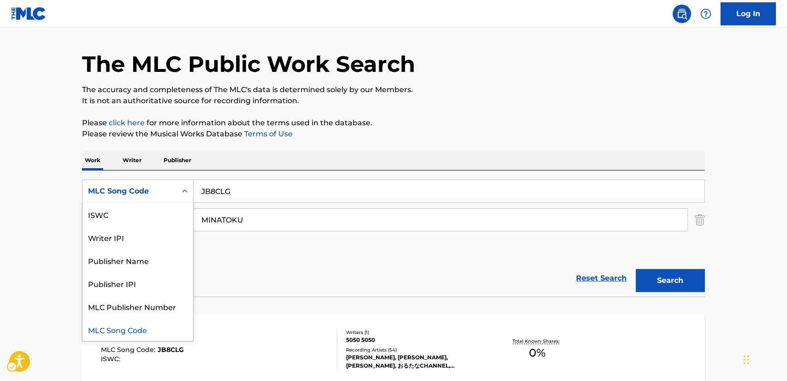
scroll to position [0, 0]
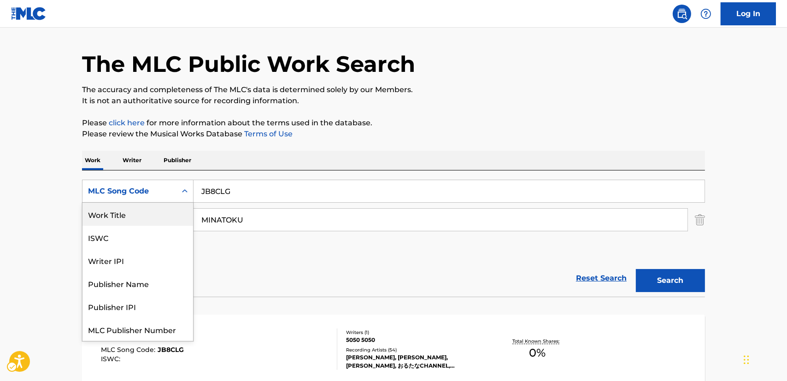
click at [127, 216] on div "Work Title" at bounding box center [137, 214] width 111 height 23
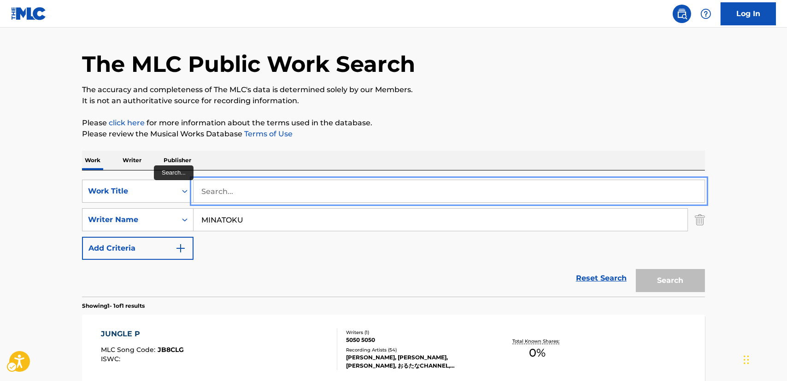
click at [235, 193] on input "Search..." at bounding box center [448, 191] width 511 height 22
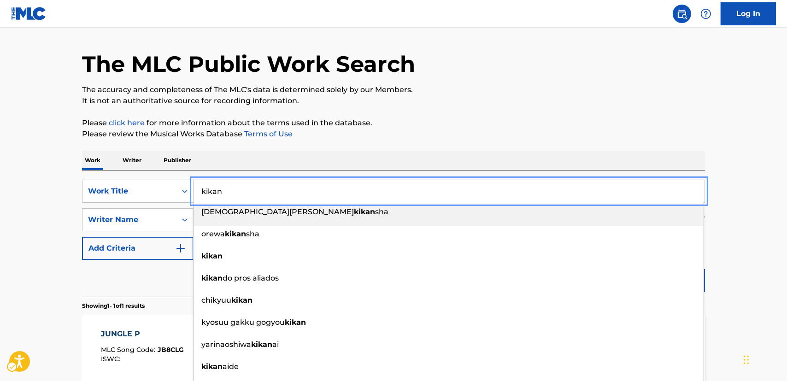
type input "kikan"
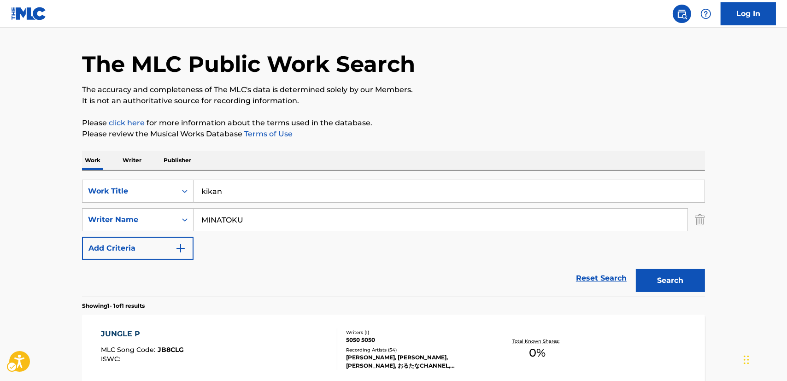
click at [44, 216] on main "The MLC Public Work Search The accuracy and completeness of The MLC's data is d…" at bounding box center [393, 216] width 787 height 429
click at [681, 281] on button "Search" at bounding box center [670, 280] width 69 height 23
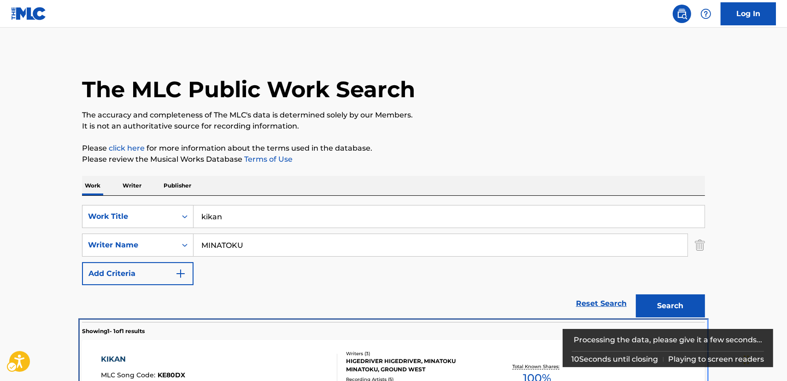
scroll to position [120, 0]
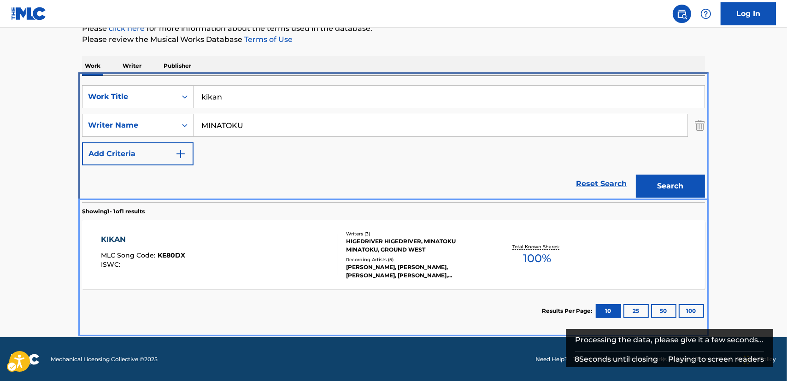
click at [301, 257] on div "KIKAN MLC Song Code : KE80DX ISWC :" at bounding box center [219, 254] width 237 height 41
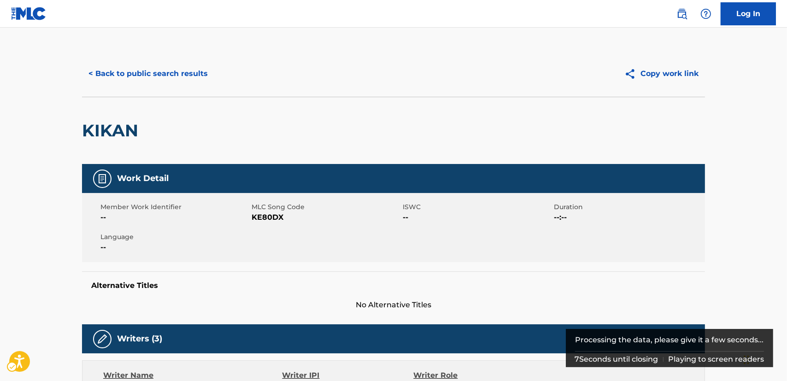
click at [263, 218] on span "KE80DX" at bounding box center [325, 217] width 149 height 11
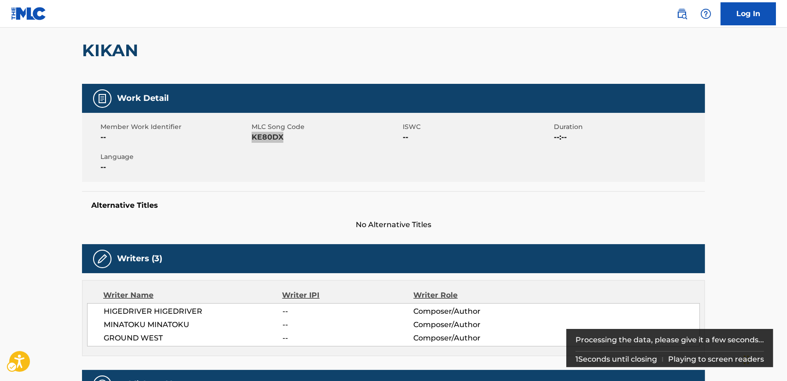
scroll to position [209, 0]
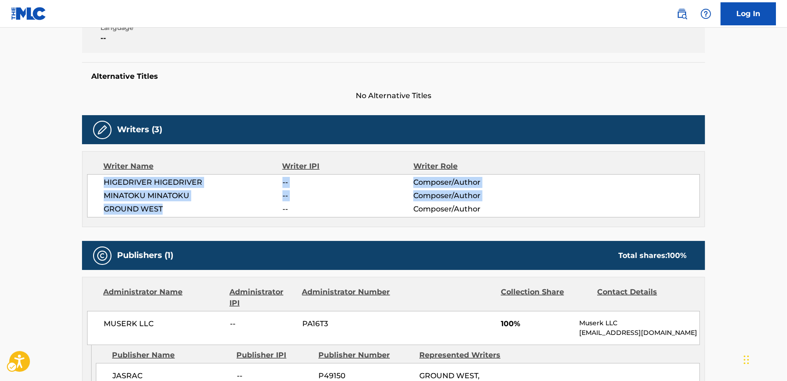
drag, startPoint x: 171, startPoint y: 208, endPoint x: 89, endPoint y: 177, distance: 87.2
click at [89, 177] on div "HIGEDRIVER HIGEDRIVER -- Composer/Author [PERSON_NAME] -- Composer/Author GROUN…" at bounding box center [393, 195] width 613 height 43
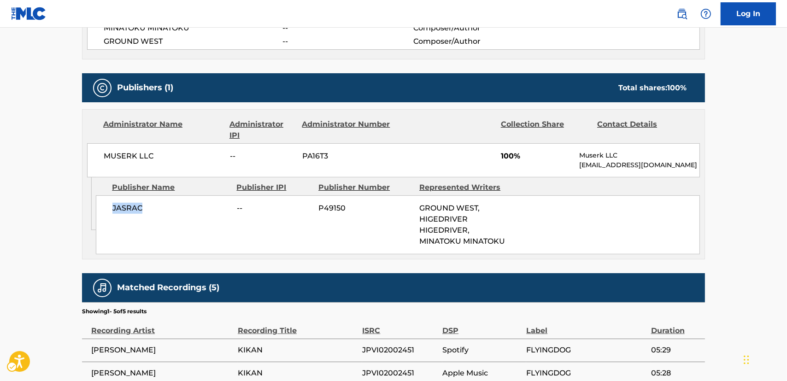
click at [103, 211] on div "JASRAC -- P49150 GROUND WEST, HIGEDRIVER HIGEDRIVER, MINATOKU MINATOKU" at bounding box center [398, 224] width 604 height 59
drag, startPoint x: 160, startPoint y: 162, endPoint x: 102, endPoint y: 159, distance: 57.6
click at [102, 159] on div "MUSERK LLC -- PA16T3 100% Muserk LLC [EMAIL_ADDRESS][DOMAIN_NAME]" at bounding box center [393, 160] width 613 height 34
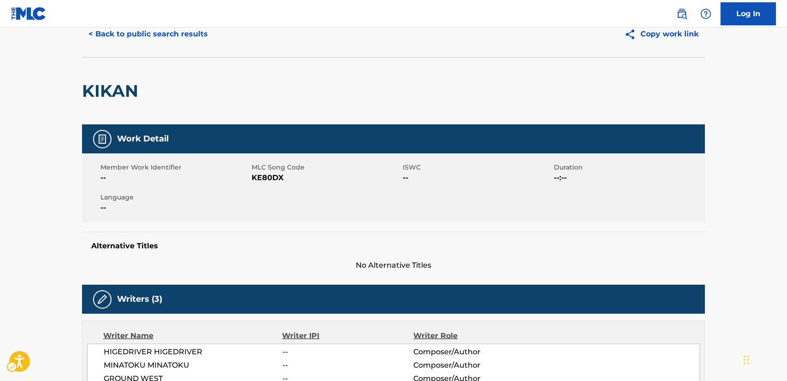
scroll to position [0, 0]
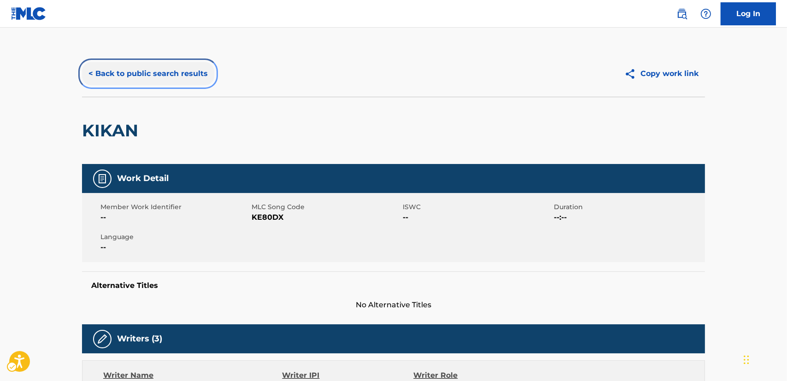
click at [158, 69] on button "< Back to public search results" at bounding box center [148, 73] width 132 height 23
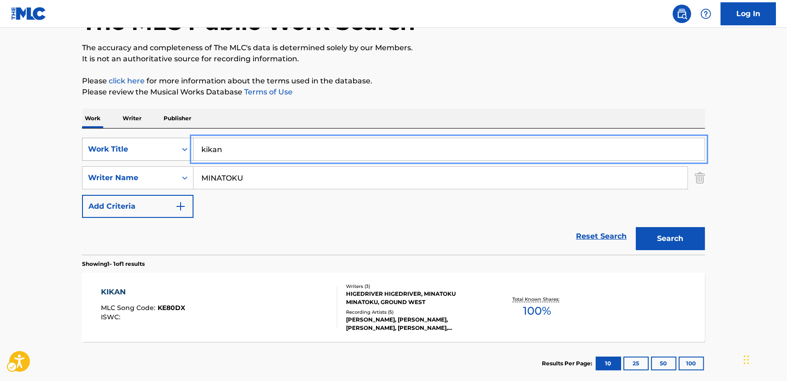
drag, startPoint x: 169, startPoint y: 147, endPoint x: 162, endPoint y: 147, distance: 7.4
click at [163, 147] on div "SearchWithCriteria6a8c510c-d399-4b5e-a4a8-fe9dfbd5a5b1 Work Title kikan" at bounding box center [393, 149] width 623 height 23
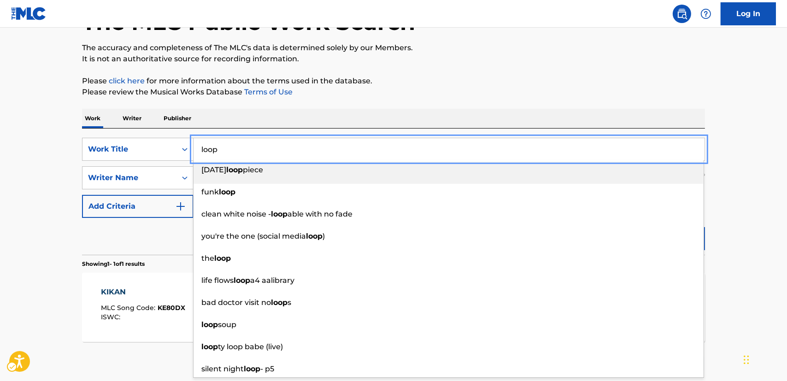
type input "loop"
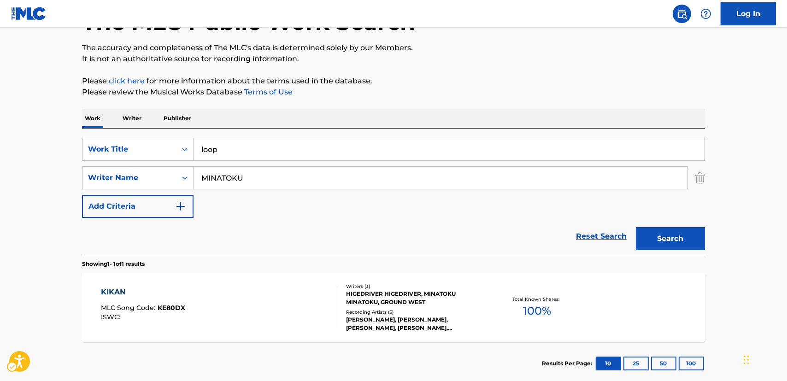
click at [50, 182] on main "The MLC Public Work Search The accuracy and completeness of The MLC's data is d…" at bounding box center [393, 174] width 787 height 429
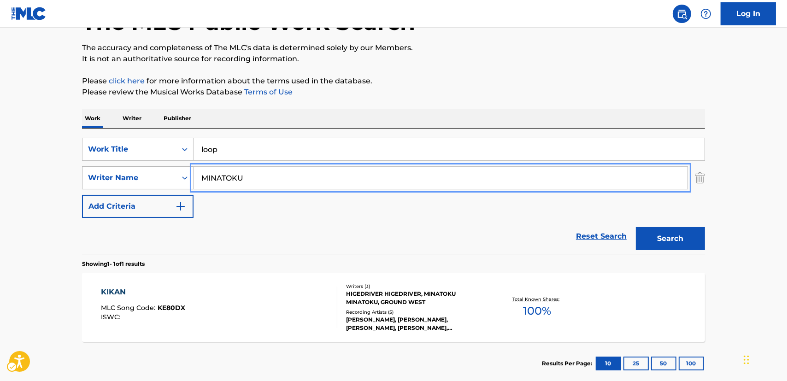
drag, startPoint x: 276, startPoint y: 177, endPoint x: 157, endPoint y: 176, distance: 119.7
click at [157, 176] on div "SearchWithCriteria77da8361-fab6-4af0-82df-12c5e56ebf5d Writer Name MINATOKU" at bounding box center [393, 177] width 623 height 23
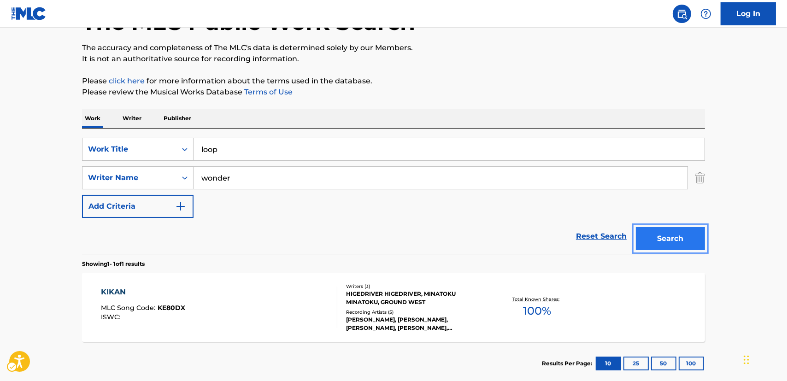
click at [686, 238] on button "Search" at bounding box center [670, 238] width 69 height 23
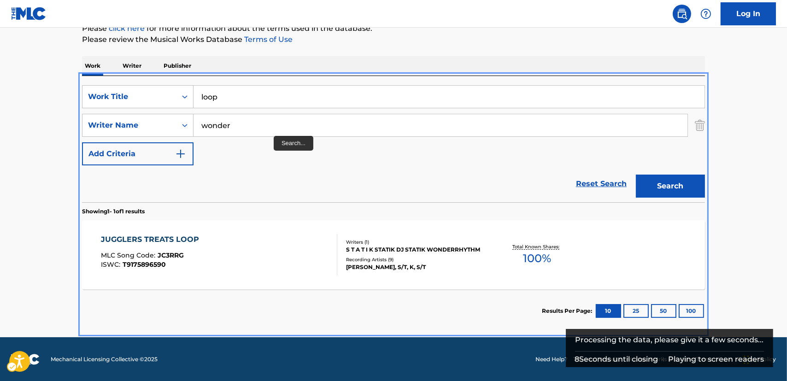
scroll to position [0, 0]
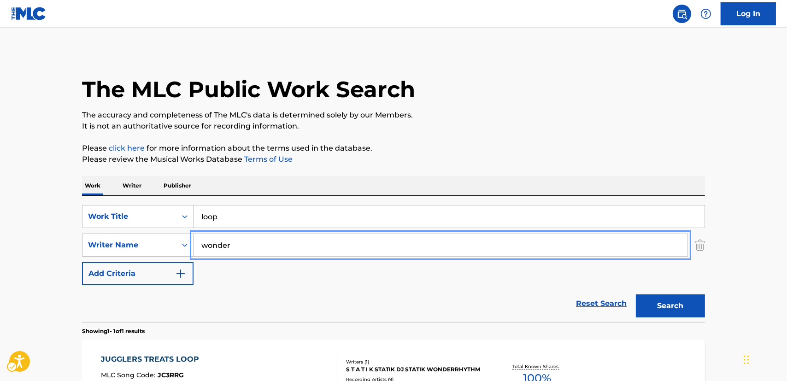
drag, startPoint x: 243, startPoint y: 248, endPoint x: 183, endPoint y: 245, distance: 59.9
click at [180, 251] on div "SearchWithCriteria77da8361-fab6-4af0-82df-12c5e56ebf5d Writer Name wonder" at bounding box center [393, 244] width 623 height 23
paste input "[PERSON_NAME]"
type input "[PERSON_NAME]"
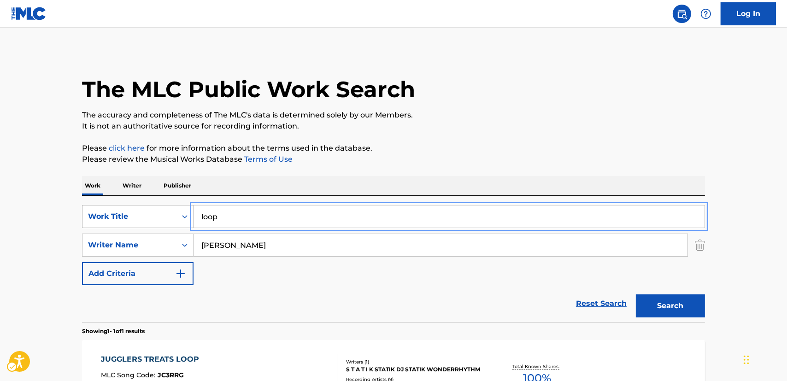
drag, startPoint x: 153, startPoint y: 220, endPoint x: 146, endPoint y: 207, distance: 15.1
click at [152, 220] on div "SearchWithCriteria6a8c510c-d399-4b5e-a4a8-fe9dfbd5a5b1 Work Title loop" at bounding box center [393, 216] width 623 height 23
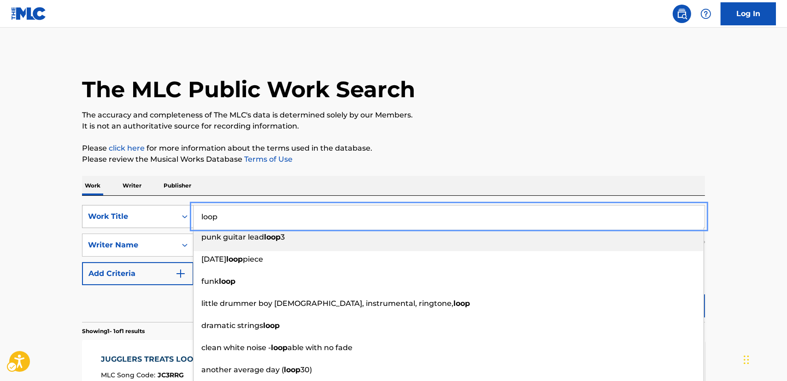
paste input "Lotus Pain"
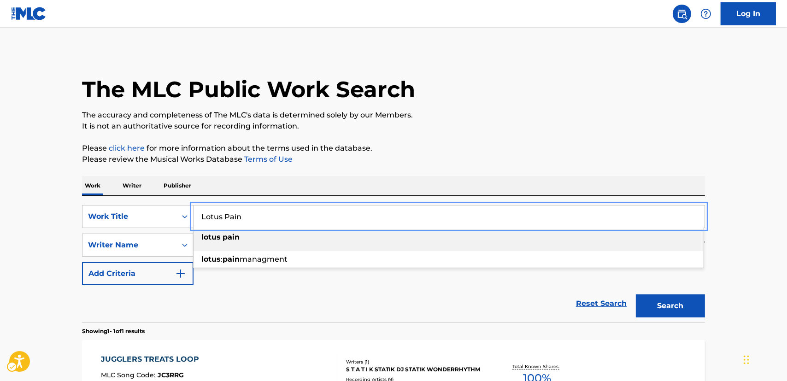
type input "Lotus Pain"
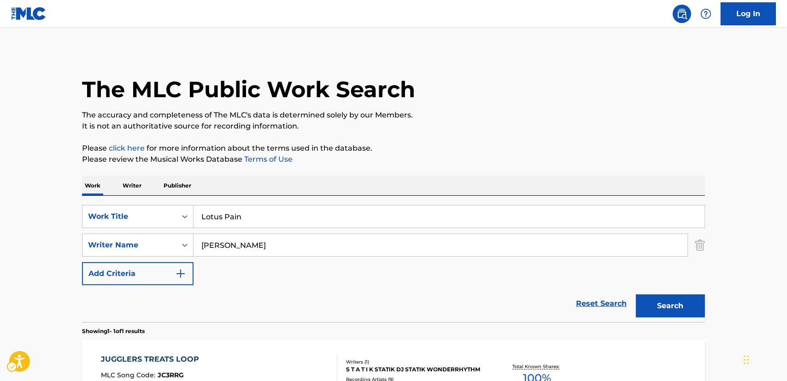
click at [55, 211] on main "The MLC Public Work Search The accuracy and completeness of The MLC's data is d…" at bounding box center [393, 242] width 787 height 429
click at [672, 306] on button "Search" at bounding box center [670, 305] width 69 height 23
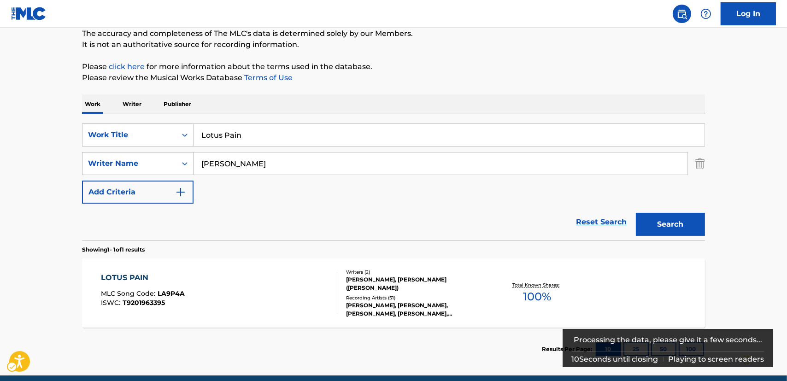
scroll to position [83, 0]
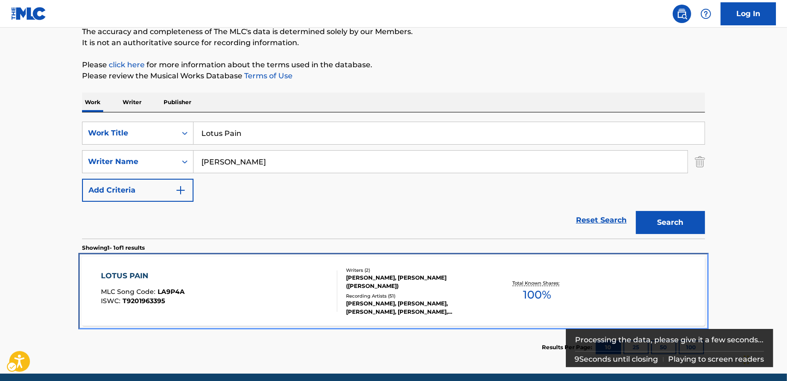
click at [235, 290] on div "LOTUS PAIN MLC Song Code : LA9P4A ISWC : T9201963395" at bounding box center [219, 290] width 237 height 41
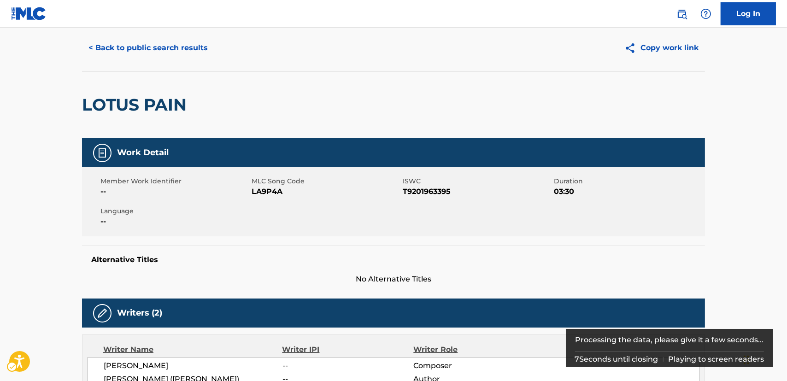
scroll to position [22, 0]
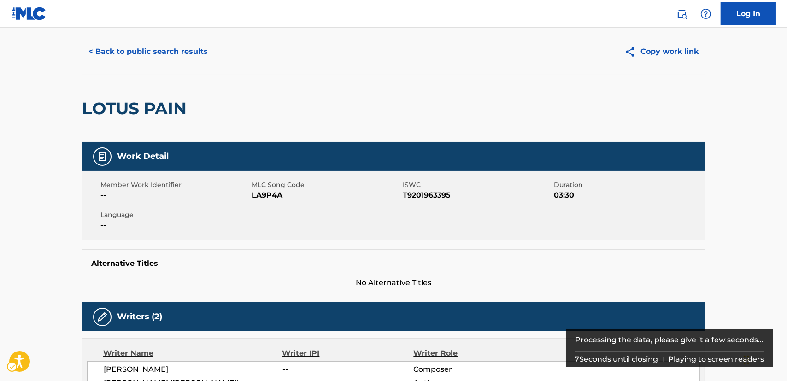
click at [275, 195] on span "LA9P4A" at bounding box center [325, 195] width 149 height 11
click at [269, 195] on span "LA9P4A" at bounding box center [325, 195] width 149 height 11
click at [412, 195] on span "T9201963395" at bounding box center [477, 195] width 149 height 11
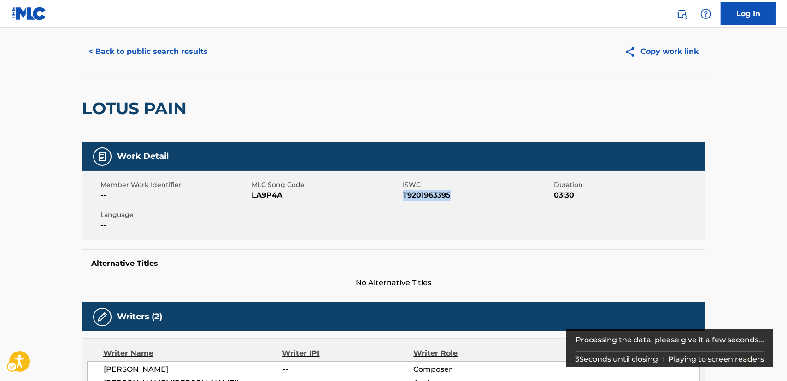
click at [412, 195] on span "T9201963395" at bounding box center [477, 195] width 149 height 11
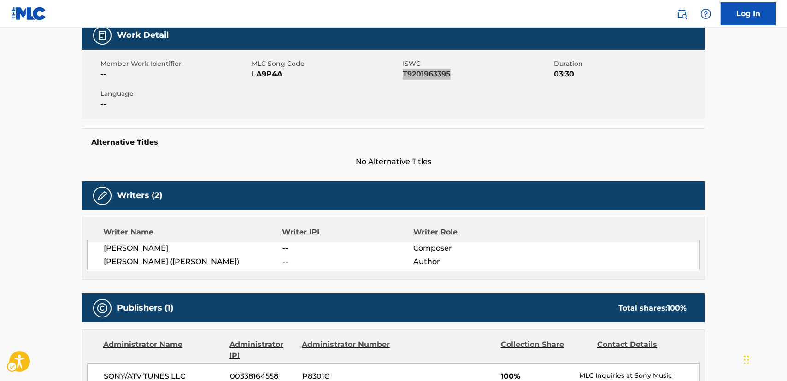
scroll to position [147, 0]
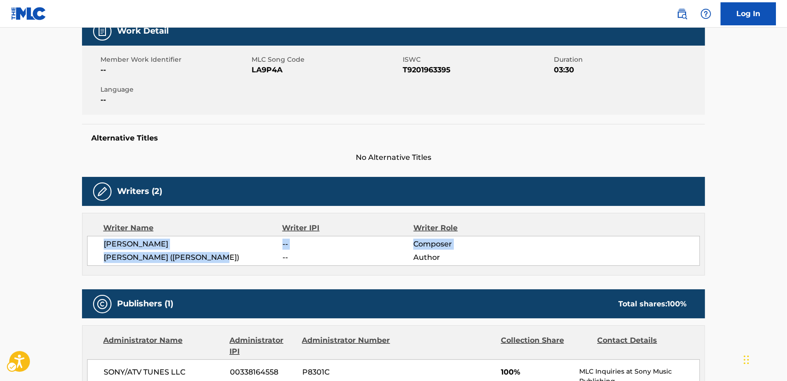
drag, startPoint x: 227, startPoint y: 257, endPoint x: 103, endPoint y: 245, distance: 124.1
click at [103, 245] on div "[PERSON_NAME] -- Composer [PERSON_NAME] ([PERSON_NAME]) -- Author" at bounding box center [393, 251] width 613 height 30
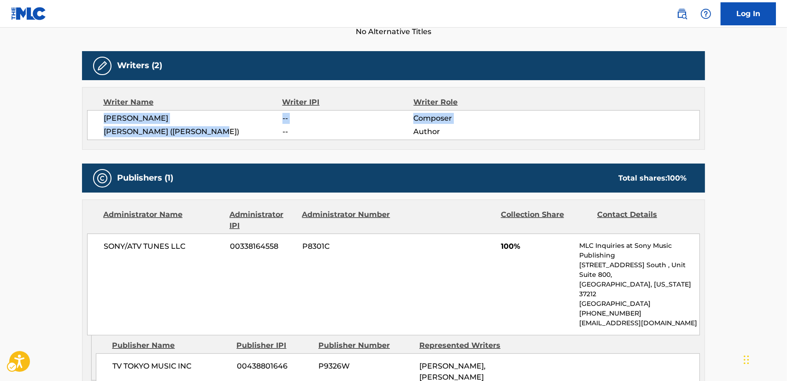
scroll to position [357, 0]
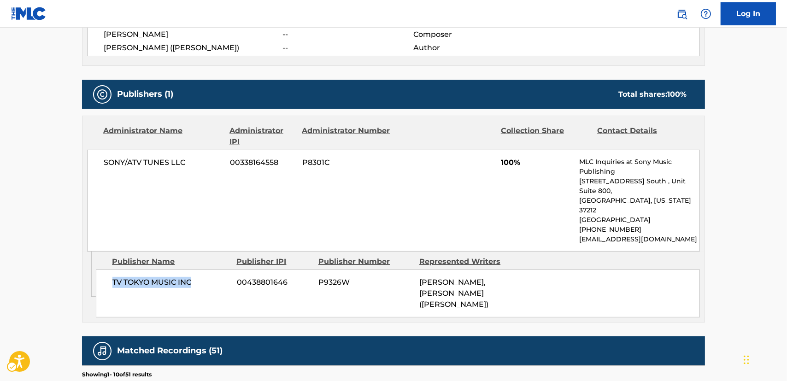
drag, startPoint x: 173, startPoint y: 263, endPoint x: 112, endPoint y: 261, distance: 60.4
click at [112, 277] on span "TV TOKYO MUSIC INC" at bounding box center [170, 282] width 117 height 11
drag, startPoint x: 201, startPoint y: 161, endPoint x: 100, endPoint y: 162, distance: 101.3
click at [100, 162] on div "SONY/ATV TUNES LLC 00338164558 P8301C 100% MLC Inquiries at Sony Music Publishi…" at bounding box center [393, 201] width 613 height 102
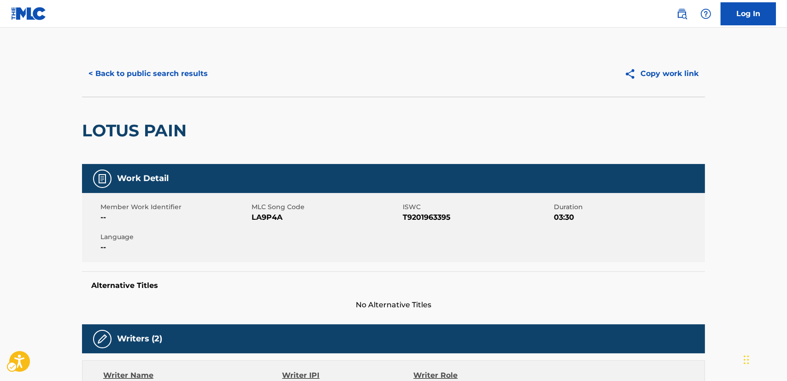
scroll to position [0, 0]
click at [148, 74] on button "< Back to public search results" at bounding box center [148, 73] width 132 height 23
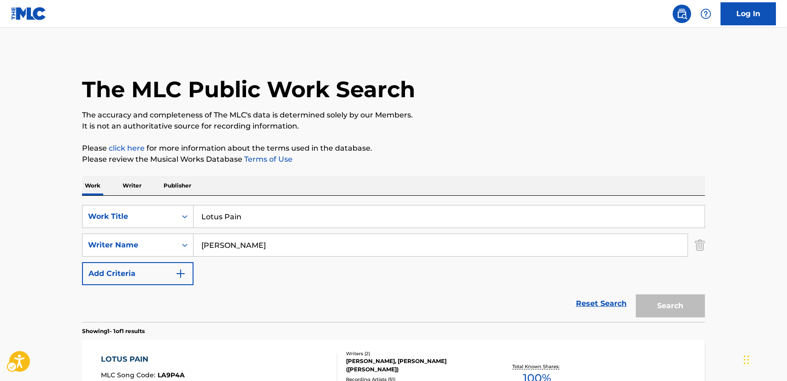
scroll to position [67, 0]
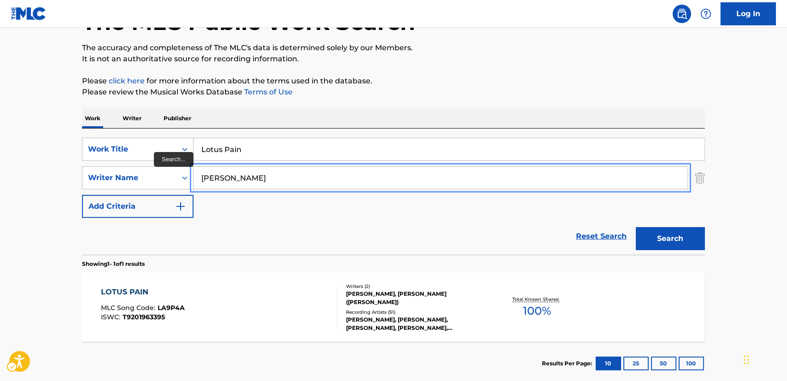
drag, startPoint x: 257, startPoint y: 176, endPoint x: 235, endPoint y: 158, distance: 27.8
click at [144, 185] on div "SearchWithCriteria77da8361-fab6-4af0-82df-12c5e56ebf5d Writer Name [PERSON_NAME]" at bounding box center [393, 177] width 623 height 23
paste input "Benit"
type input "[PERSON_NAME]"
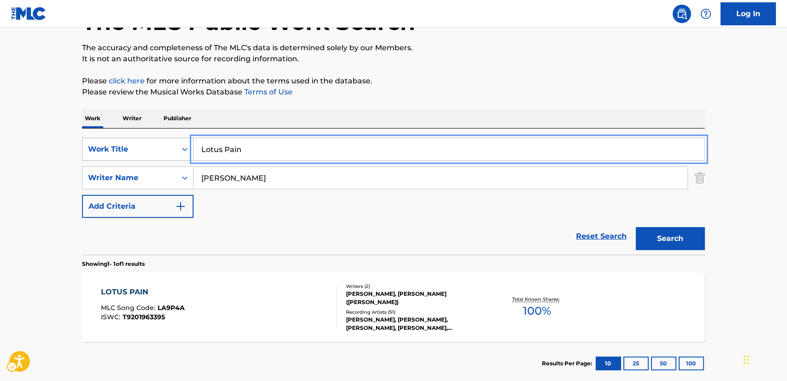
drag, startPoint x: 163, startPoint y: 156, endPoint x: 171, endPoint y: 151, distance: 9.6
click at [163, 156] on div "SearchWithCriteria6a8c510c-d399-4b5e-a4a8-fe9dfbd5a5b1 Work Title Lotus Pain" at bounding box center [393, 149] width 623 height 23
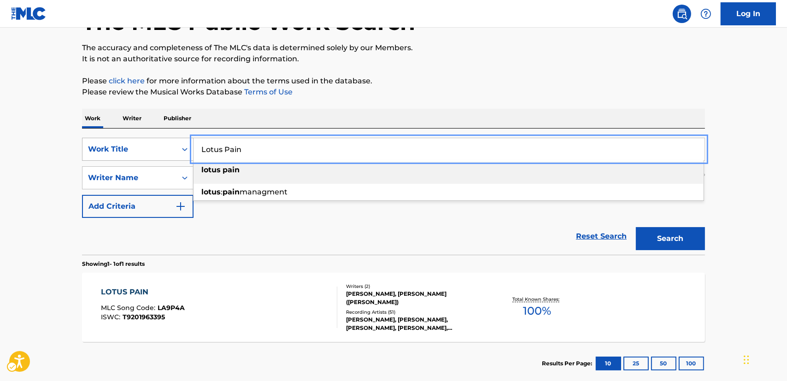
paste input "Amar No Se Puede Apurar"
type input "Amar No Se Puede Apurar"
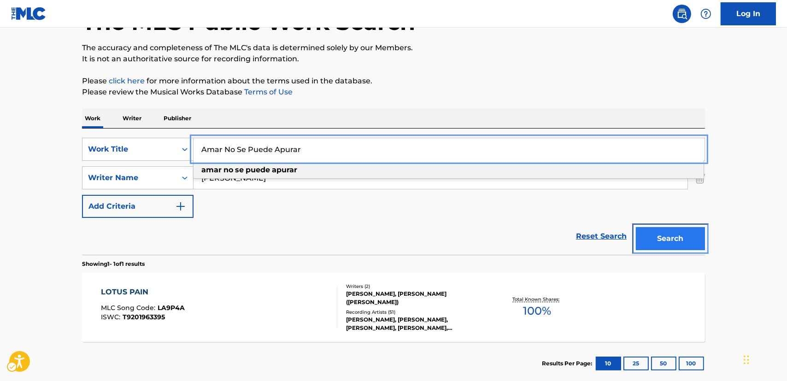
click at [683, 240] on button "Search" at bounding box center [670, 238] width 69 height 23
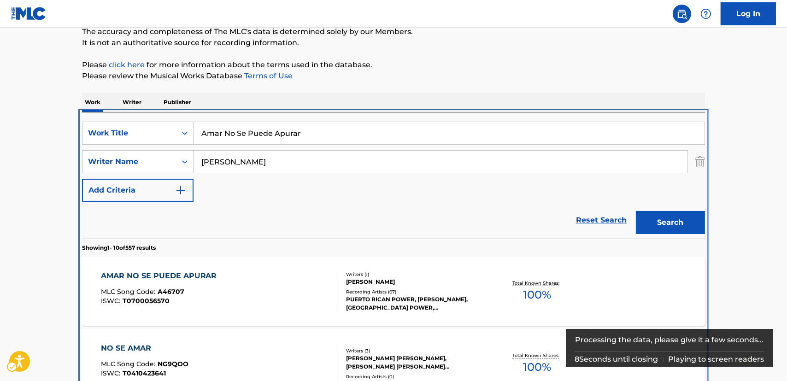
scroll to position [195, 0]
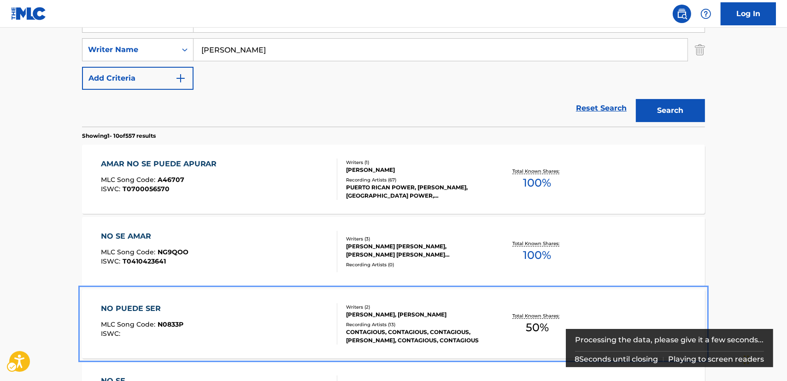
click at [266, 289] on div "NO PUEDE SER MLC Song Code : N0833P ISWC : Writers ( 2 ) [PERSON_NAME], [PERSON…" at bounding box center [393, 323] width 623 height 69
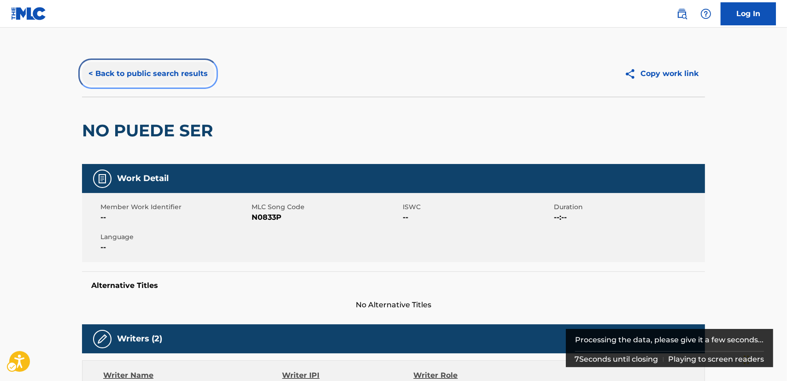
click at [167, 73] on button "< Back to public search results" at bounding box center [148, 73] width 132 height 23
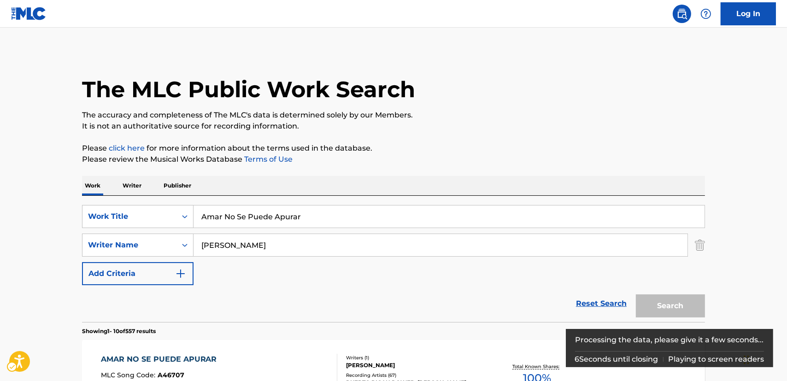
scroll to position [195, 0]
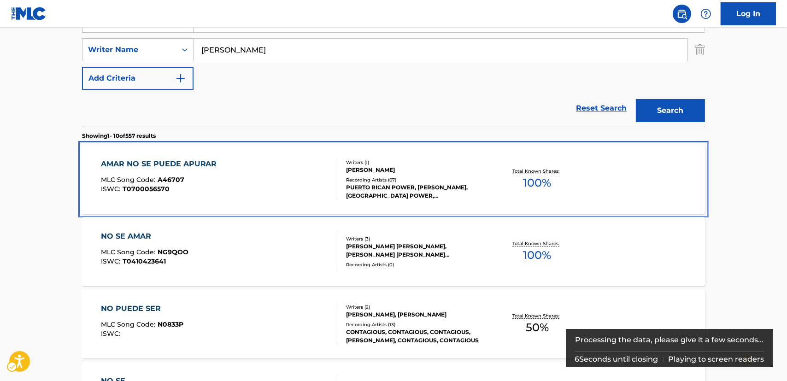
click at [239, 183] on div "AMAR NO SE PUEDE APURAR MLC Song Code : A46707 ISWC : T0700056570" at bounding box center [219, 178] width 237 height 41
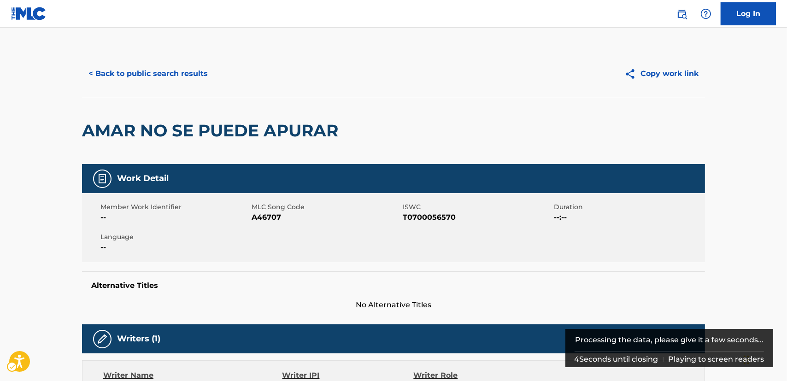
click at [269, 217] on span "A46707" at bounding box center [325, 217] width 149 height 11
click at [426, 216] on span "T0700056570" at bounding box center [477, 217] width 149 height 11
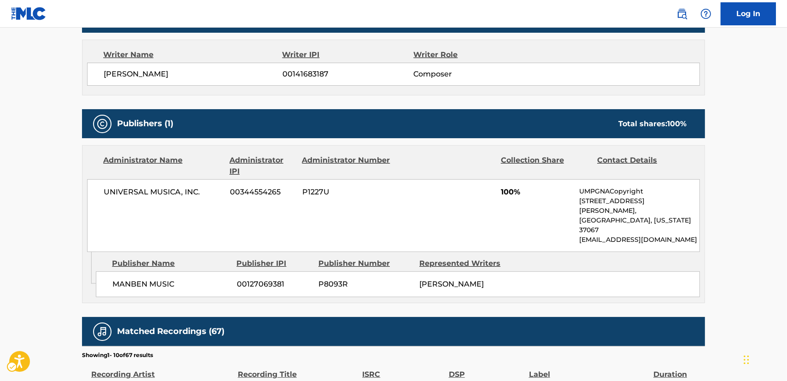
scroll to position [335, 0]
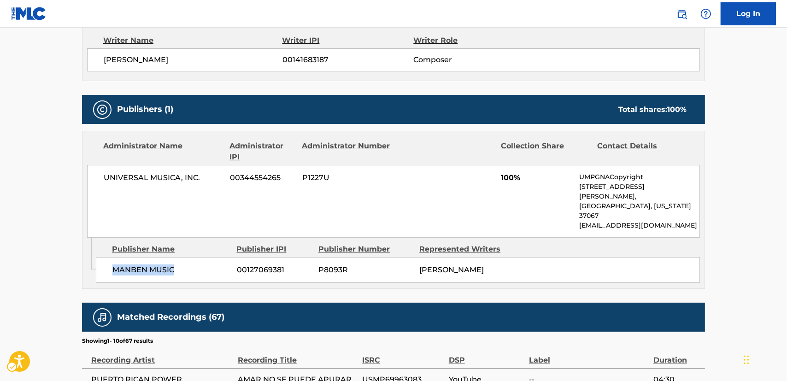
drag, startPoint x: 185, startPoint y: 249, endPoint x: 110, endPoint y: 248, distance: 75.1
click at [110, 257] on div "MANBEN MUSIC 00127069381 P8093R [PERSON_NAME]" at bounding box center [398, 270] width 604 height 26
drag, startPoint x: 218, startPoint y: 178, endPoint x: 89, endPoint y: 175, distance: 129.0
click at [96, 175] on div "UNIVERSAL MUSICA, INC. 00344554265 P1227U 100% UMPGNACopyright [STREET_ADDRESS]…" at bounding box center [393, 201] width 613 height 73
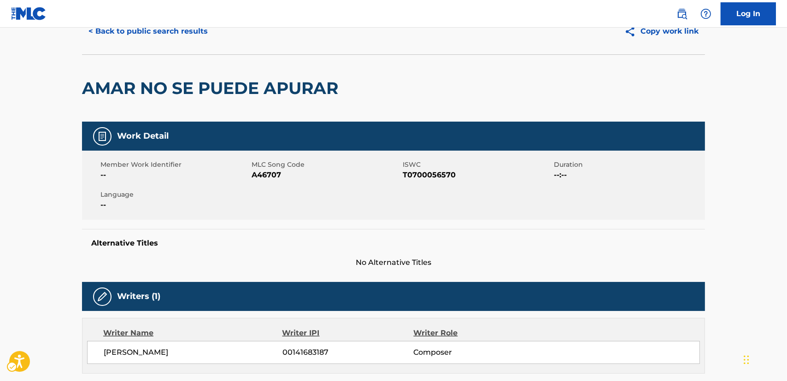
scroll to position [0, 0]
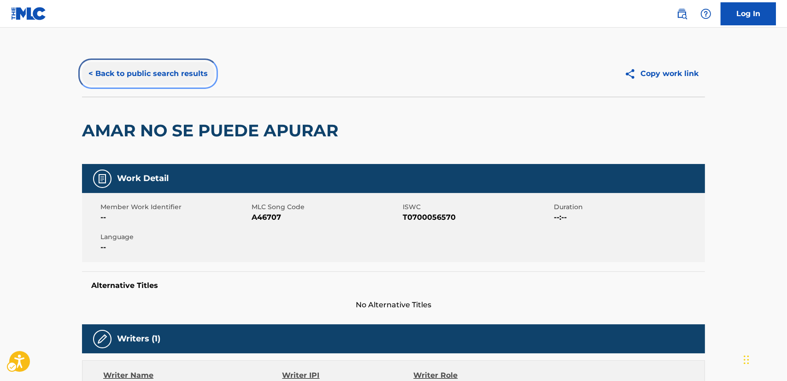
click at [151, 67] on button "< Back to public search results" at bounding box center [148, 73] width 132 height 23
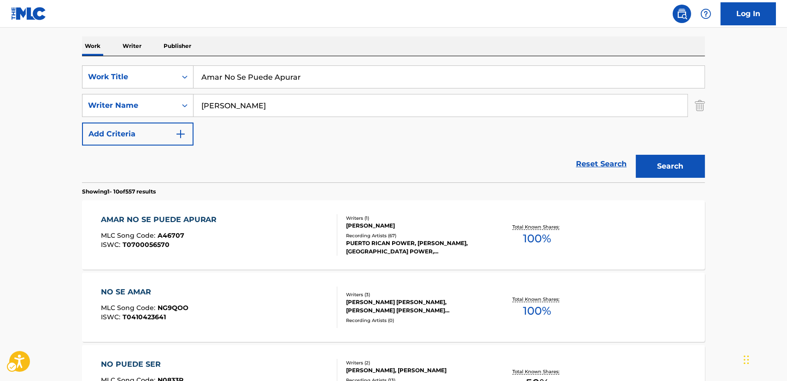
scroll to position [70, 0]
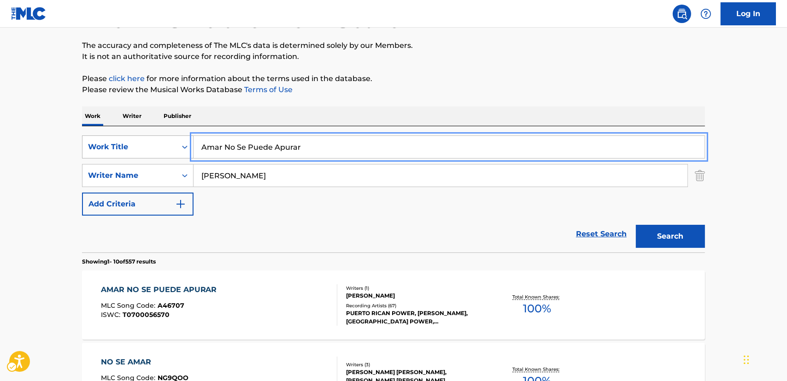
drag, startPoint x: 179, startPoint y: 143, endPoint x: 158, endPoint y: 143, distance: 21.2
click at [158, 143] on div "SearchWithCriteria6a8c510c-d399-4b5e-a4a8-fe9dfbd5a5b1 Work Title Amar No Se Pu…" at bounding box center [393, 146] width 623 height 23
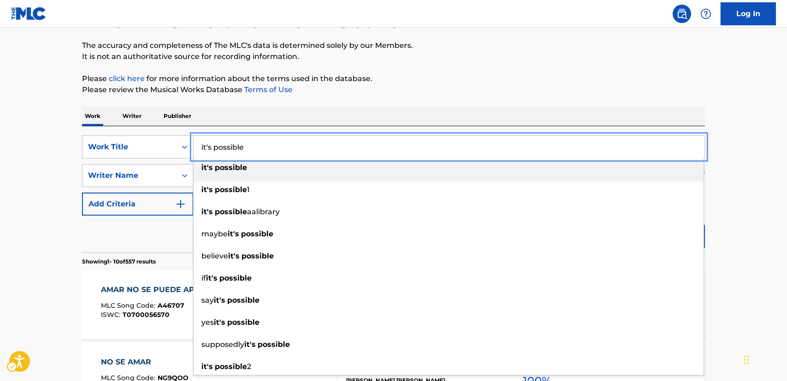
type input "it's possible"
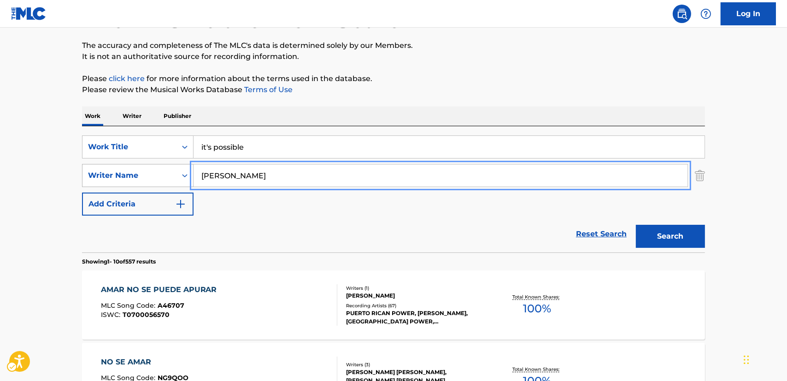
click at [187, 182] on div "SearchWithCriteria77da8361-fab6-4af0-82df-12c5e56ebf5d Writer Name [PERSON_NAME]" at bounding box center [393, 175] width 623 height 23
paste input "It's Possible – [PERSON_NAME]"
drag, startPoint x: 273, startPoint y: 173, endPoint x: 128, endPoint y: 181, distance: 144.4
click at [132, 180] on div "SearchWithCriteria77da8361-fab6-4af0-82df-12c5e56ebf5d Writer Name It's Possibl…" at bounding box center [393, 175] width 623 height 23
type input "[PERSON_NAME]"
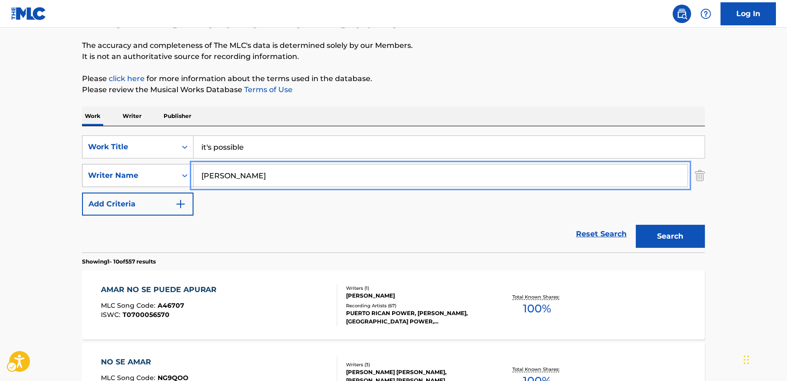
click at [636, 225] on button "Search" at bounding box center [670, 236] width 69 height 23
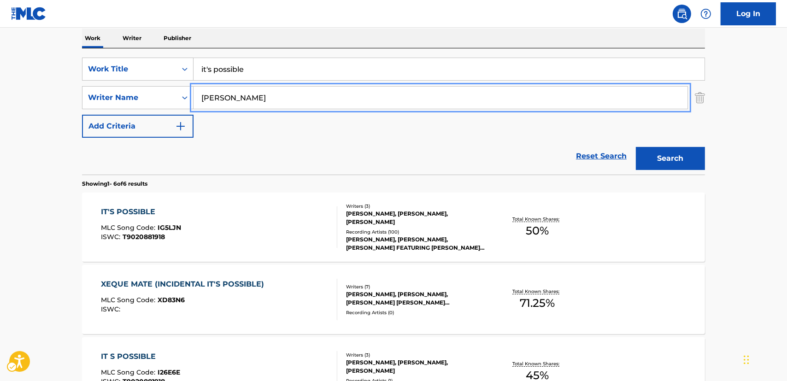
scroll to position [153, 0]
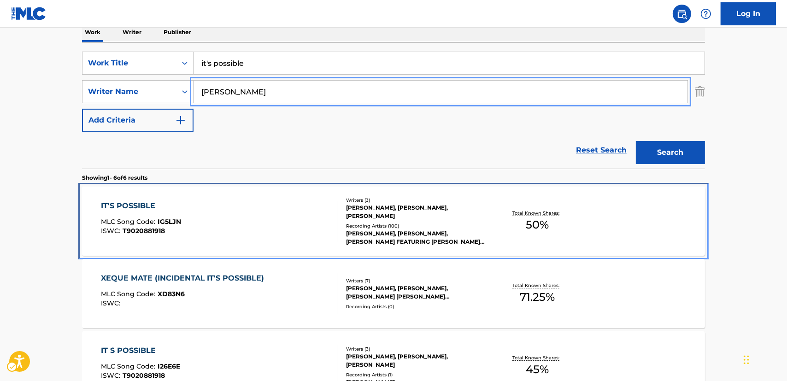
click at [307, 216] on div "IT'S POSSIBLE MLC Song Code : IG5LJN ISWC : T9020881918" at bounding box center [219, 220] width 237 height 41
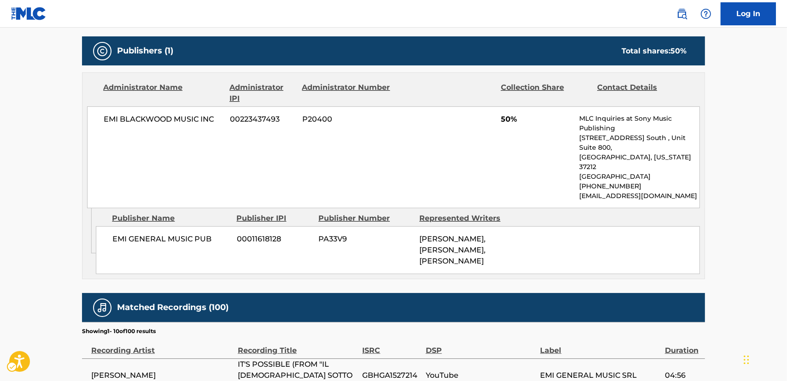
scroll to position [502, 0]
